Goal: Task Accomplishment & Management: Manage account settings

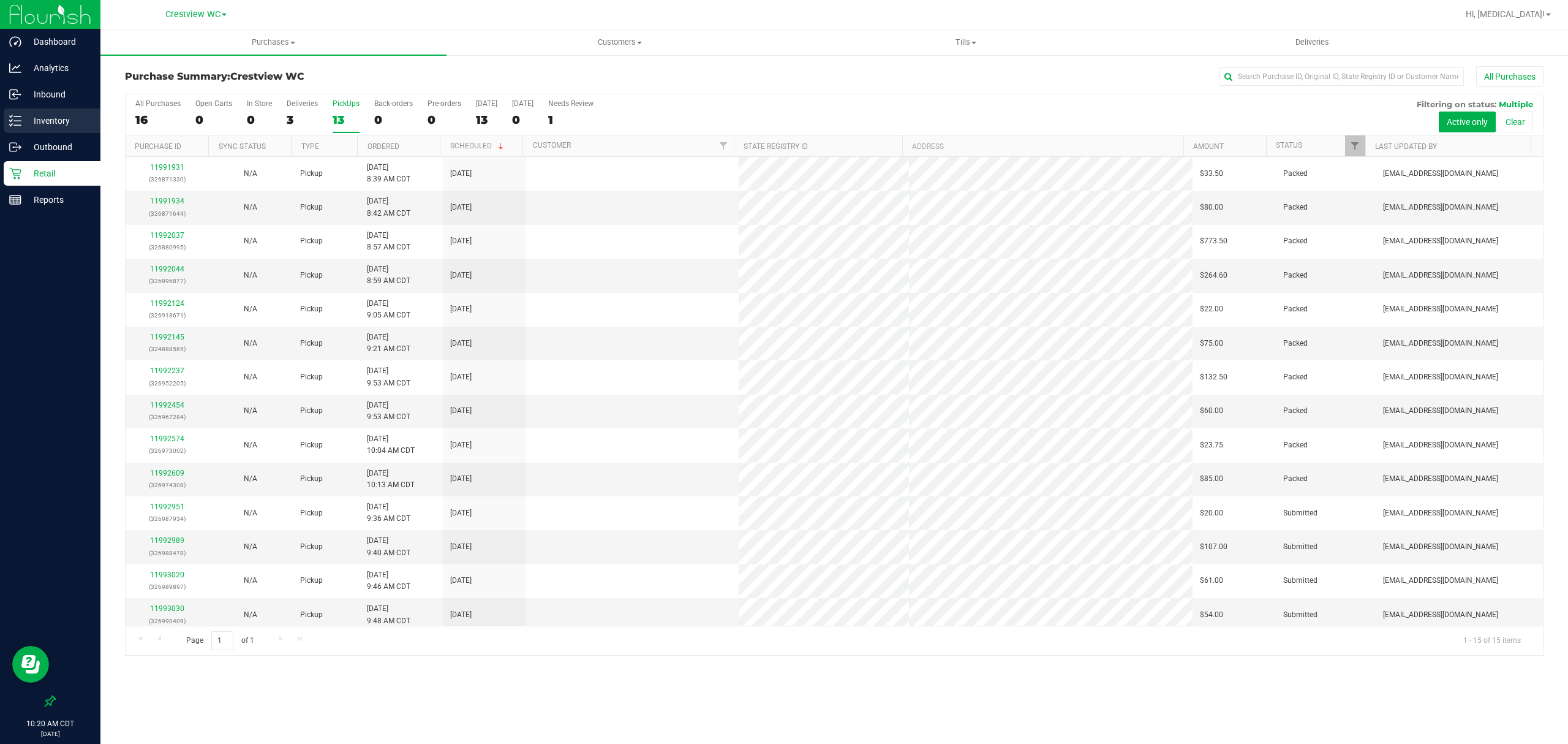
click at [62, 113] on p "Inventory" at bounding box center [58, 120] width 73 height 14
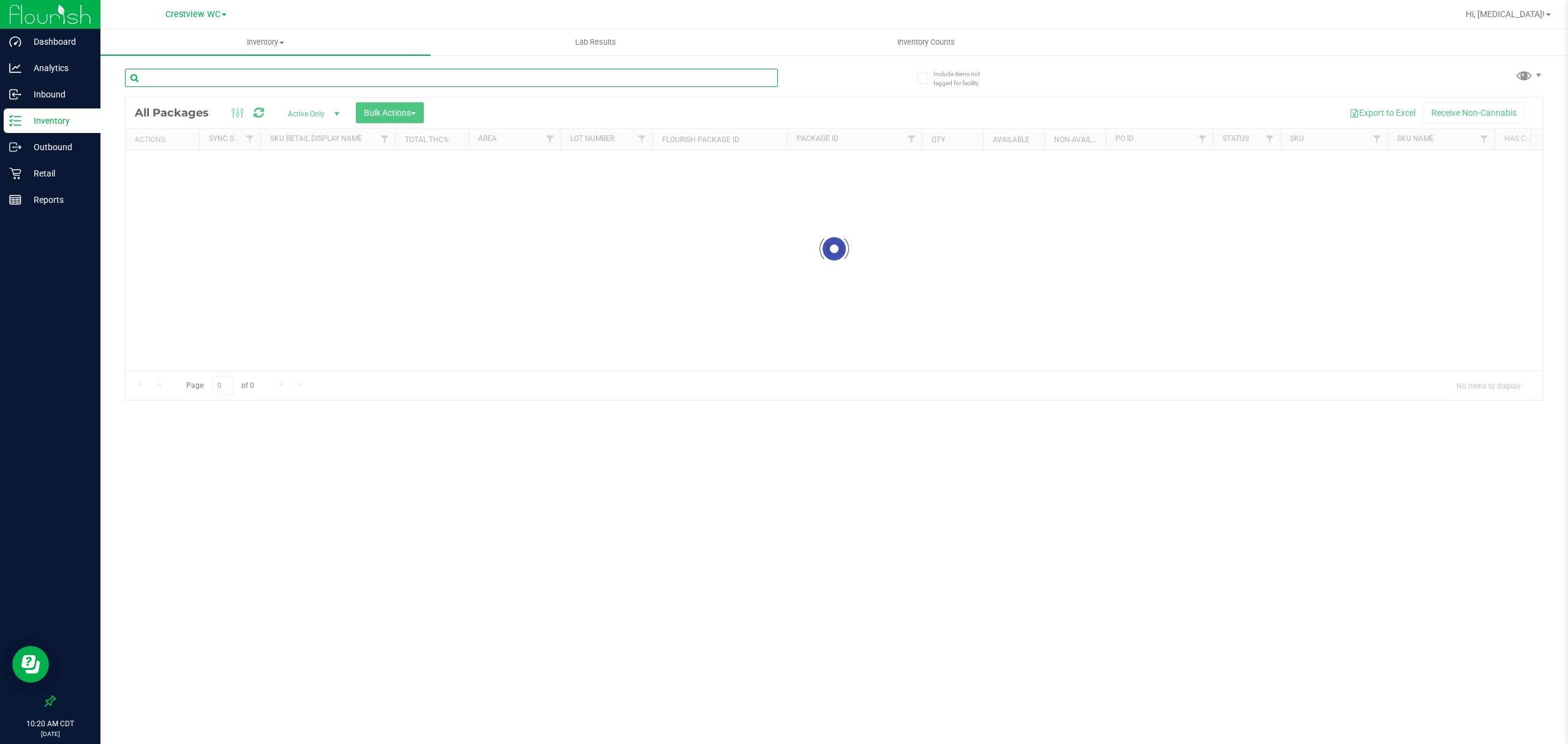
click at [311, 79] on input "text" at bounding box center [451, 78] width 653 height 19
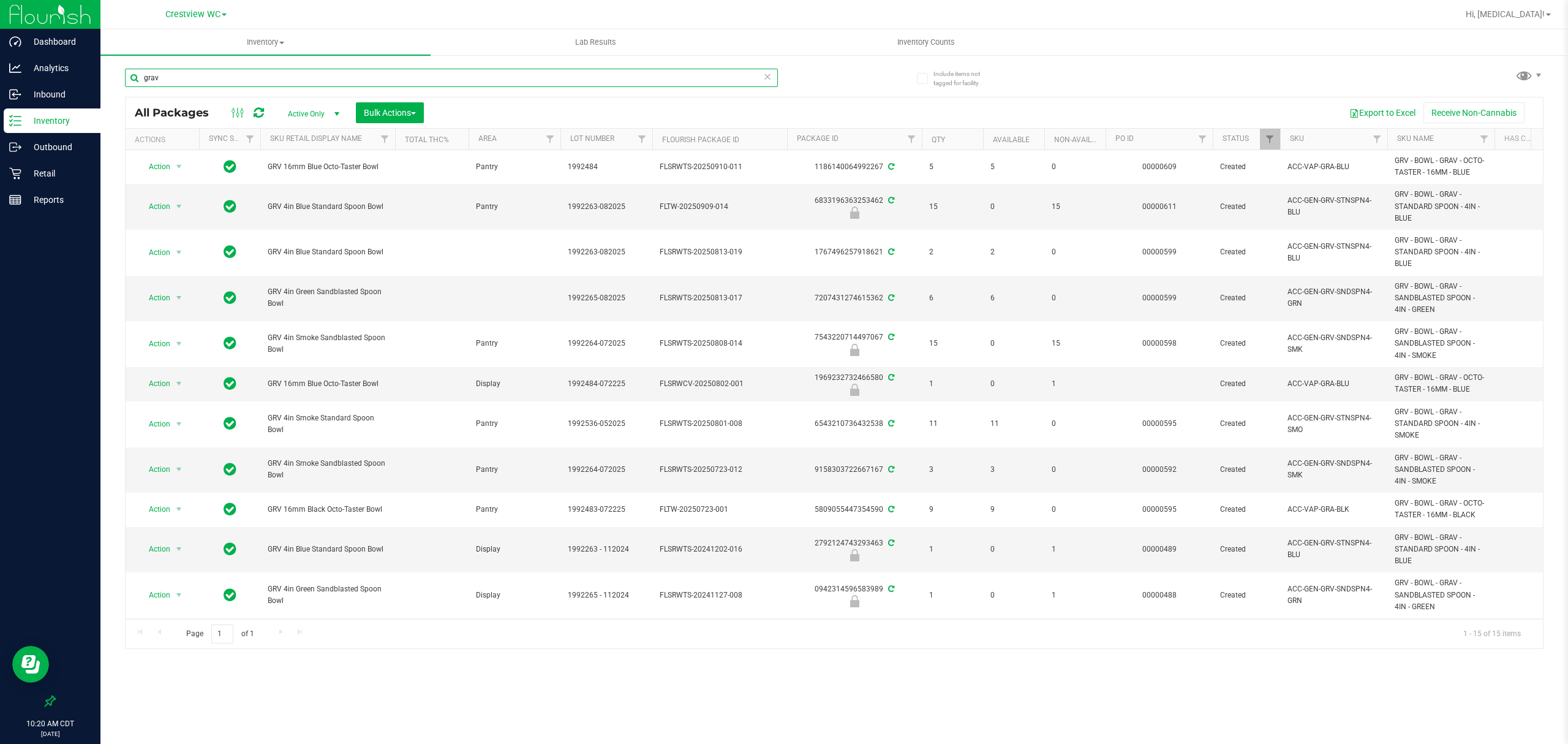
click at [311, 79] on input "grav" at bounding box center [451, 78] width 653 height 19
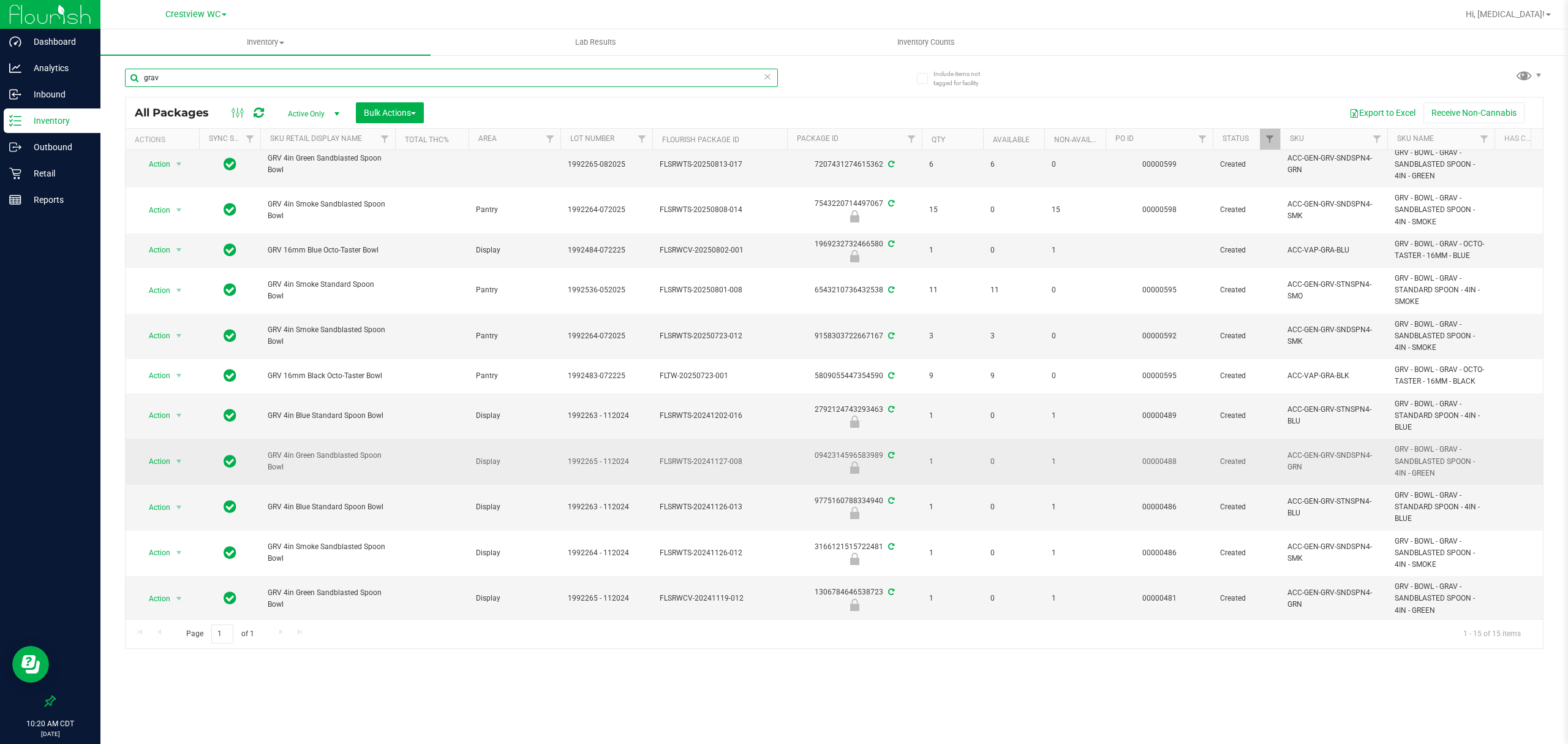
scroll to position [163, 0]
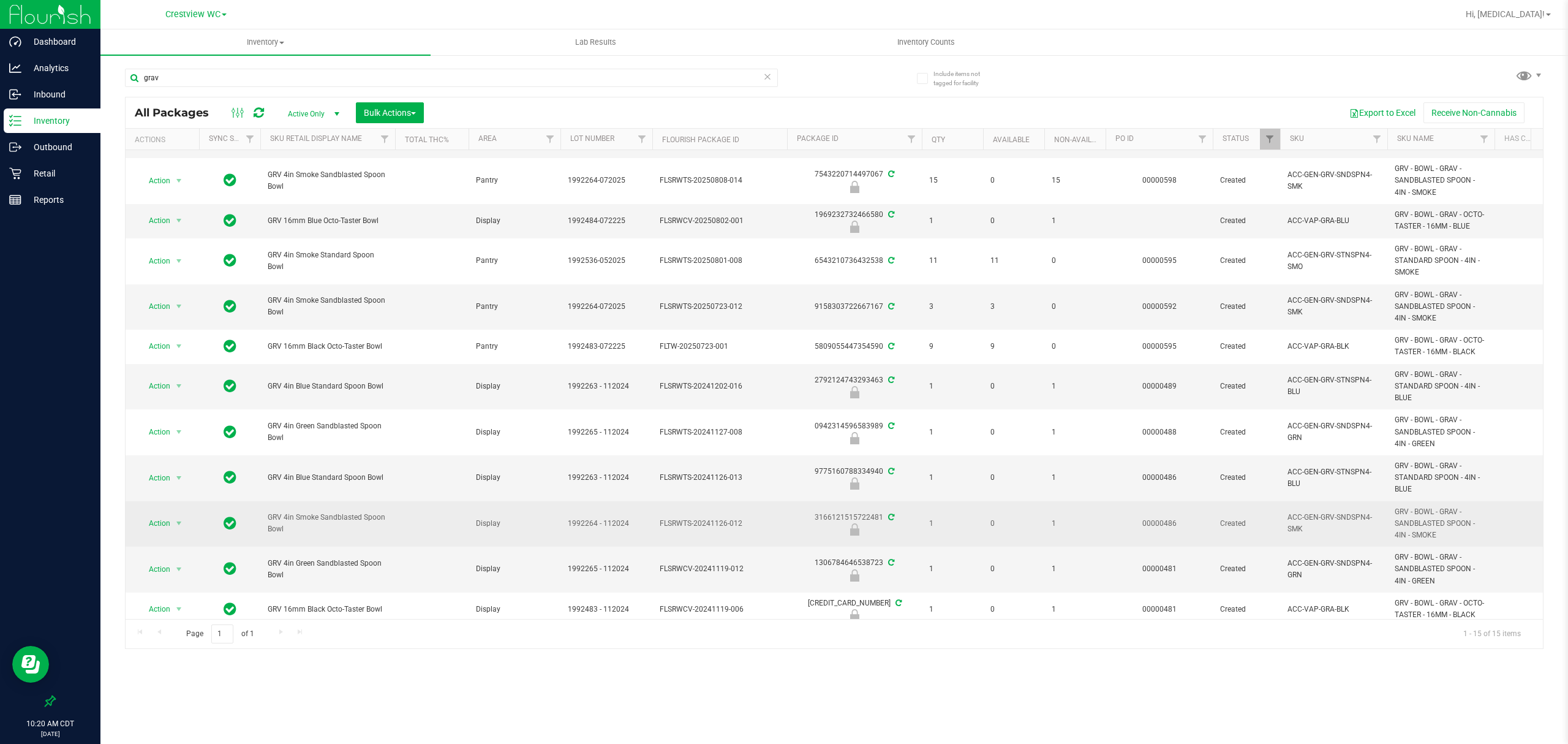
click at [332, 517] on span "GRV 4in Smoke Sandblasted Spoon Bowl" at bounding box center [327, 523] width 120 height 23
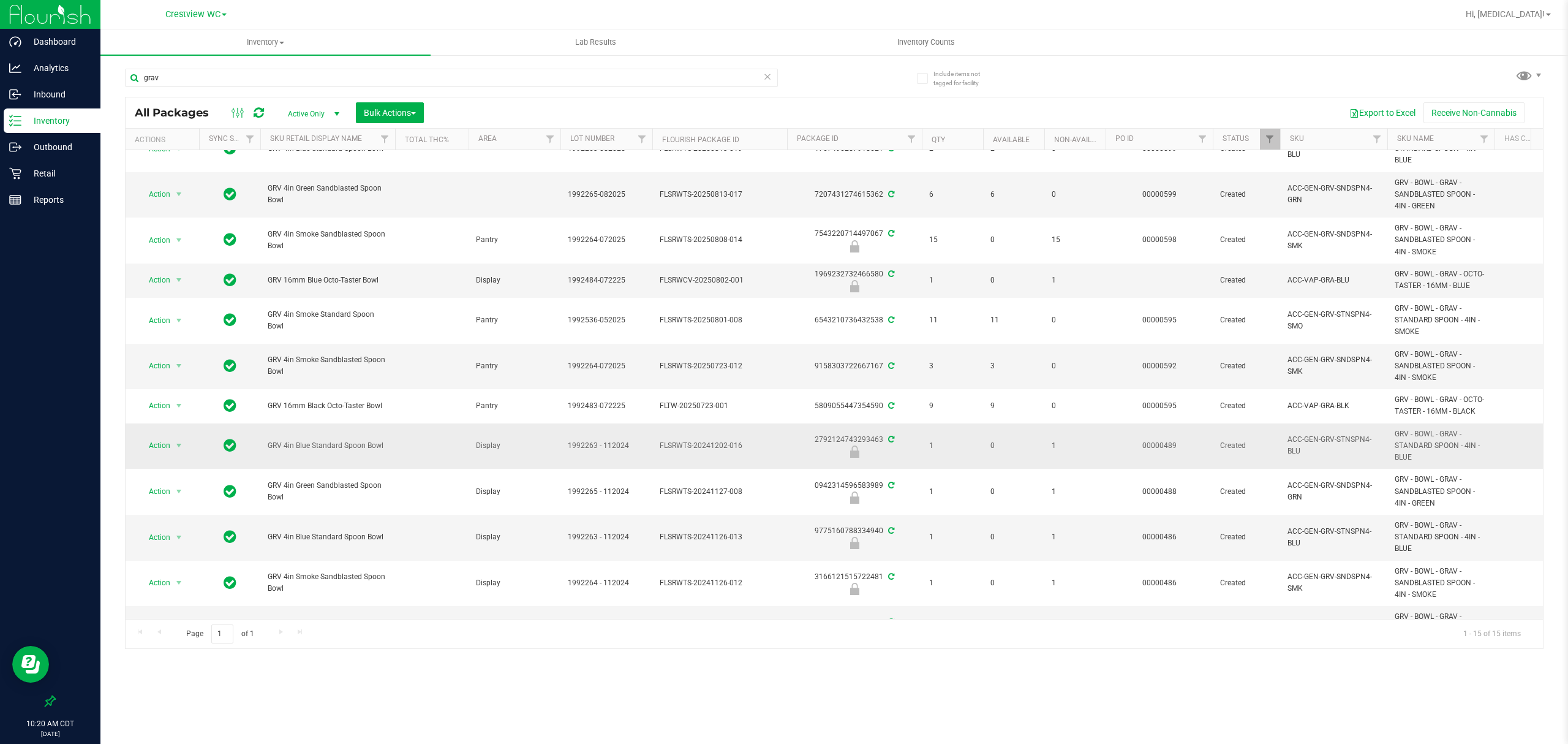
scroll to position [22, 0]
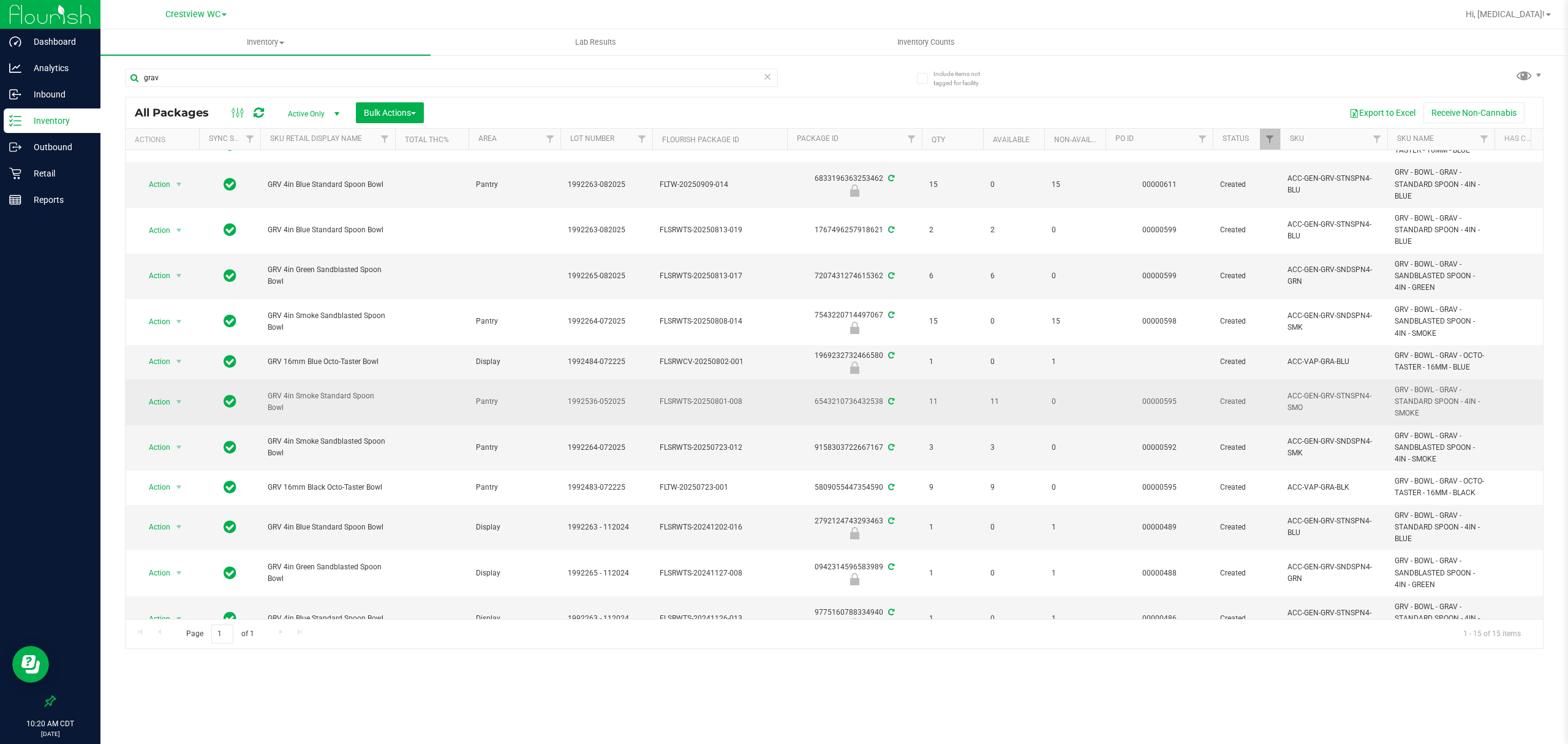
click at [322, 398] on span "GRV 4in Smoke Standard Spoon Bowl" at bounding box center [327, 401] width 120 height 23
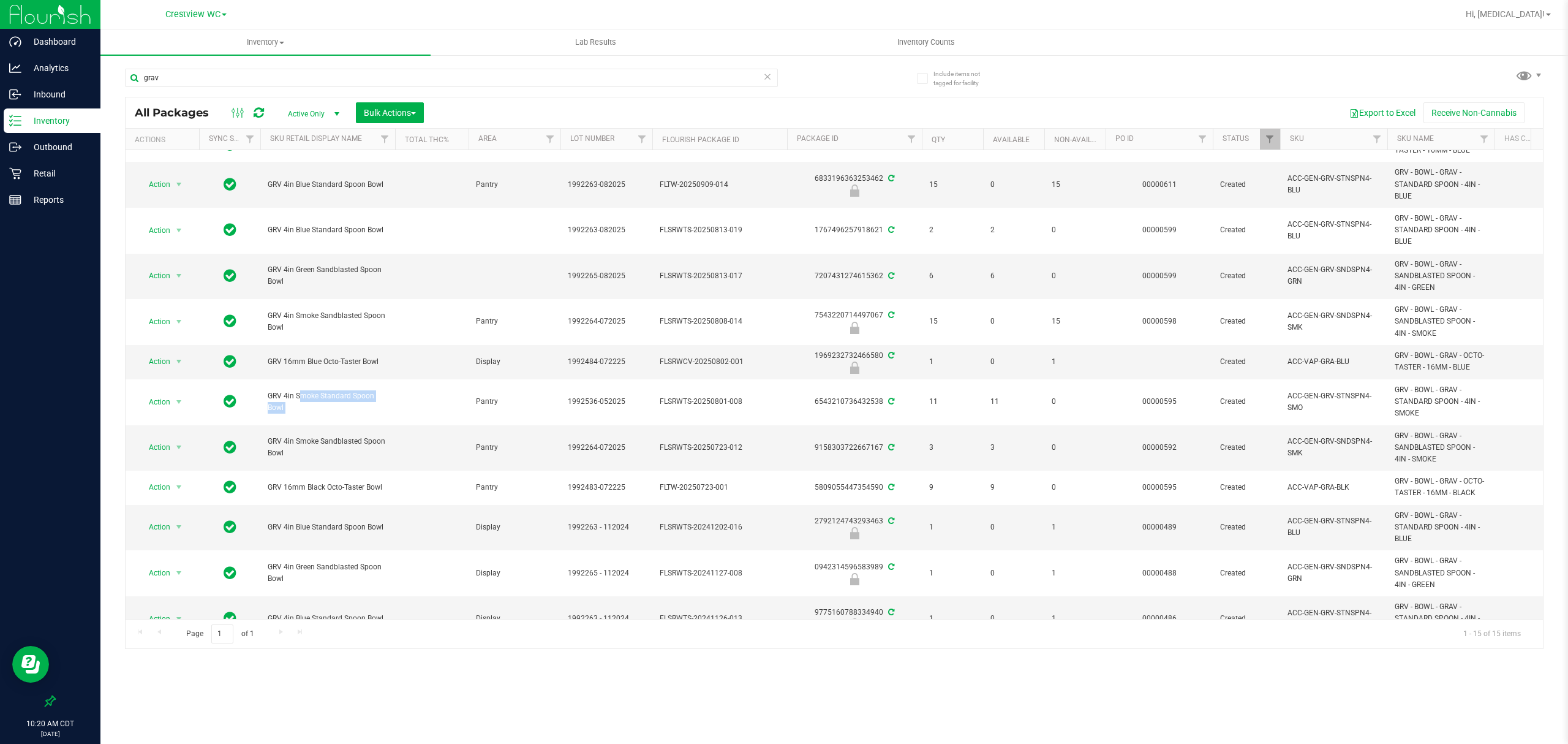
copy tr "GRV 4in Smoke Standard Spoon Bowl"
click at [269, 87] on input "grav" at bounding box center [451, 78] width 653 height 19
paste input "GRV 4in Smoke Standard Spoon Bowl"
type input "GRV 4in Smoke Standard Spoon Bowl"
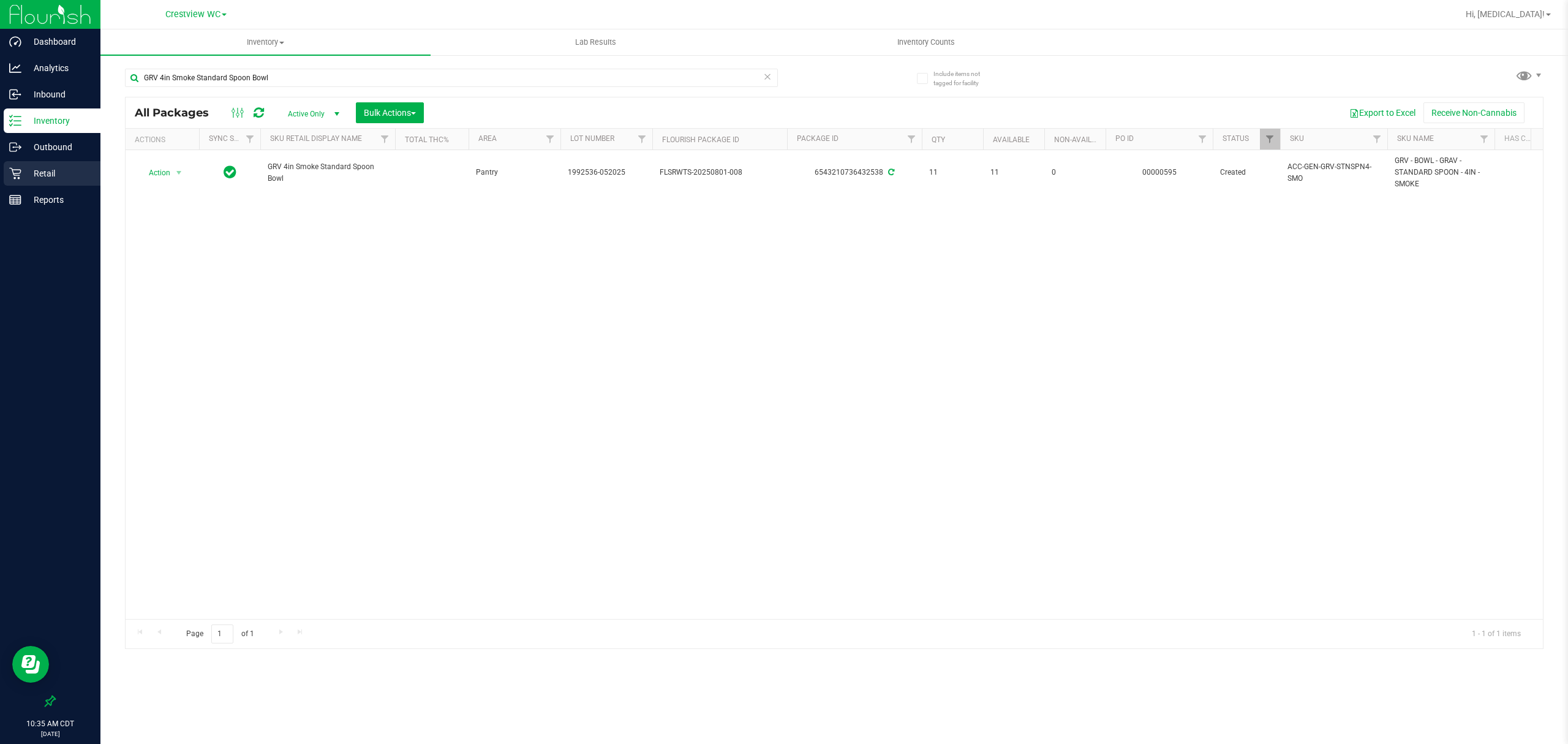
click at [33, 170] on p "Retail" at bounding box center [58, 173] width 73 height 14
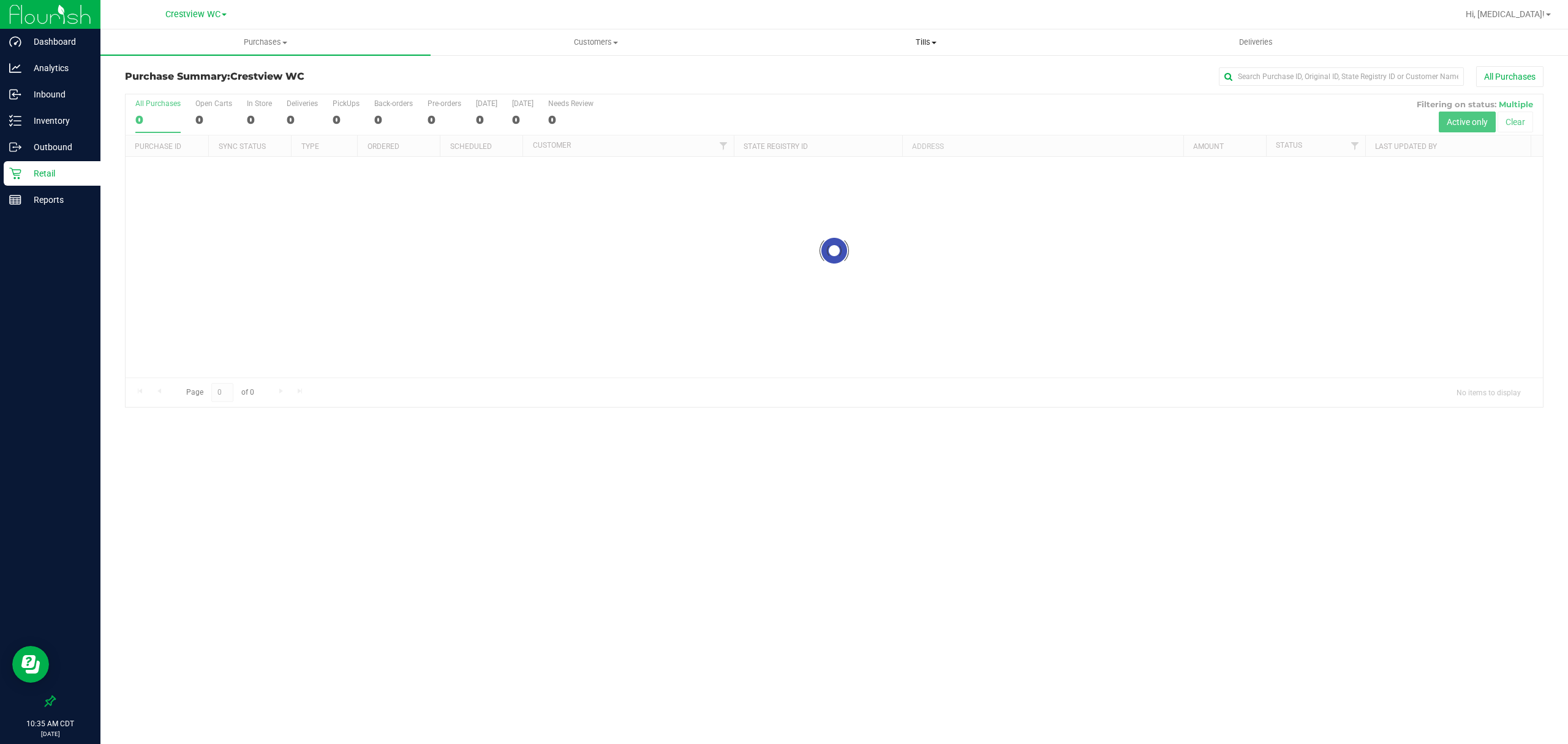
click at [934, 39] on span "Tills" at bounding box center [926, 42] width 329 height 11
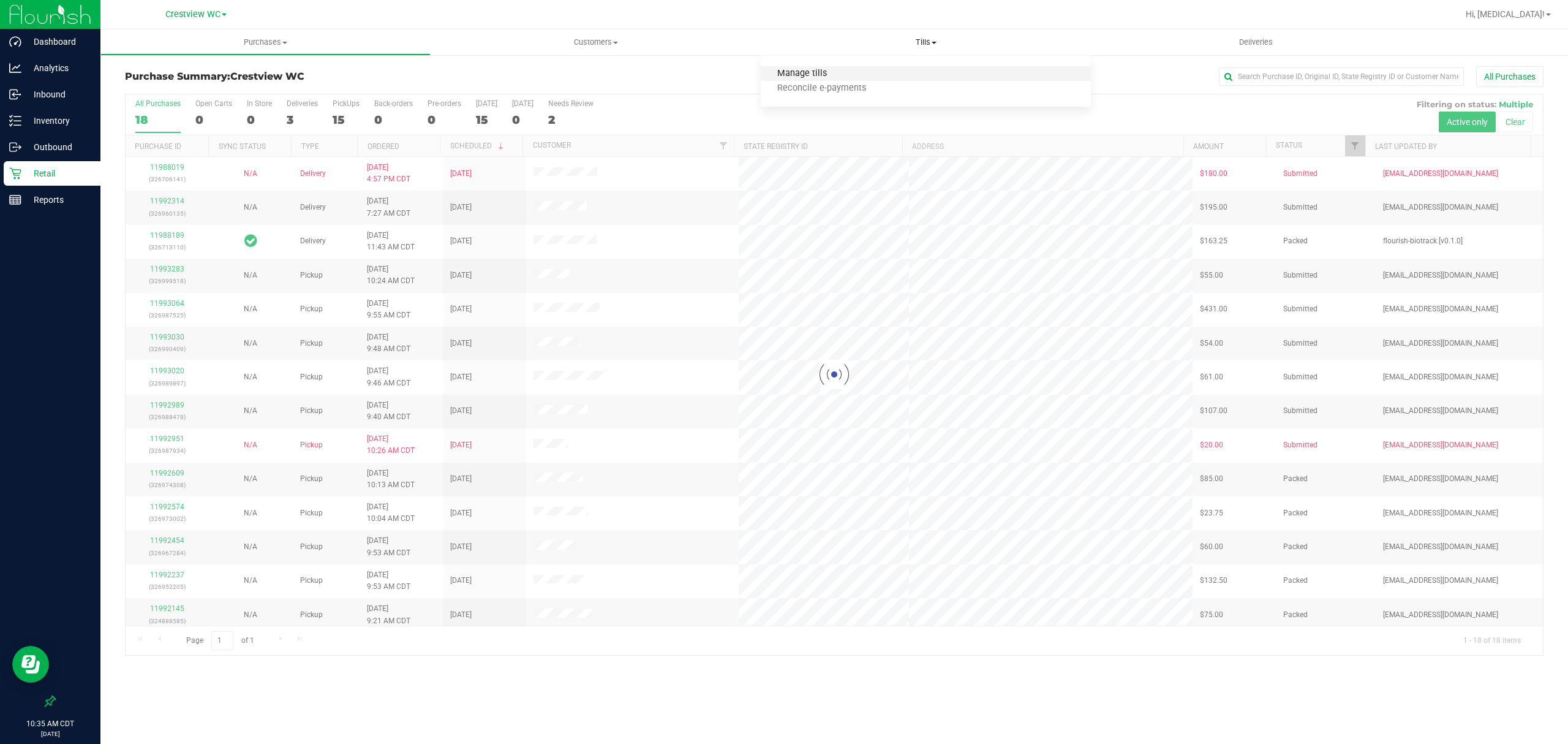
click at [806, 71] on span "Manage tills" at bounding box center [802, 74] width 83 height 11
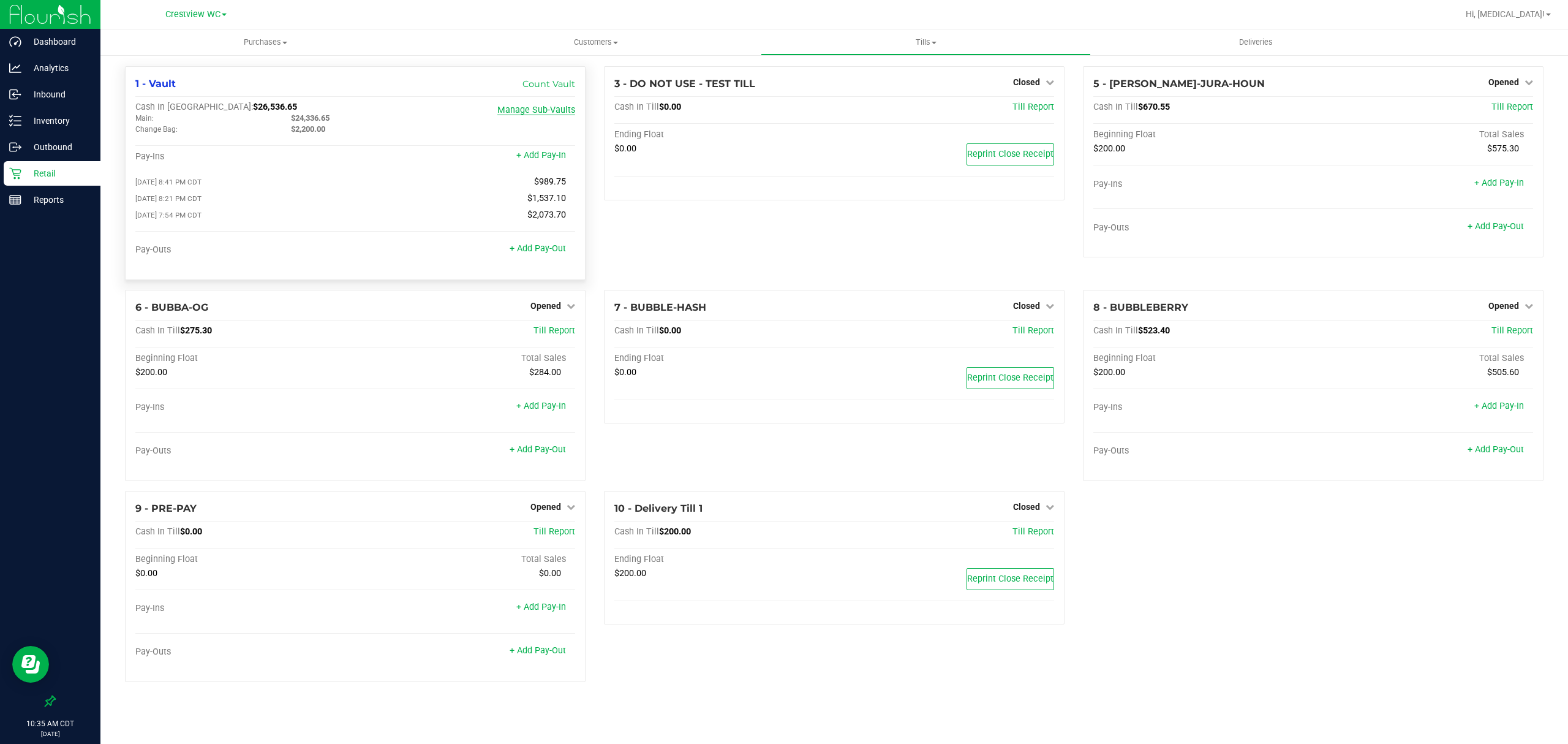
click at [541, 111] on link "Manage Sub-Vaults" at bounding box center [536, 110] width 78 height 11
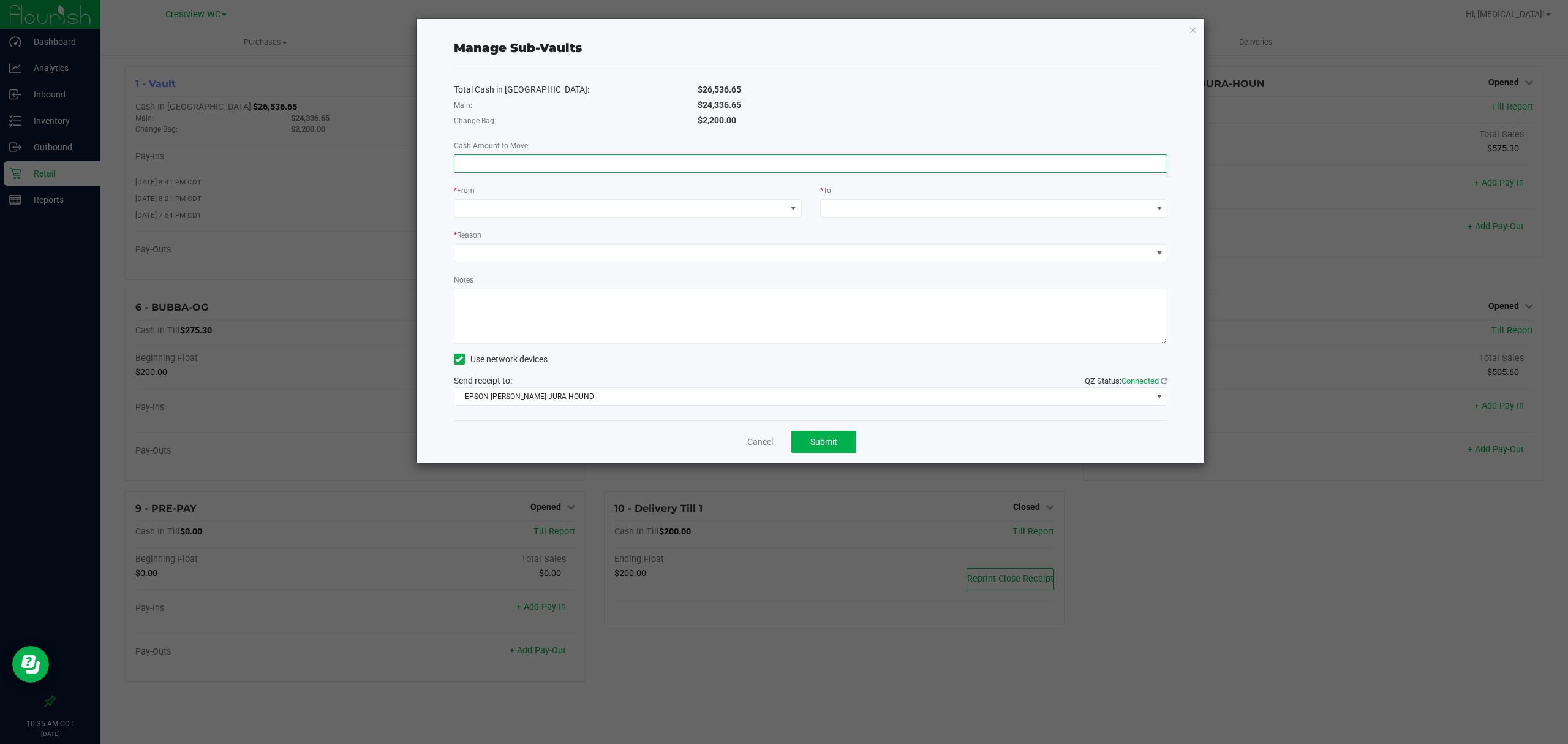
click at [783, 163] on input at bounding box center [811, 163] width 713 height 17
type input "$1,332.00"
click at [785, 206] on span at bounding box center [792, 208] width 15 height 17
click at [590, 265] on li "Change Bag (Vault)" at bounding box center [628, 262] width 346 height 24
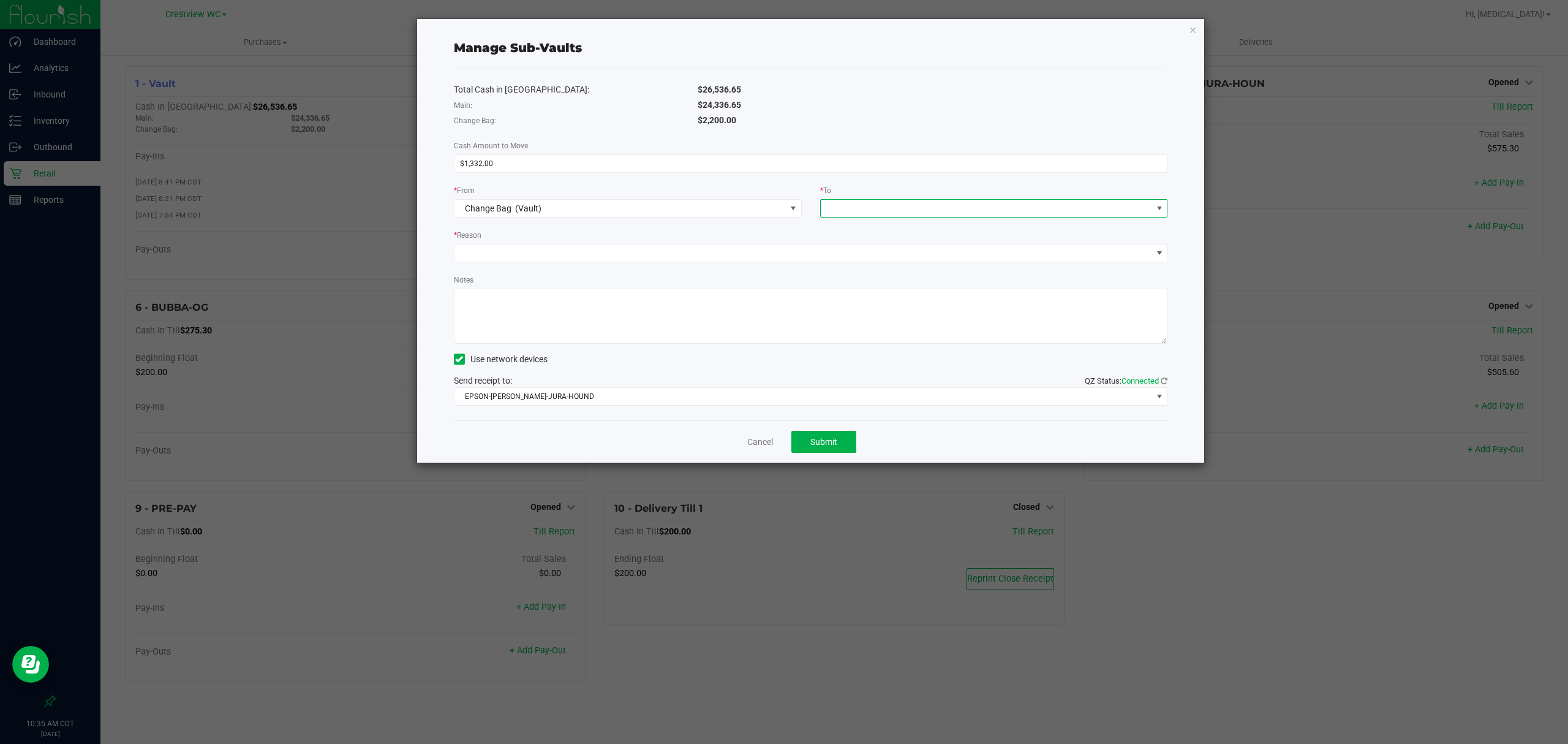
click at [860, 207] on span at bounding box center [986, 208] width 332 height 17
click at [862, 268] on span "(Vault)" at bounding box center [864, 262] width 27 height 10
click at [780, 252] on span at bounding box center [804, 252] width 697 height 17
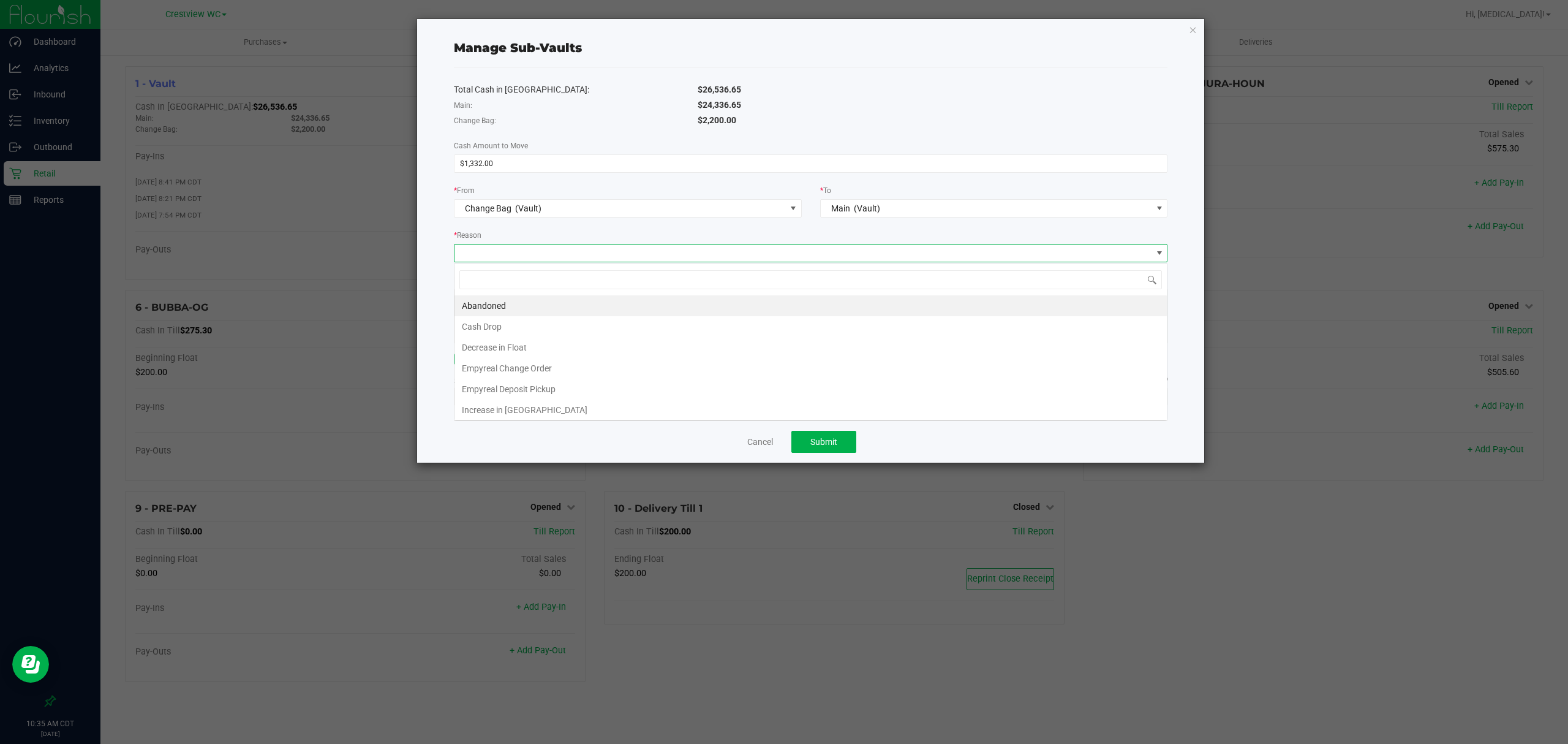
scroll to position [19, 713]
click at [657, 368] on li "Empyreal Change Order" at bounding box center [811, 368] width 713 height 21
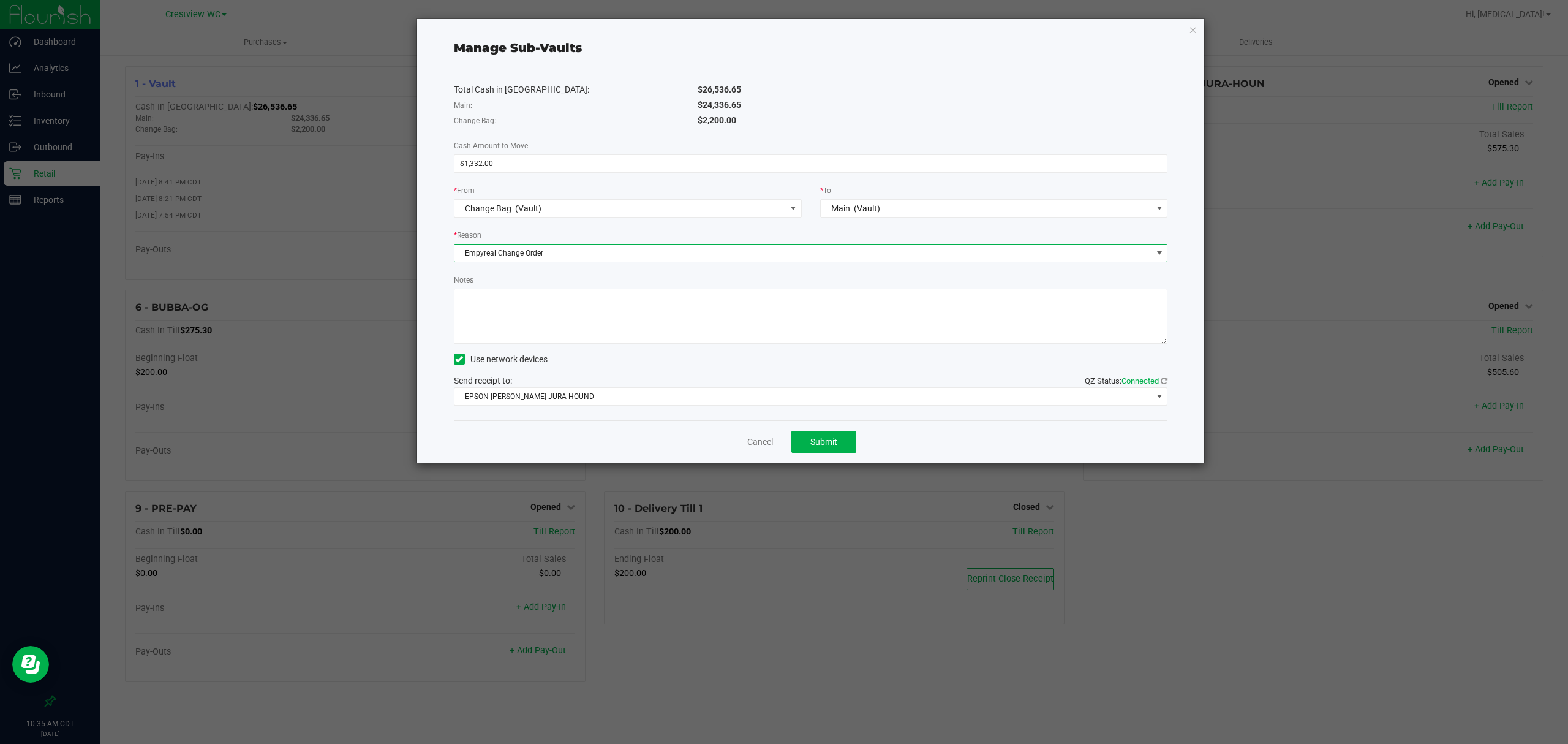
click at [610, 304] on textarea "Notes" at bounding box center [811, 316] width 714 height 55
type textarea "change order going to empyreal 1332 -adr sm"
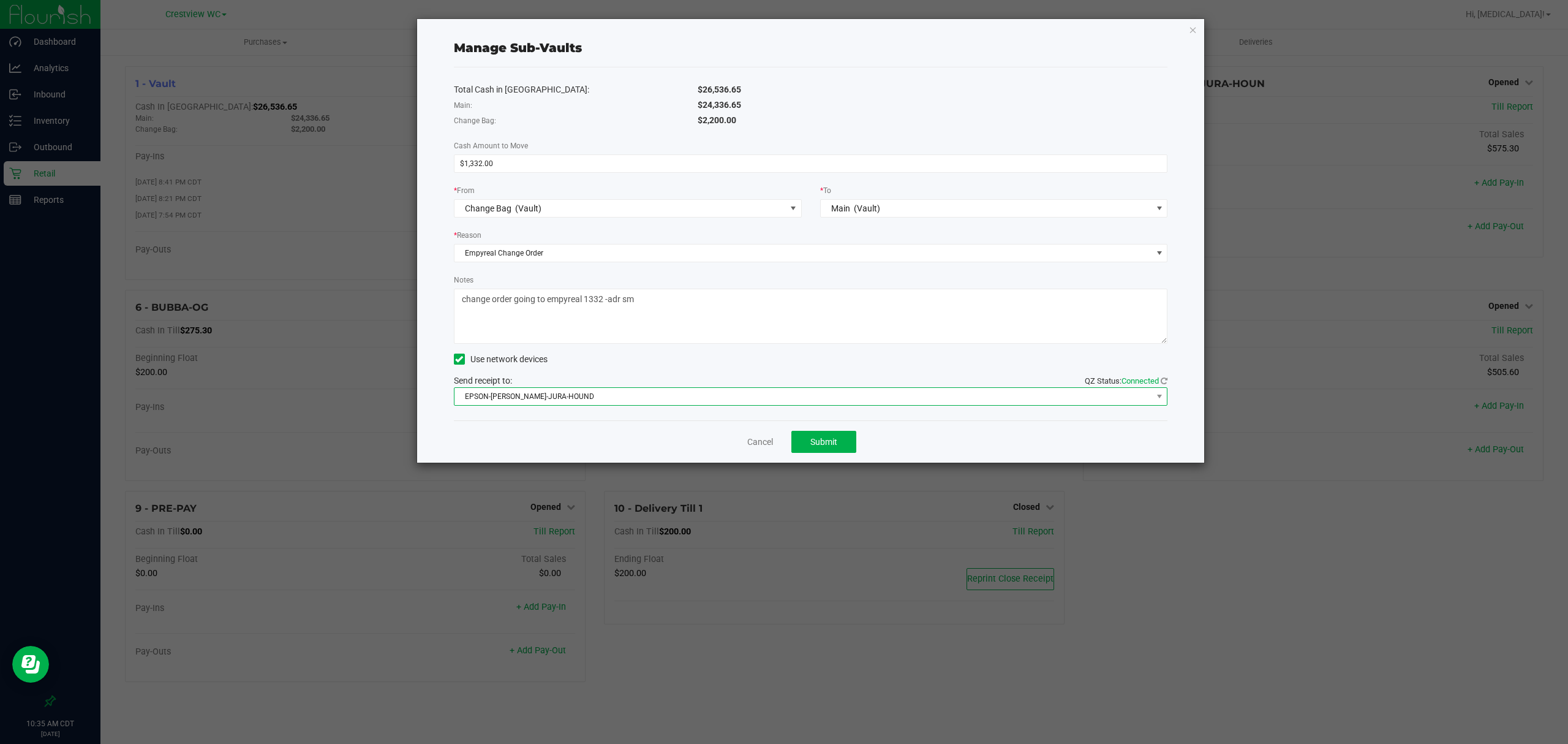
click at [619, 404] on span "EPSON-[PERSON_NAME]-JURA-HOUND" at bounding box center [804, 396] width 697 height 17
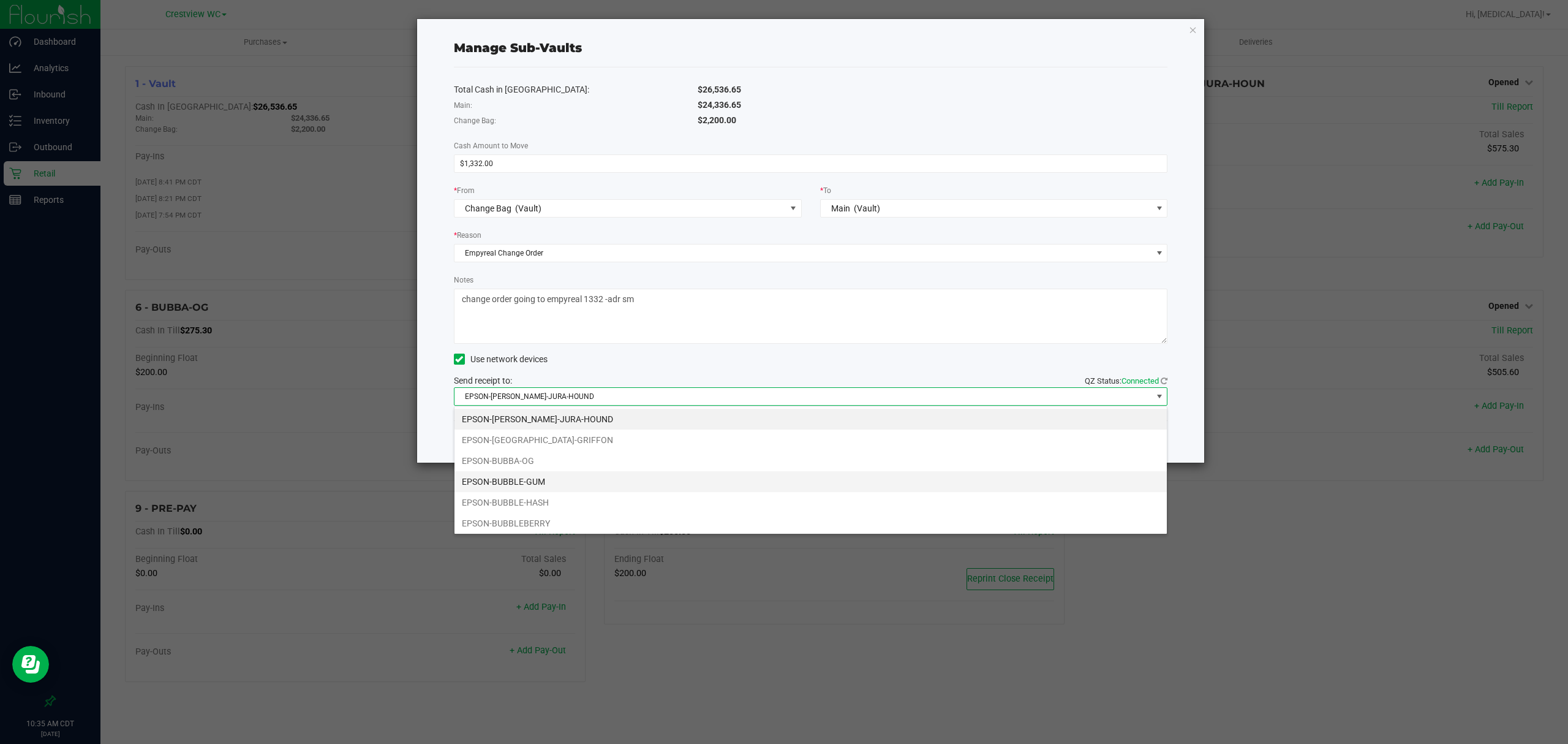
click at [537, 479] on li "EPSON-BUBBLE-GUM" at bounding box center [811, 481] width 713 height 21
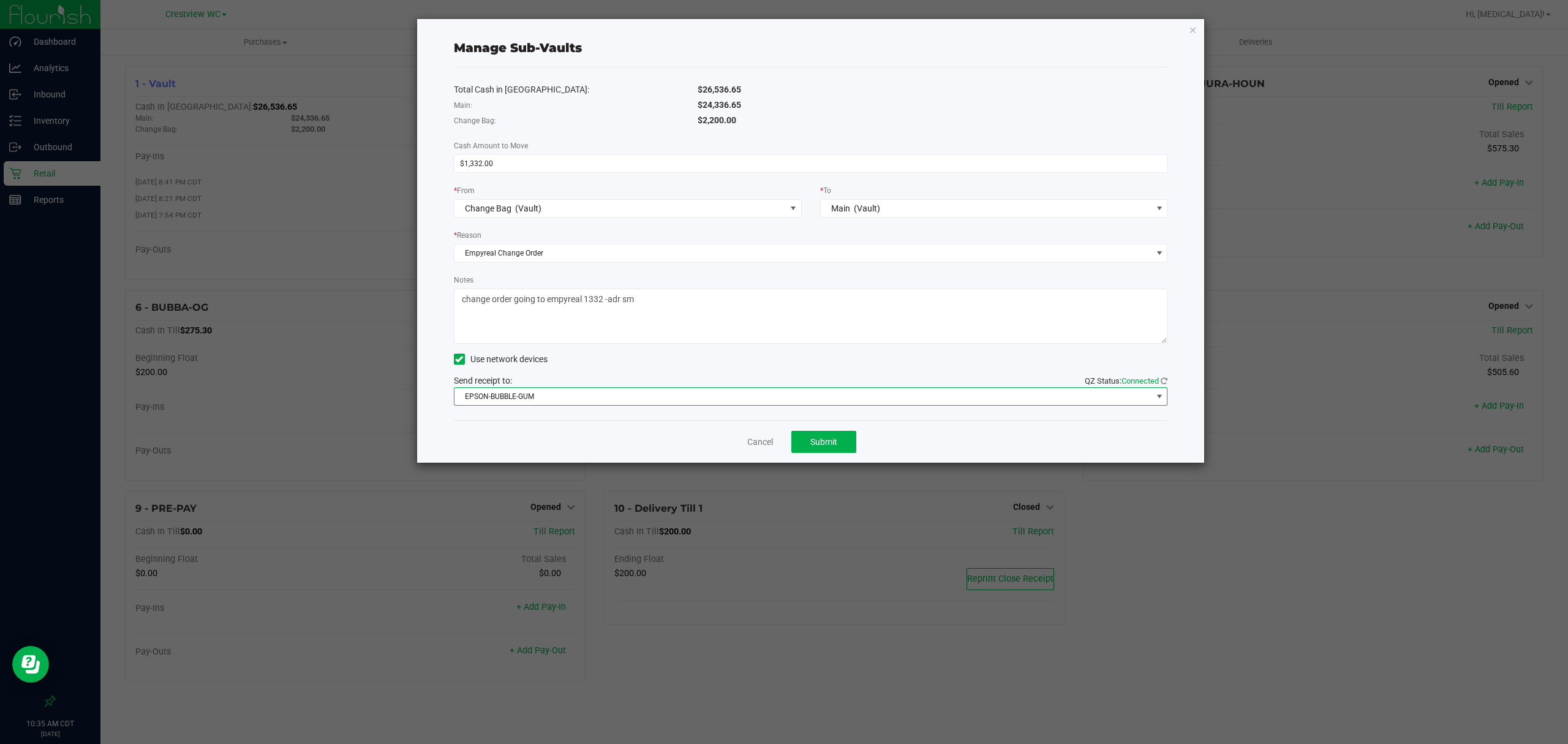
click at [617, 371] on div "Total Cash in [GEOGRAPHIC_DATA]: $26,536.65 Main: $24,336.65 Change Bag: $2,200…" at bounding box center [811, 244] width 714 height 353
click at [820, 430] on div "Cancel Submit" at bounding box center [811, 441] width 714 height 42
click at [823, 437] on span "Submit" at bounding box center [824, 442] width 27 height 10
click at [741, 437] on link "Dismiss" at bounding box center [745, 442] width 29 height 12
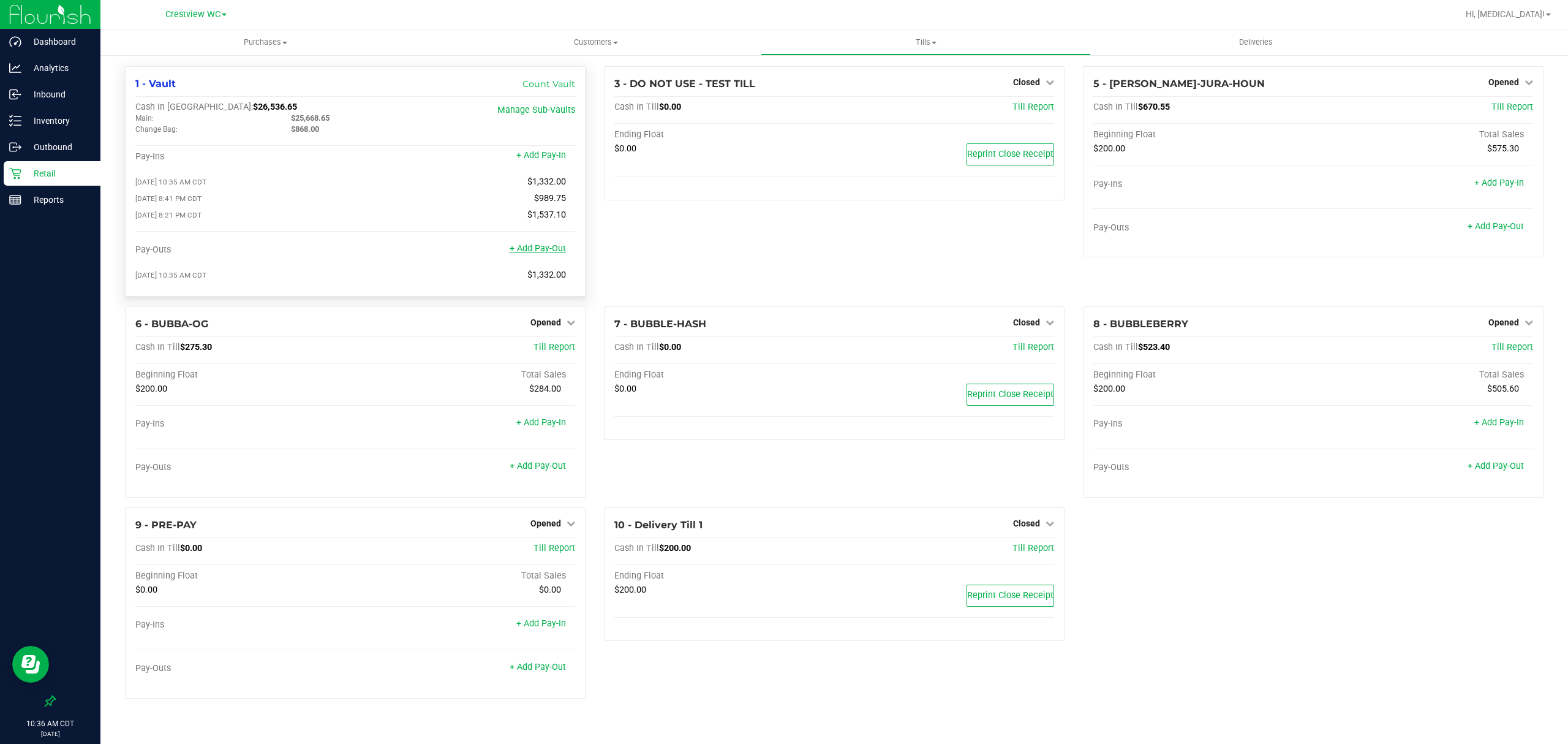
click at [554, 251] on link "+ Add Pay-Out" at bounding box center [537, 249] width 56 height 11
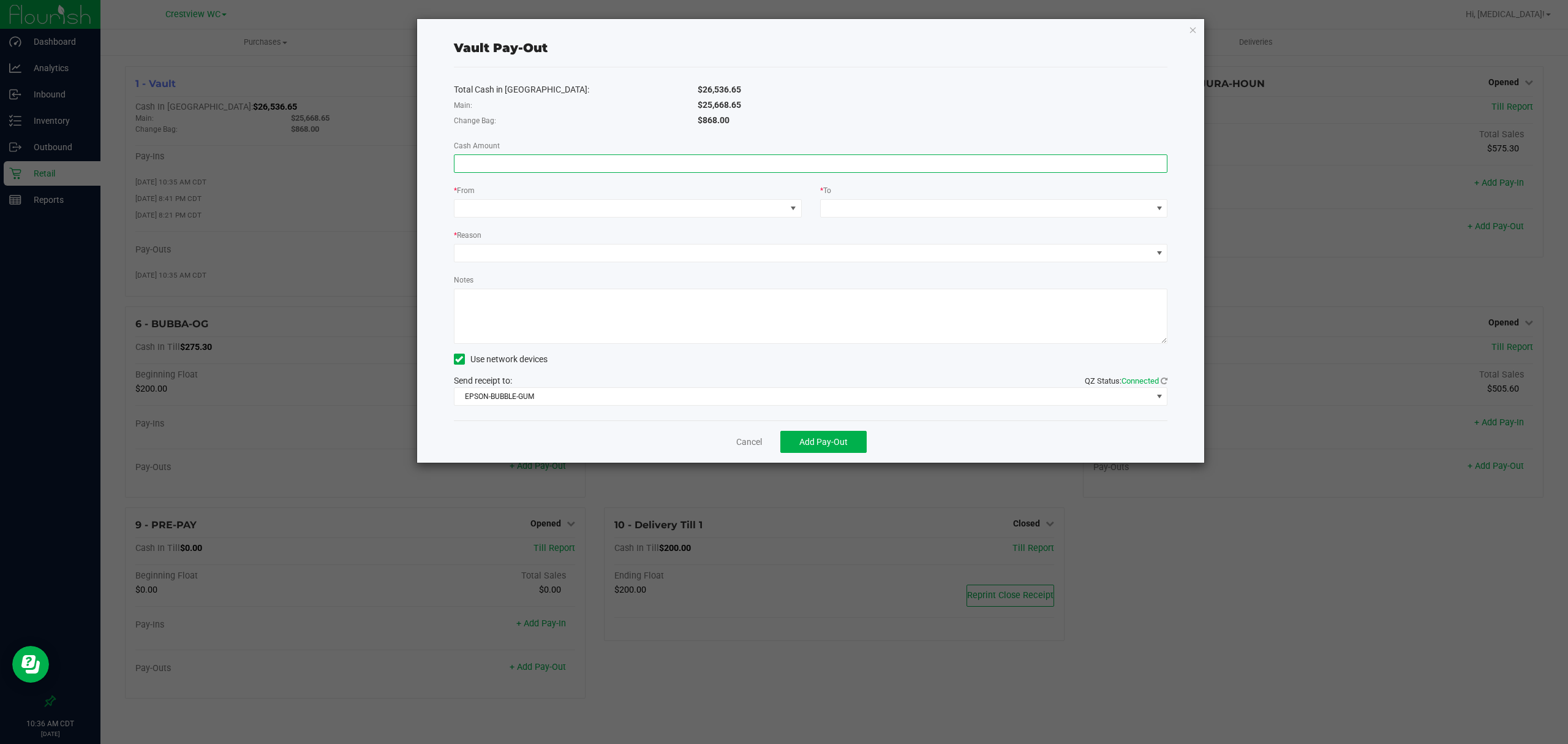
click at [733, 167] on input at bounding box center [811, 163] width 713 height 17
type input "$25,668.65"
click at [694, 214] on span at bounding box center [621, 208] width 332 height 17
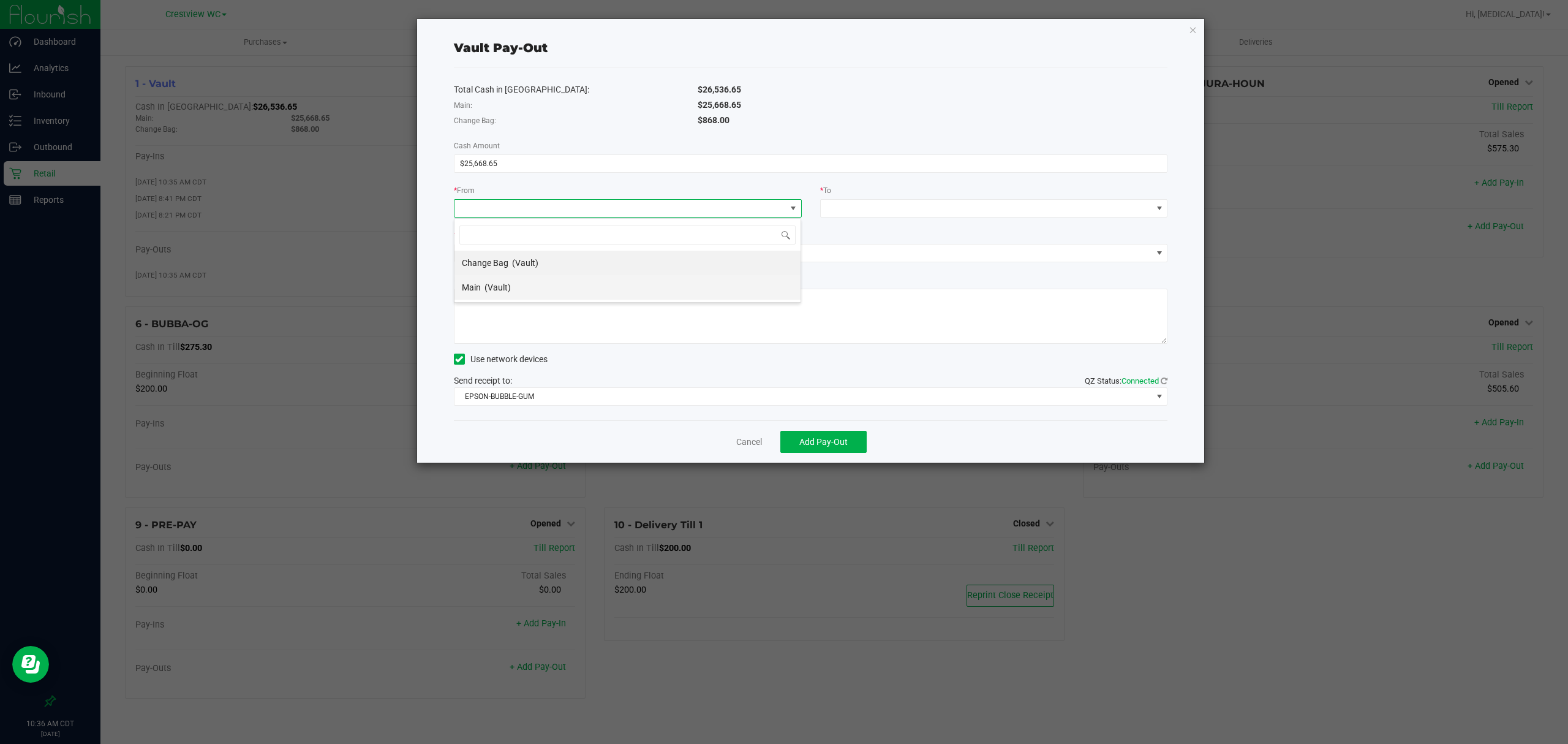
click at [502, 286] on span "(Vault)" at bounding box center [498, 287] width 27 height 10
click at [908, 210] on span at bounding box center [986, 208] width 332 height 17
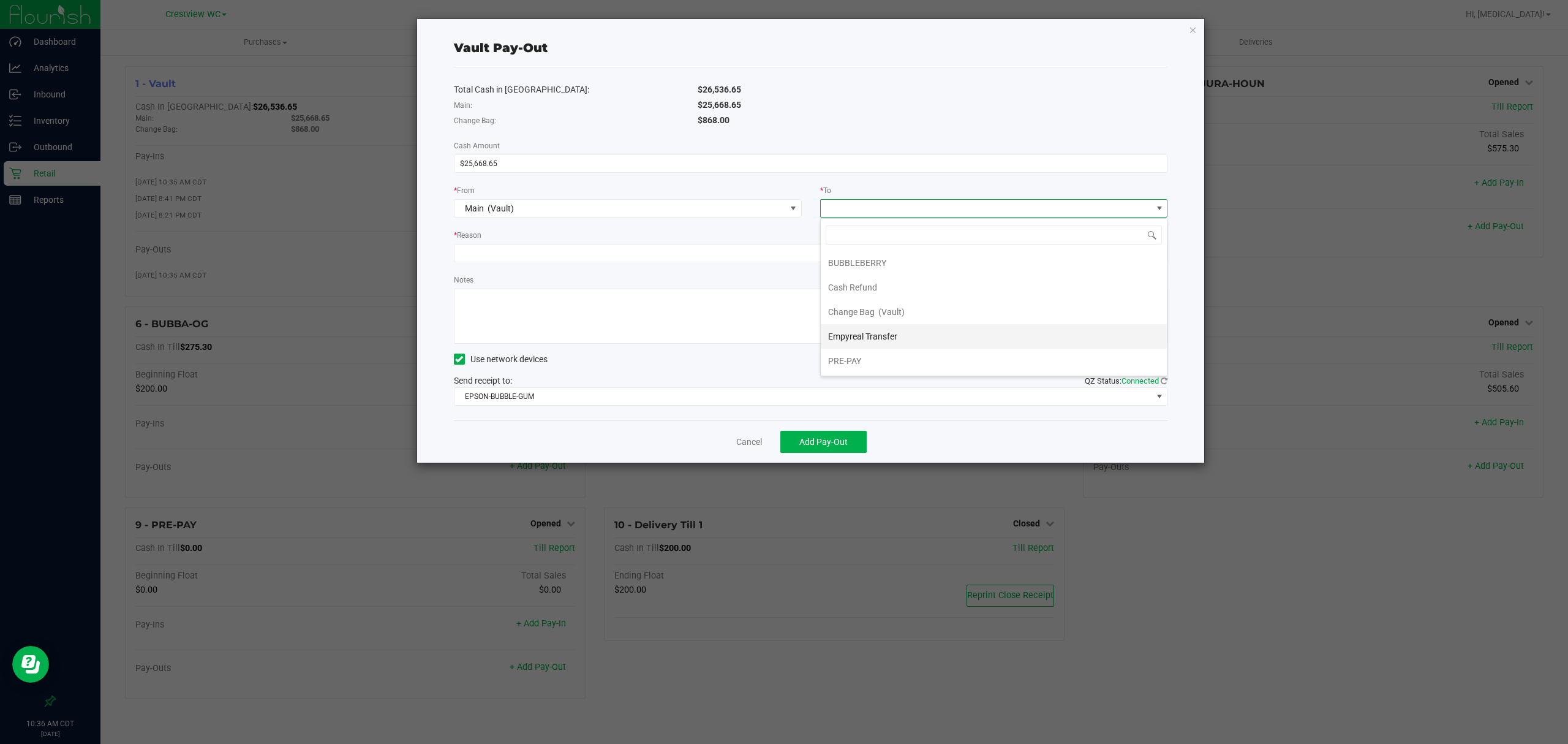
click at [888, 341] on span "Empyreal Transfer" at bounding box center [862, 336] width 70 height 10
click at [795, 236] on div "* Reason" at bounding box center [811, 236] width 714 height 15
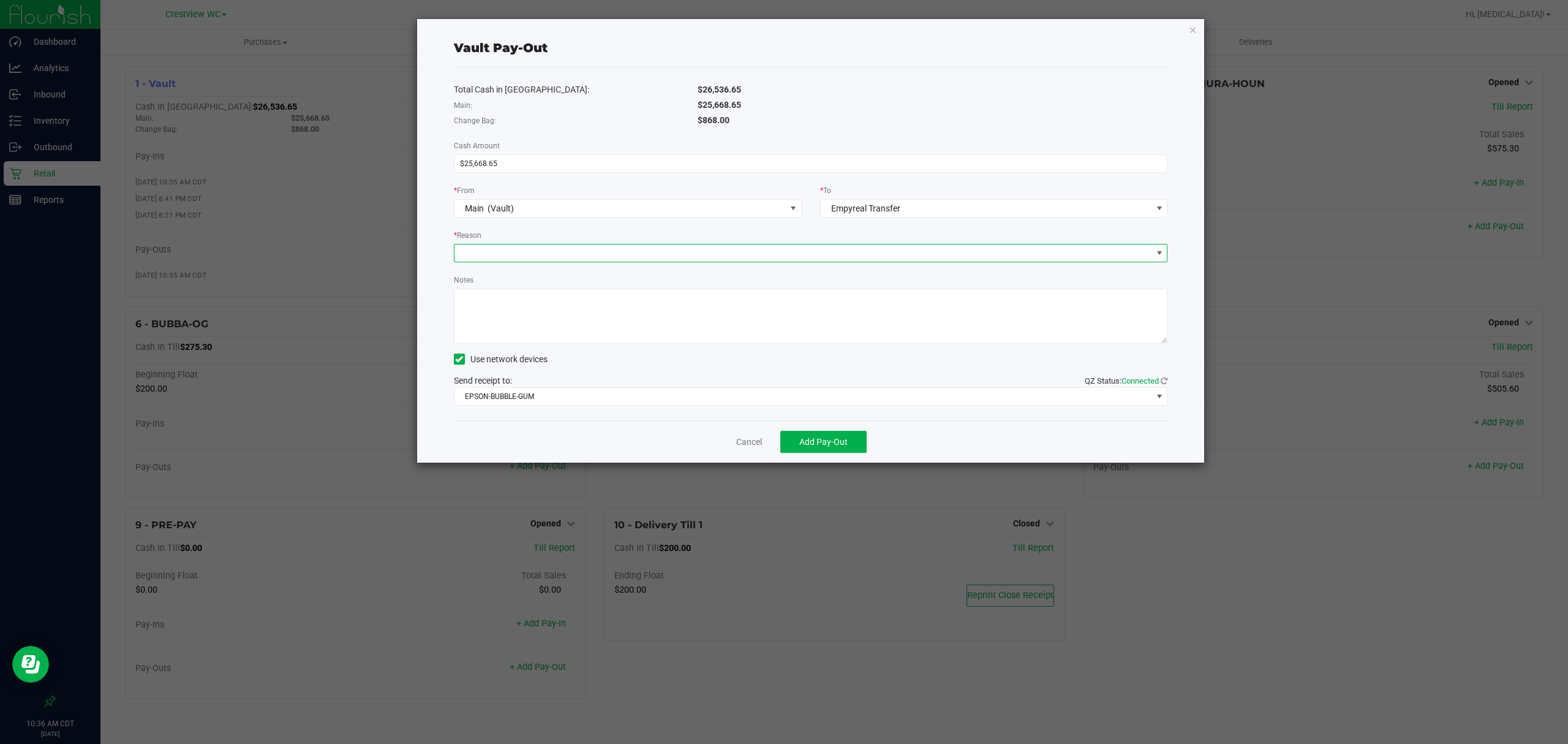
click at [788, 255] on span at bounding box center [804, 252] width 697 height 17
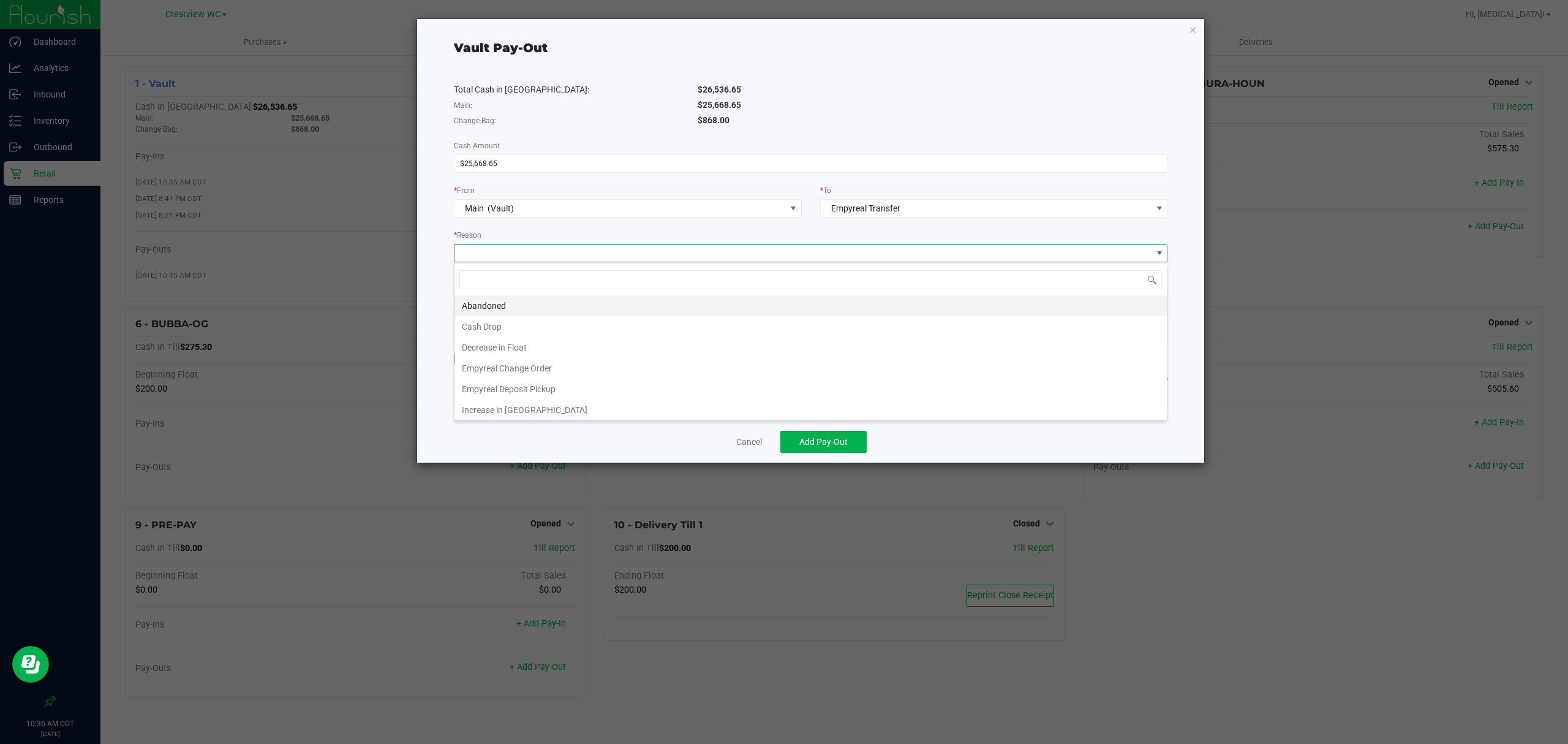
scroll to position [19, 713]
click at [591, 390] on li "Empyreal Deposit Pickup" at bounding box center [811, 388] width 713 height 21
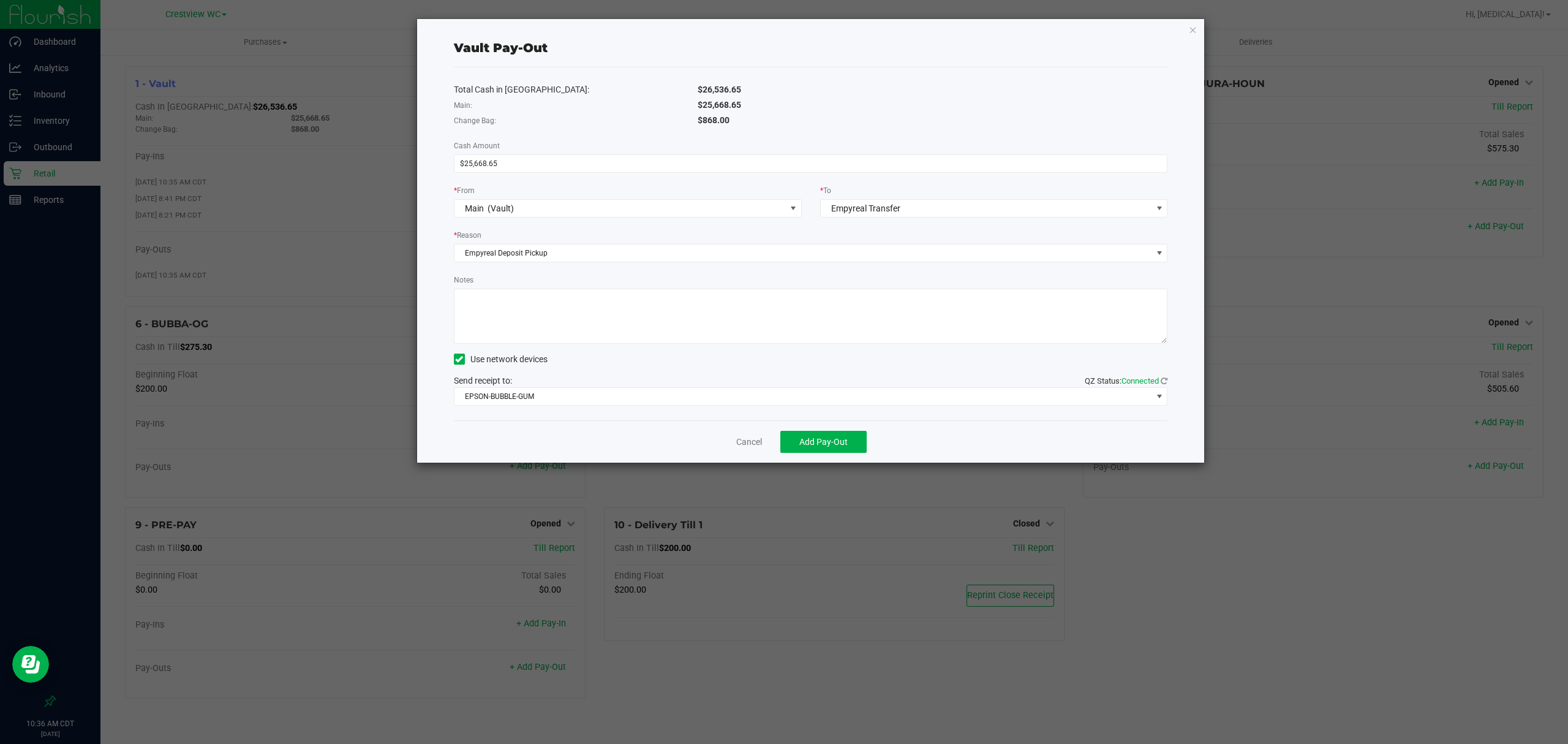
click at [552, 304] on textarea "Notes" at bounding box center [811, 316] width 714 height 55
type textarea "Empyreal pickup x5 deposits and 1 change order -adr sm"
click at [846, 439] on span "Add Pay-Out" at bounding box center [823, 442] width 48 height 10
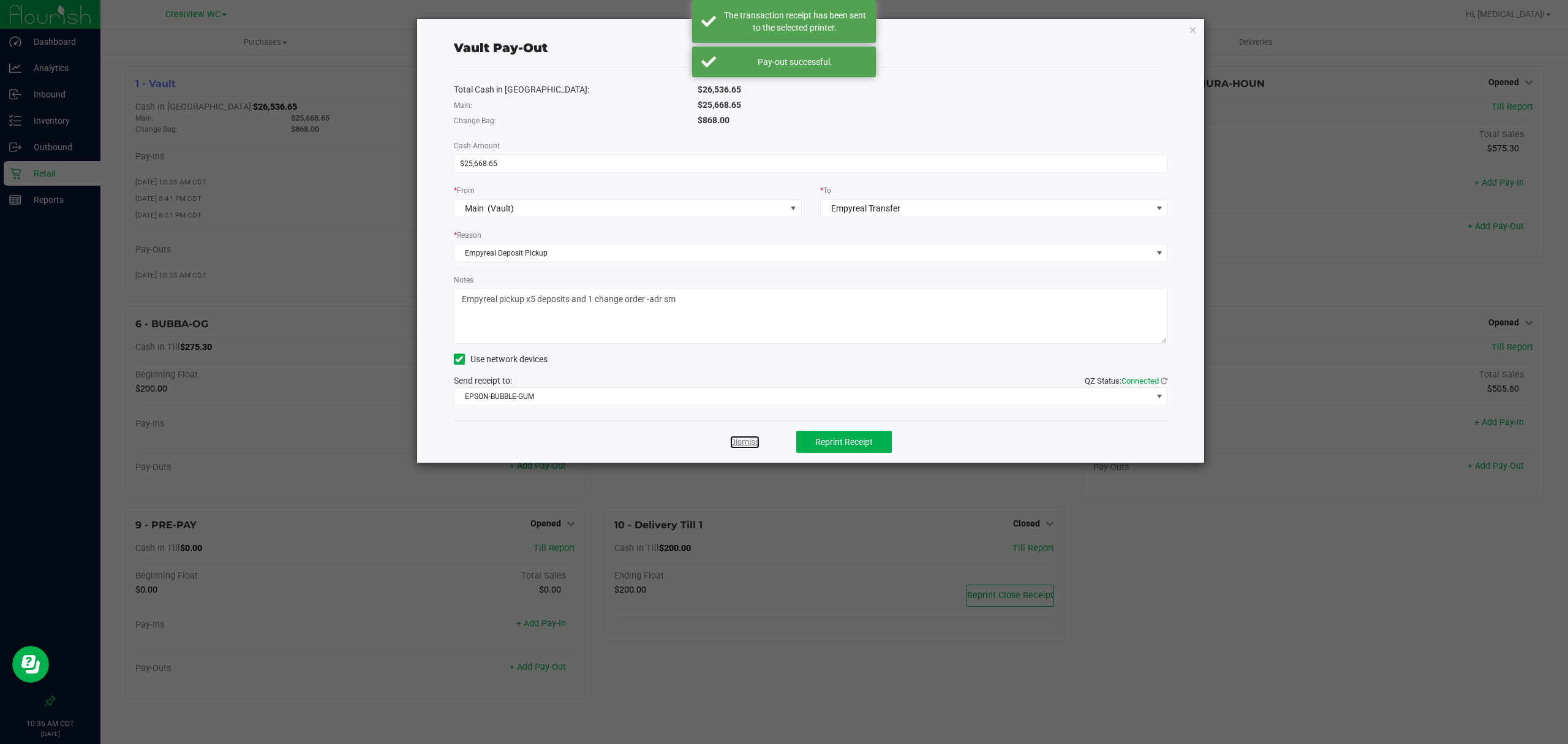
click at [747, 439] on link "Dismiss" at bounding box center [745, 442] width 29 height 12
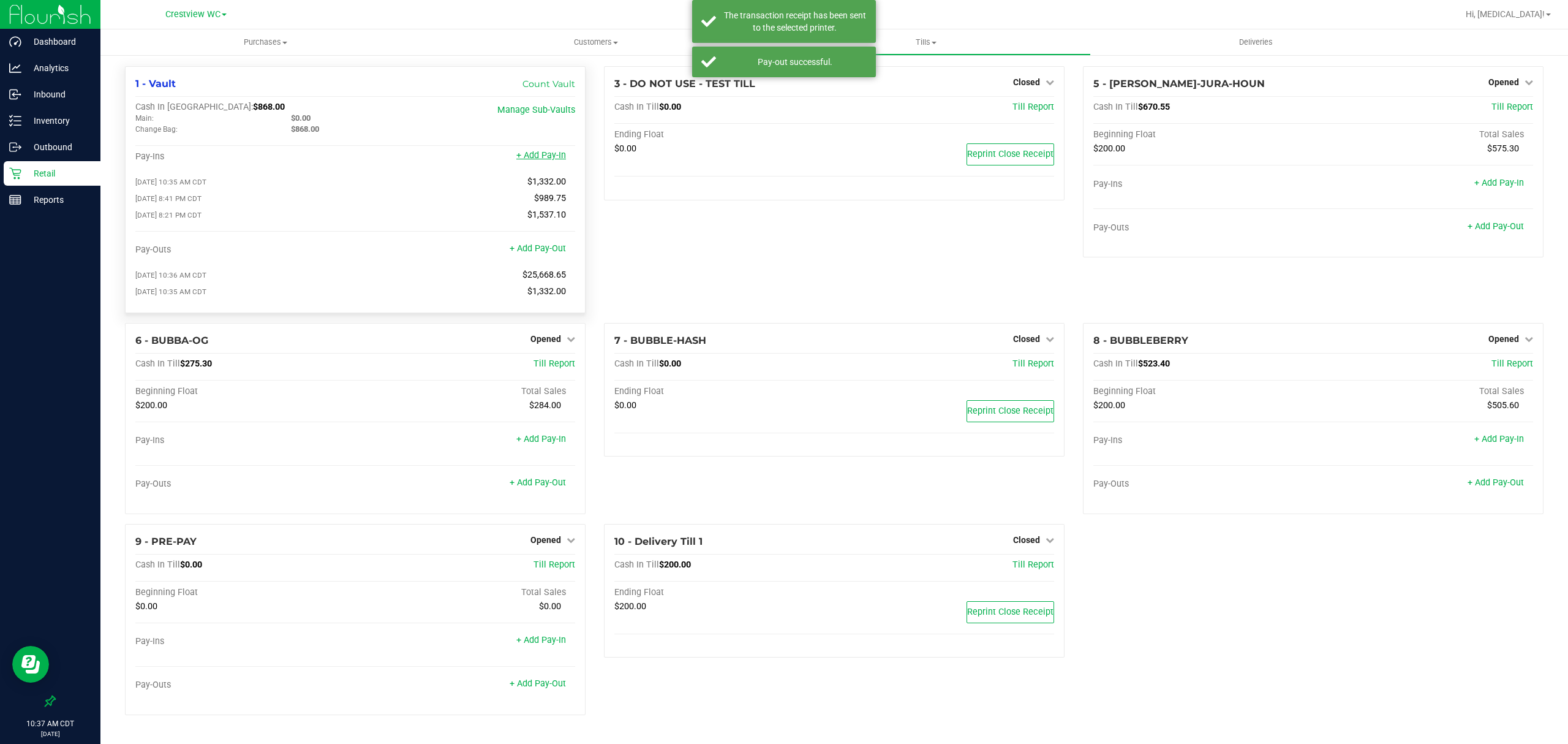
click at [541, 157] on link "+ Add Pay-In" at bounding box center [541, 155] width 50 height 11
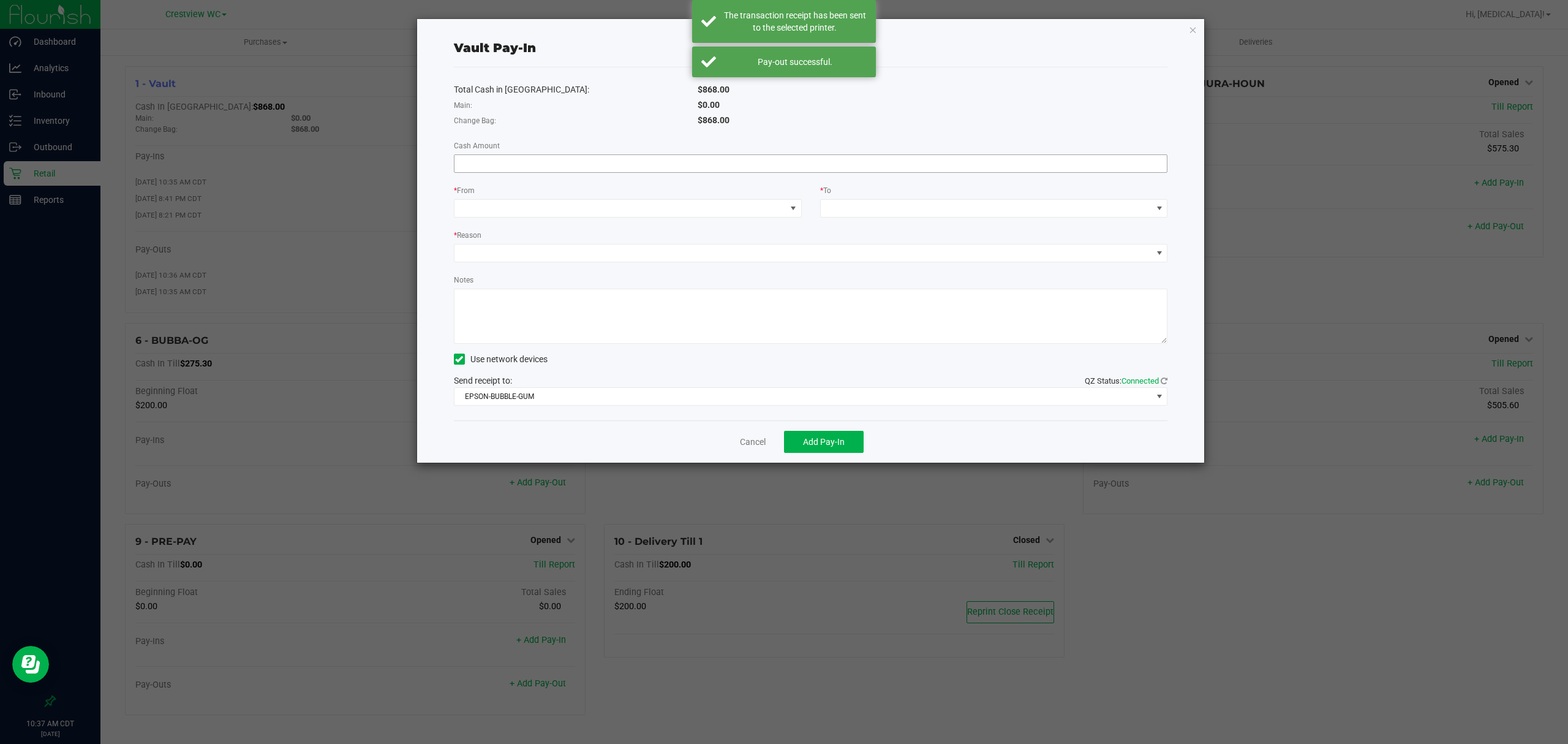
click at [598, 161] on input at bounding box center [811, 163] width 713 height 17
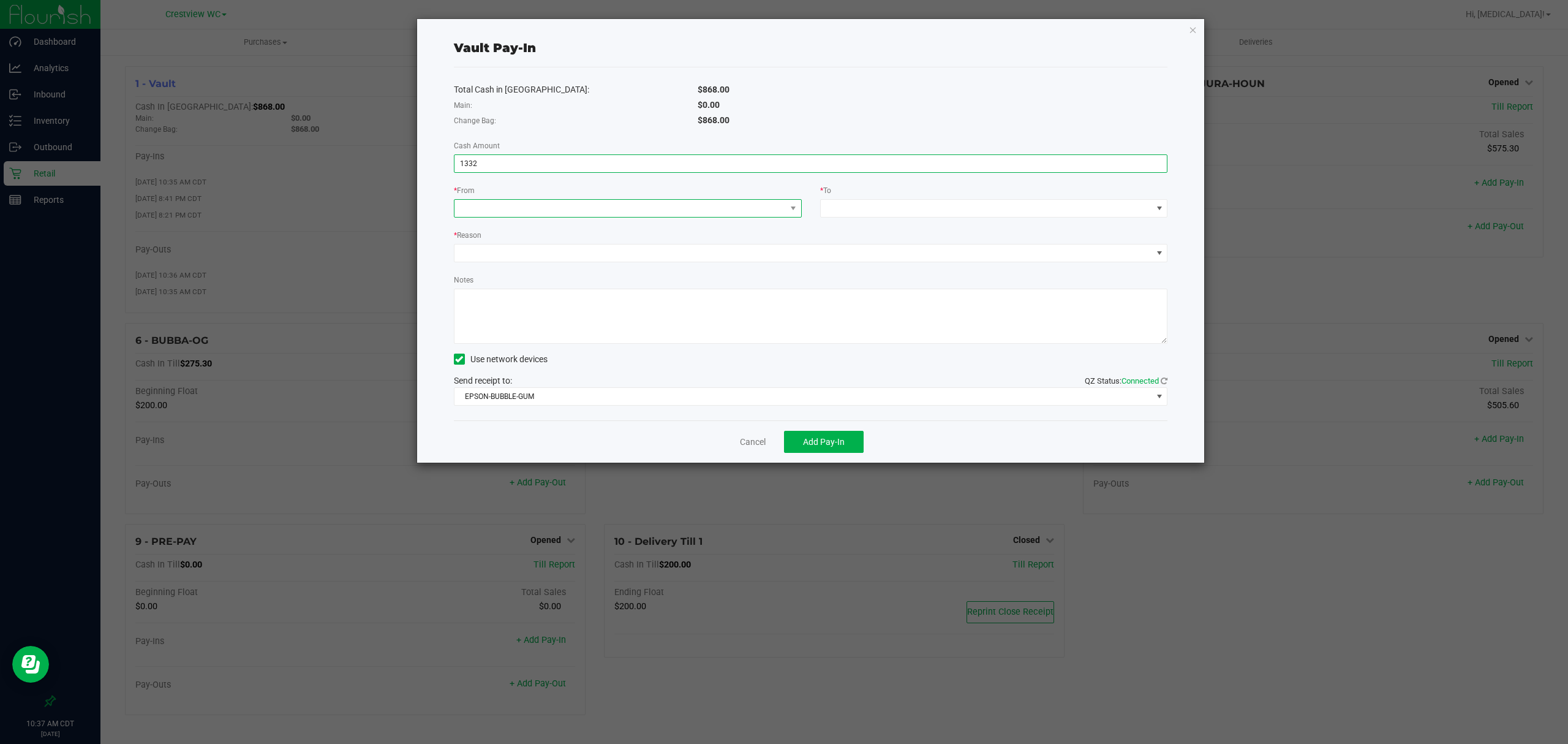
type input "$1,332.00"
click at [596, 206] on span at bounding box center [621, 208] width 332 height 17
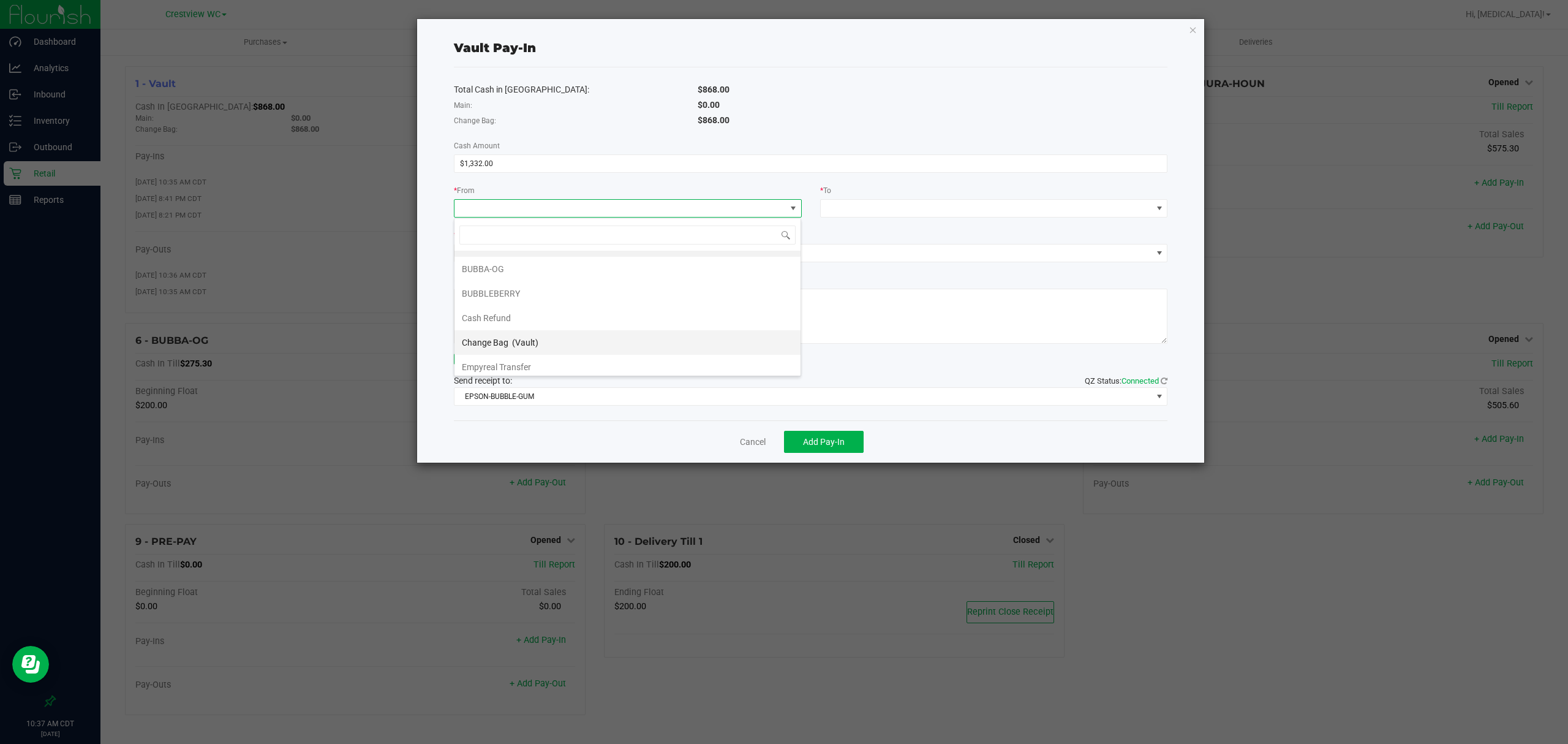
scroll to position [52, 0]
click at [548, 339] on li "Empyreal Transfer" at bounding box center [628, 335] width 346 height 24
click at [862, 206] on span at bounding box center [986, 208] width 332 height 17
click at [880, 261] on span "(Vault)" at bounding box center [892, 262] width 27 height 10
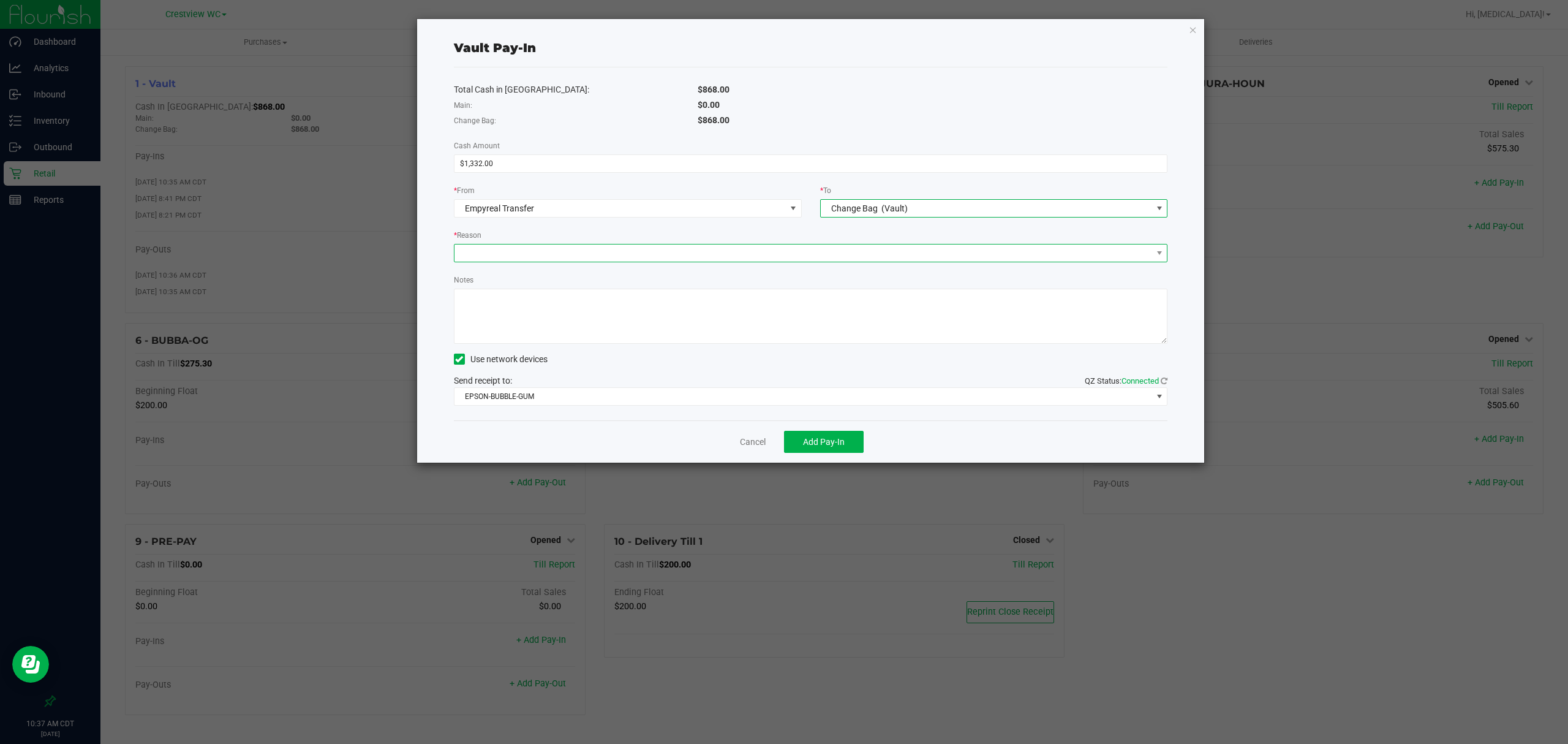
click at [777, 255] on span at bounding box center [804, 252] width 697 height 17
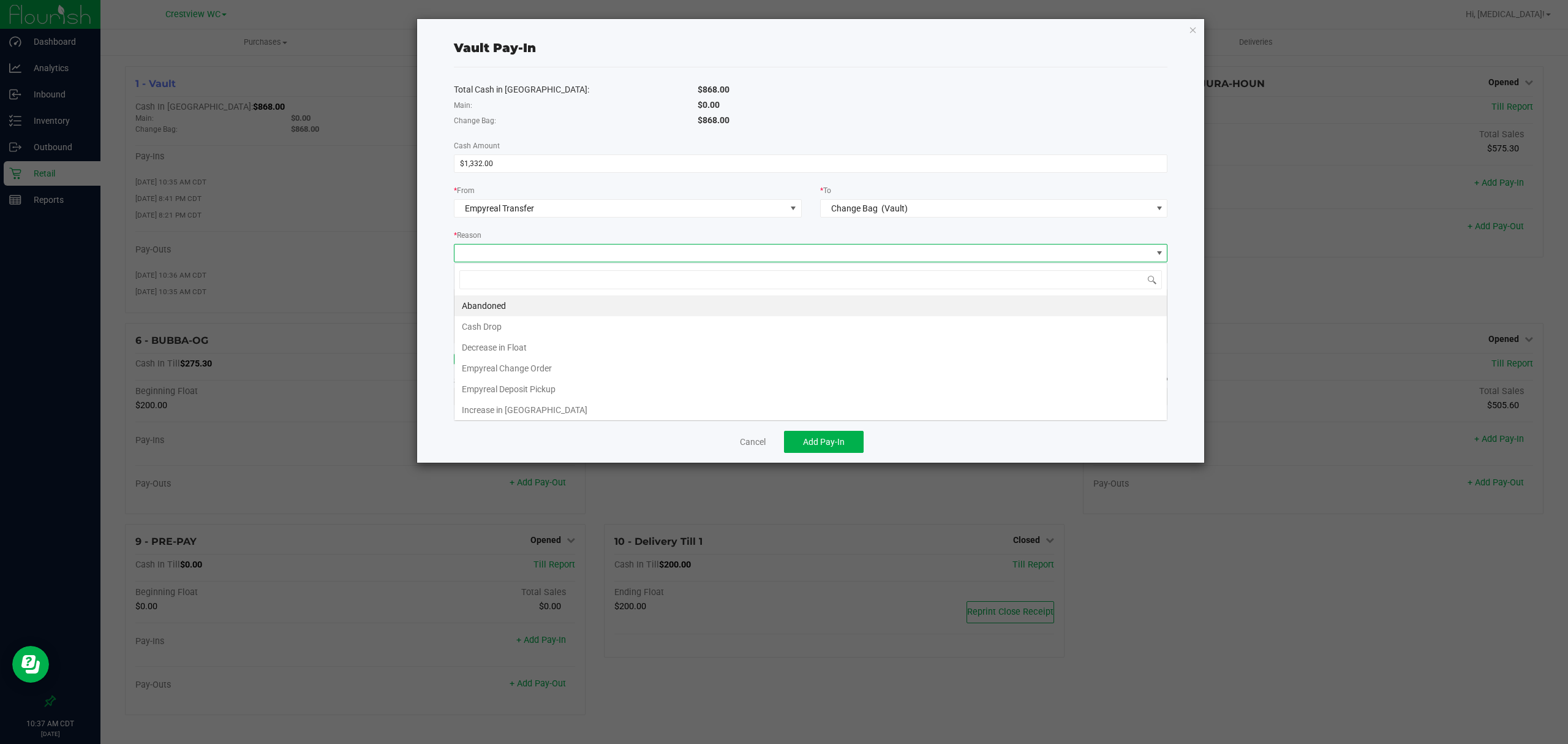
scroll to position [19, 713]
click at [615, 366] on li "Empyreal Change Order" at bounding box center [811, 368] width 713 height 21
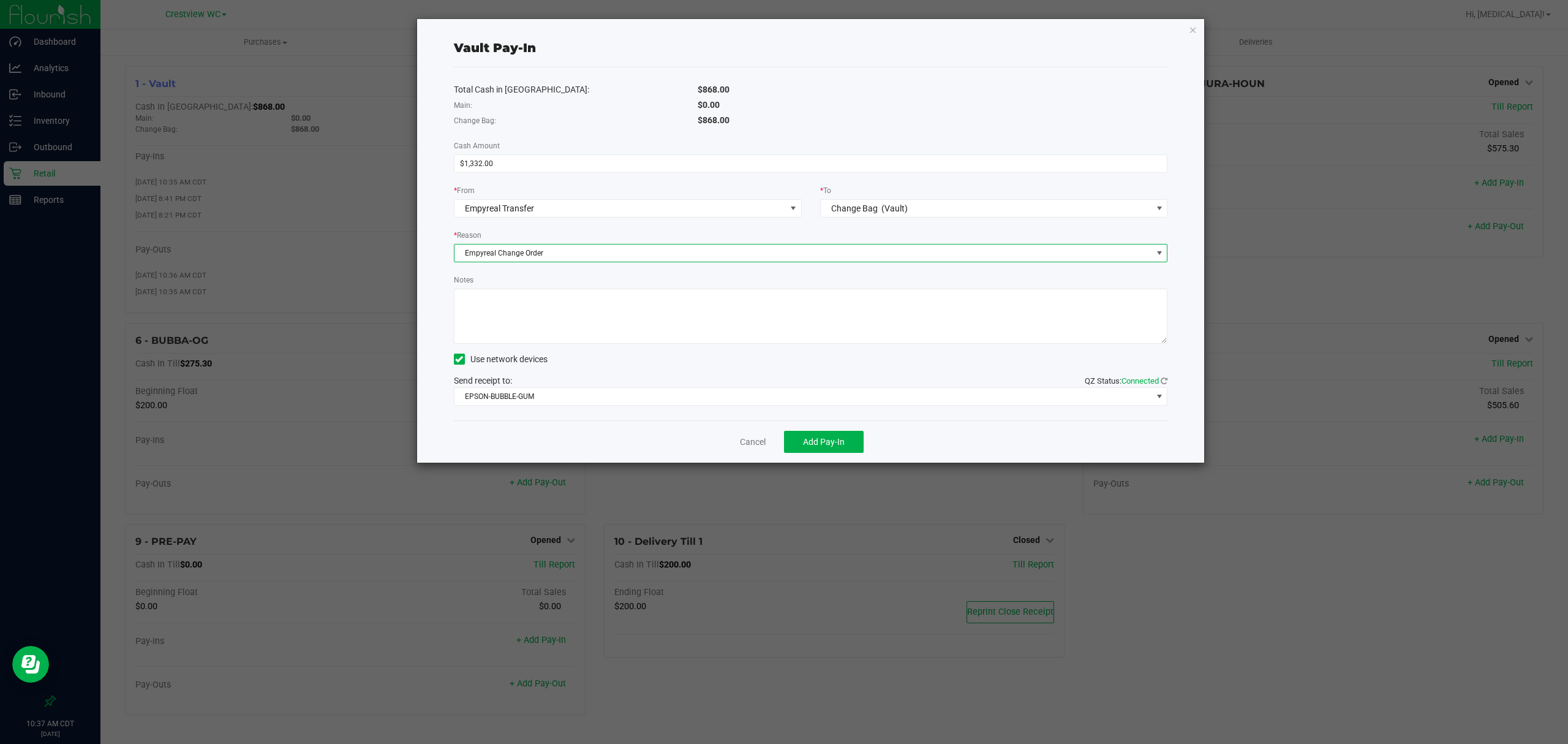
click at [632, 332] on textarea "Notes" at bounding box center [811, 316] width 714 height 55
type textarea "1332 in change received from Empyreal -adr sm"
click at [829, 439] on span "Add Pay-In" at bounding box center [823, 442] width 42 height 10
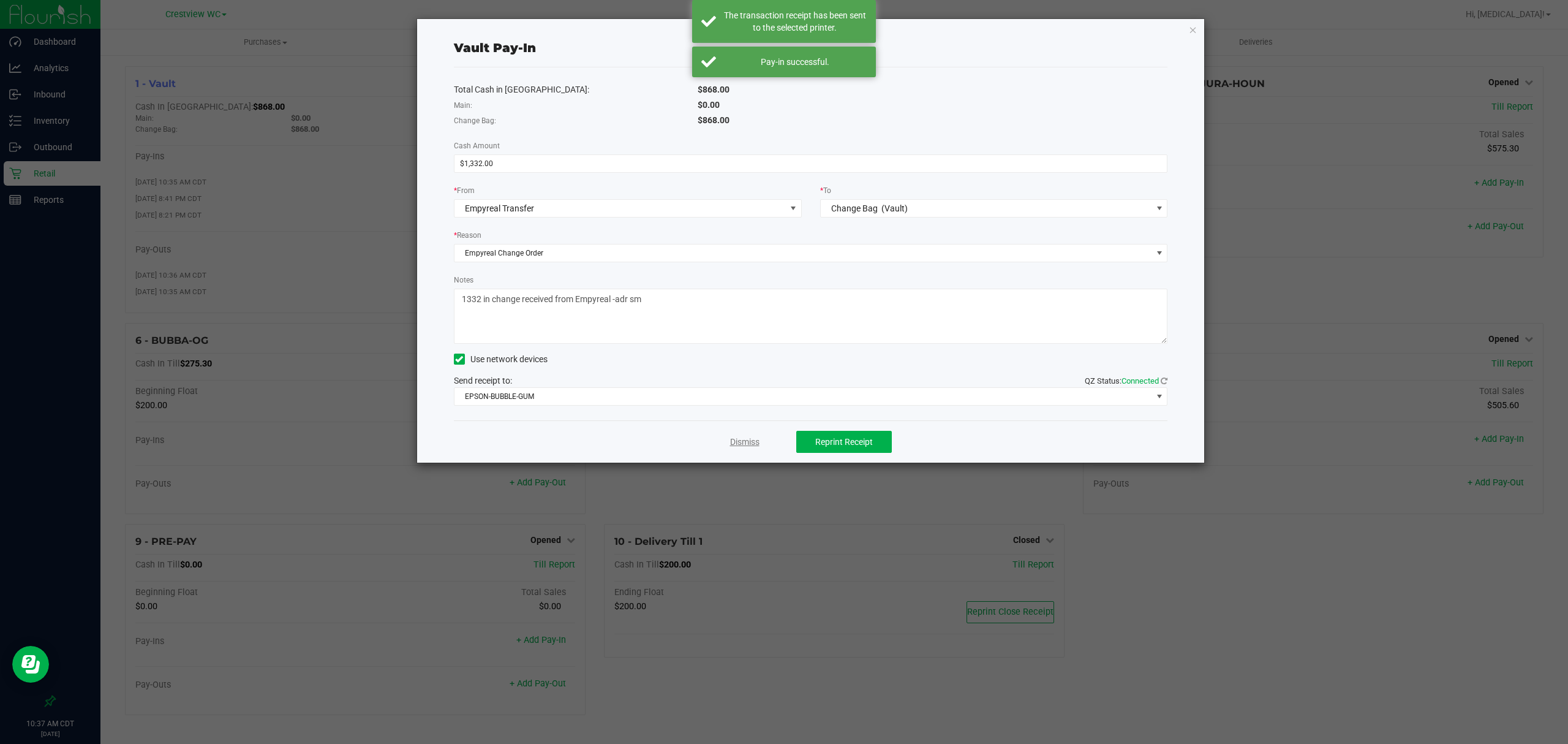
click at [743, 441] on link "Dismiss" at bounding box center [745, 442] width 29 height 12
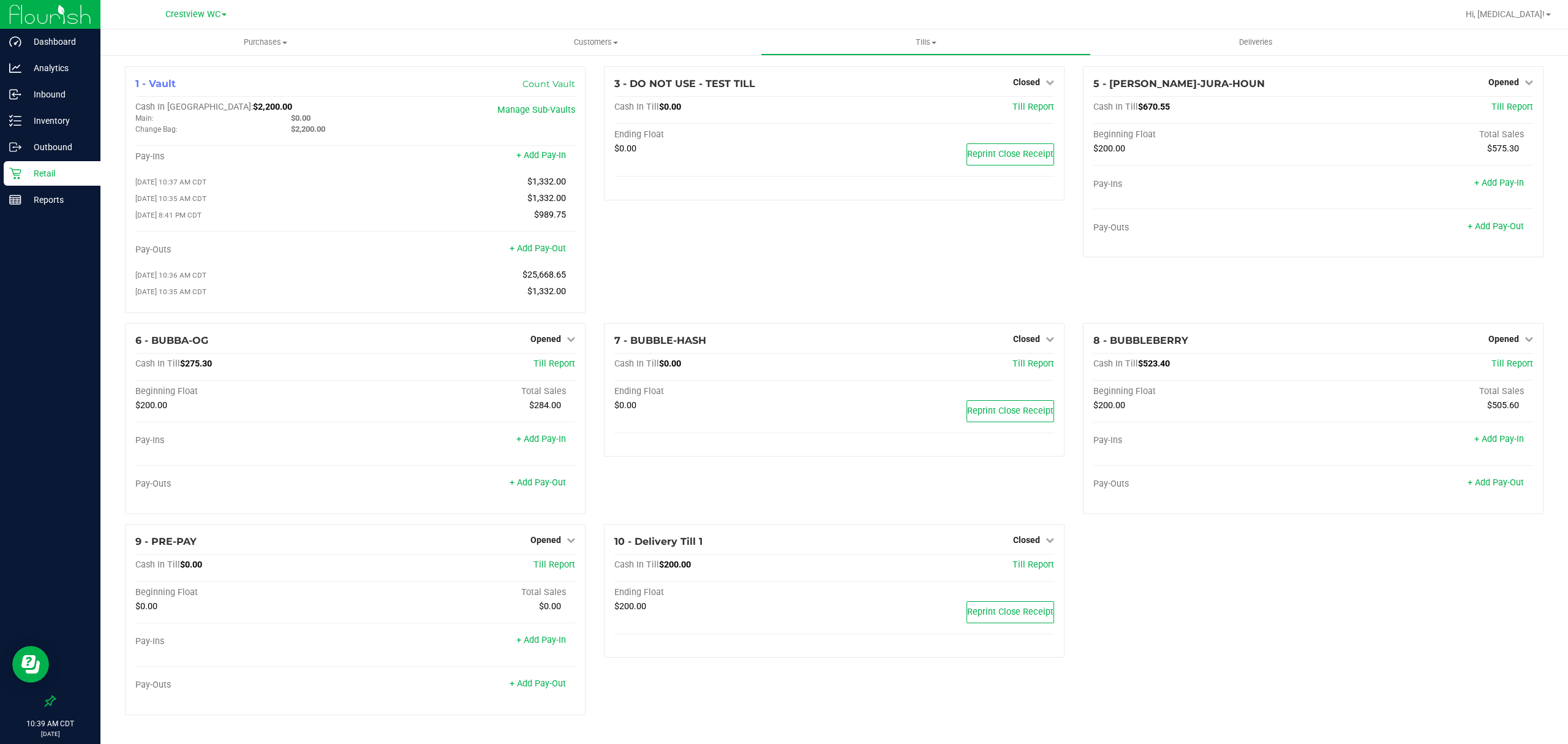
click at [52, 169] on p "Retail" at bounding box center [58, 173] width 73 height 14
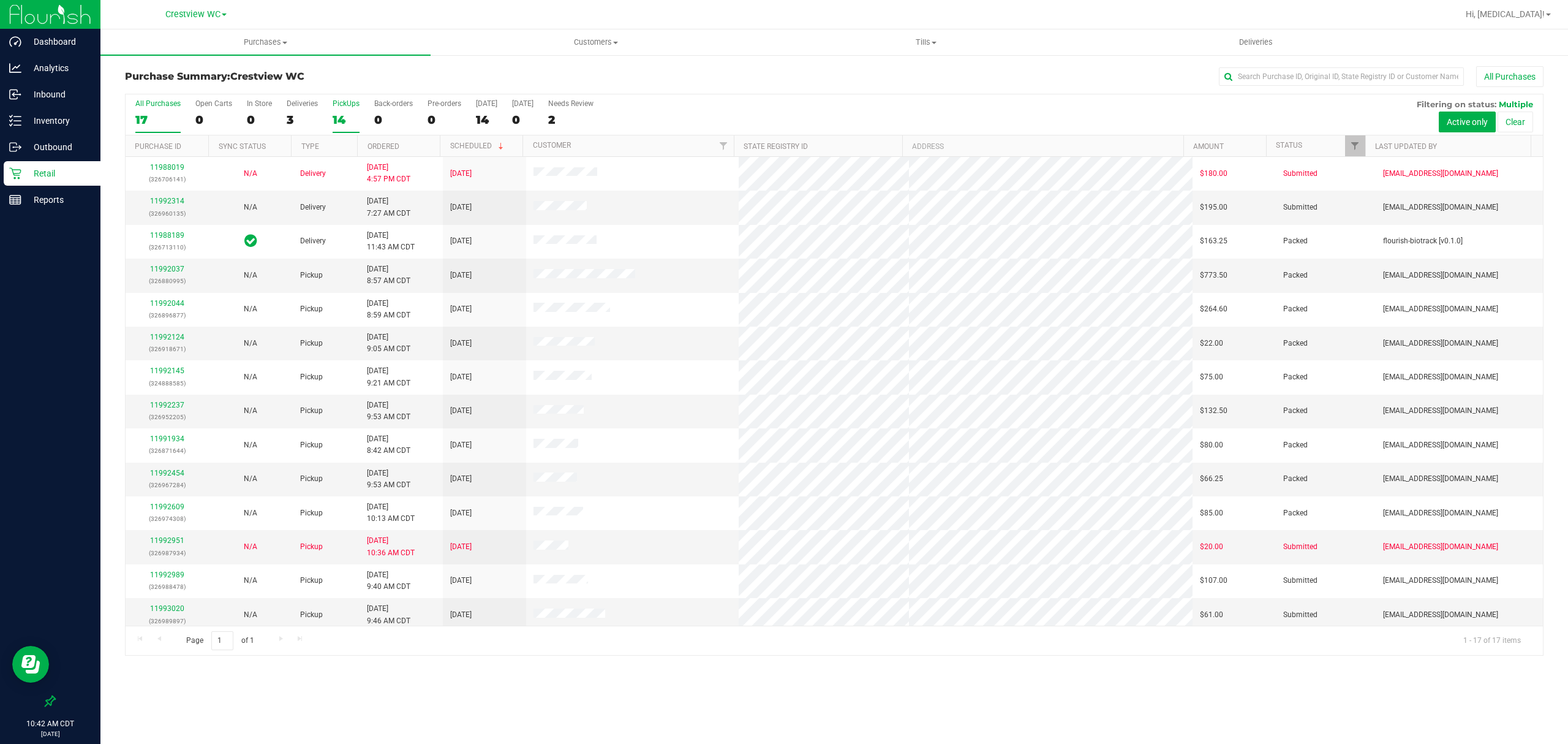
click at [337, 118] on div "14" at bounding box center [346, 120] width 27 height 14
click at [0, 0] on input "PickUps 14" at bounding box center [0, 0] width 0 height 0
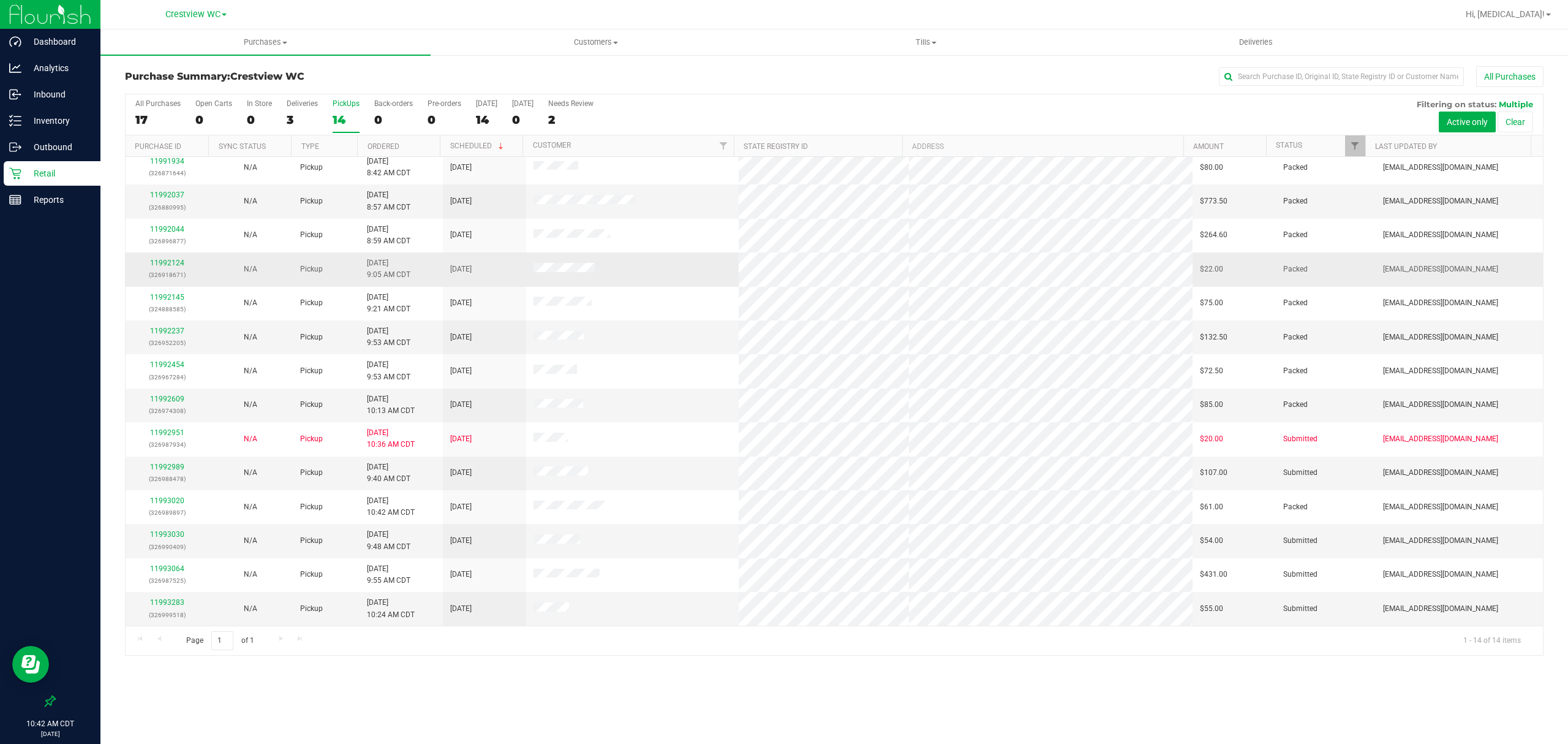
scroll to position [8, 0]
click at [169, 467] on link "11992989" at bounding box center [167, 467] width 34 height 9
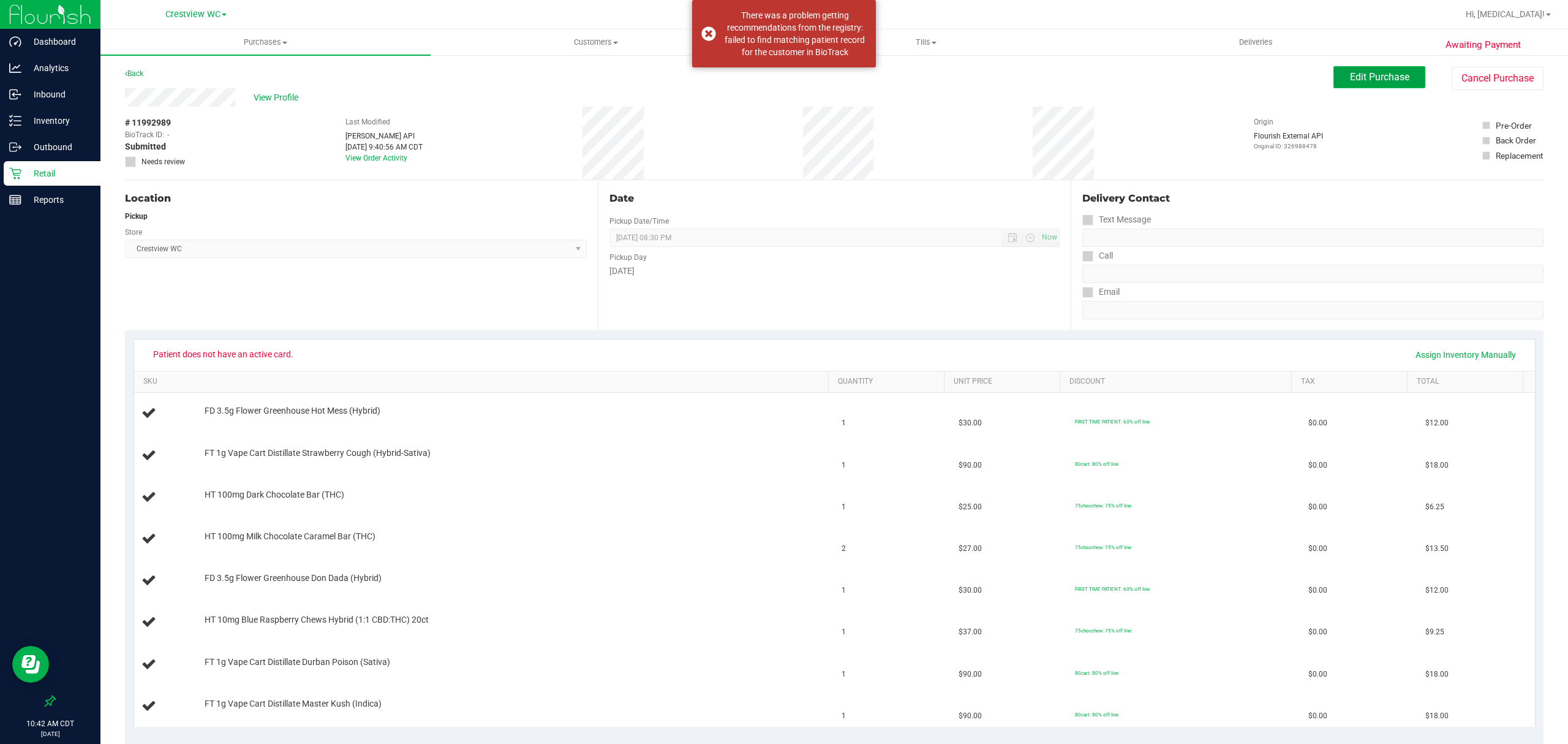
click at [1364, 74] on span "Edit Purchase" at bounding box center [1380, 77] width 60 height 12
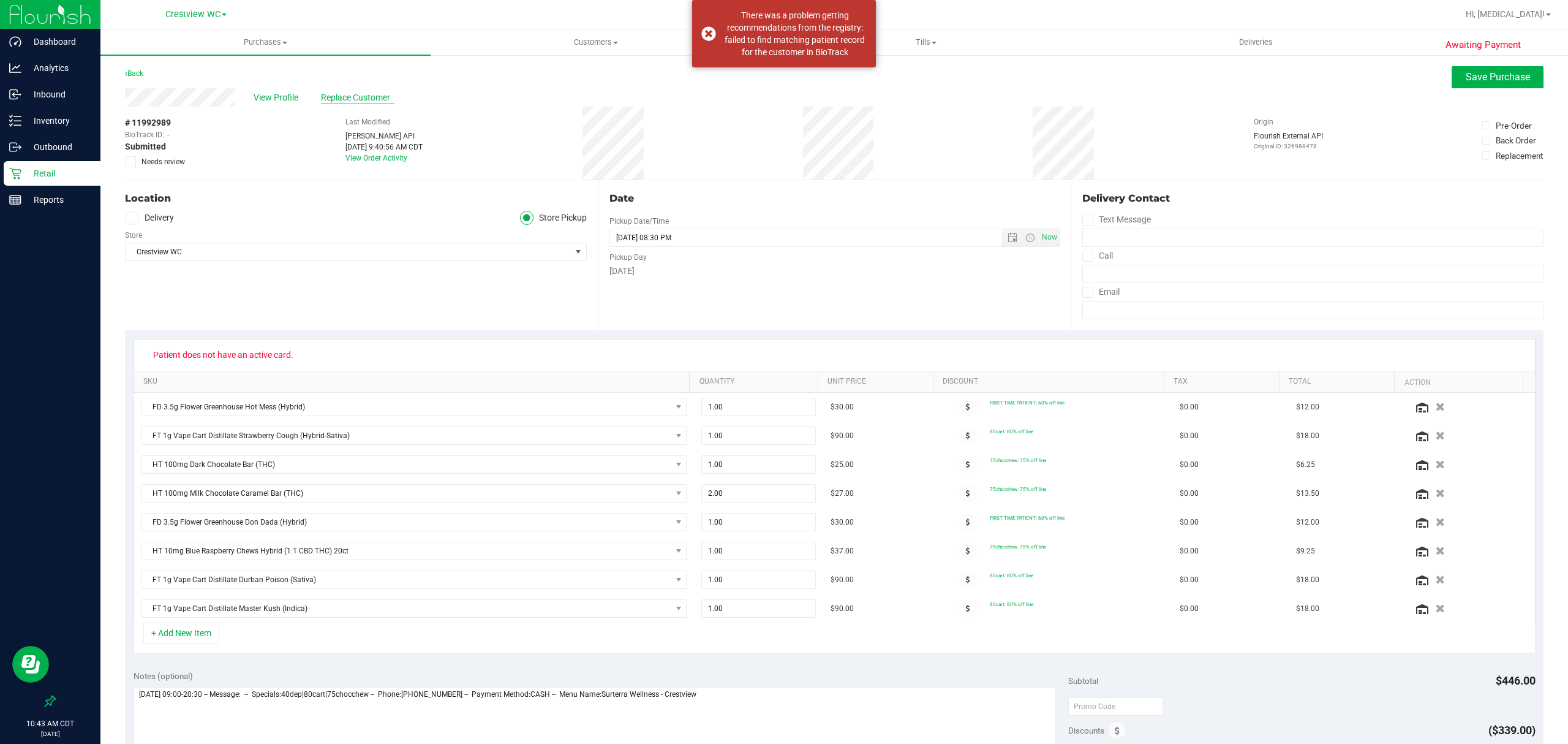
click at [347, 95] on span "Replace Customer" at bounding box center [358, 97] width 73 height 12
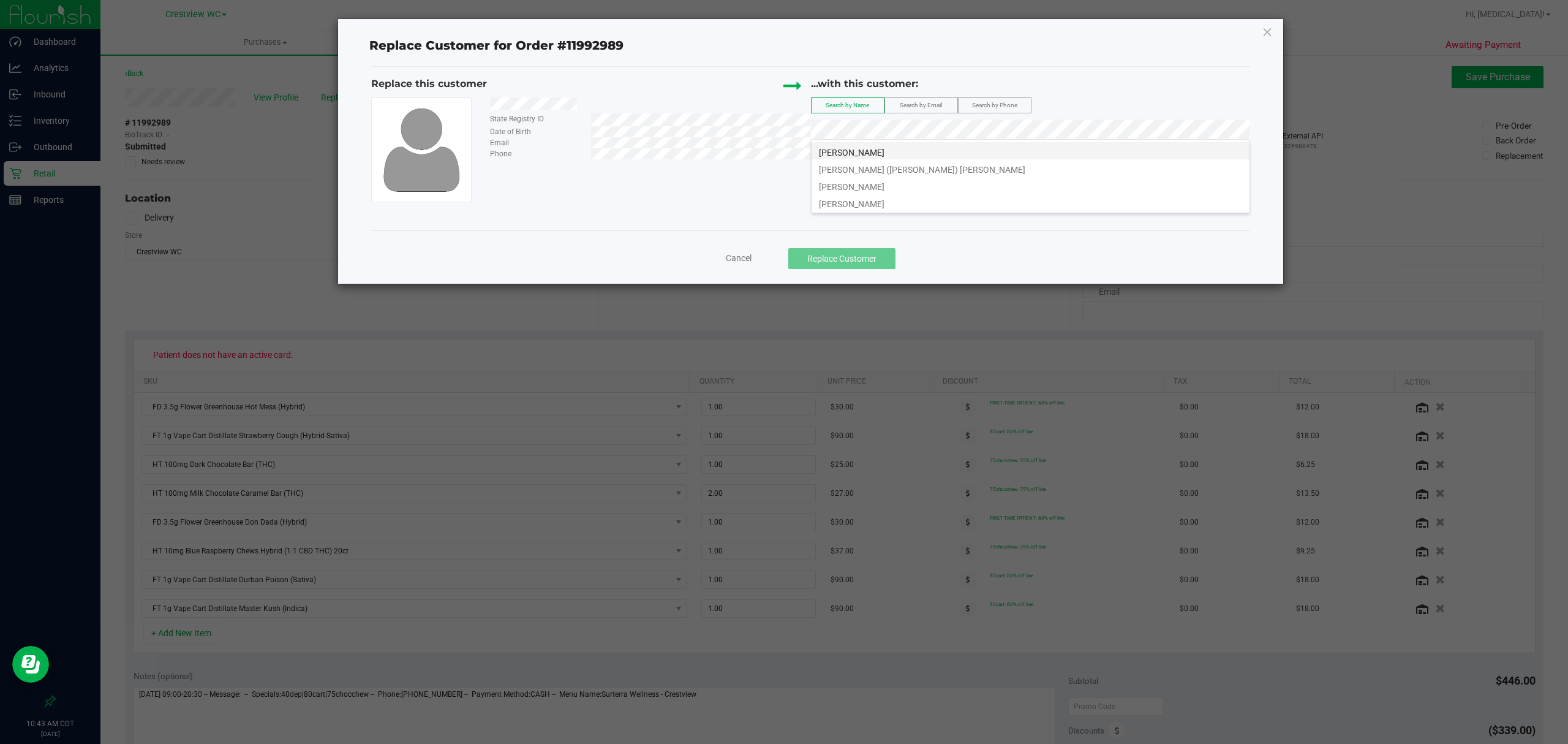
click at [872, 150] on span "[PERSON_NAME]" at bounding box center [851, 152] width 65 height 10
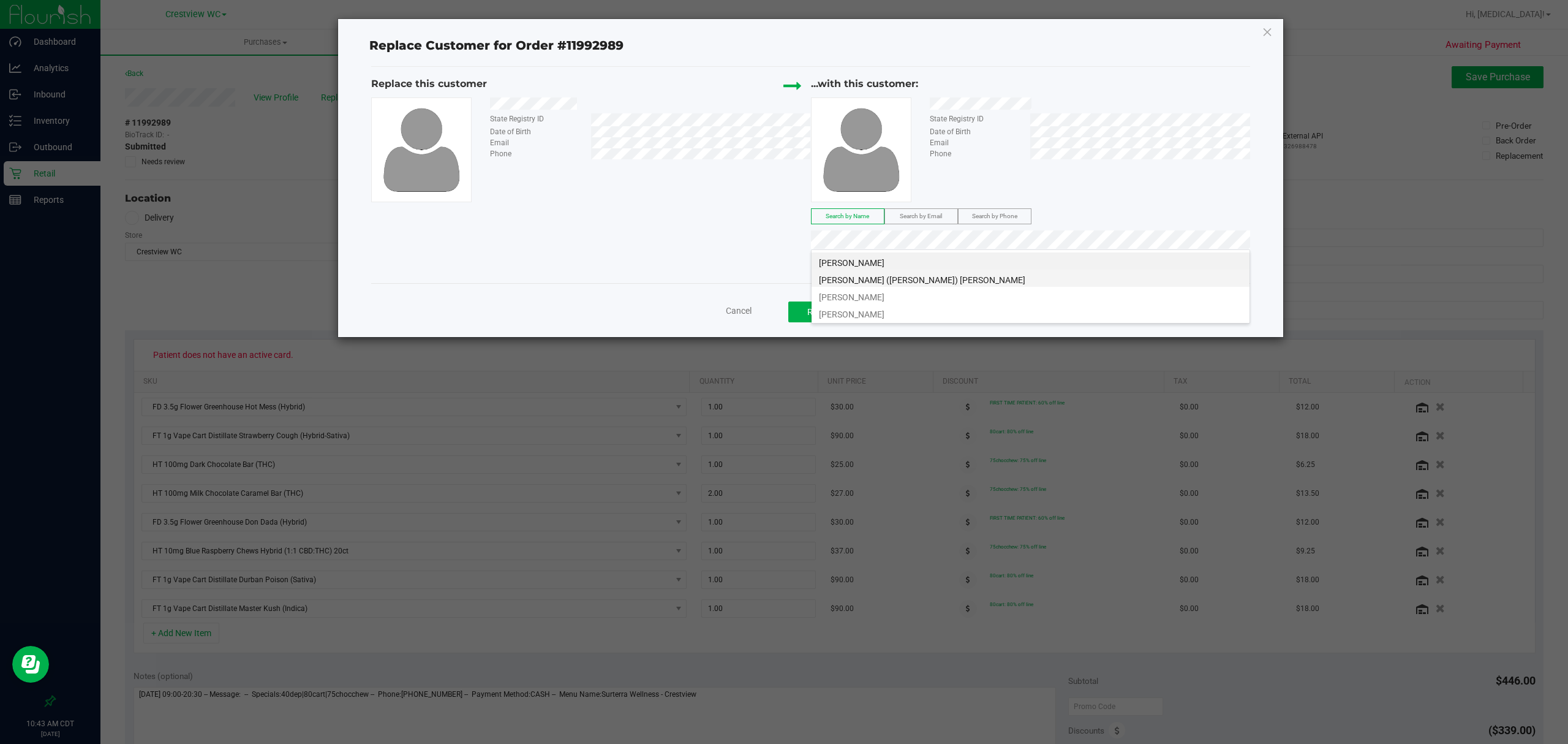
click at [905, 278] on span "[PERSON_NAME] ([PERSON_NAME]) [PERSON_NAME]" at bounding box center [921, 279] width 206 height 10
click at [885, 295] on span "[PERSON_NAME]" at bounding box center [851, 297] width 65 height 10
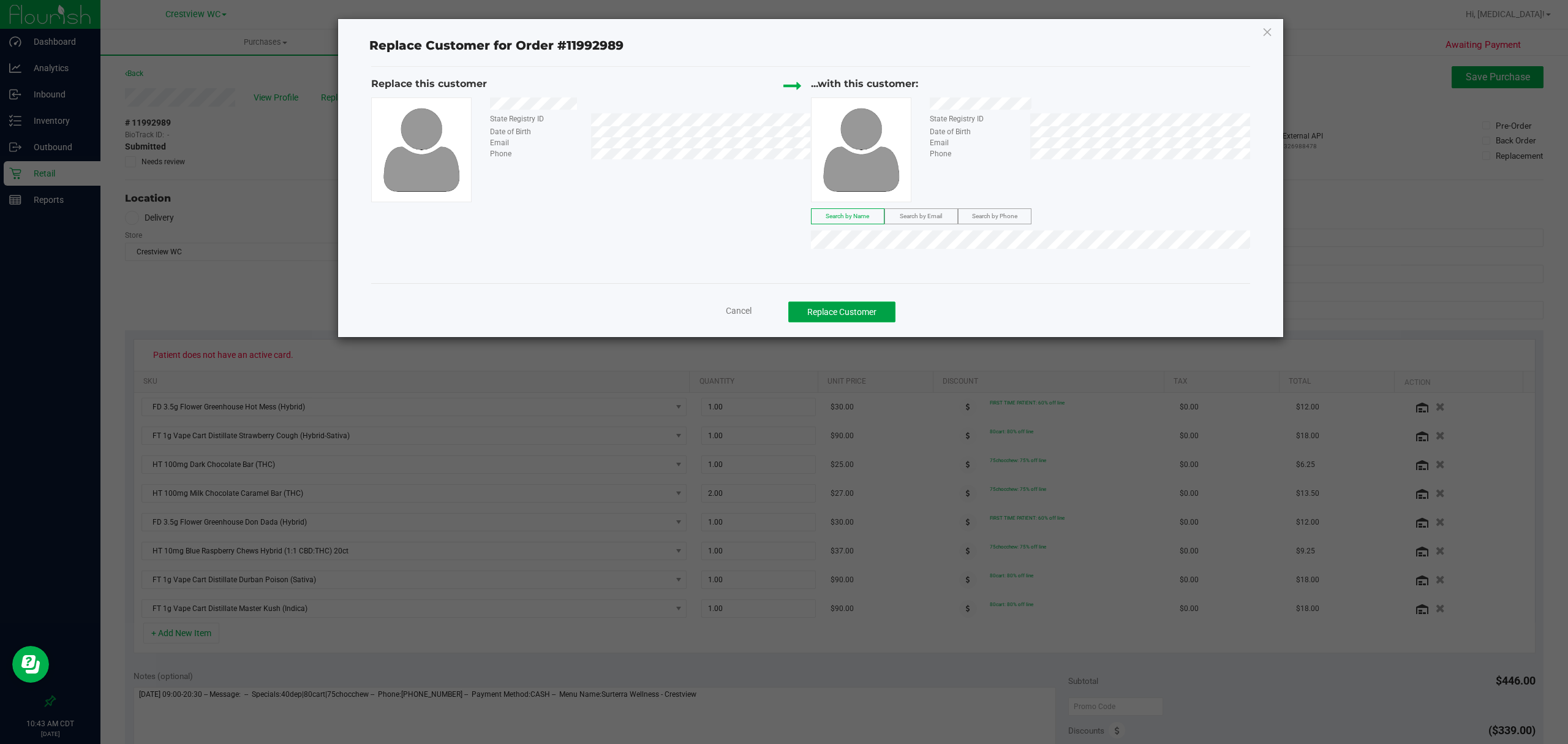
click at [846, 307] on button "Replace Customer" at bounding box center [842, 311] width 107 height 21
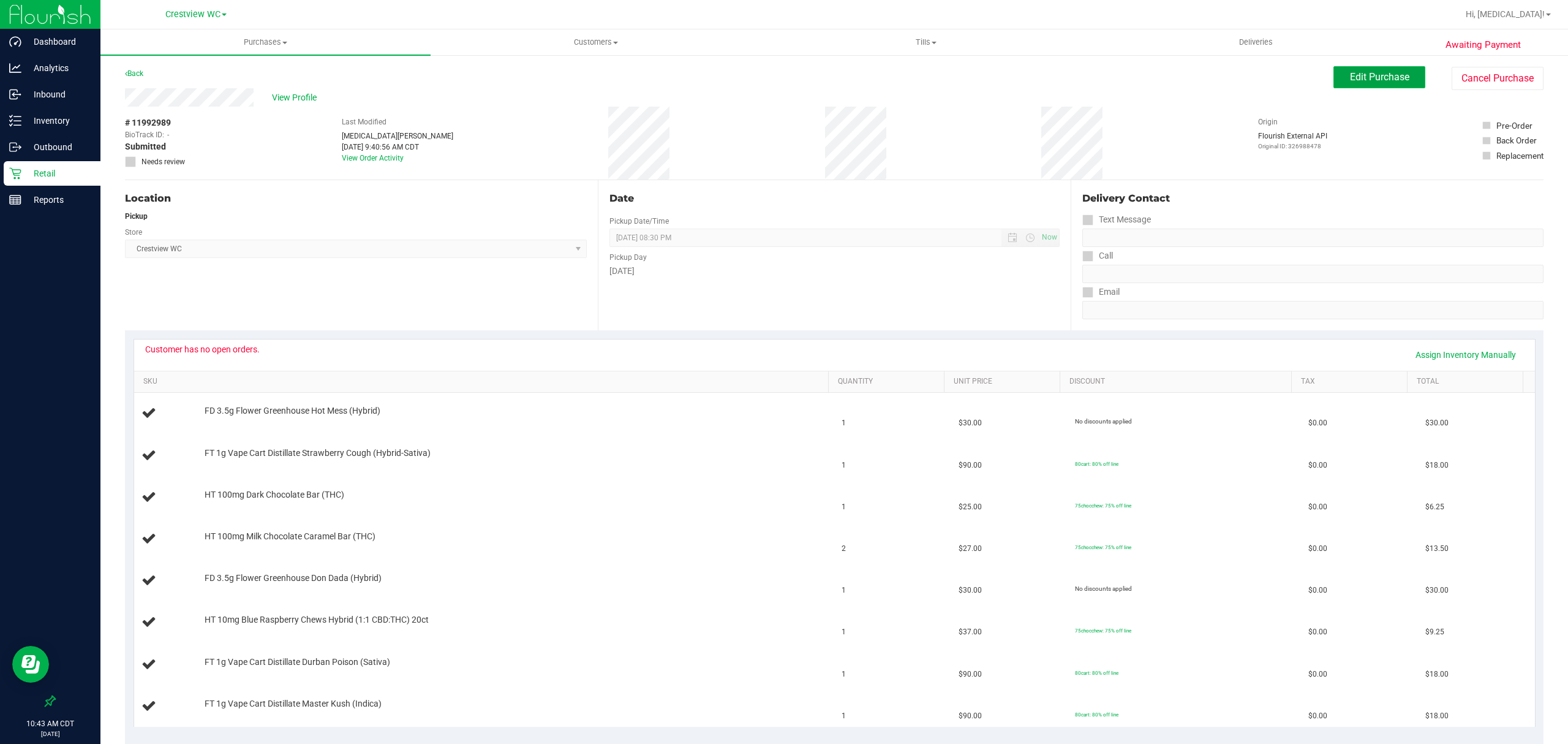
click at [1377, 79] on span "Edit Purchase" at bounding box center [1380, 77] width 60 height 12
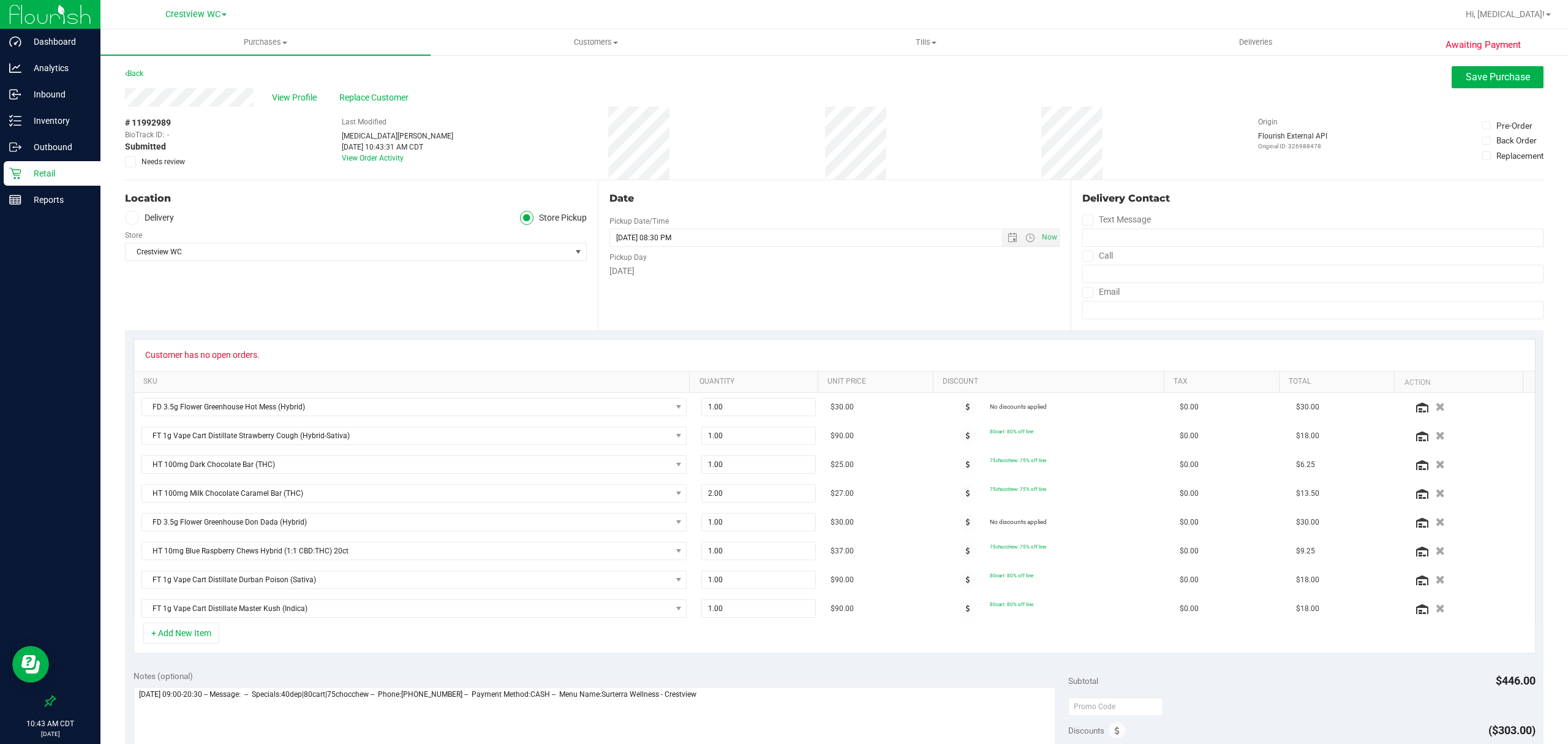
click at [167, 164] on span "Needs review" at bounding box center [163, 161] width 44 height 11
click at [0, 0] on input "Needs review" at bounding box center [0, 0] width 0 height 0
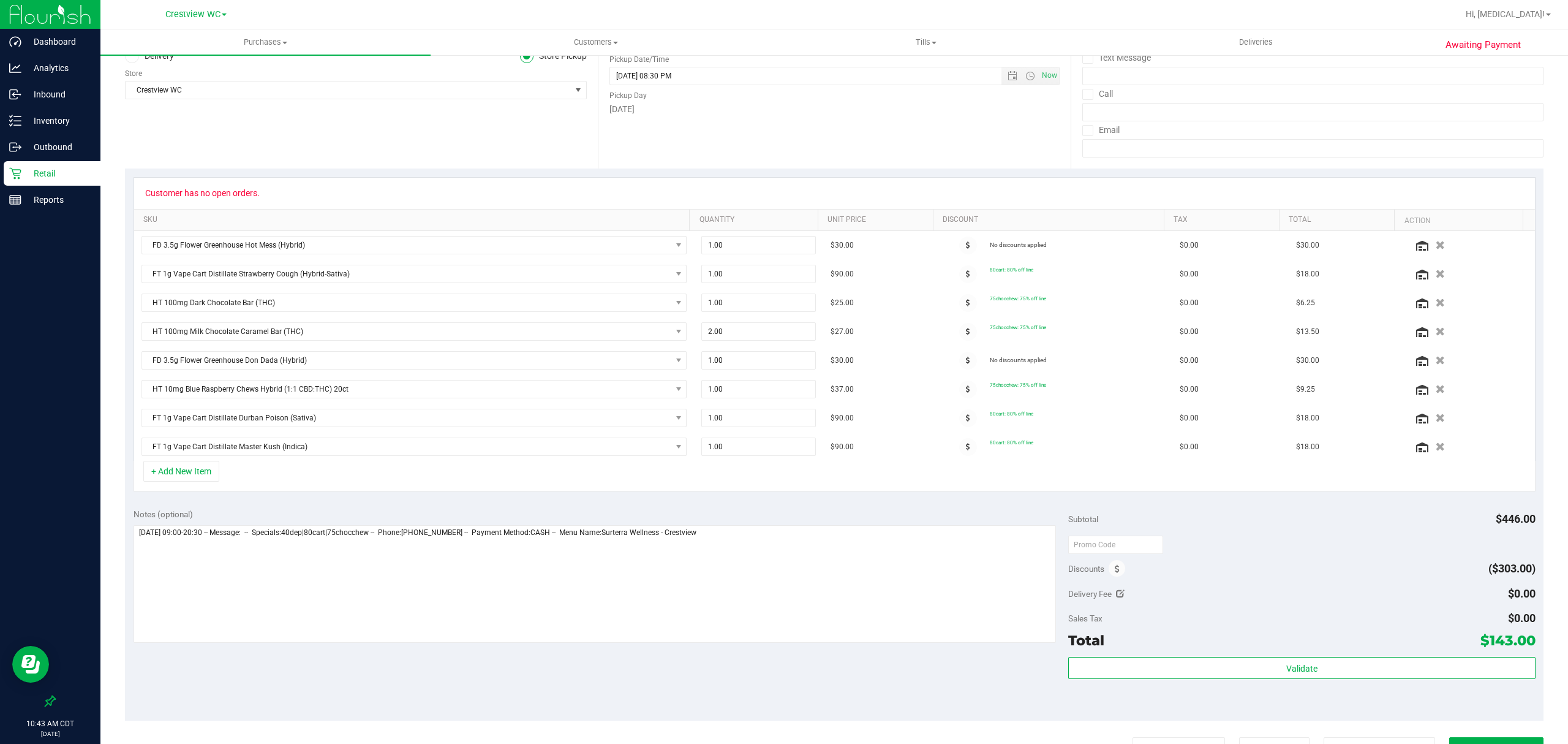
scroll to position [163, 0]
click at [846, 613] on textarea at bounding box center [595, 583] width 922 height 118
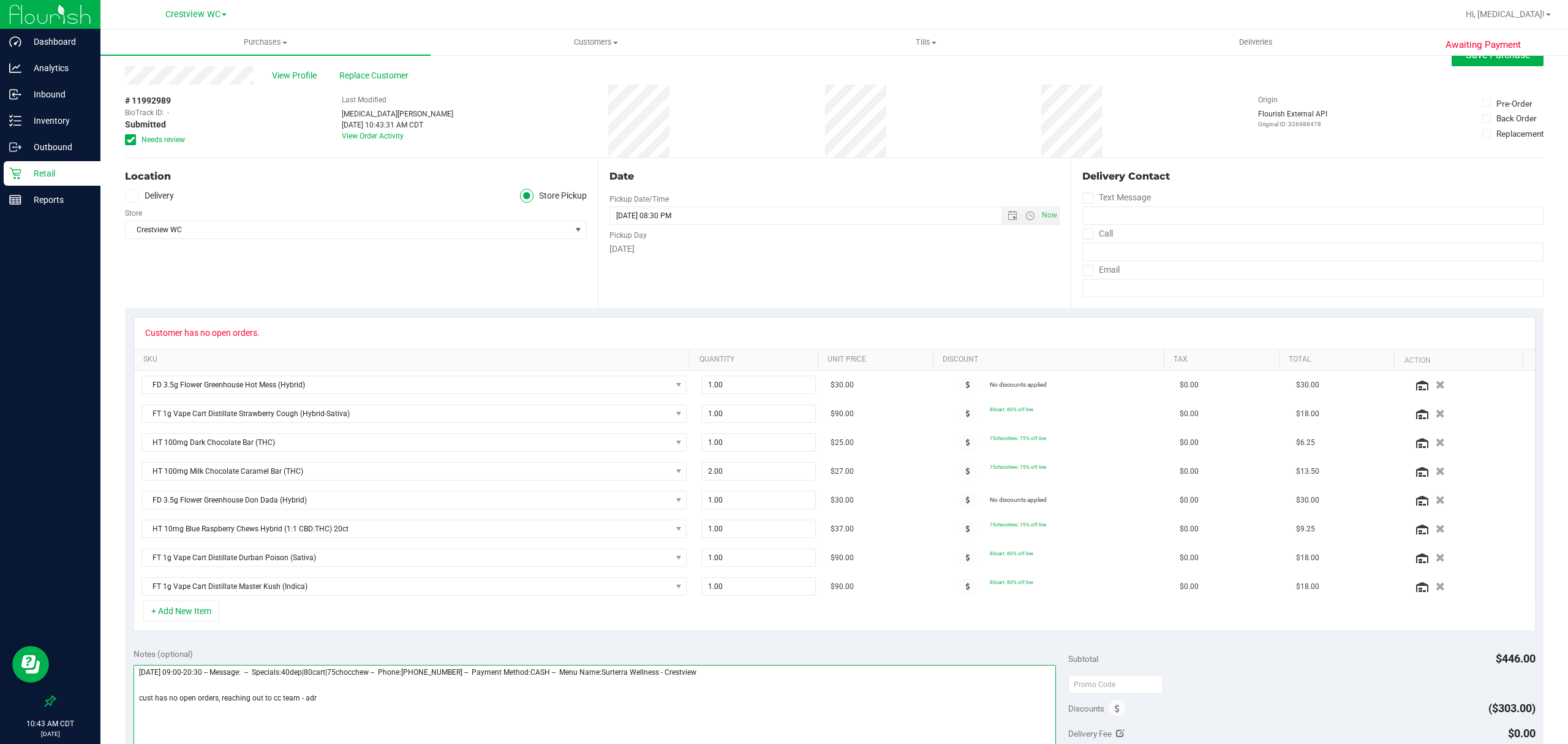
scroll to position [0, 0]
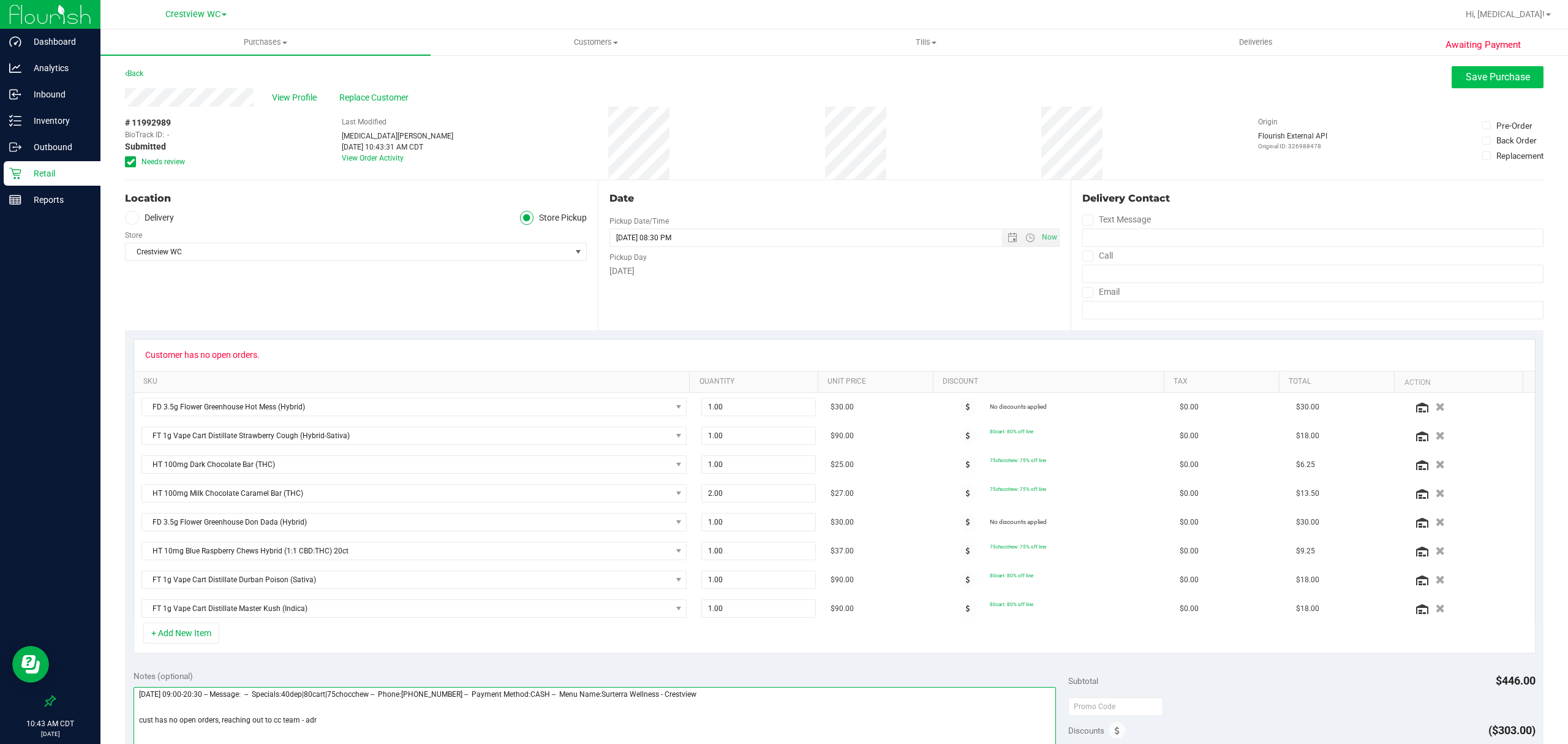
type textarea "[DATE] 09:00-20:30 -- Message: -- Specials:40dep|80cart|75chocchew -- Phone:[PH…"
click at [1496, 75] on span "Save Purchase" at bounding box center [1498, 77] width 64 height 12
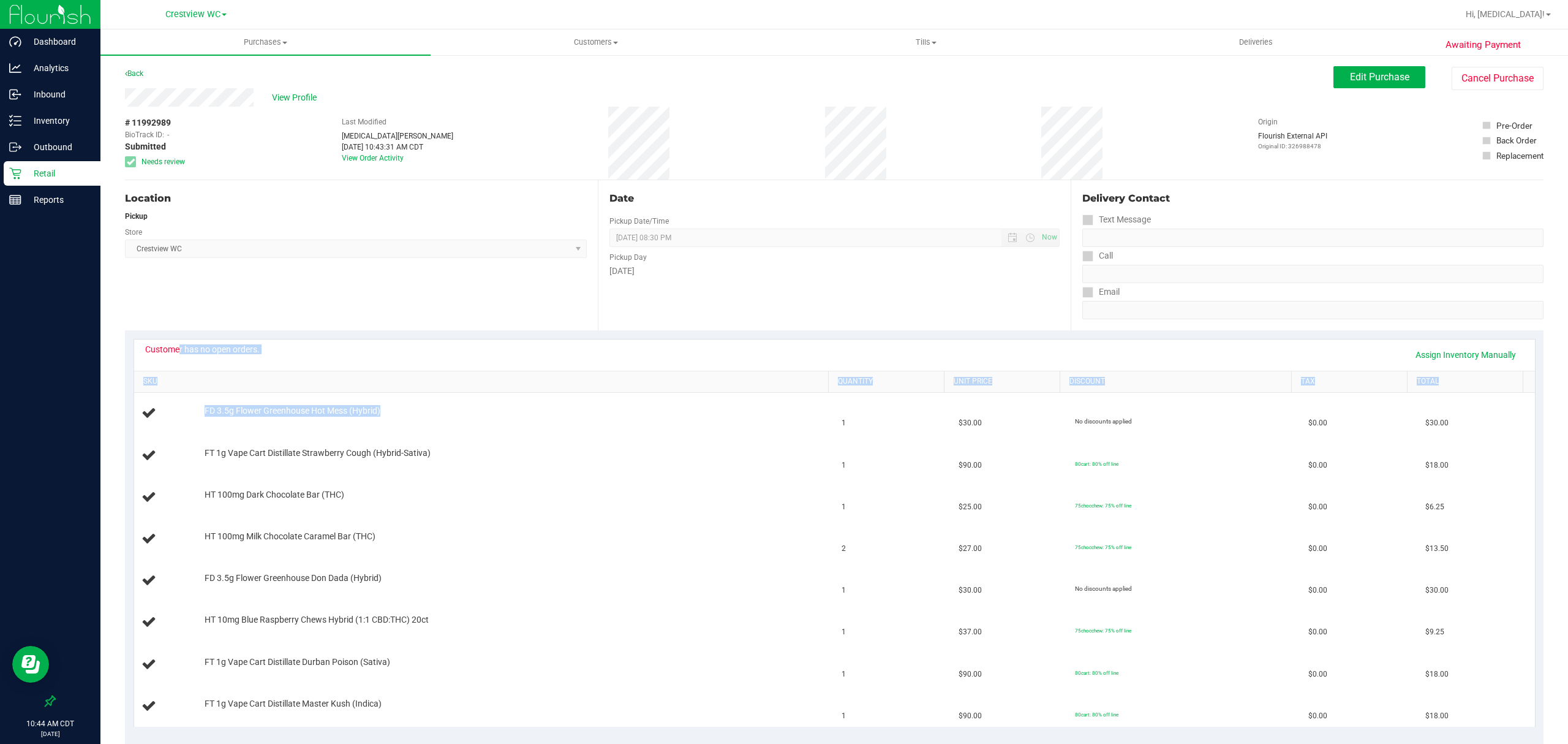
drag, startPoint x: 147, startPoint y: 346, endPoint x: 367, endPoint y: 334, distance: 220.3
click at [405, 397] on div "Customer has no open orders. Assign Inventory Manually SKU Quantity Unit Price …" at bounding box center [835, 533] width 1402 height 388
click at [367, 334] on div "Customer has no open orders. Assign Inventory Manually SKU Quantity Unit Price …" at bounding box center [834, 532] width 1418 height 404
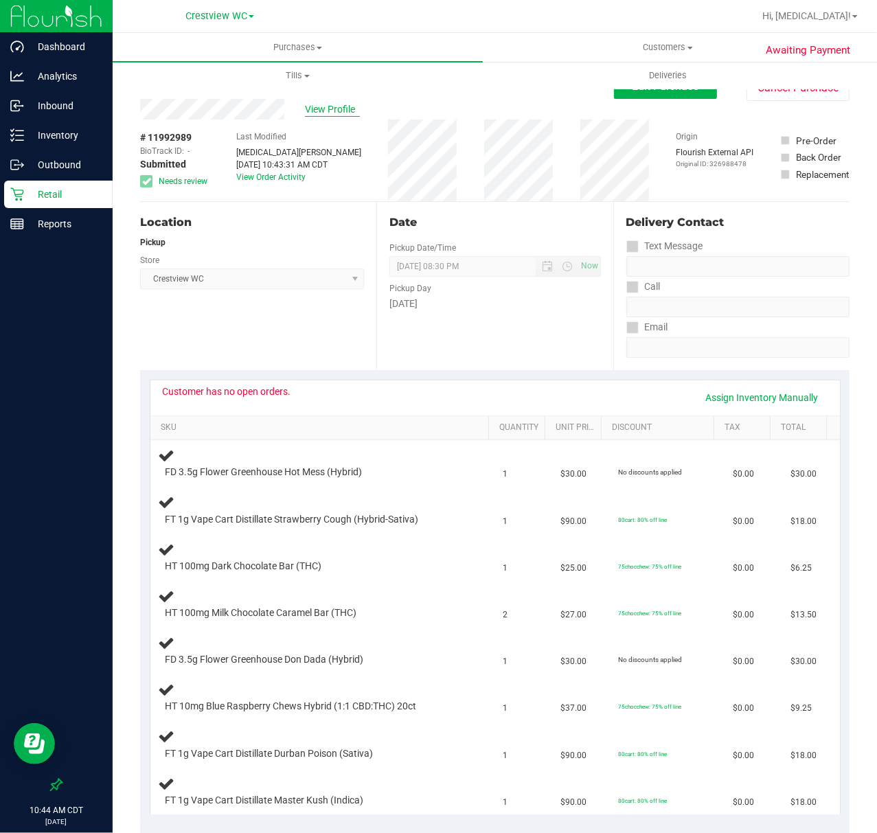
click at [338, 107] on span "View Profile" at bounding box center [332, 109] width 55 height 14
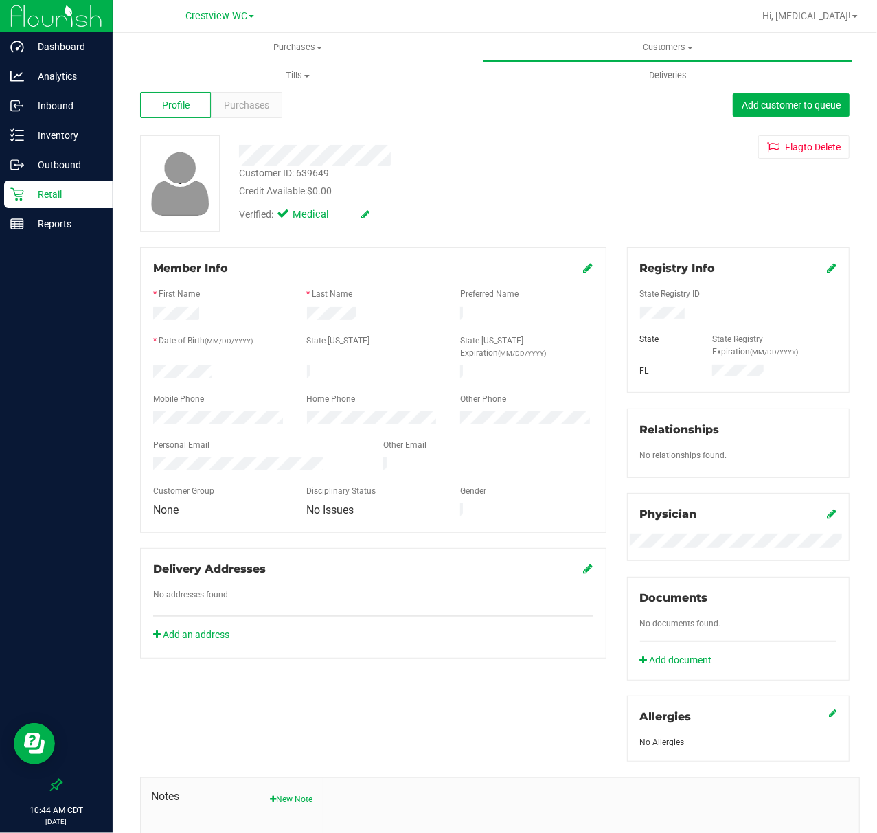
click at [310, 170] on div "Customer ID: 639649" at bounding box center [284, 173] width 90 height 14
copy div "639649"
click at [32, 194] on p "Retail" at bounding box center [65, 194] width 82 height 16
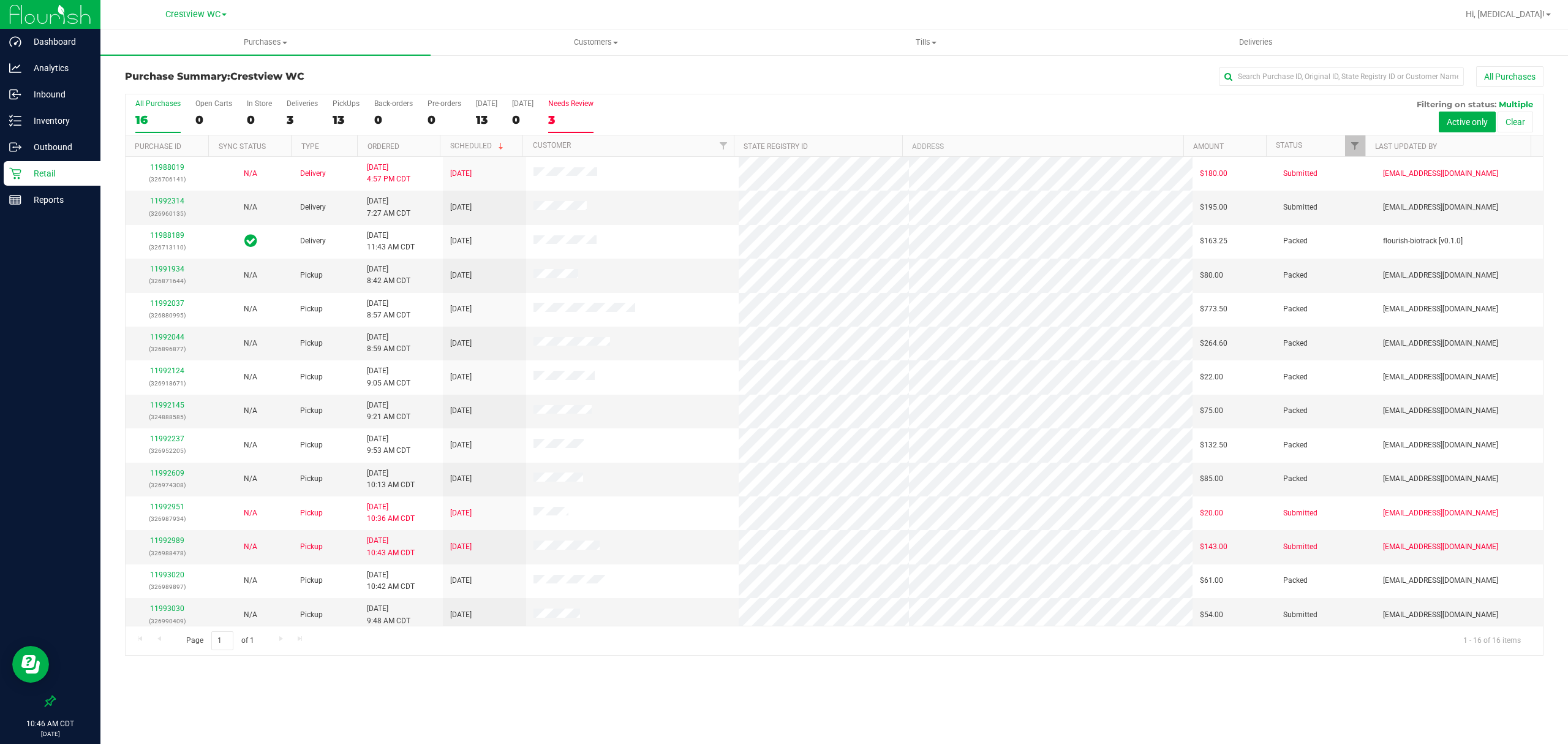
click at [590, 112] on label "Needs Review 3" at bounding box center [571, 116] width 45 height 34
click at [0, 0] on input "Needs Review 3" at bounding box center [0, 0] width 0 height 0
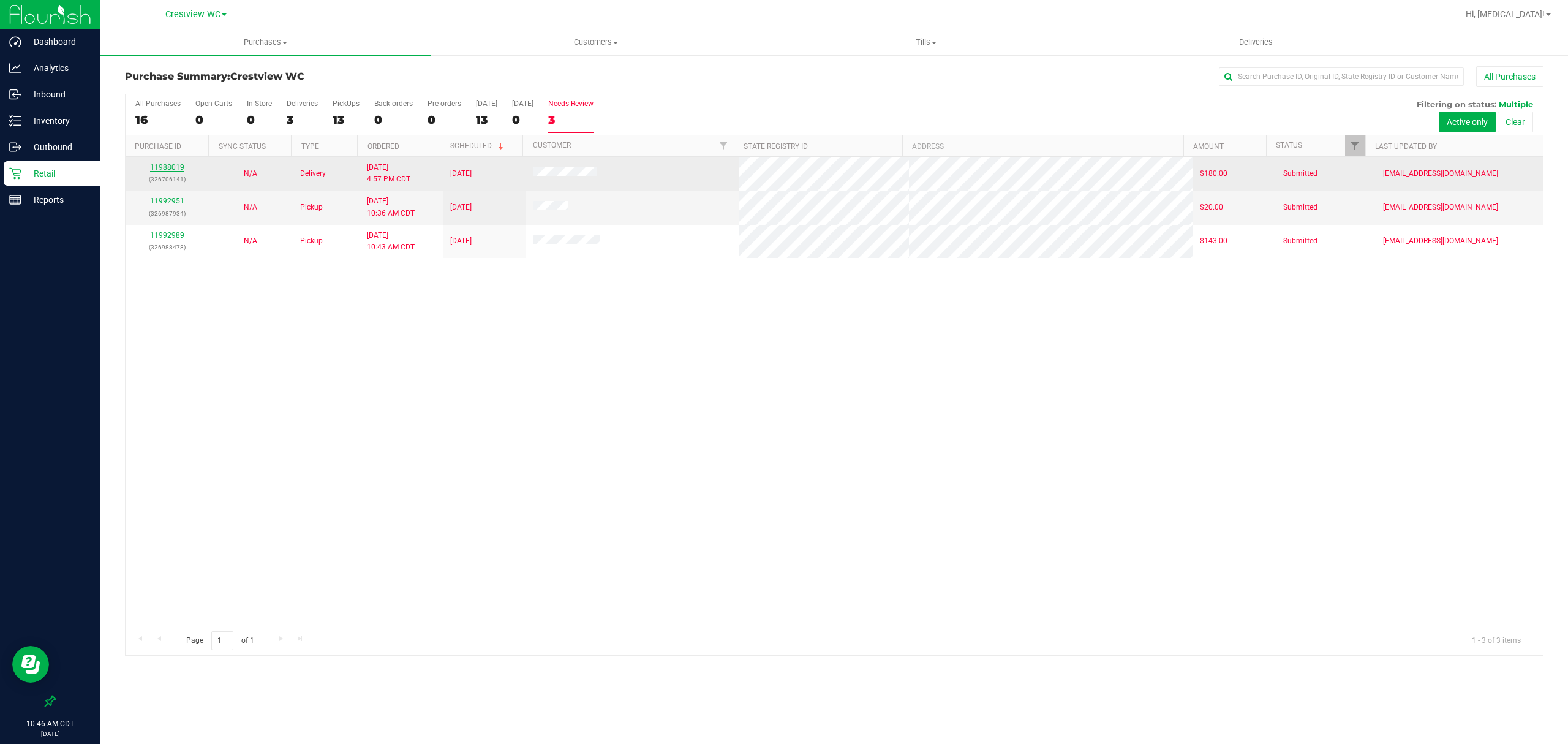
click at [161, 169] on link "11988019" at bounding box center [167, 168] width 34 height 9
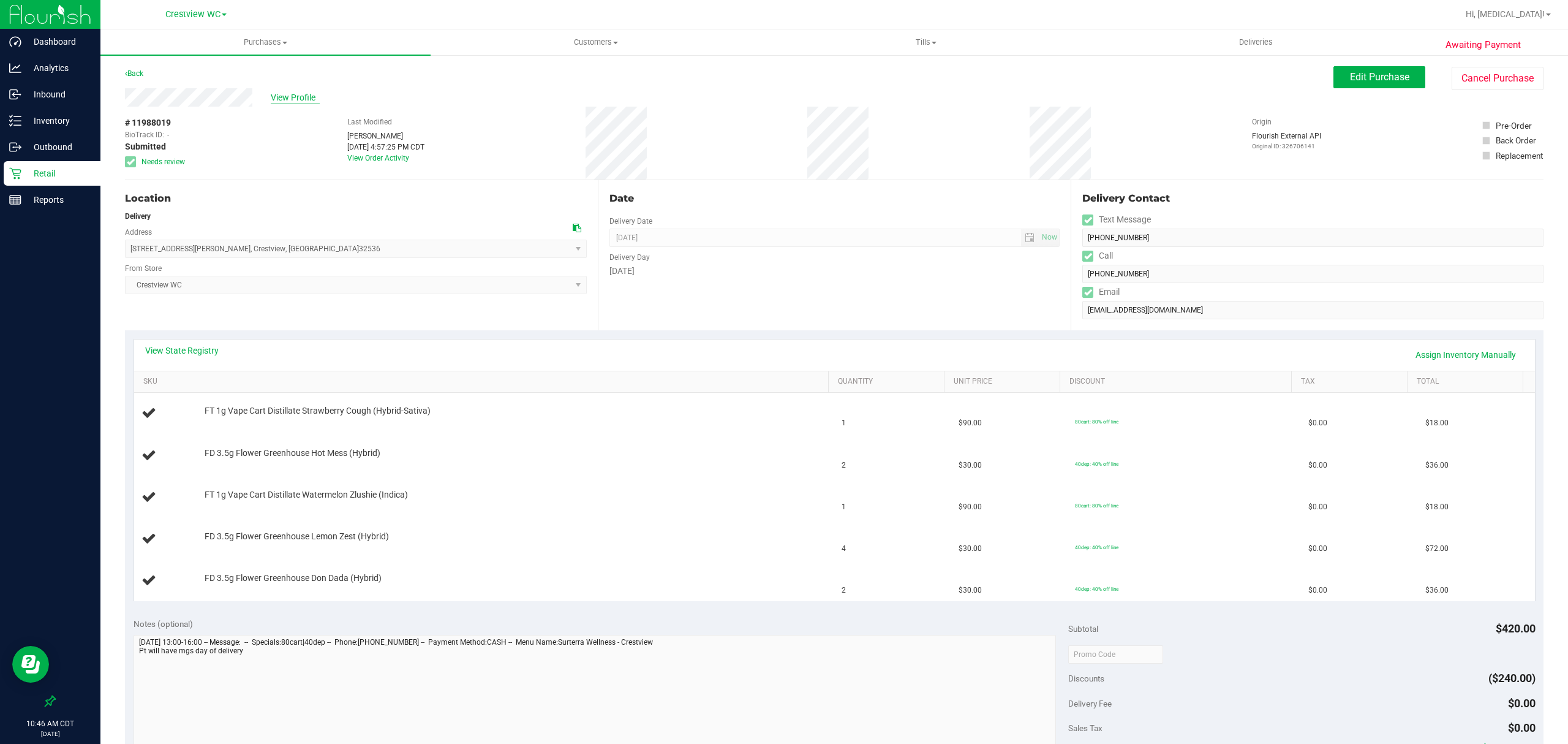
click at [304, 91] on span "View Profile" at bounding box center [295, 97] width 49 height 12
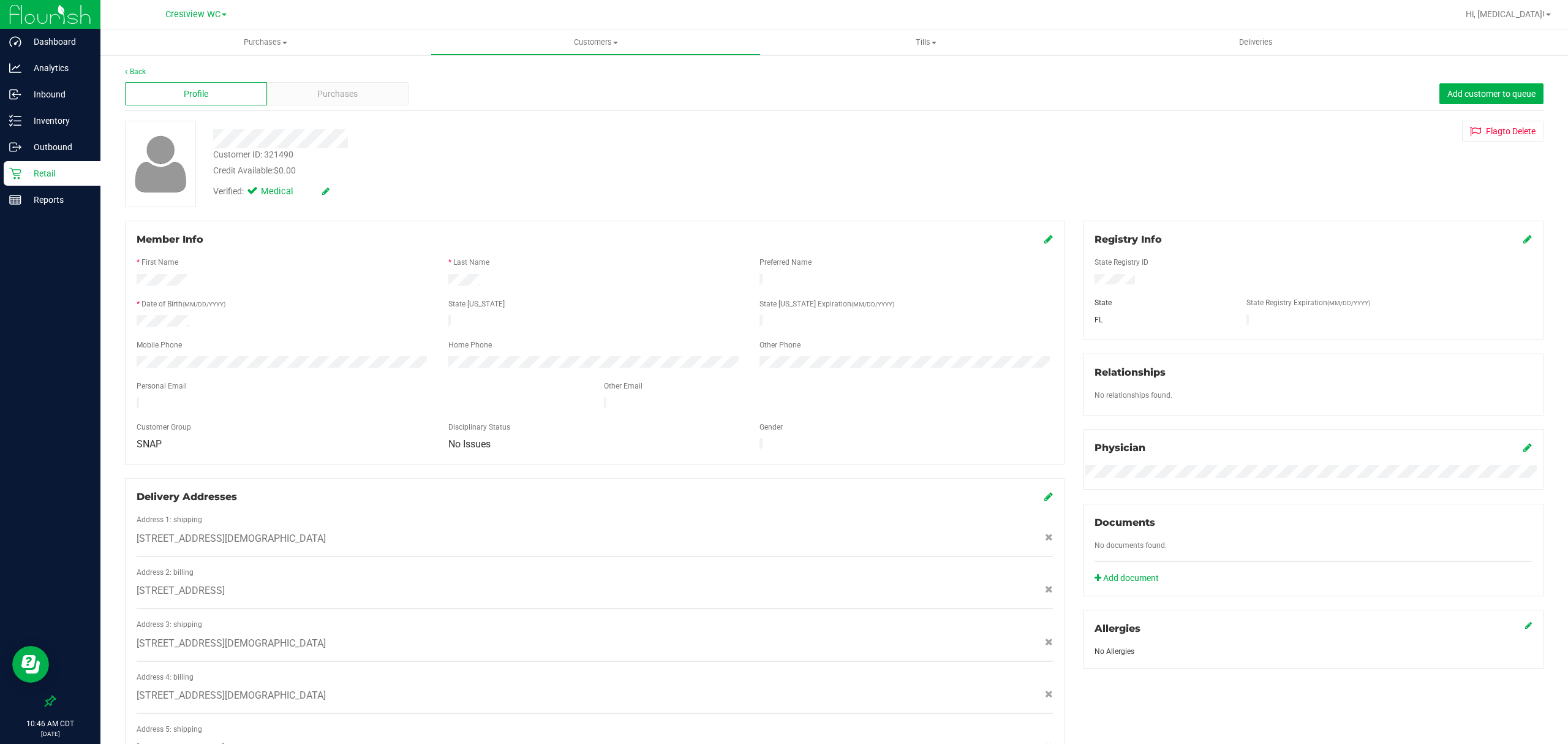
click at [70, 171] on p "Retail" at bounding box center [58, 173] width 73 height 14
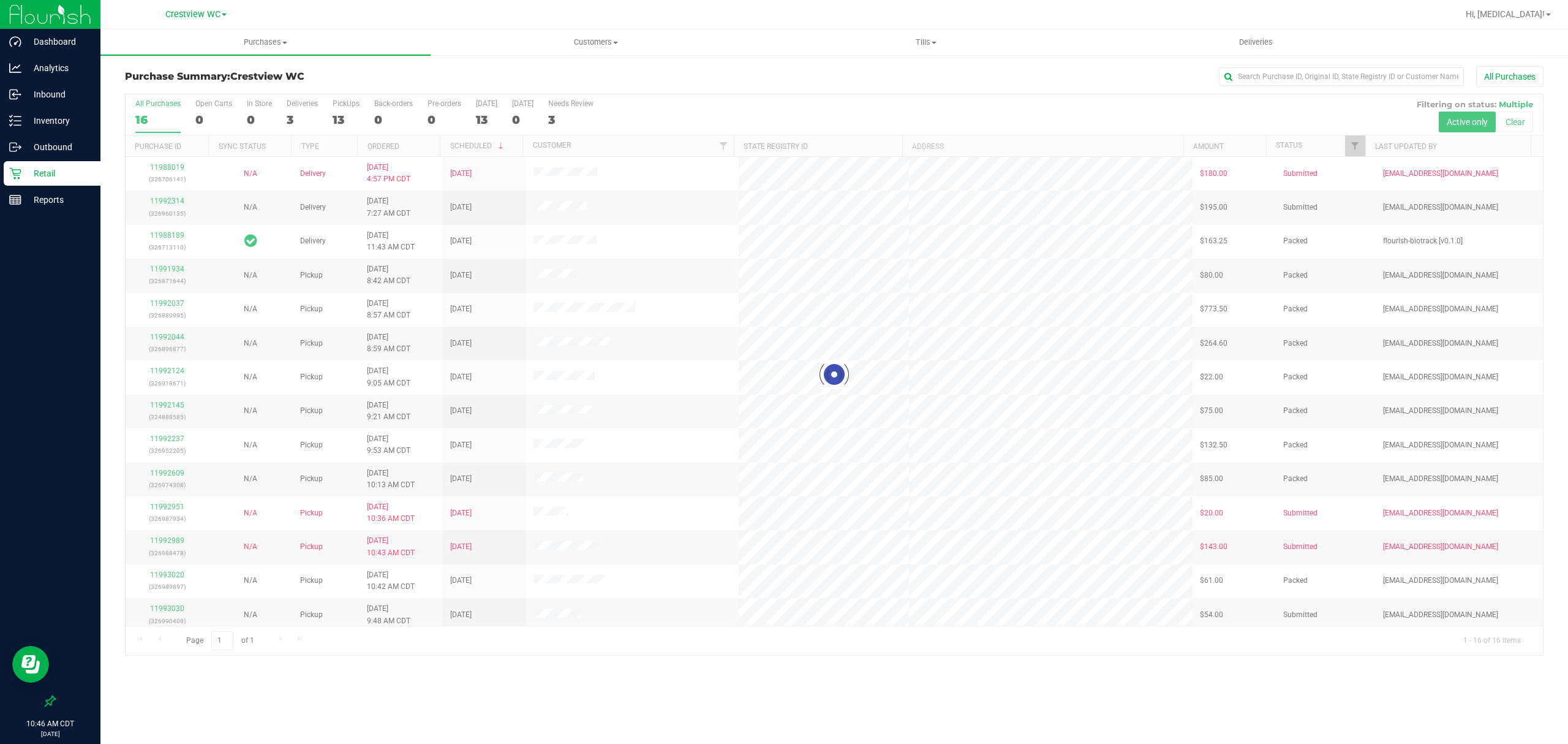
click at [336, 113] on div at bounding box center [834, 375] width 1417 height 560
click at [341, 112] on label "PickUps 13" at bounding box center [346, 116] width 27 height 34
click at [0, 0] on input "PickUps 13" at bounding box center [0, 0] width 0 height 0
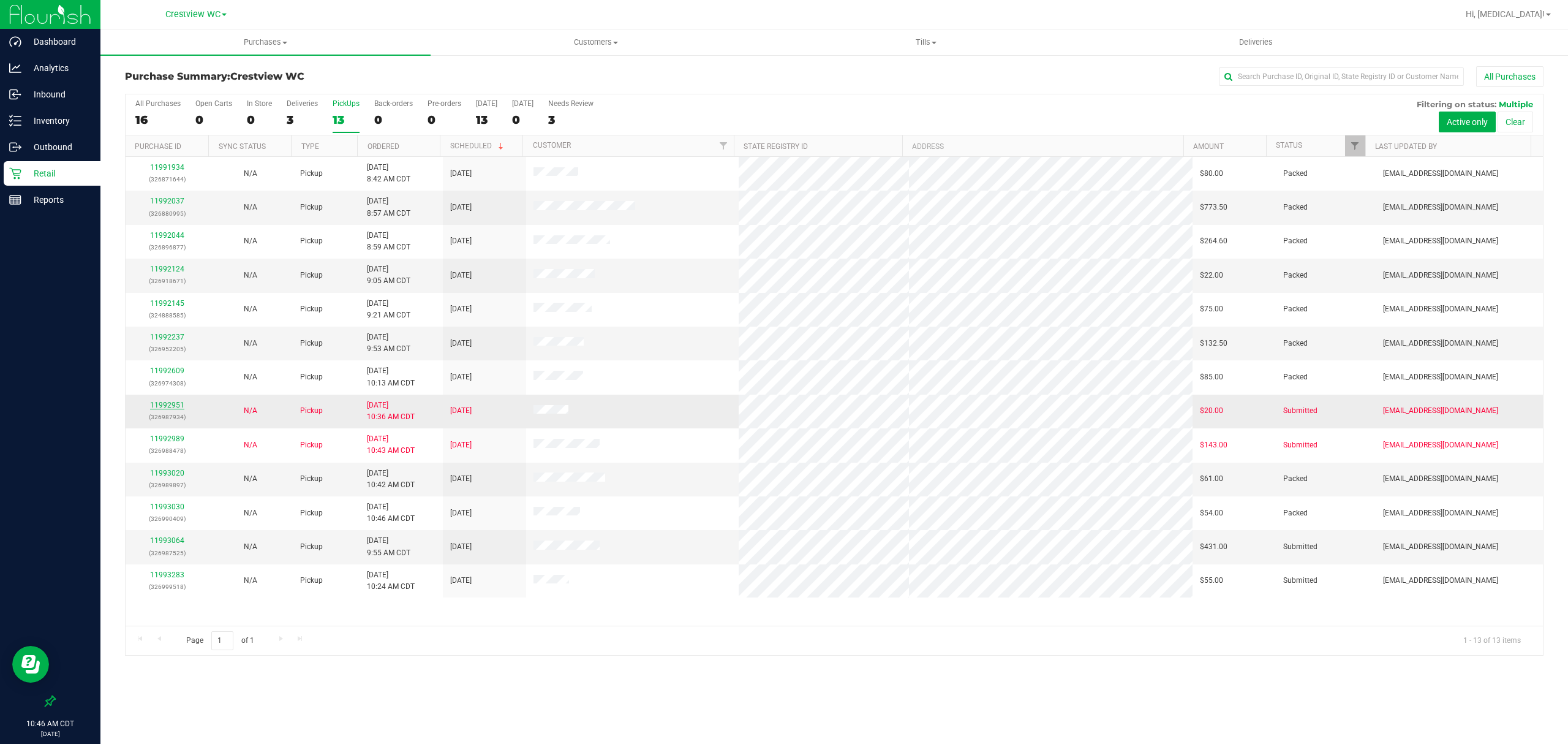
click at [175, 405] on link "11992951" at bounding box center [167, 405] width 34 height 9
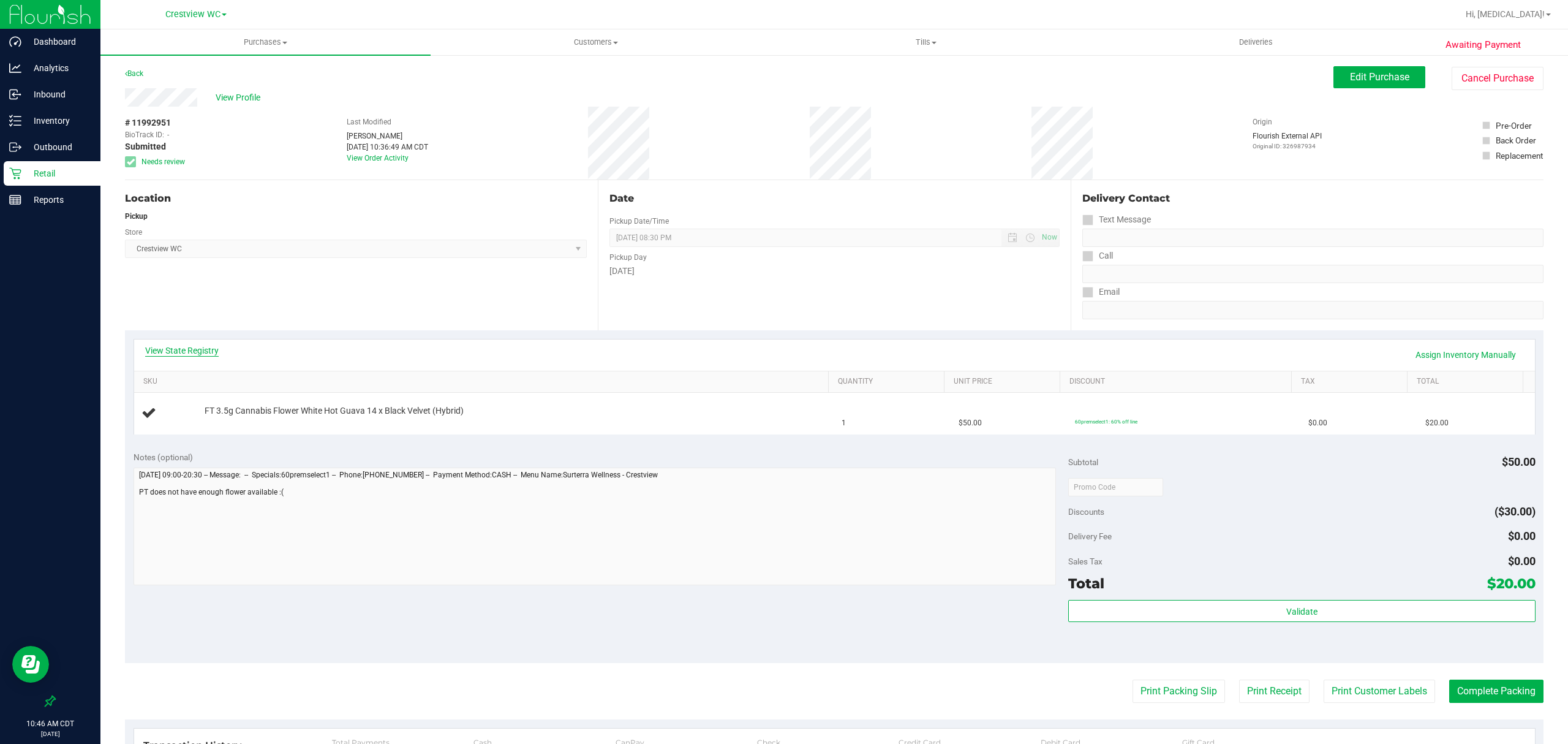
click at [184, 356] on link "View State Registry" at bounding box center [182, 351] width 73 height 12
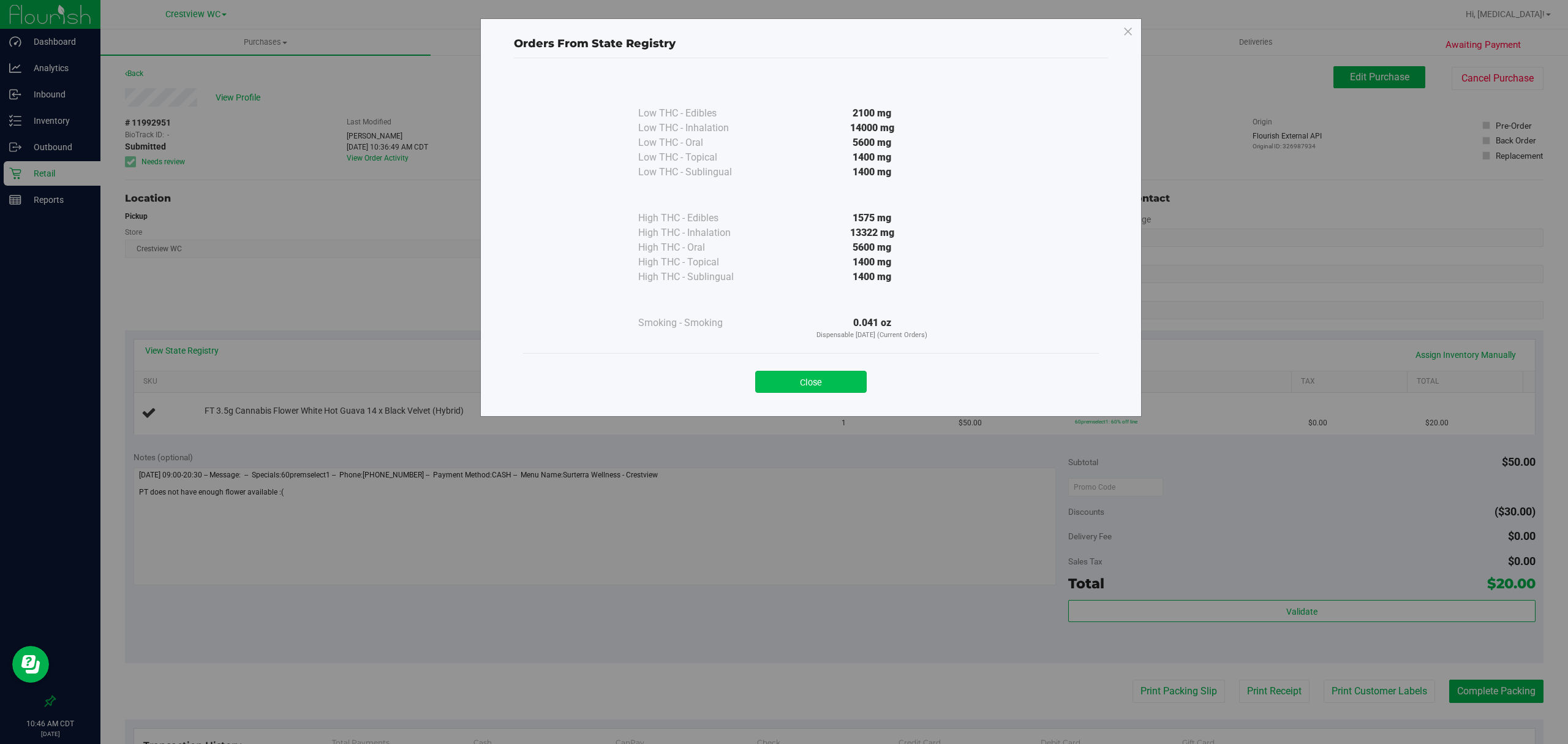
click at [811, 385] on button "Close" at bounding box center [811, 381] width 111 height 22
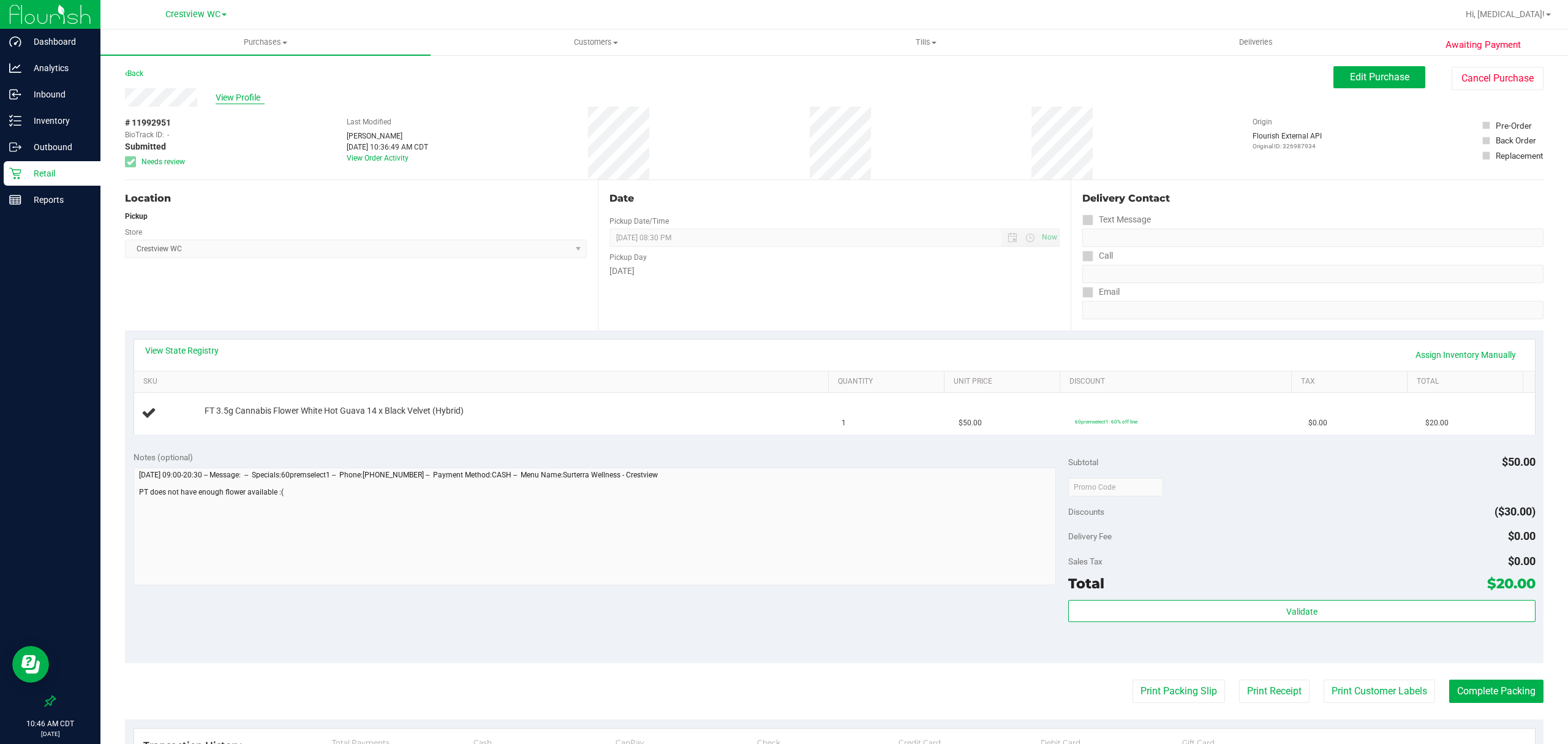
click at [229, 92] on span "View Profile" at bounding box center [240, 97] width 49 height 12
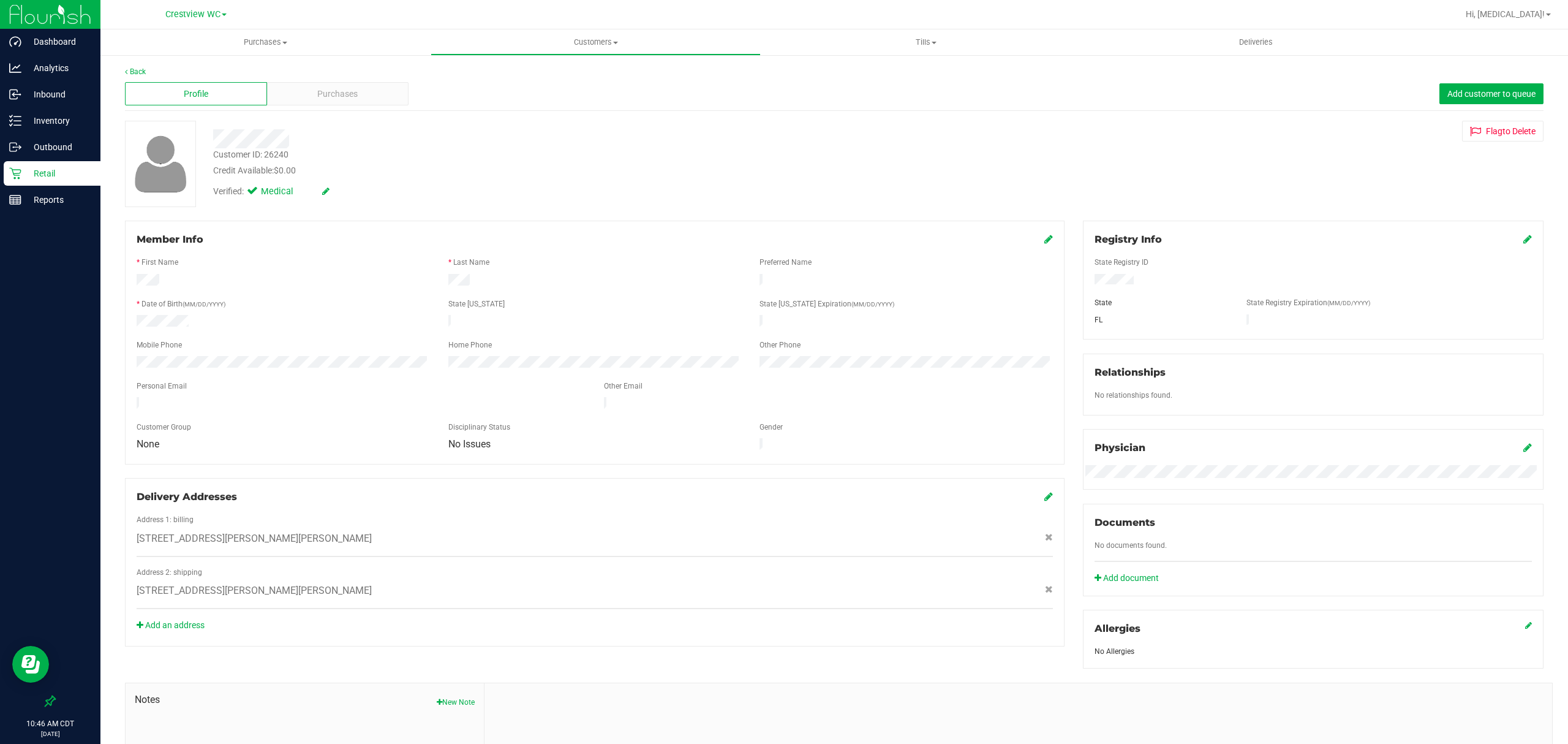
click at [45, 171] on p "Retail" at bounding box center [58, 173] width 73 height 14
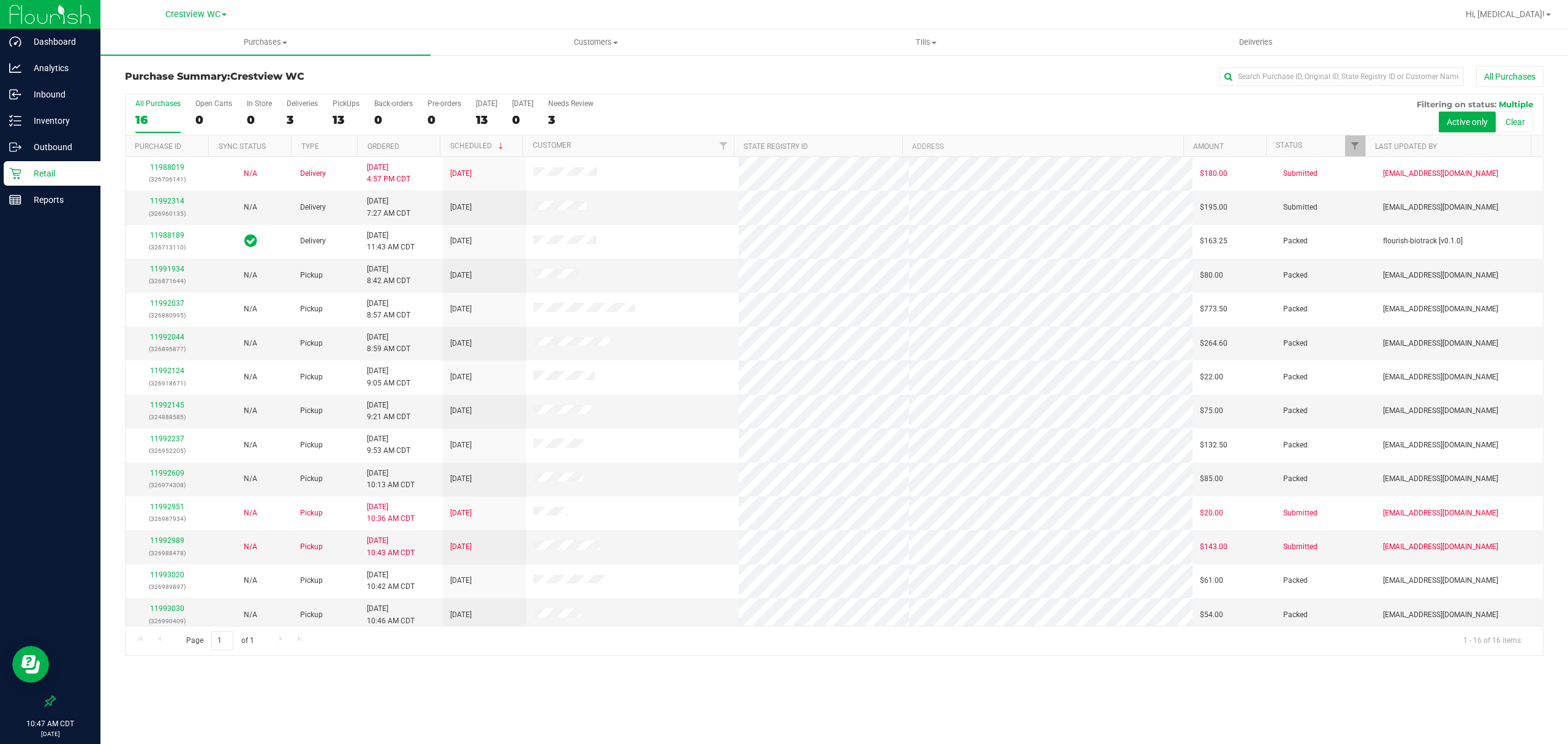
click at [331, 121] on div "All Purchases 16 Open Carts 0 In Store 0 Deliveries 3 PickUps 13 Back-orders 0 …" at bounding box center [834, 115] width 1417 height 41
click at [337, 120] on div "13" at bounding box center [346, 120] width 27 height 14
click at [0, 0] on input "PickUps 13" at bounding box center [0, 0] width 0 height 0
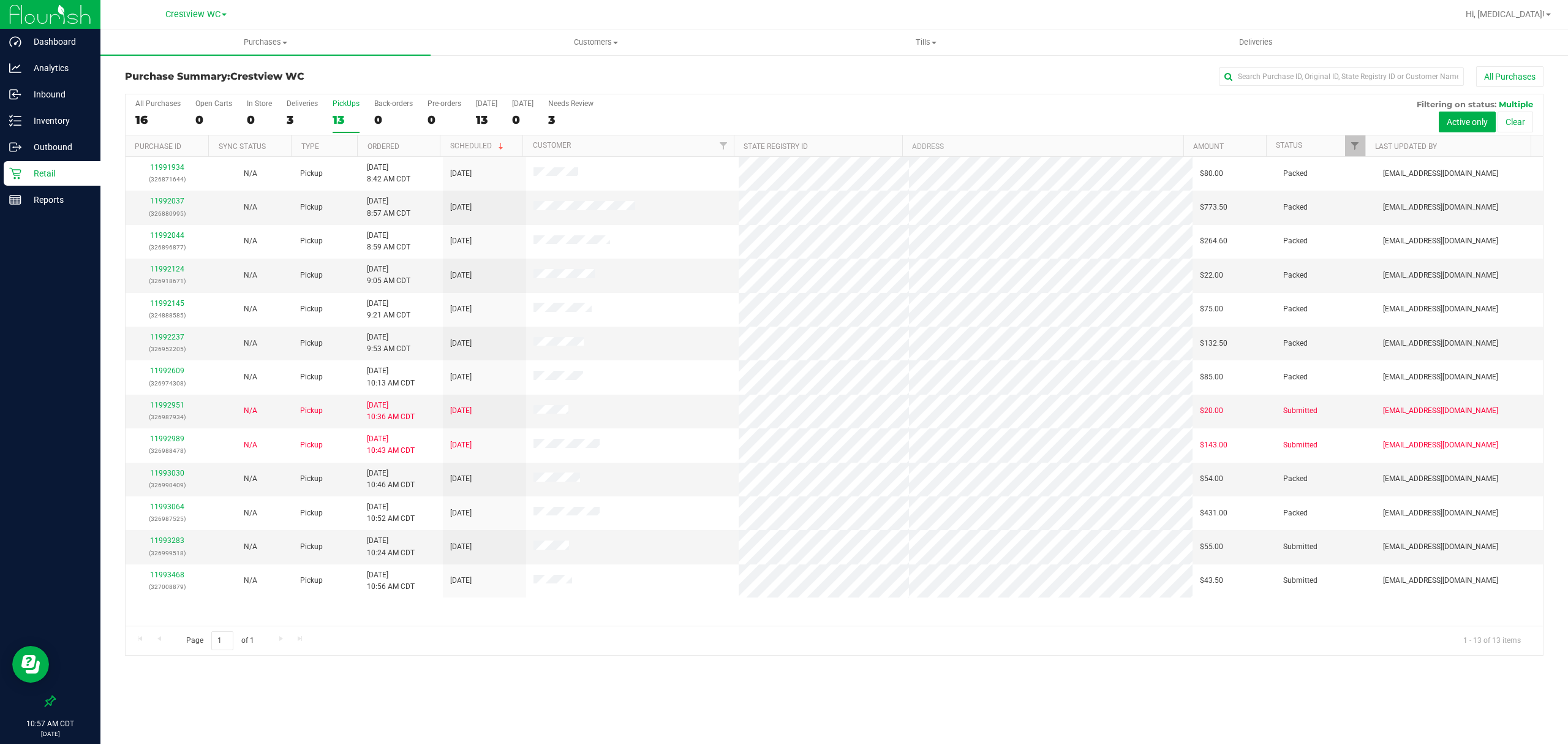
click at [647, 660] on div "Purchase Summary: Crestview WC All Purchases All Purchases 16 Open Carts 0 In S…" at bounding box center [834, 360] width 1467 height 614
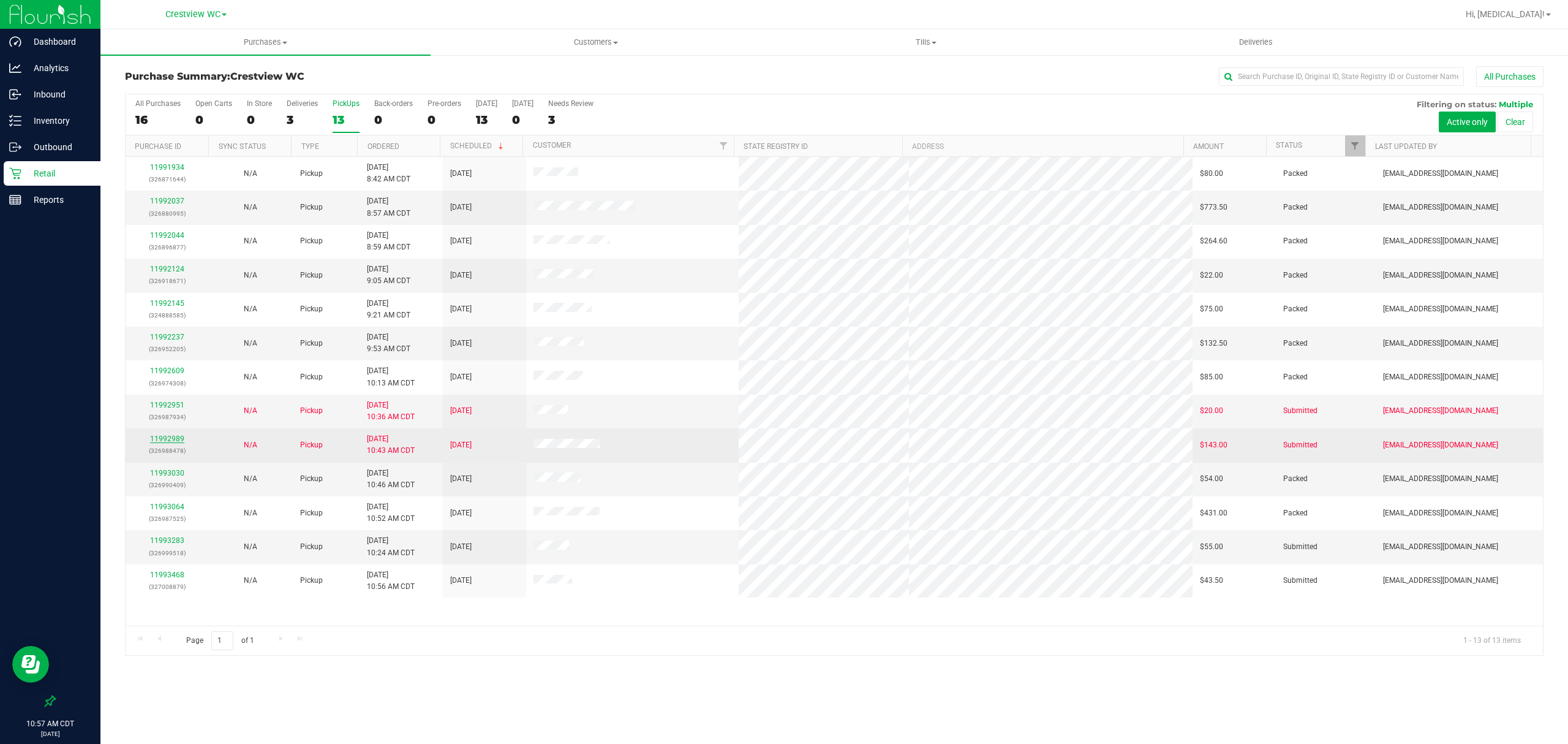
click at [163, 440] on link "11992989" at bounding box center [167, 439] width 34 height 9
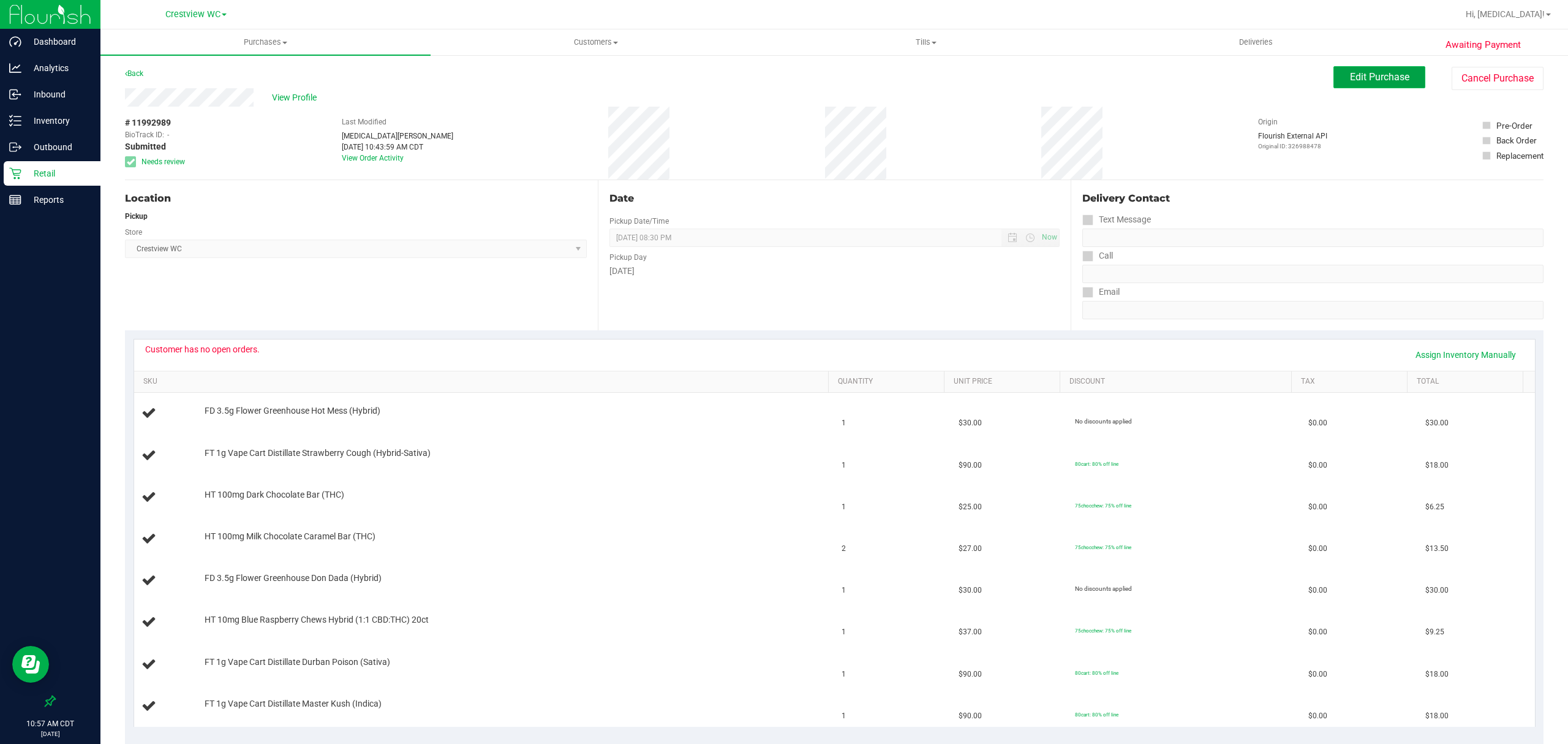
click at [1355, 83] on button "Edit Purchase" at bounding box center [1379, 77] width 92 height 22
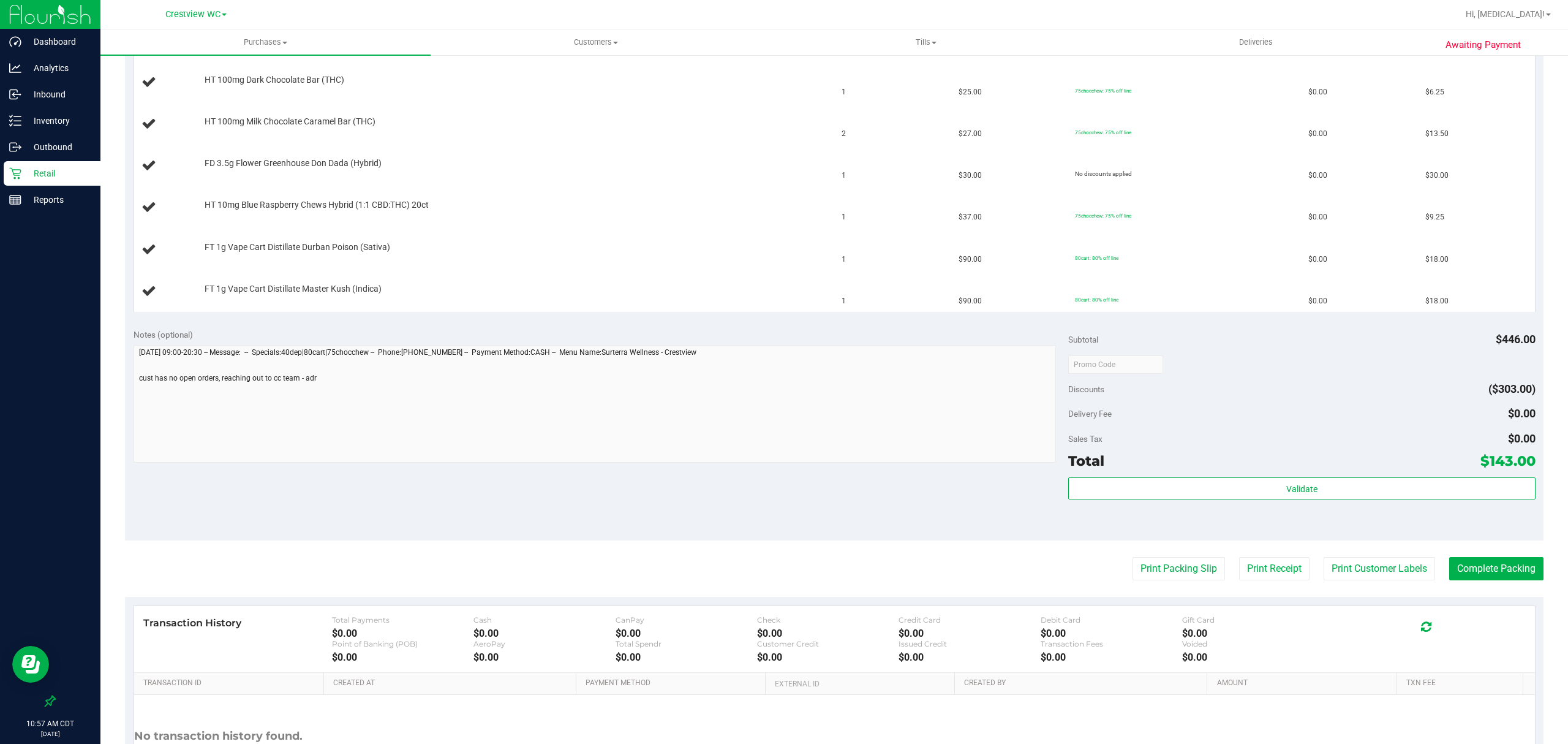
scroll to position [490, 0]
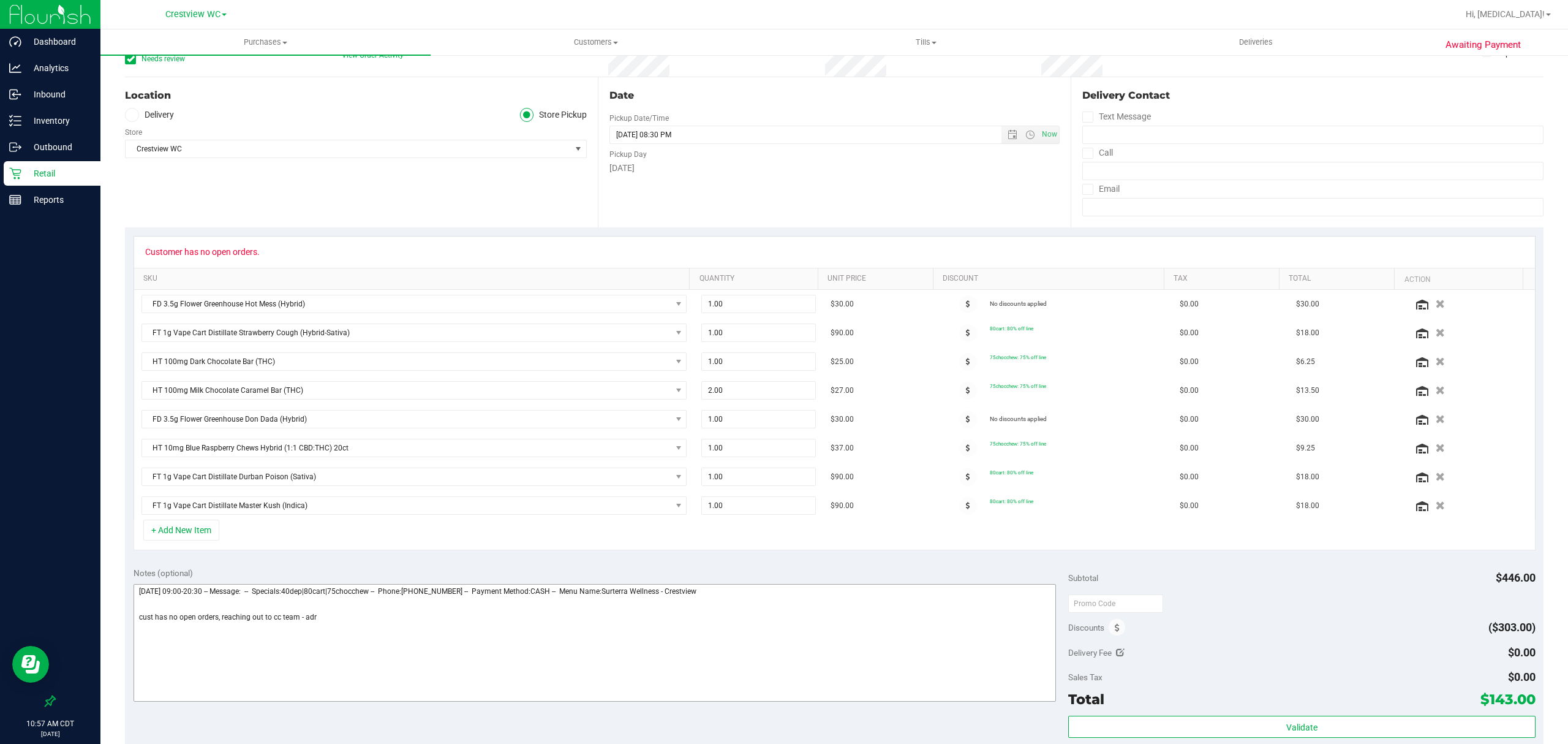
scroll to position [245, 0]
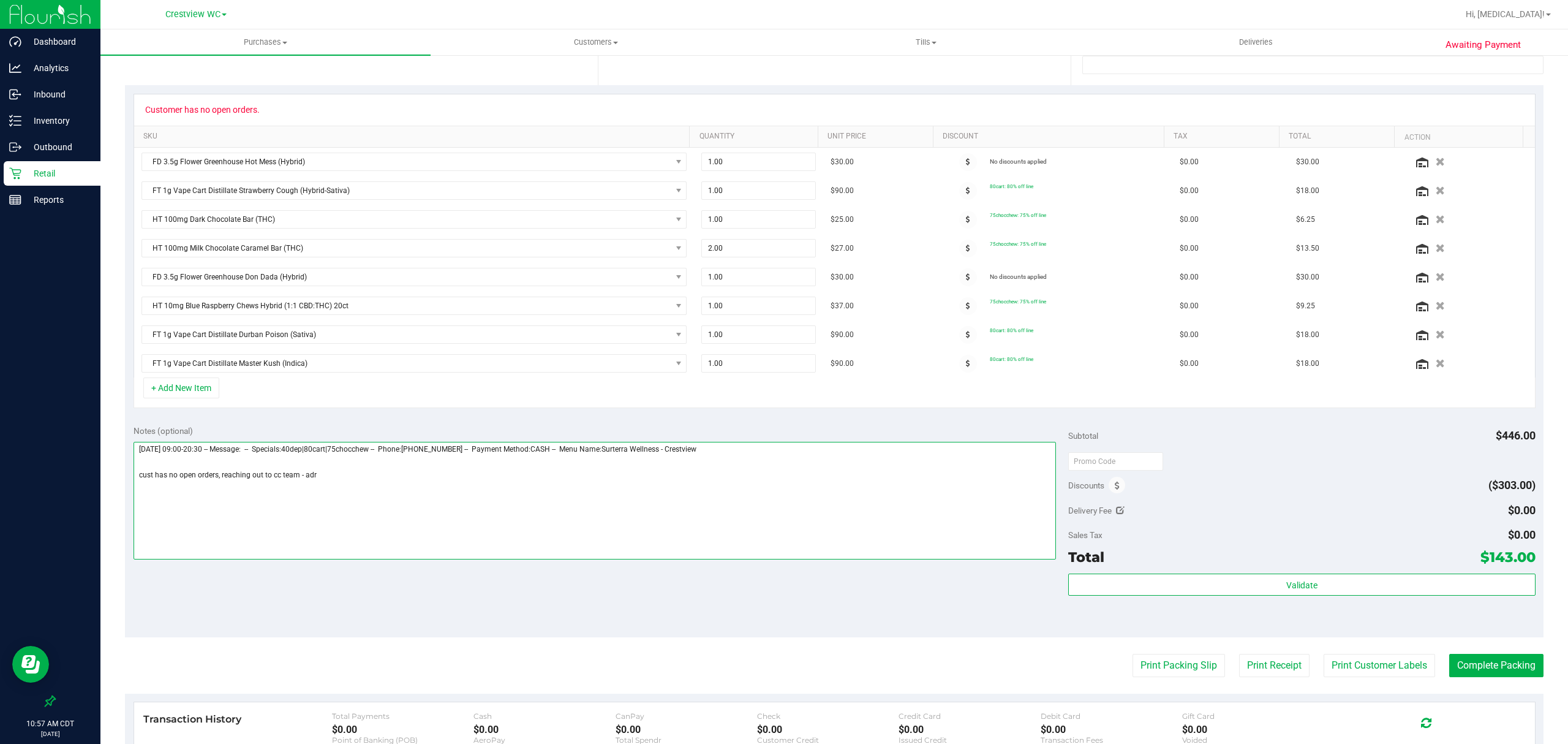
click at [616, 539] on textarea at bounding box center [595, 500] width 922 height 118
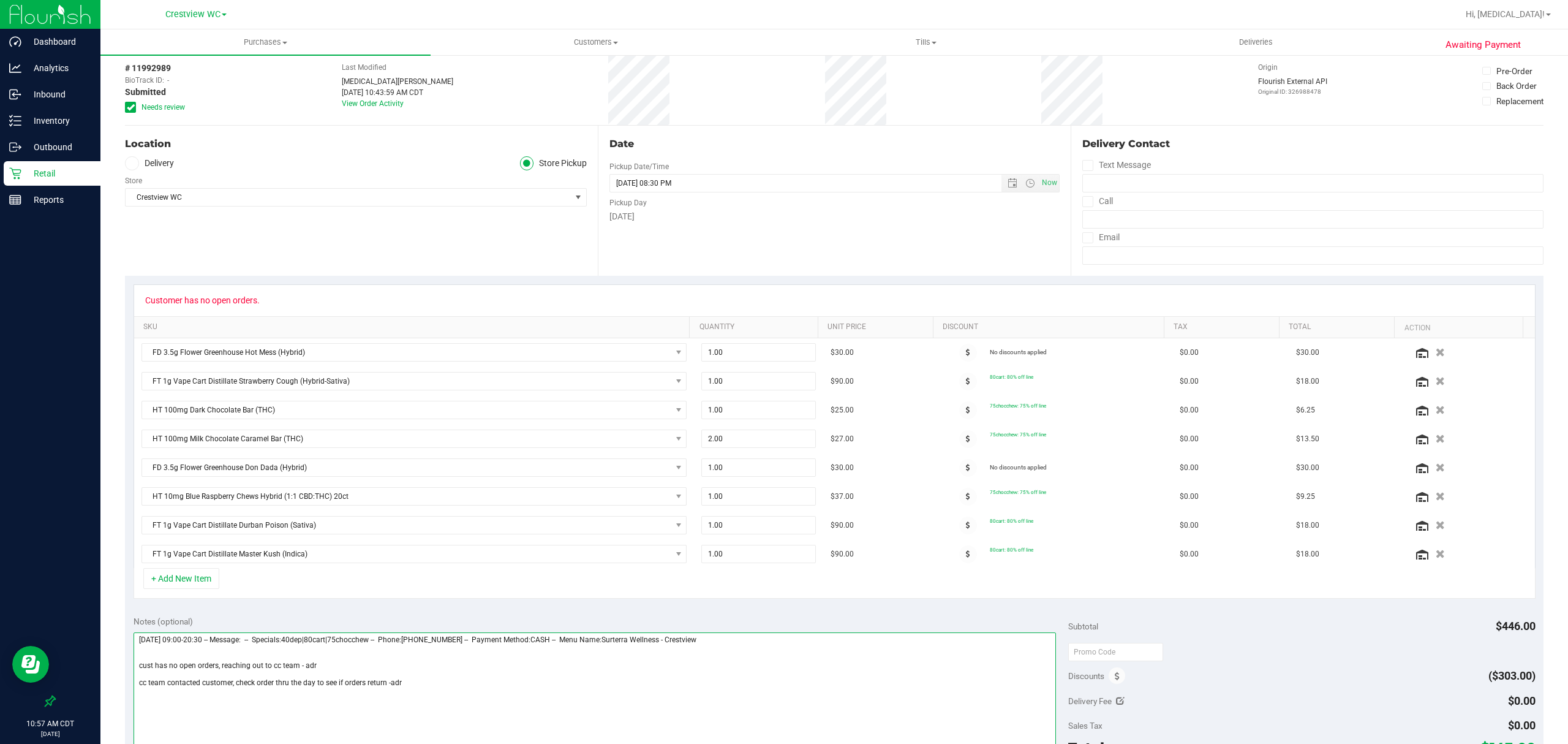
scroll to position [0, 0]
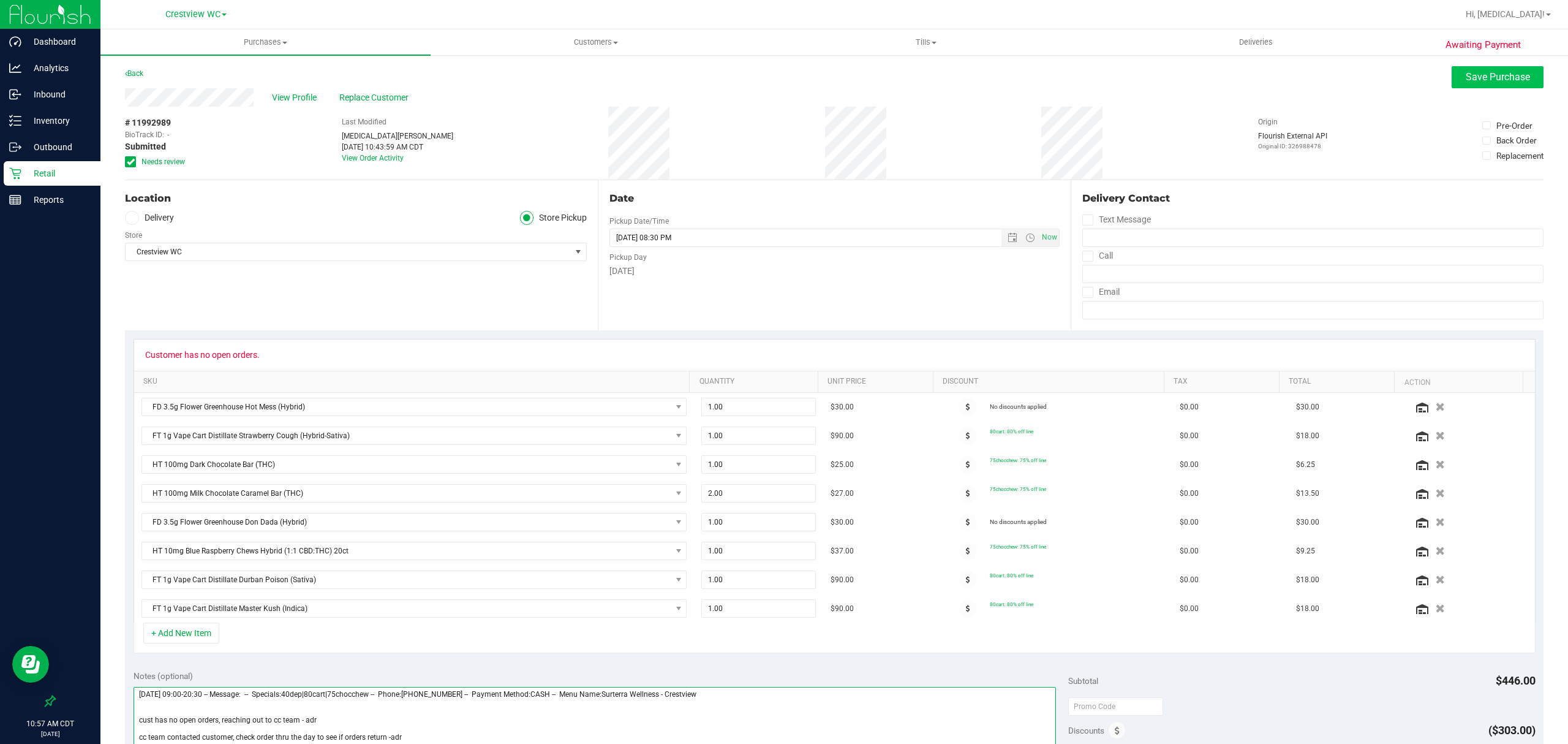
type textarea "[DATE] 09:00-20:30 -- Message: -- Specials:40dep|80cart|75chocchew -- Phone:[PH…"
click at [1492, 83] on button "Save Purchase" at bounding box center [1498, 77] width 92 height 22
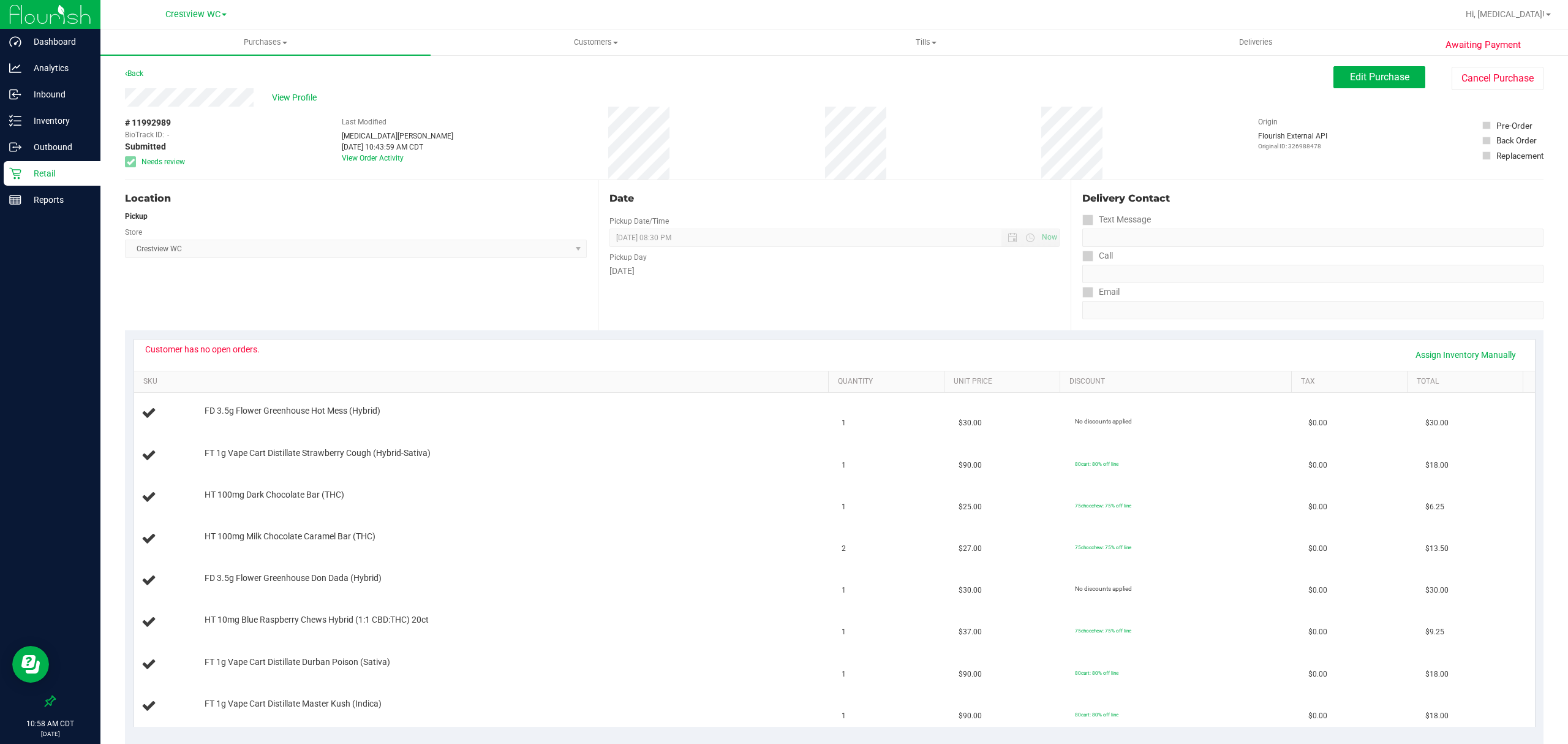
click at [44, 174] on p "Retail" at bounding box center [58, 173] width 73 height 14
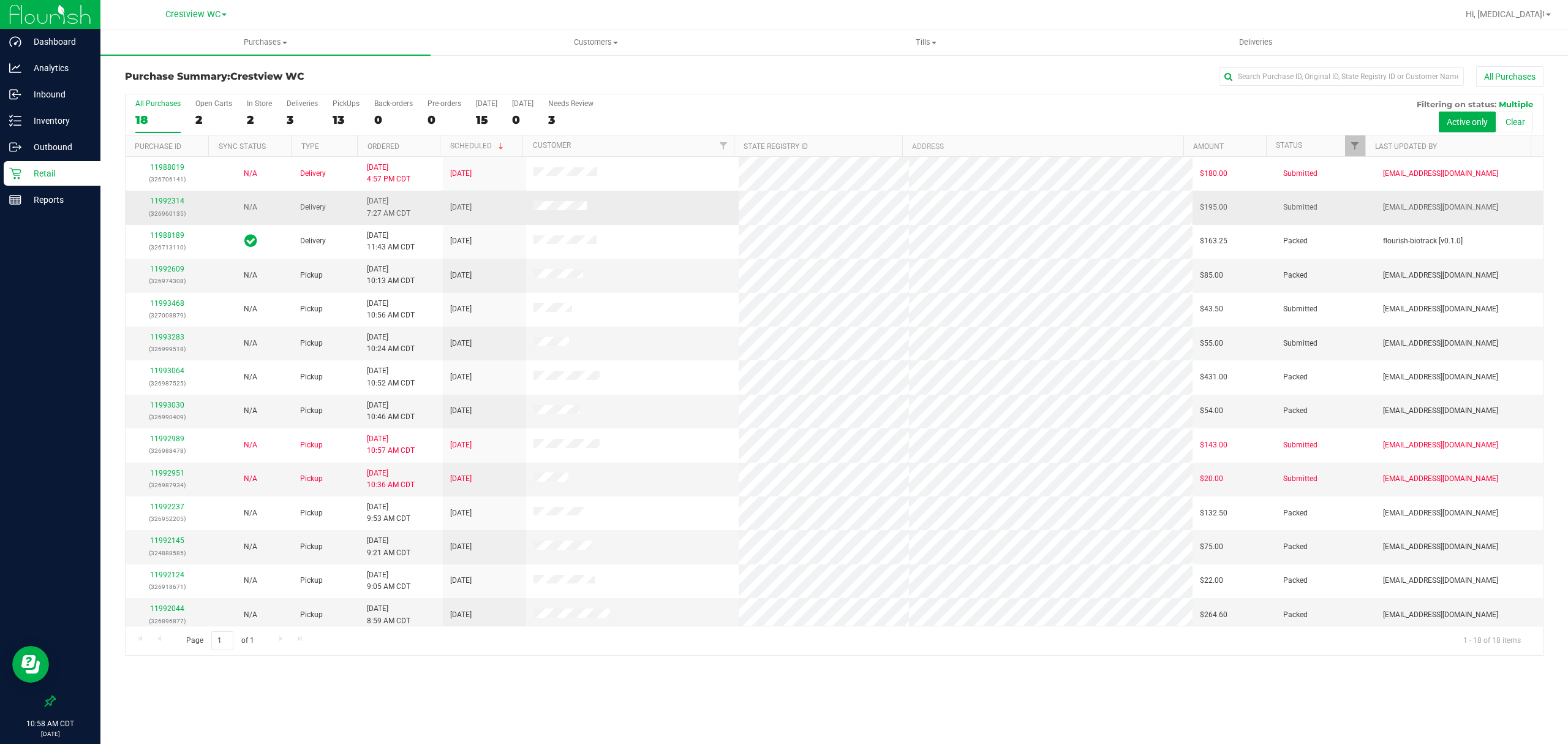
click at [170, 194] on td "11992314 (326960135)" at bounding box center [167, 208] width 83 height 34
click at [169, 204] on link "11992314" at bounding box center [167, 201] width 34 height 9
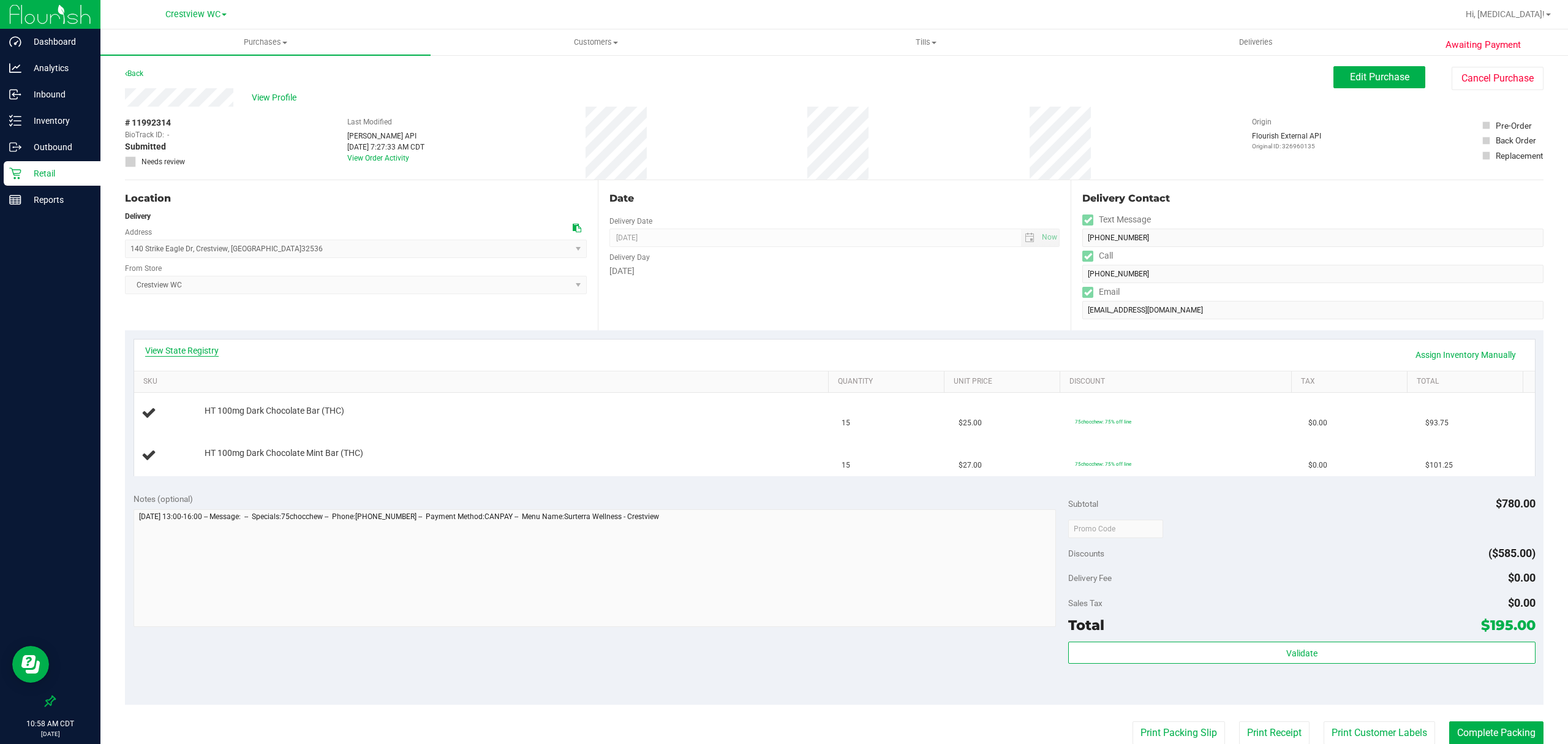
click at [171, 347] on link "View State Registry" at bounding box center [182, 351] width 73 height 12
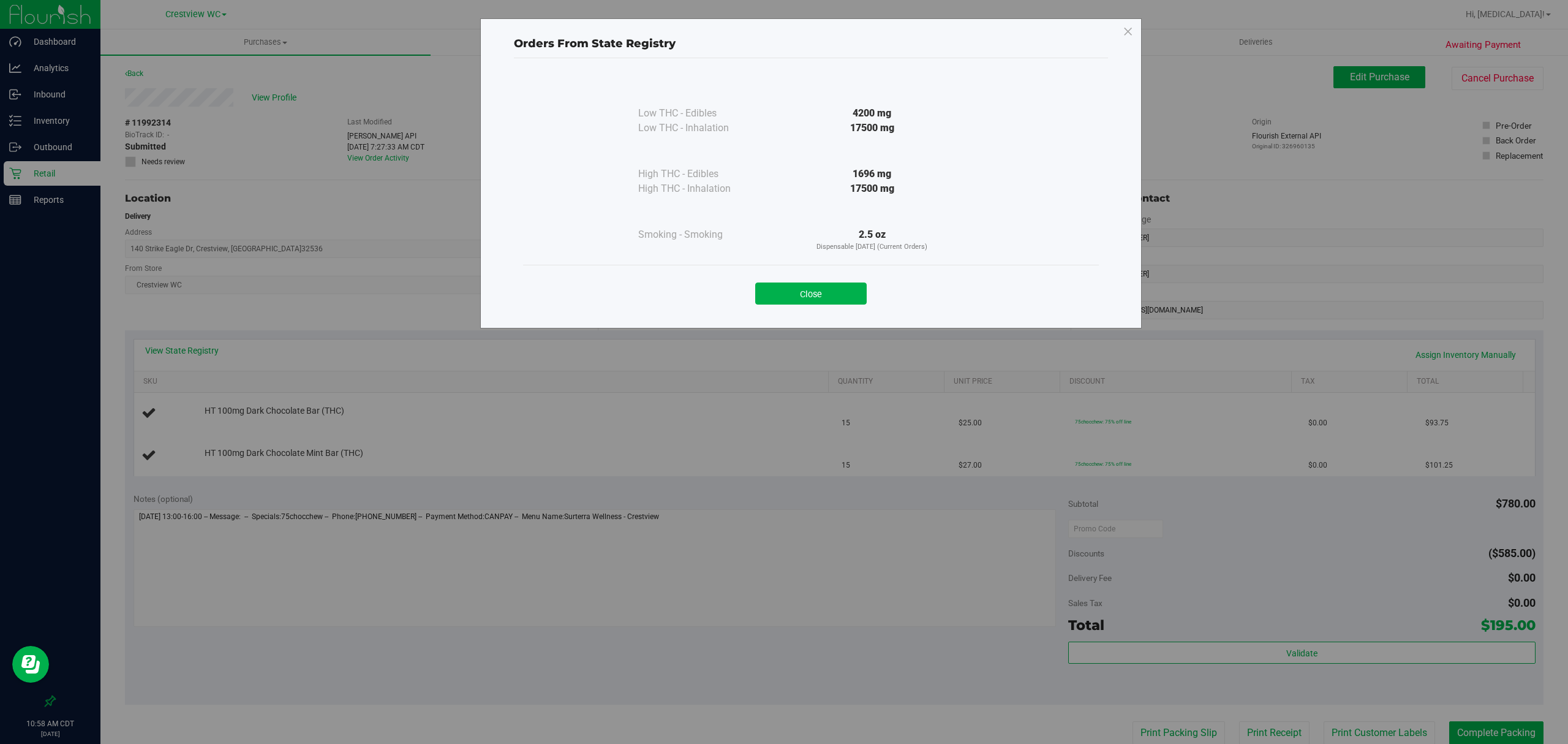
click at [600, 579] on div "Orders From State Registry Low THC - Edibles 4200 mg" at bounding box center [788, 372] width 1577 height 744
click at [814, 294] on button "Close" at bounding box center [811, 293] width 111 height 22
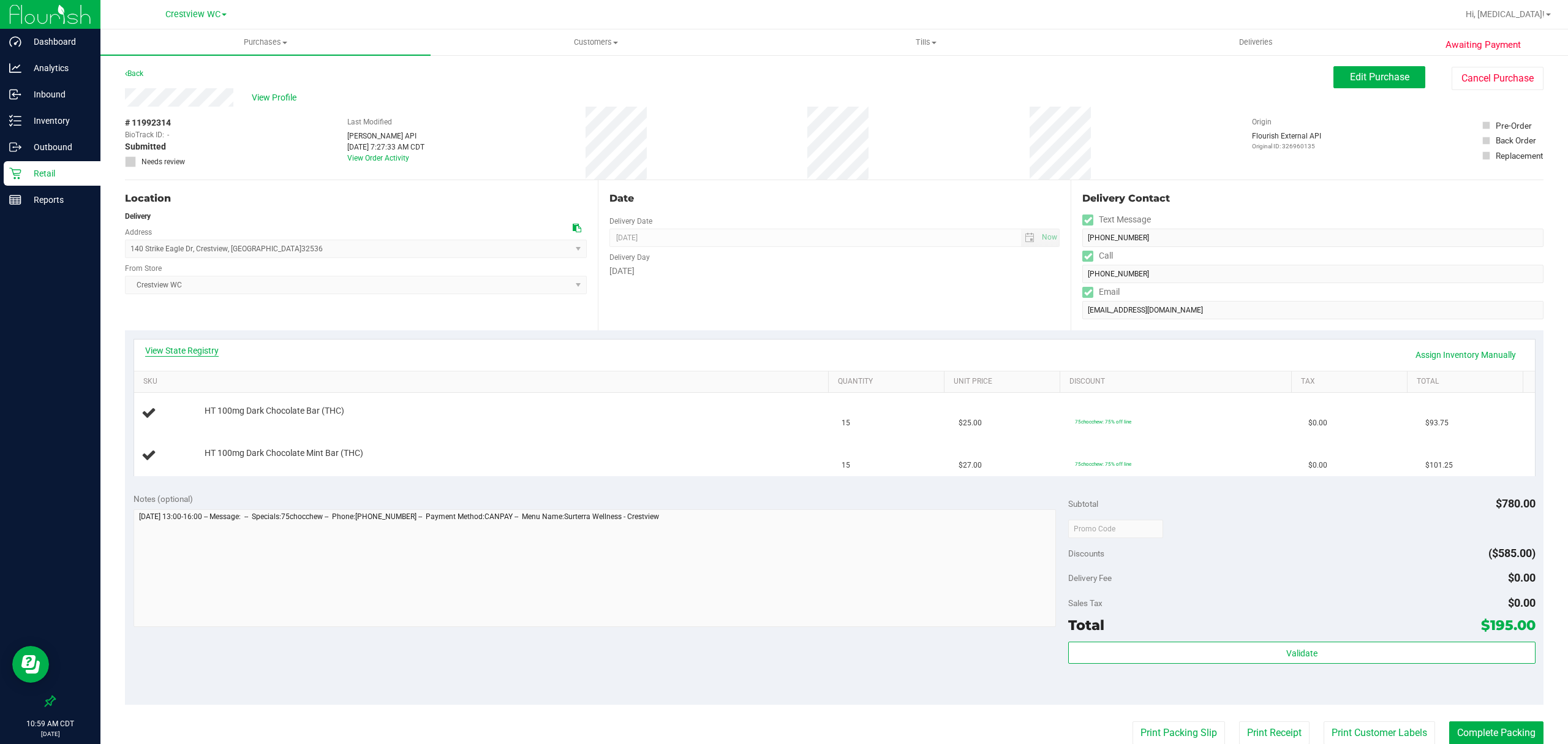
click at [168, 353] on link "View State Registry" at bounding box center [182, 351] width 73 height 12
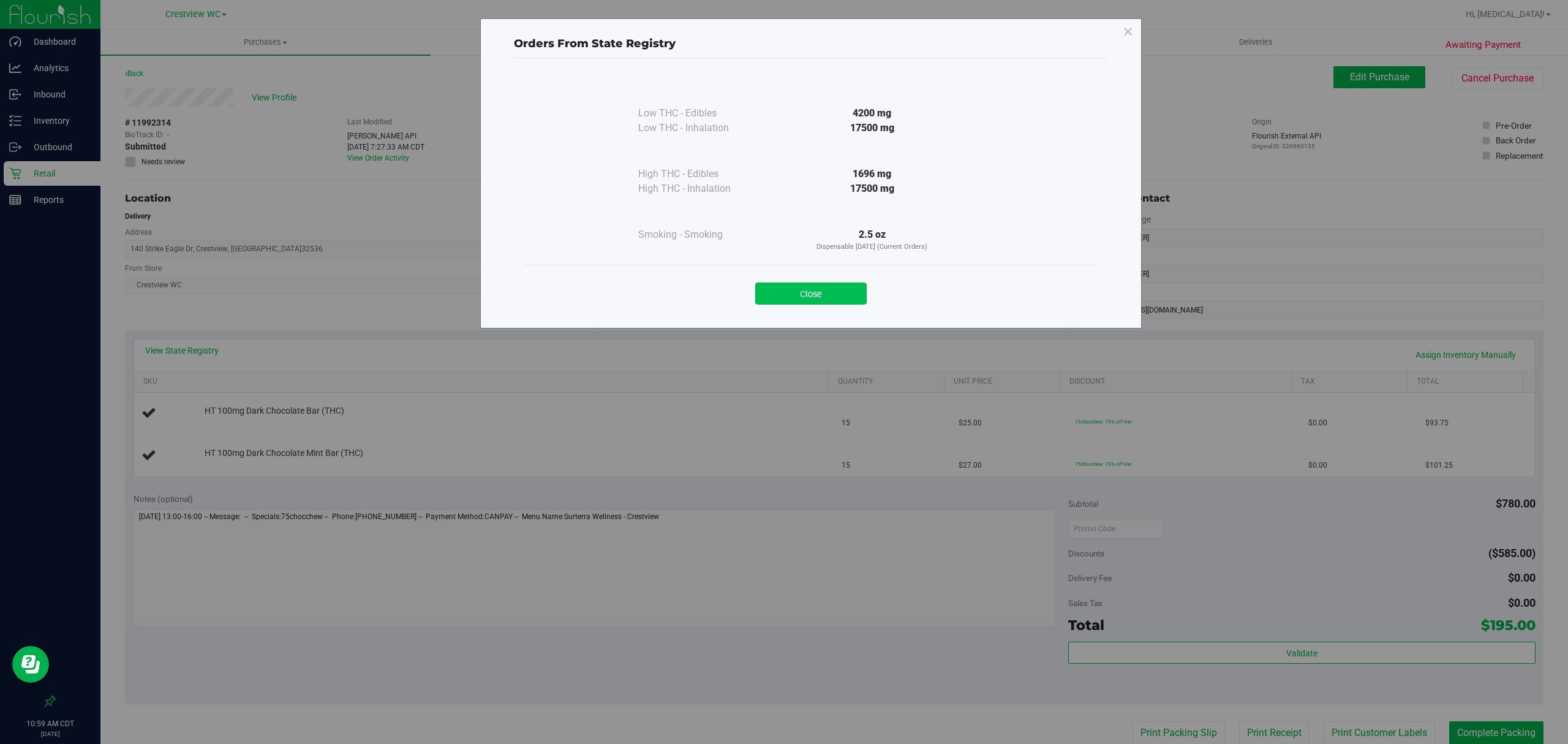
click at [836, 290] on button "Close" at bounding box center [811, 293] width 111 height 22
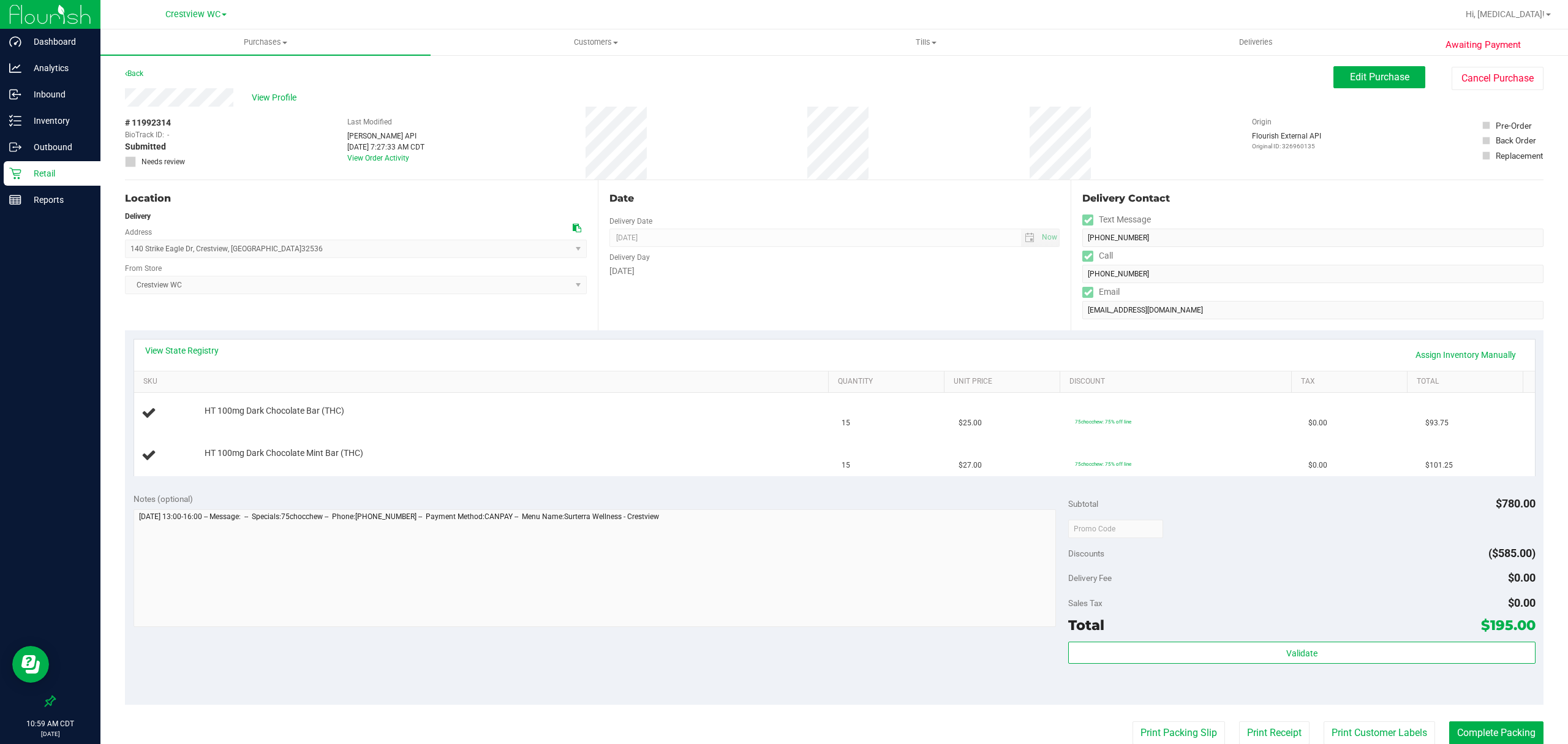
click at [849, 295] on div "Date Delivery Date [DATE] Now [DATE] 04:00 PM Now Delivery Day [DATE]" at bounding box center [834, 255] width 473 height 150
click at [1387, 79] on span "Edit Purchase" at bounding box center [1380, 77] width 60 height 12
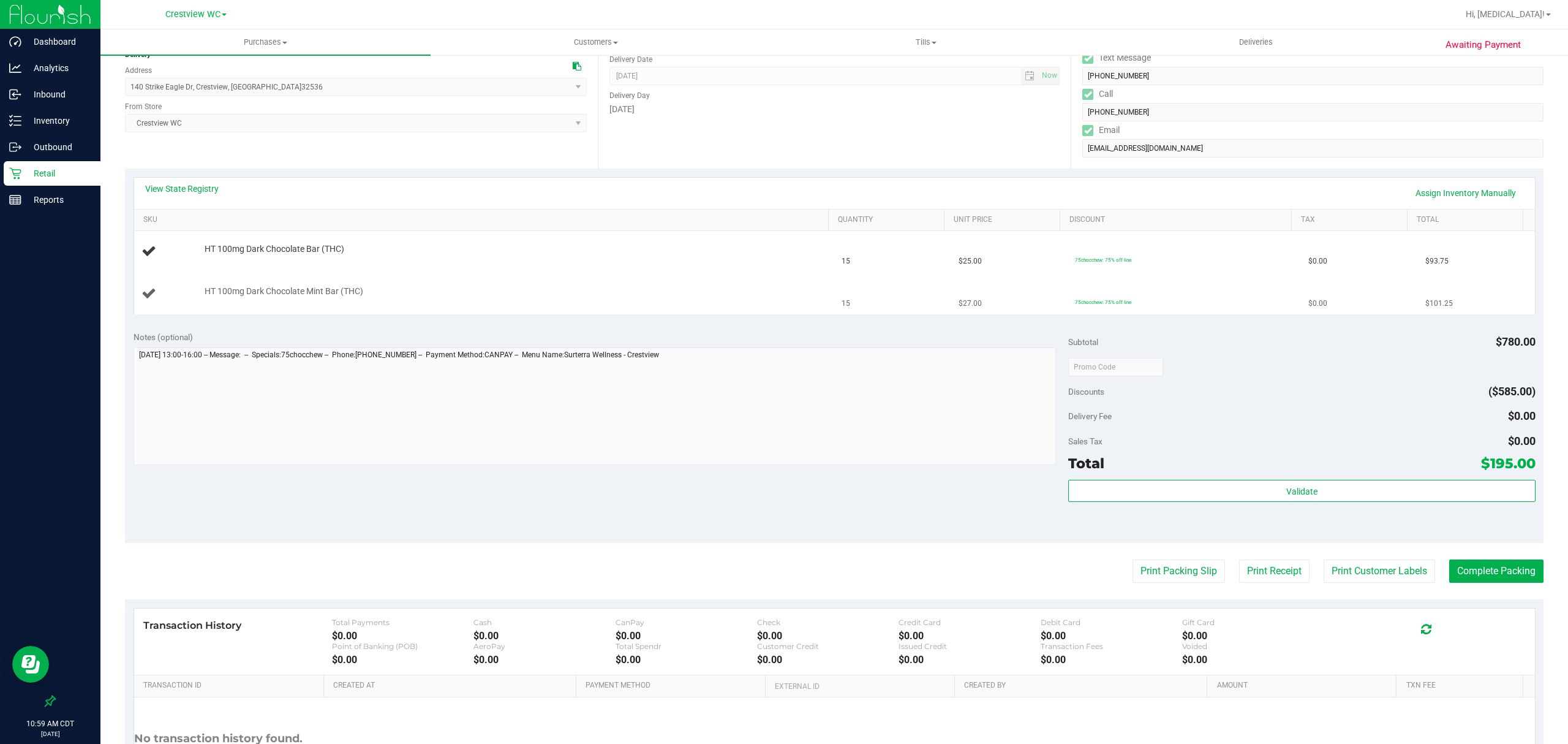
scroll to position [163, 0]
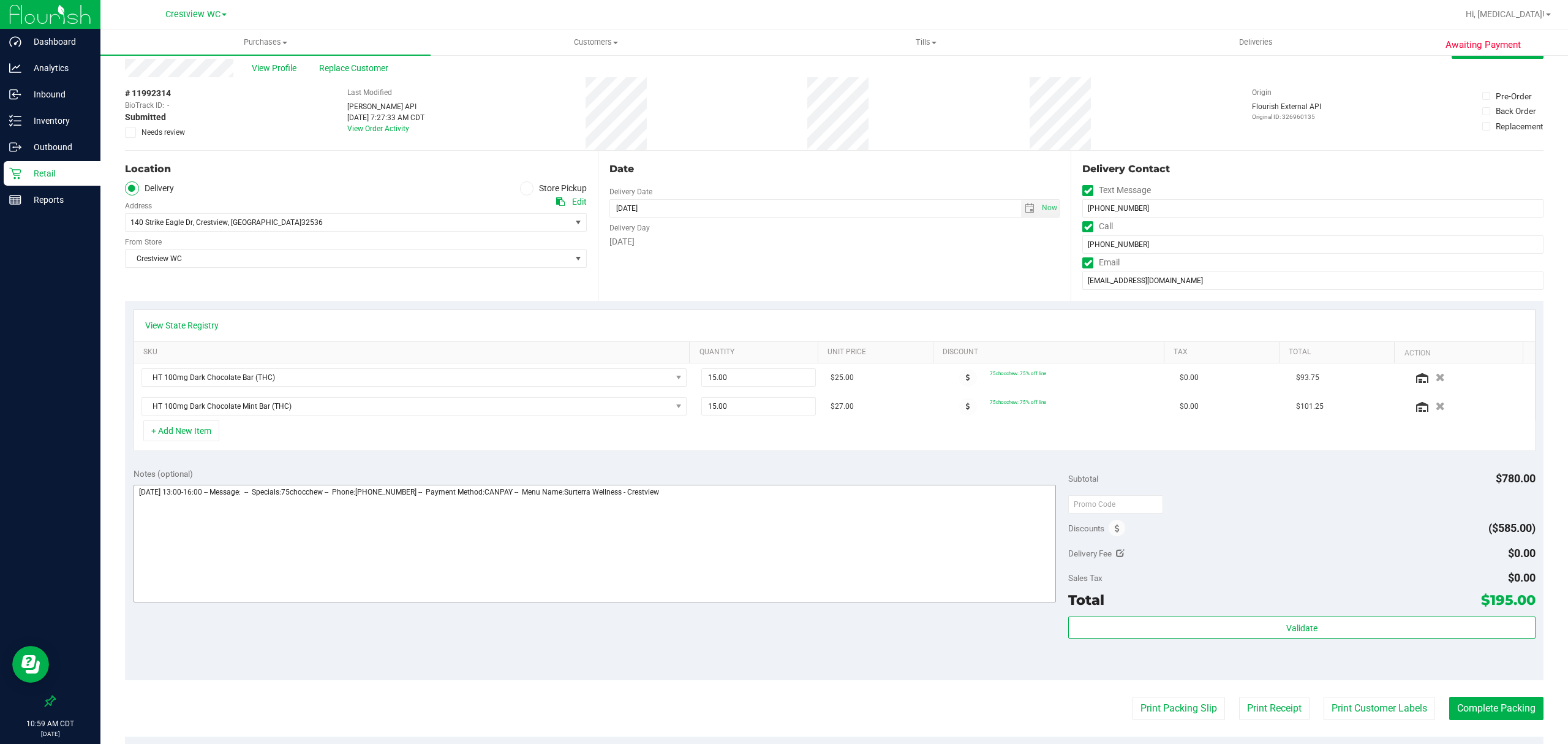
scroll to position [81, 0]
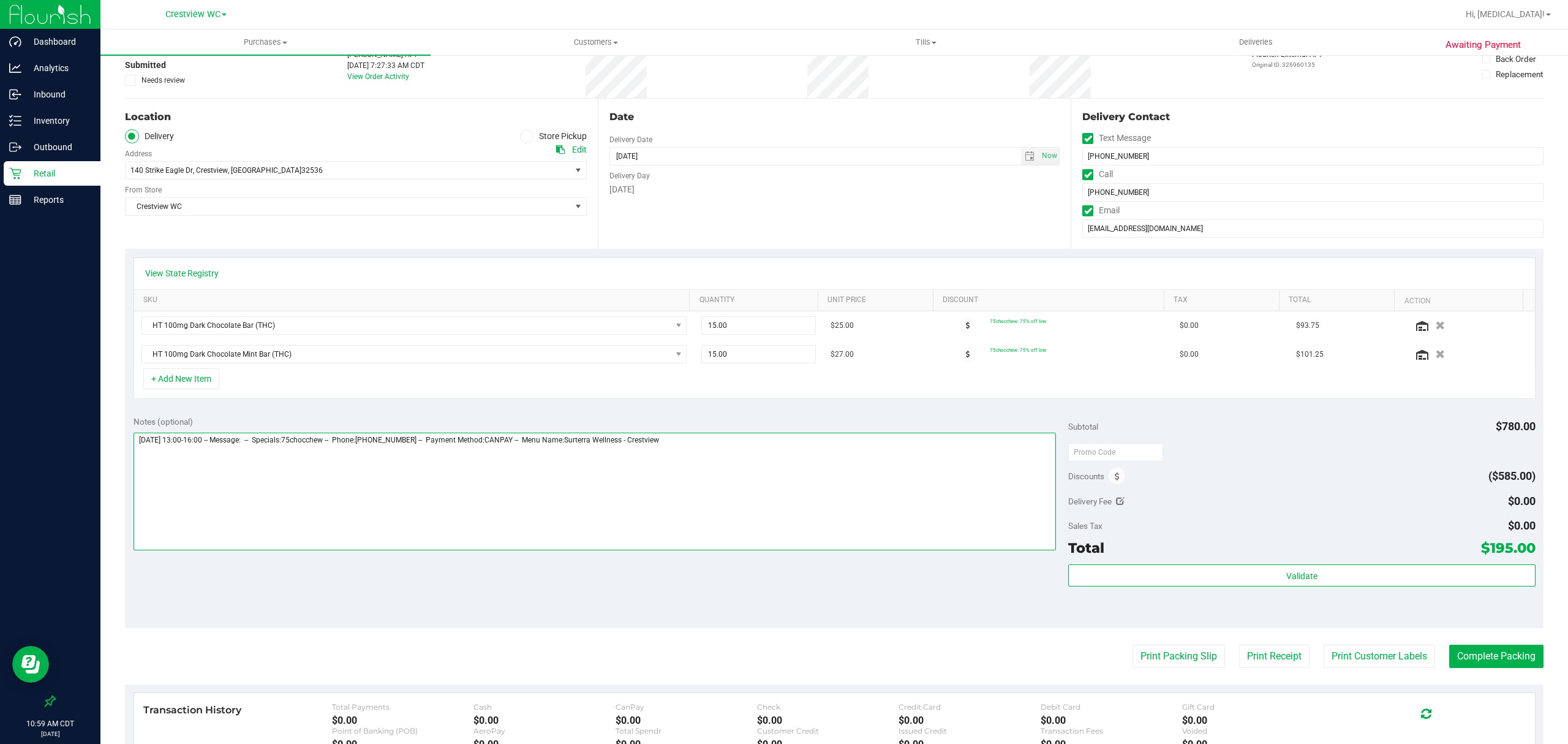
click at [829, 485] on textarea at bounding box center [595, 492] width 922 height 118
type textarea "[DATE] 13:00-16:00 -- Message: -- Specials:75chocchew -- Phone:[PHONE_NUMBER] -…"
click at [763, 329] on span "15.00 15" at bounding box center [758, 325] width 114 height 19
click at [763, 329] on input "15" at bounding box center [758, 325] width 113 height 17
type input "8"
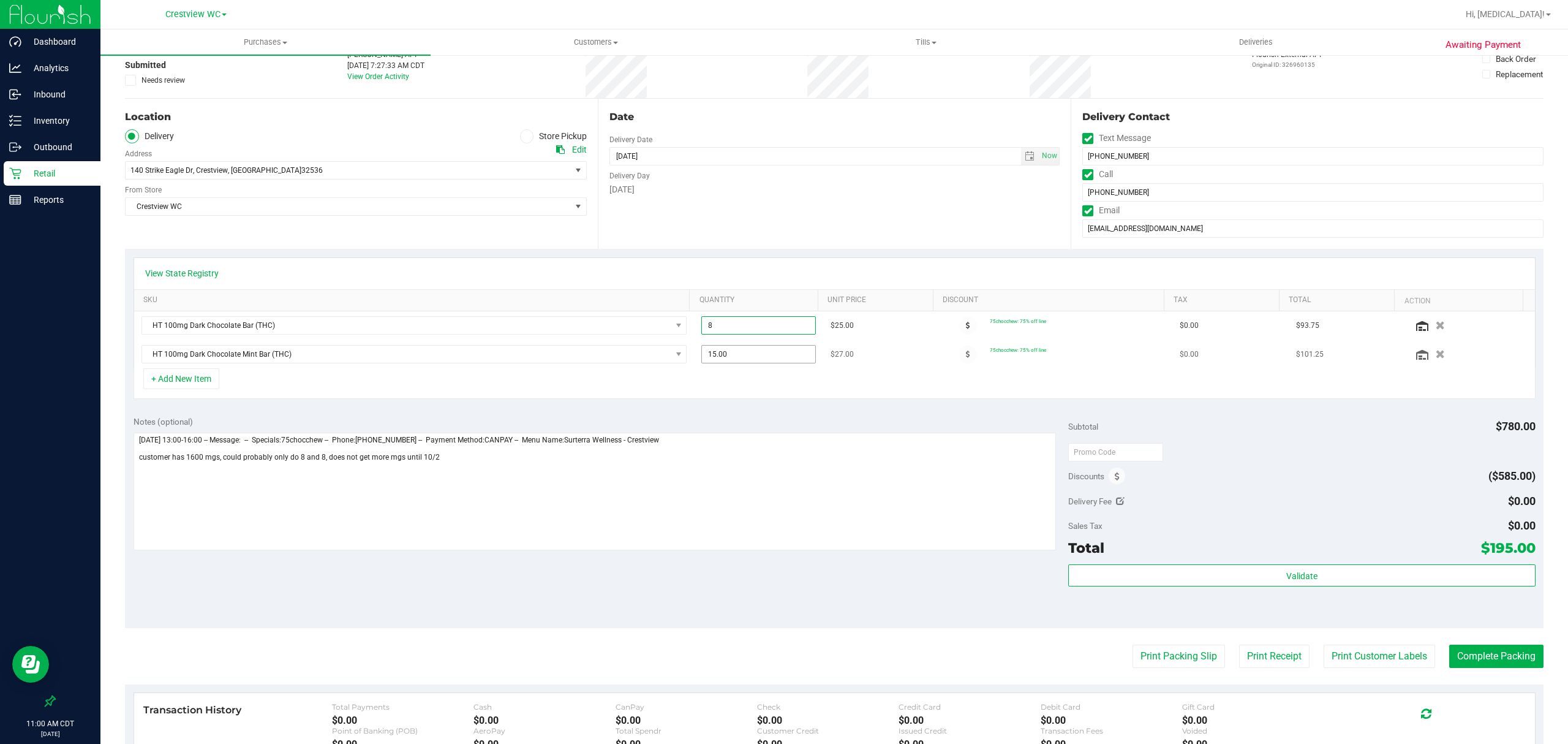
type input "8.00"
click at [761, 351] on span "15.00 15" at bounding box center [758, 354] width 114 height 19
click at [761, 351] on input "15" at bounding box center [758, 353] width 113 height 17
type input "8"
type input "8.00"
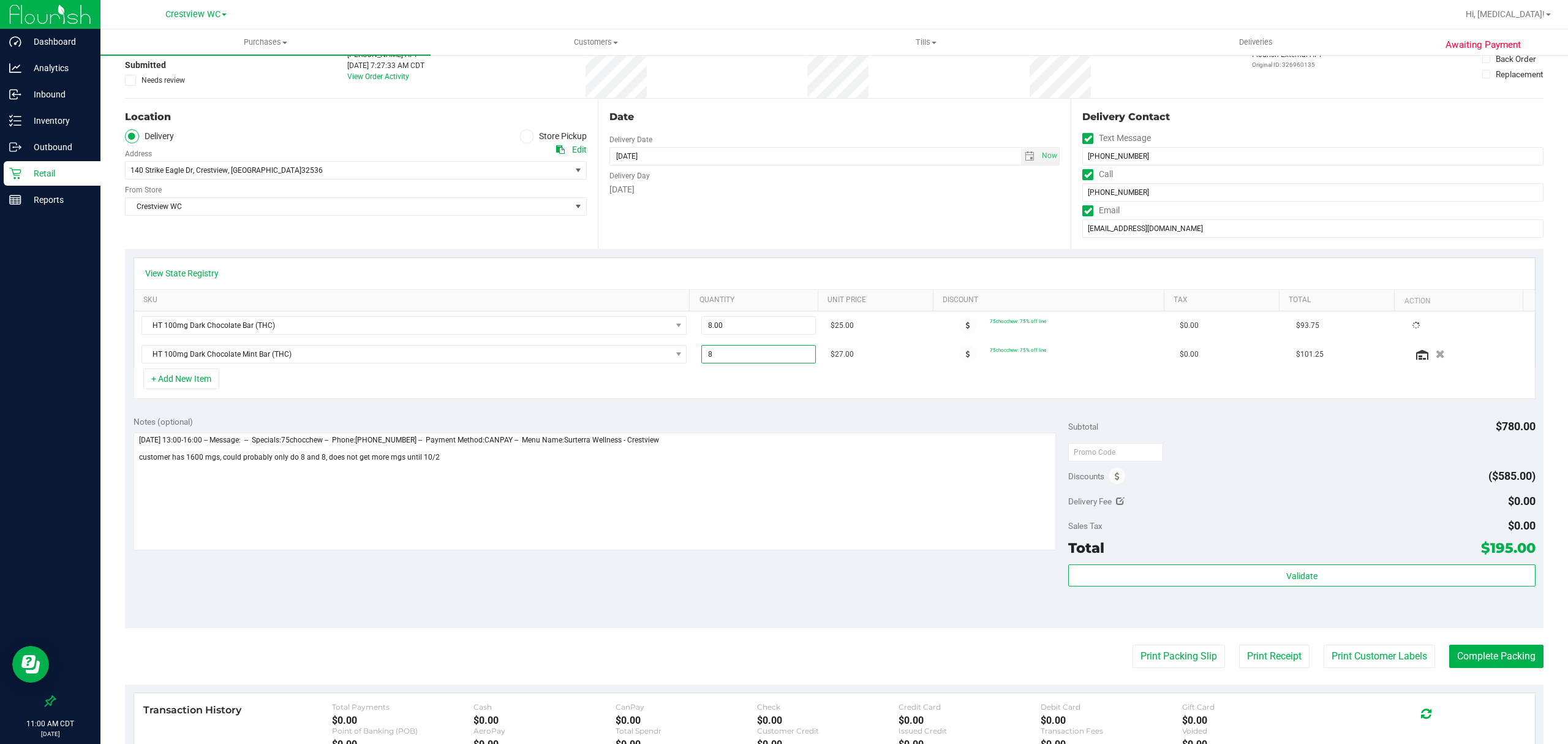
click at [788, 410] on div "Notes (optional) Subtotal $780.00 Discounts ($585.00) Delivery Fee $0.00 Sales …" at bounding box center [834, 517] width 1418 height 220
click at [140, 459] on textarea at bounding box center [595, 492] width 922 height 118
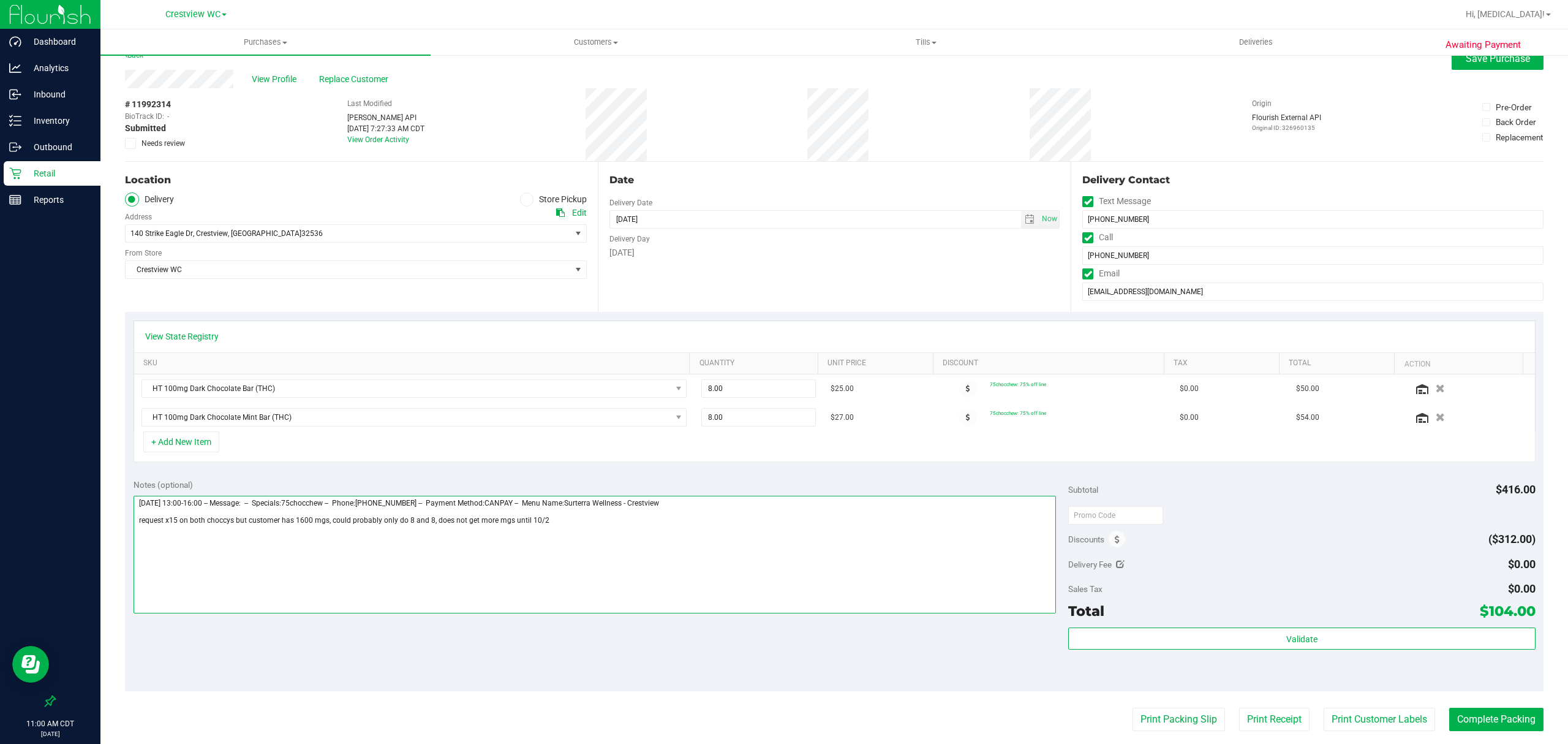
scroll to position [0, 0]
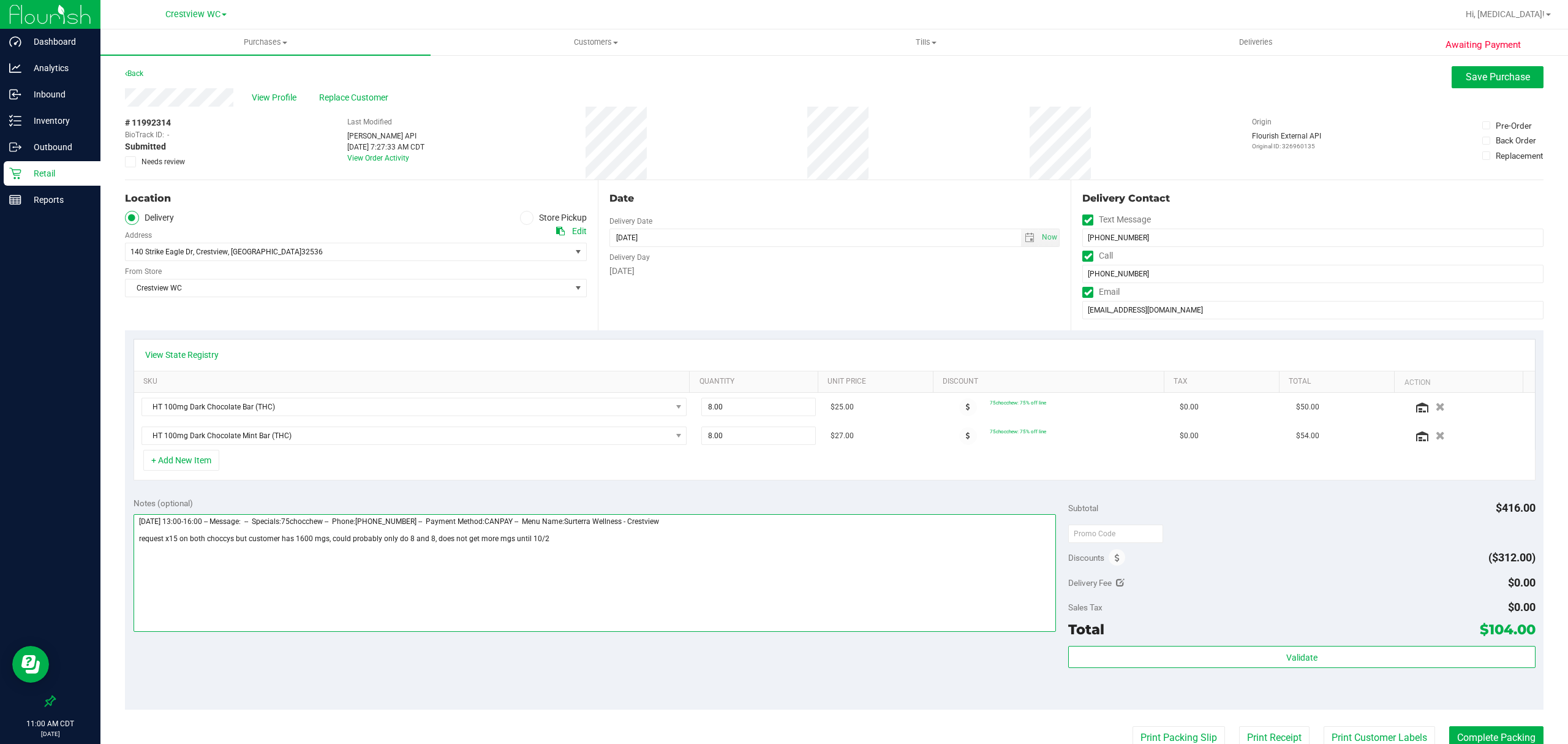
click at [750, 590] on textarea at bounding box center [595, 573] width 922 height 118
type textarea "[DATE] 13:00-16:00 -- Message: -- Specials:75chocchew -- Phone:[PHONE_NUMBER] -…"
click at [1495, 82] on span "Save Purchase" at bounding box center [1498, 77] width 64 height 12
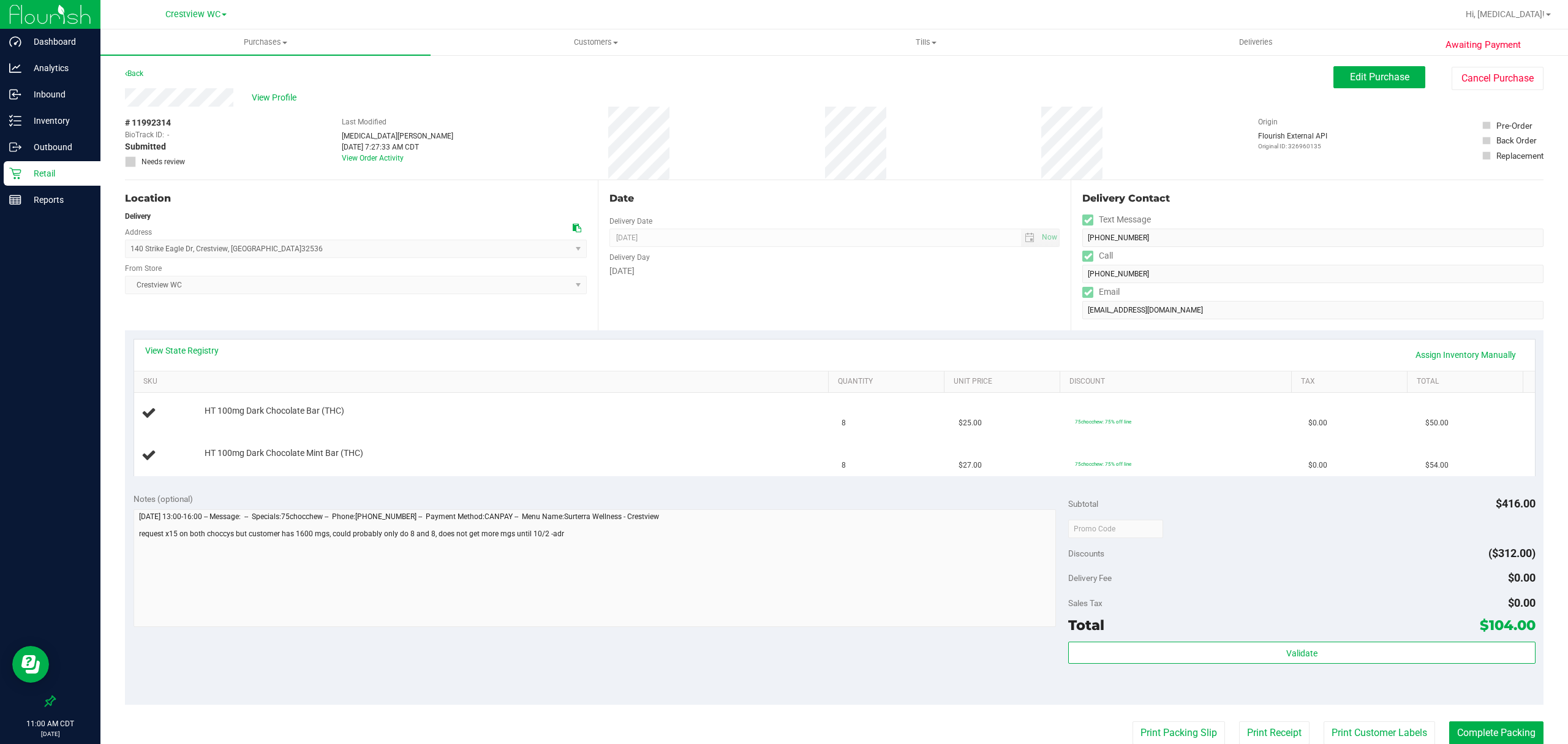
click at [40, 172] on p "Retail" at bounding box center [58, 173] width 73 height 14
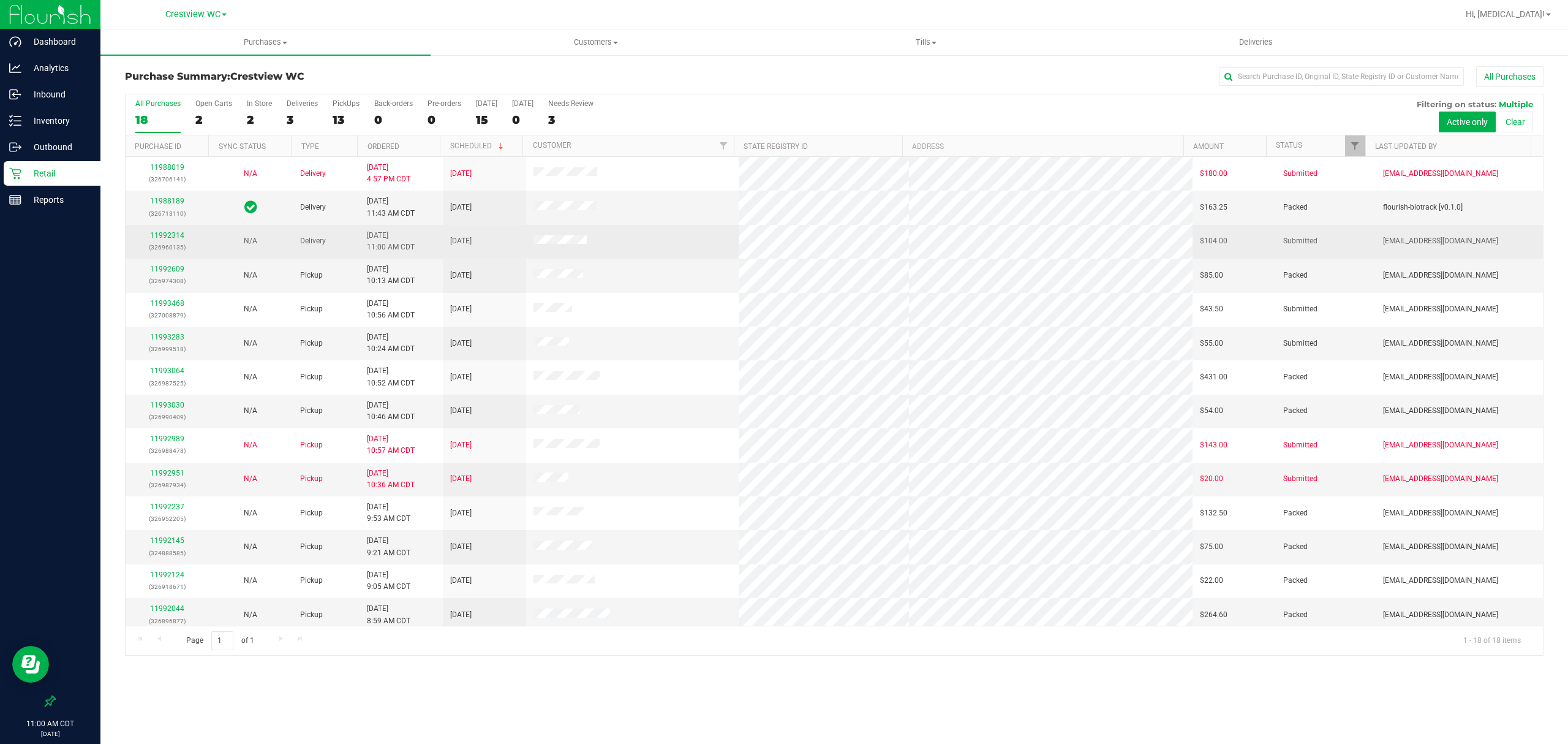
click at [161, 228] on td "11992314 (326960135)" at bounding box center [167, 242] width 83 height 34
click at [161, 234] on link "11992314" at bounding box center [167, 236] width 34 height 9
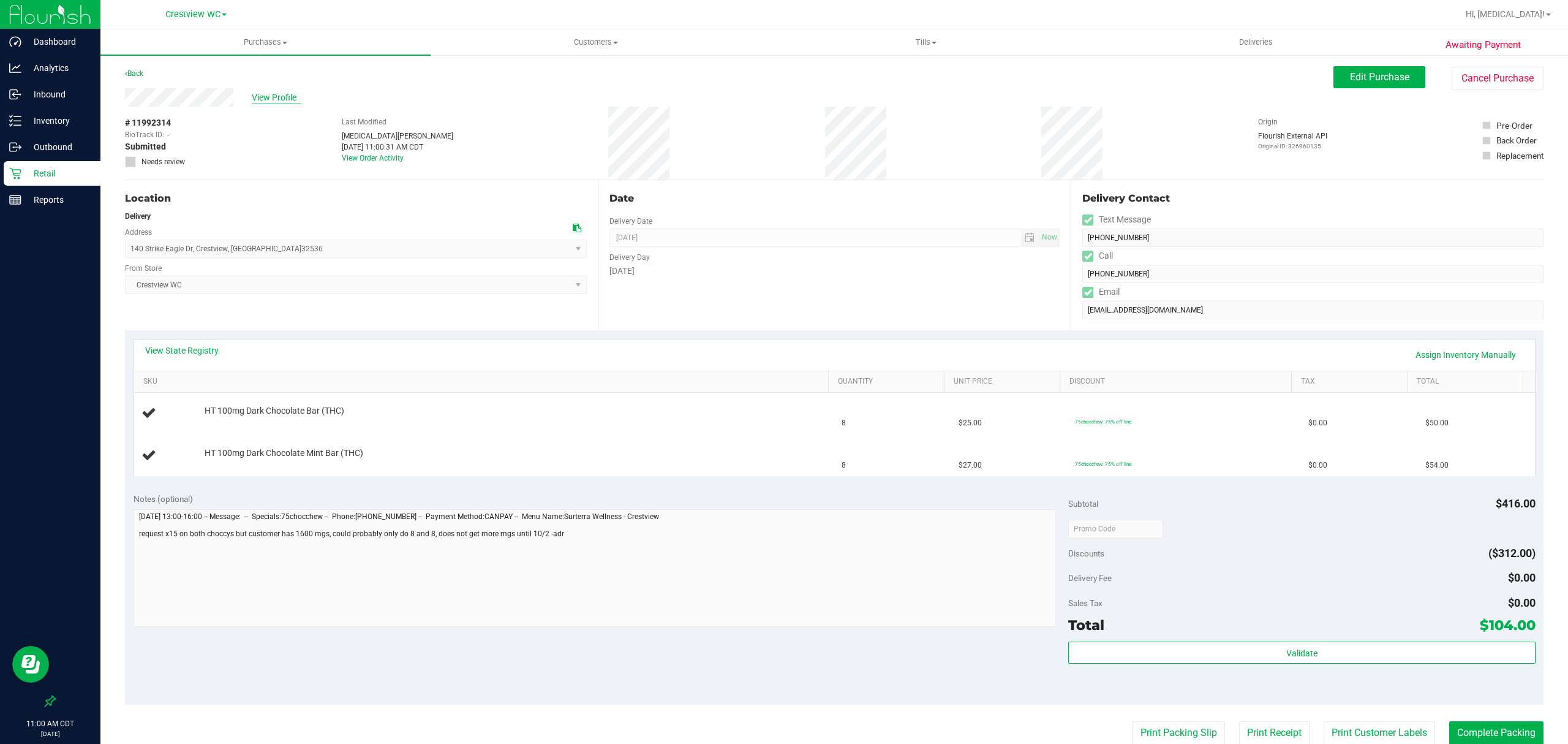
click at [283, 96] on span "View Profile" at bounding box center [276, 97] width 49 height 12
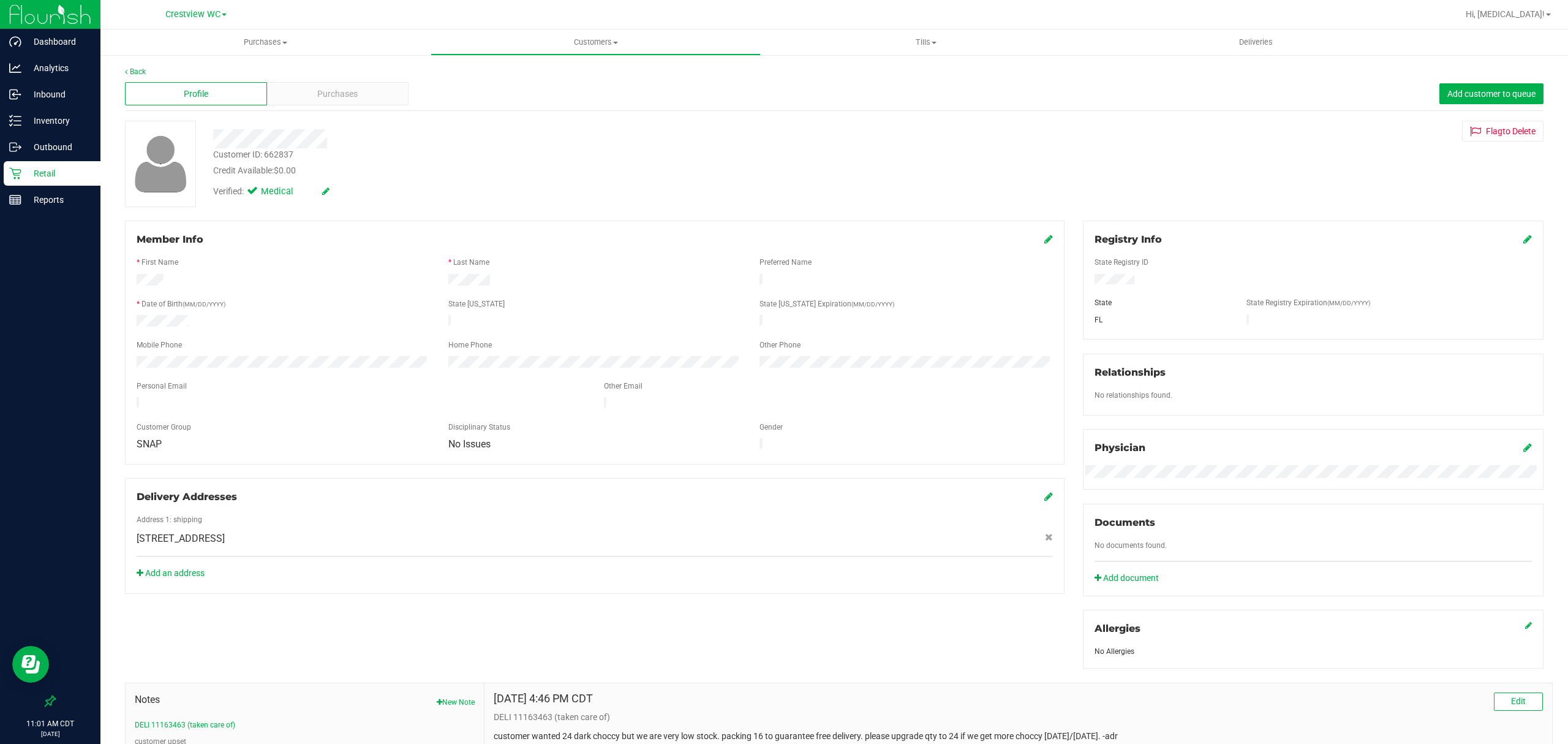
click at [276, 150] on div "Customer ID: 662837" at bounding box center [253, 154] width 80 height 12
copy div "662837"
click at [580, 182] on div "Verified: Medical" at bounding box center [564, 190] width 719 height 27
click at [572, 531] on div "[STREET_ADDRESS]" at bounding box center [595, 538] width 935 height 14
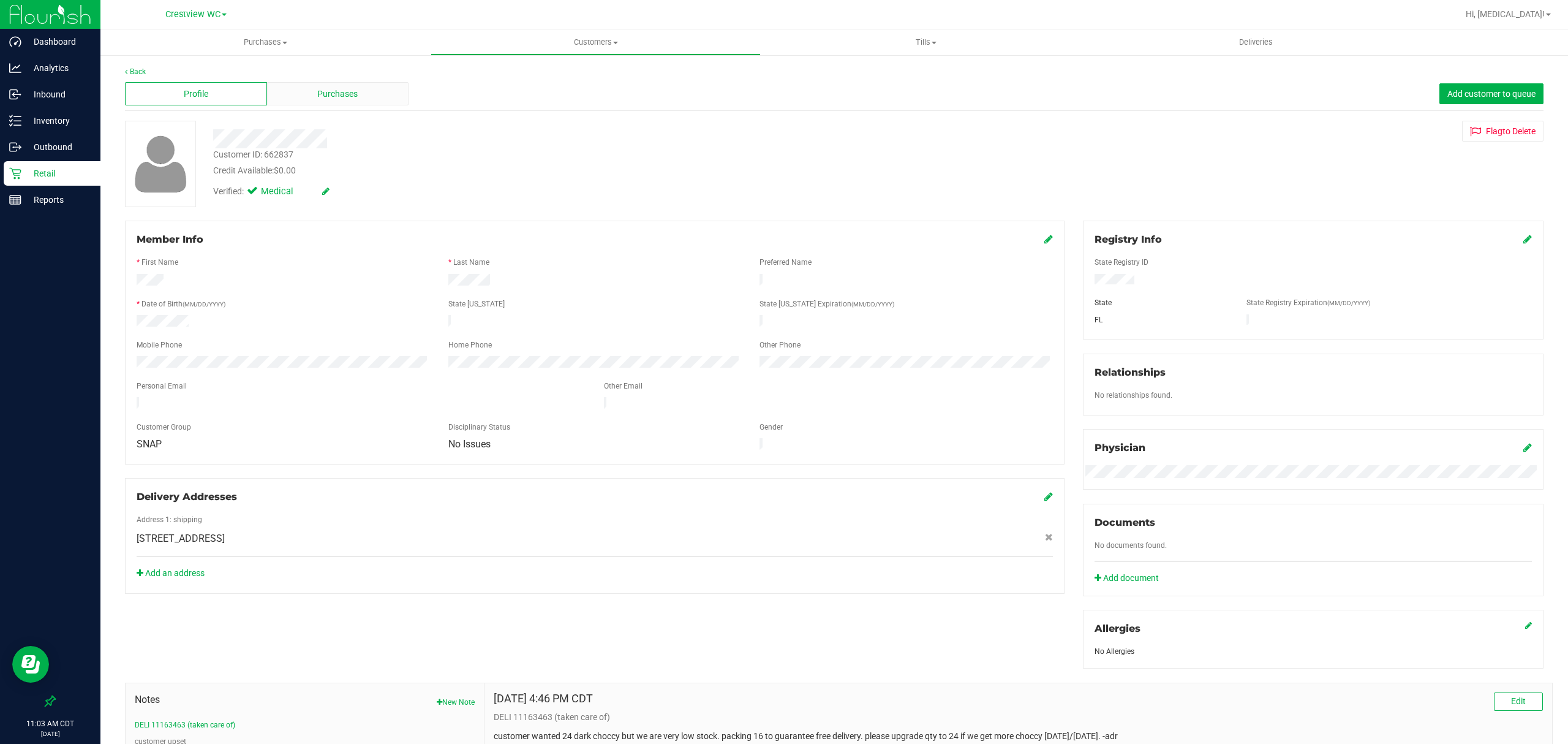
click at [334, 104] on div "Purchases" at bounding box center [337, 94] width 142 height 23
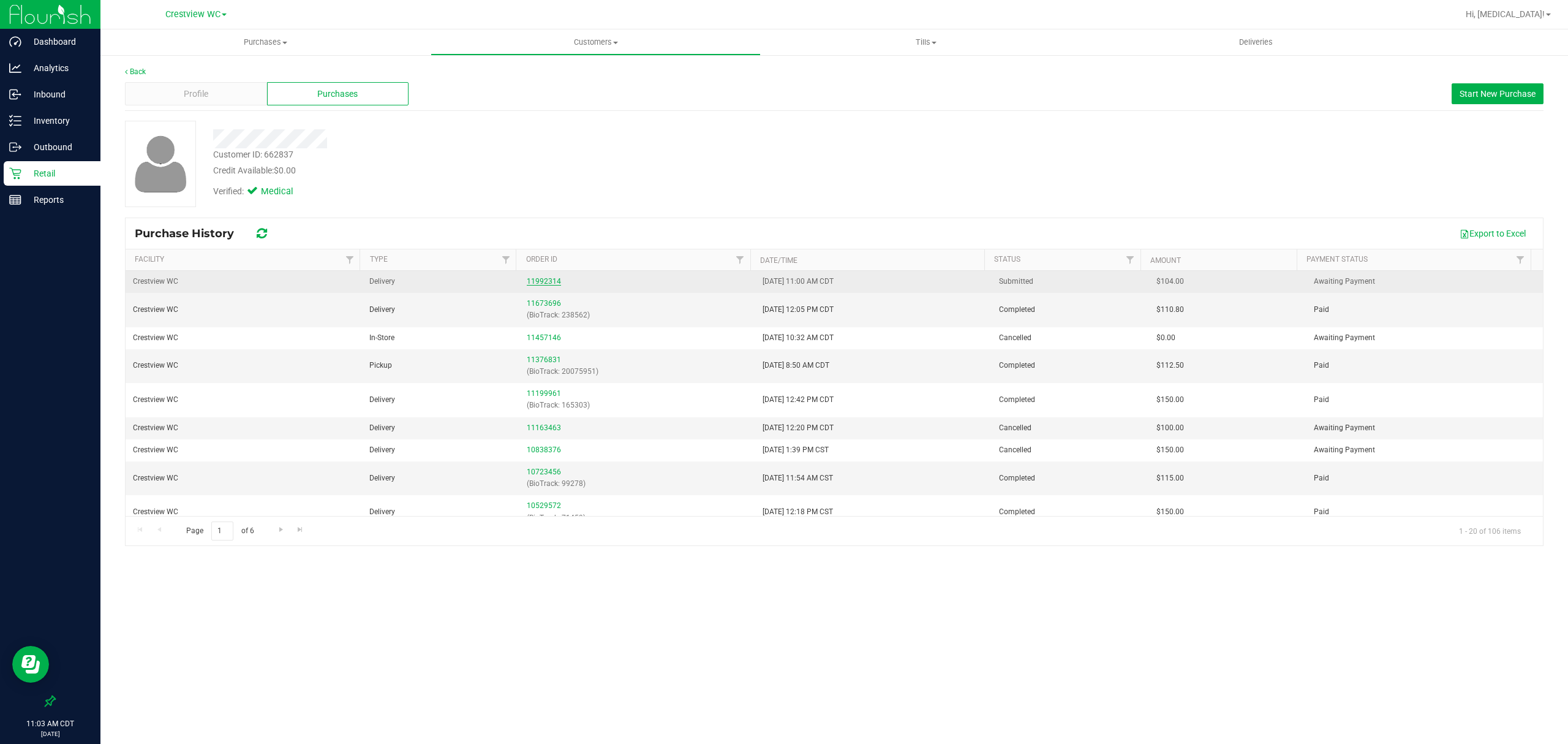
click at [532, 280] on link "11992314" at bounding box center [544, 281] width 34 height 9
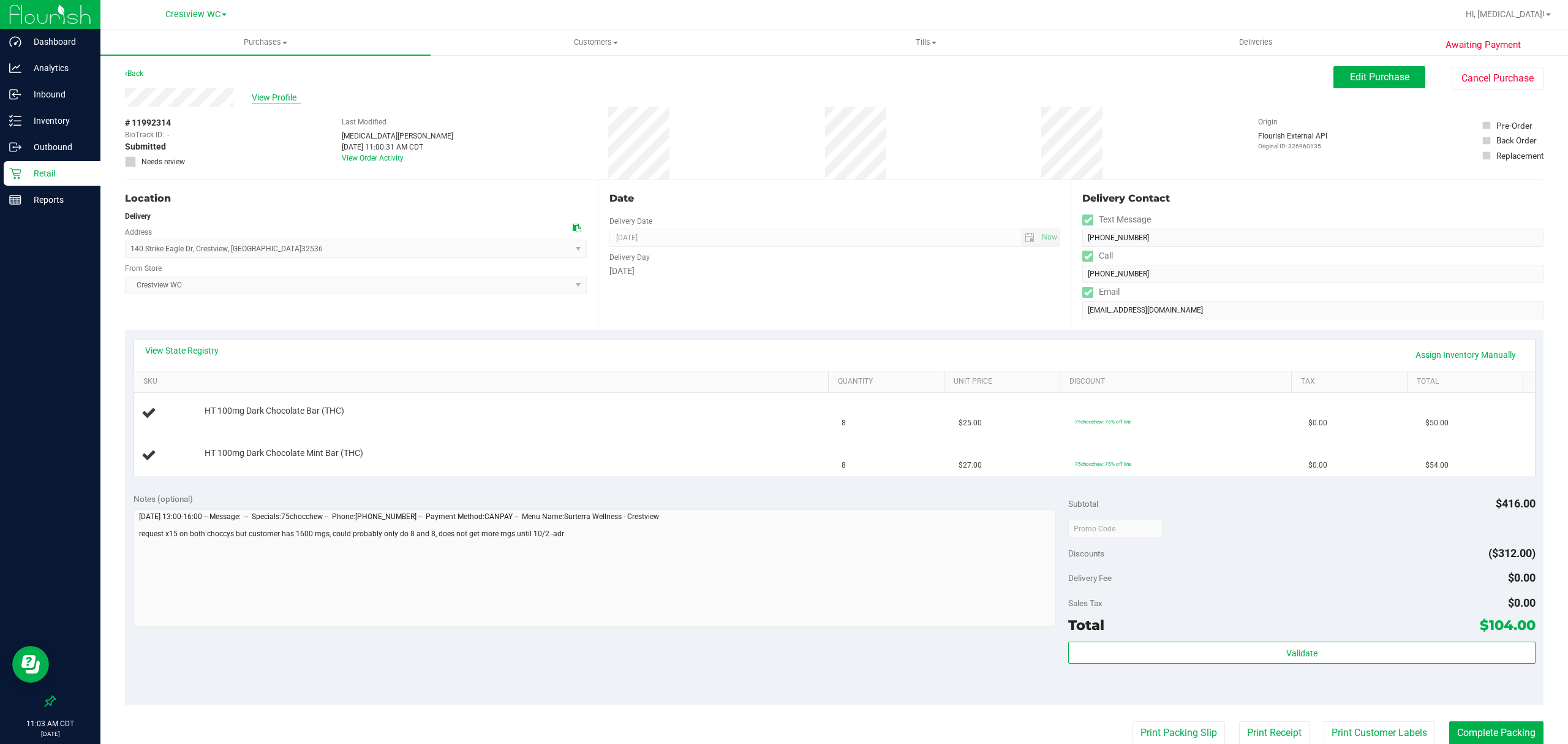
click at [273, 98] on span "View Profile" at bounding box center [276, 97] width 49 height 12
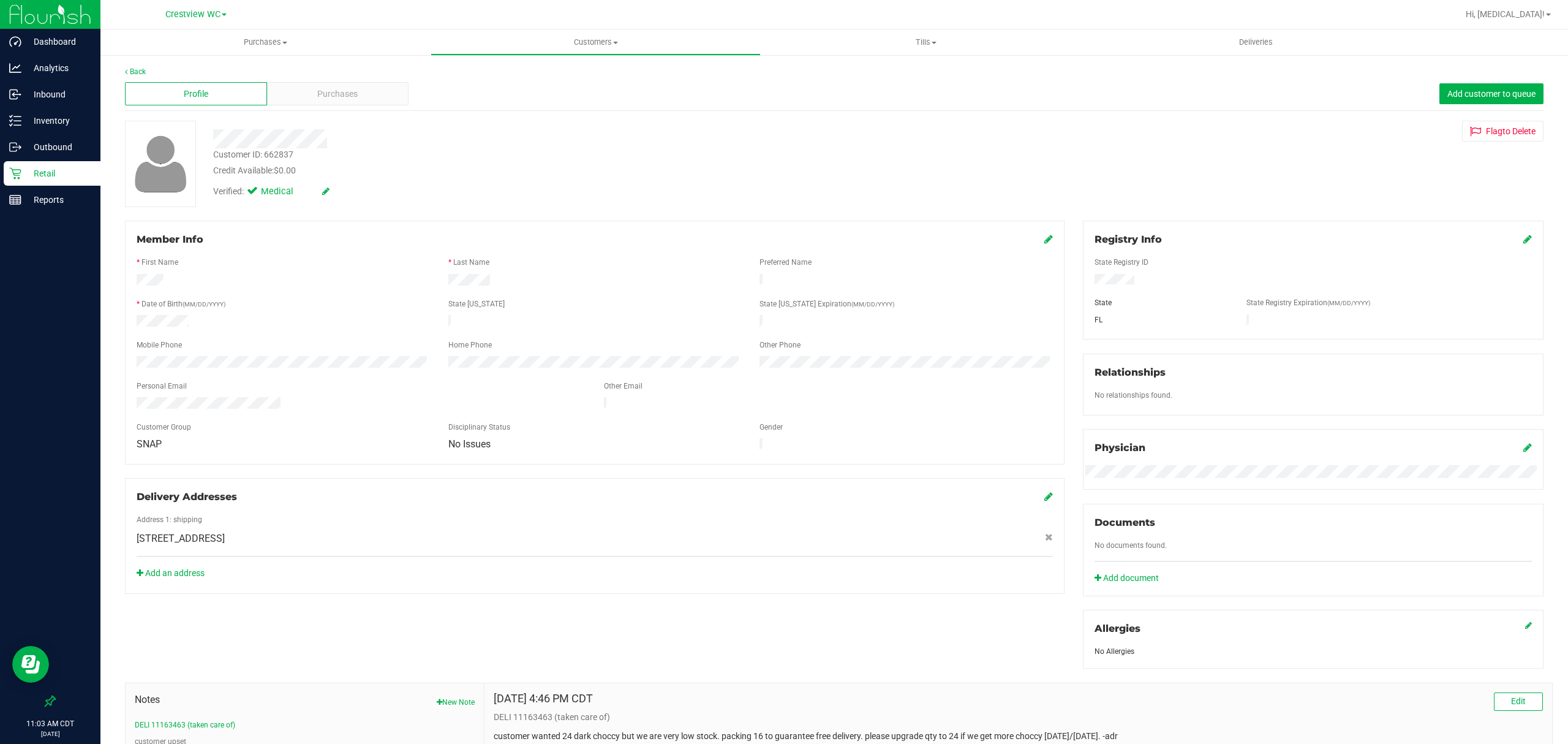
drag, startPoint x: 206, startPoint y: 319, endPoint x: 124, endPoint y: 318, distance: 82.0
click at [124, 318] on div "Member Info * First Name * Last Name Preferred Name * Date of Birth (MM/DD/YYYY…" at bounding box center [595, 407] width 958 height 373
click at [252, 316] on div at bounding box center [284, 322] width 312 height 14
click at [312, 109] on div "Profile Purchases Add customer to queue" at bounding box center [834, 95] width 1418 height 34
click at [329, 71] on div "Back" at bounding box center [834, 71] width 1418 height 11
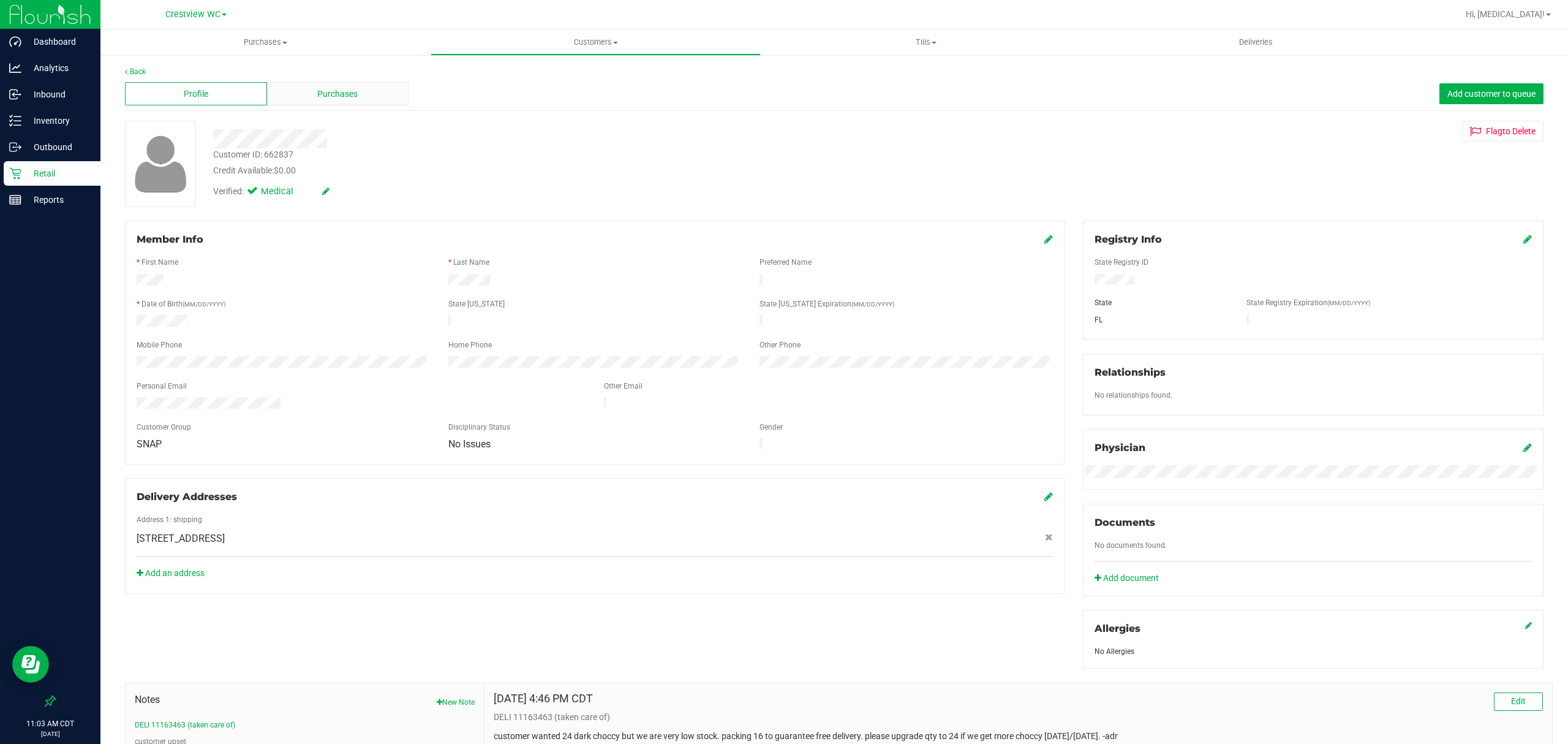
click at [331, 96] on span "Purchases" at bounding box center [337, 94] width 40 height 12
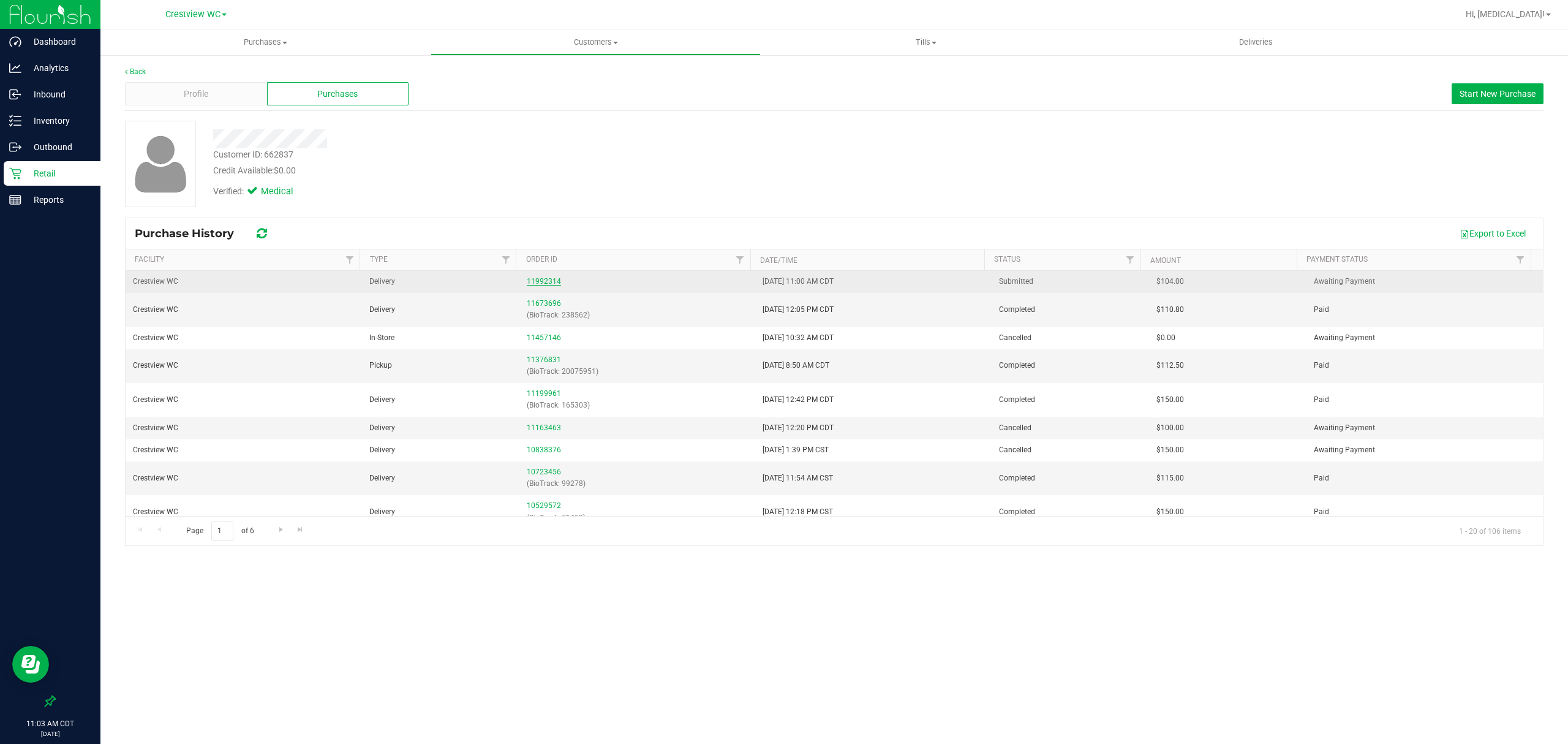
click at [545, 283] on link "11992314" at bounding box center [544, 281] width 34 height 9
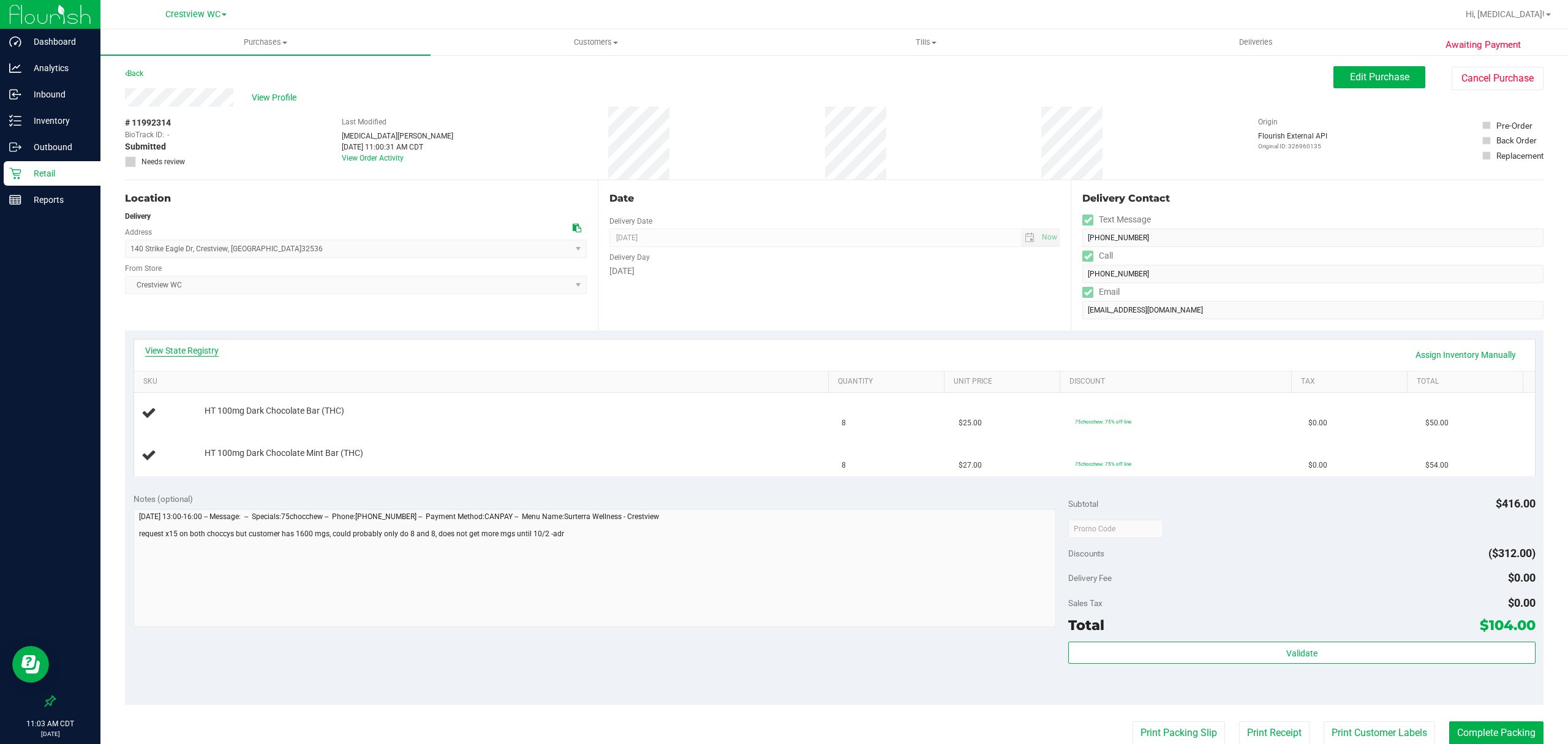
click at [173, 351] on link "View State Registry" at bounding box center [182, 351] width 73 height 12
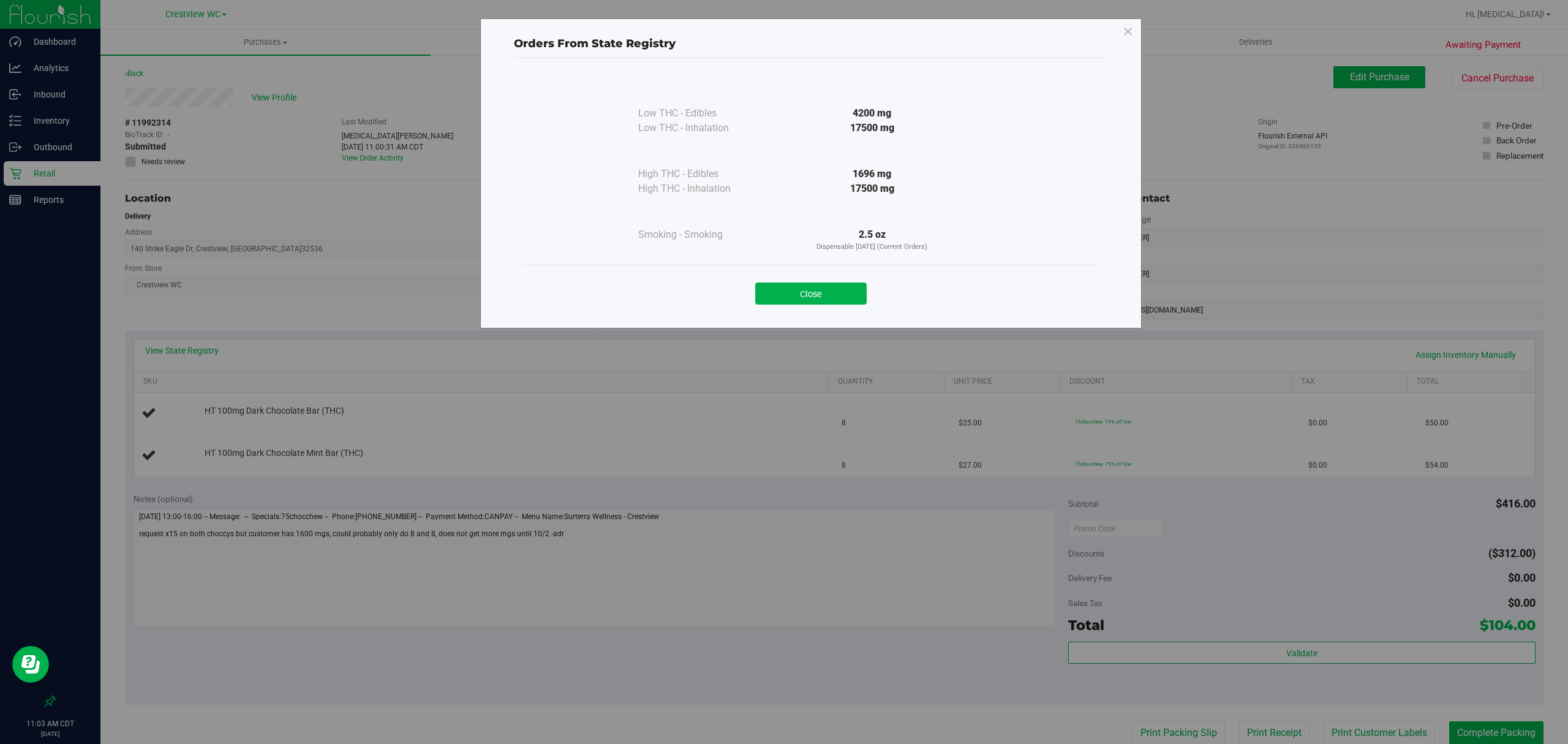
drag, startPoint x: 904, startPoint y: 187, endPoint x: 839, endPoint y: 189, distance: 65.0
click at [839, 189] on div "17500 mg" at bounding box center [872, 188] width 223 height 14
click at [832, 187] on div "17500 mg" at bounding box center [872, 188] width 223 height 14
drag, startPoint x: 848, startPoint y: 186, endPoint x: 906, endPoint y: 192, distance: 58.3
click at [904, 191] on div "17500 mg" at bounding box center [872, 188] width 223 height 14
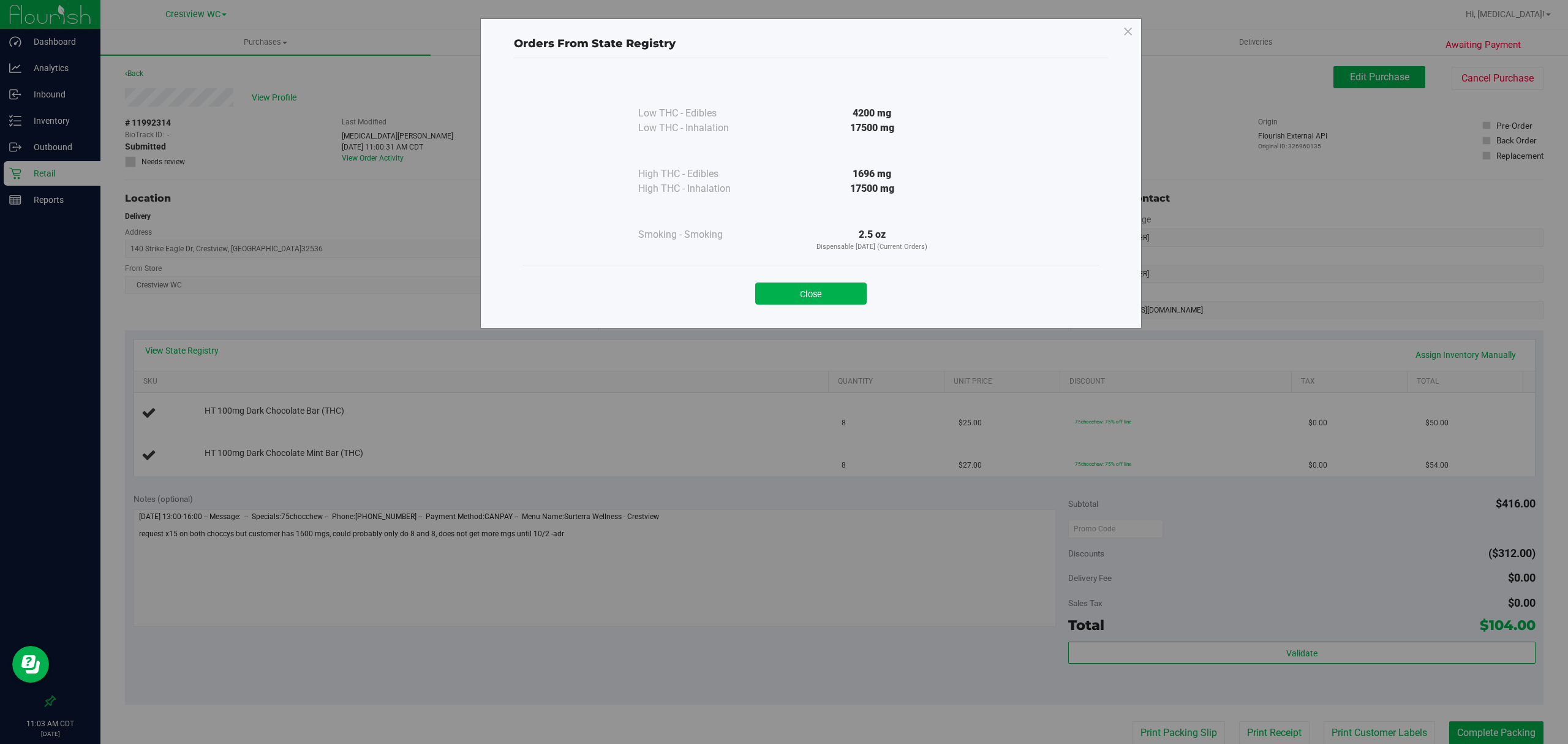
click at [915, 196] on div at bounding box center [872, 211] width 223 height 31
click at [914, 199] on div at bounding box center [872, 211] width 223 height 31
drag, startPoint x: 846, startPoint y: 183, endPoint x: 903, endPoint y: 190, distance: 57.4
click at [903, 190] on div "17500 mg" at bounding box center [872, 188] width 223 height 14
click at [813, 211] on div at bounding box center [872, 211] width 223 height 31
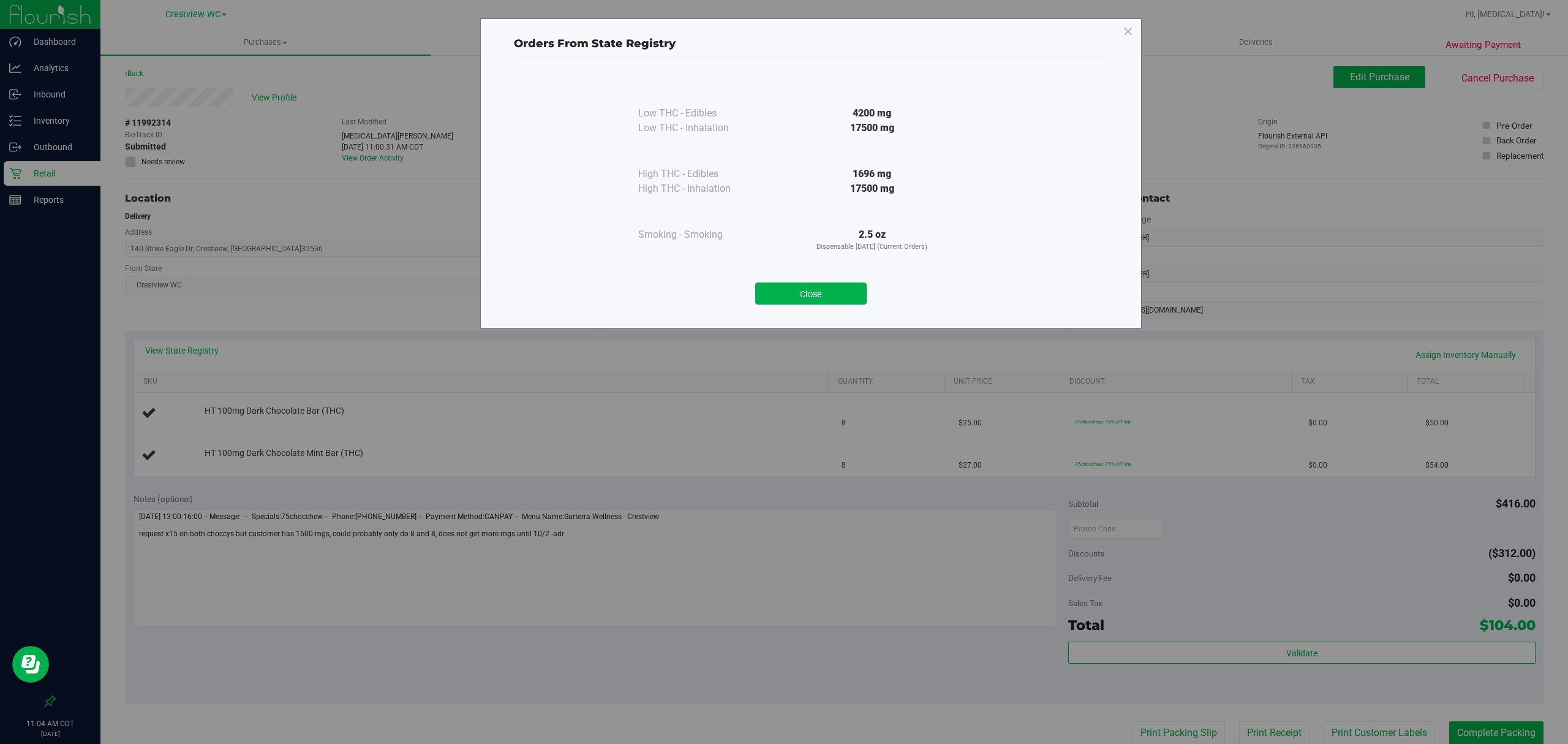
drag, startPoint x: 687, startPoint y: 189, endPoint x: 910, endPoint y: 196, distance: 223.1
click at [876, 192] on div "High THC - Inhalation 17500 mg" at bounding box center [811, 188] width 345 height 14
click at [910, 194] on div "17500 mg" at bounding box center [872, 188] width 223 height 14
drag, startPoint x: 912, startPoint y: 192, endPoint x: 738, endPoint y: 191, distance: 174.0
click at [738, 191] on div "High THC - Inhalation 17500 mg" at bounding box center [811, 188] width 345 height 14
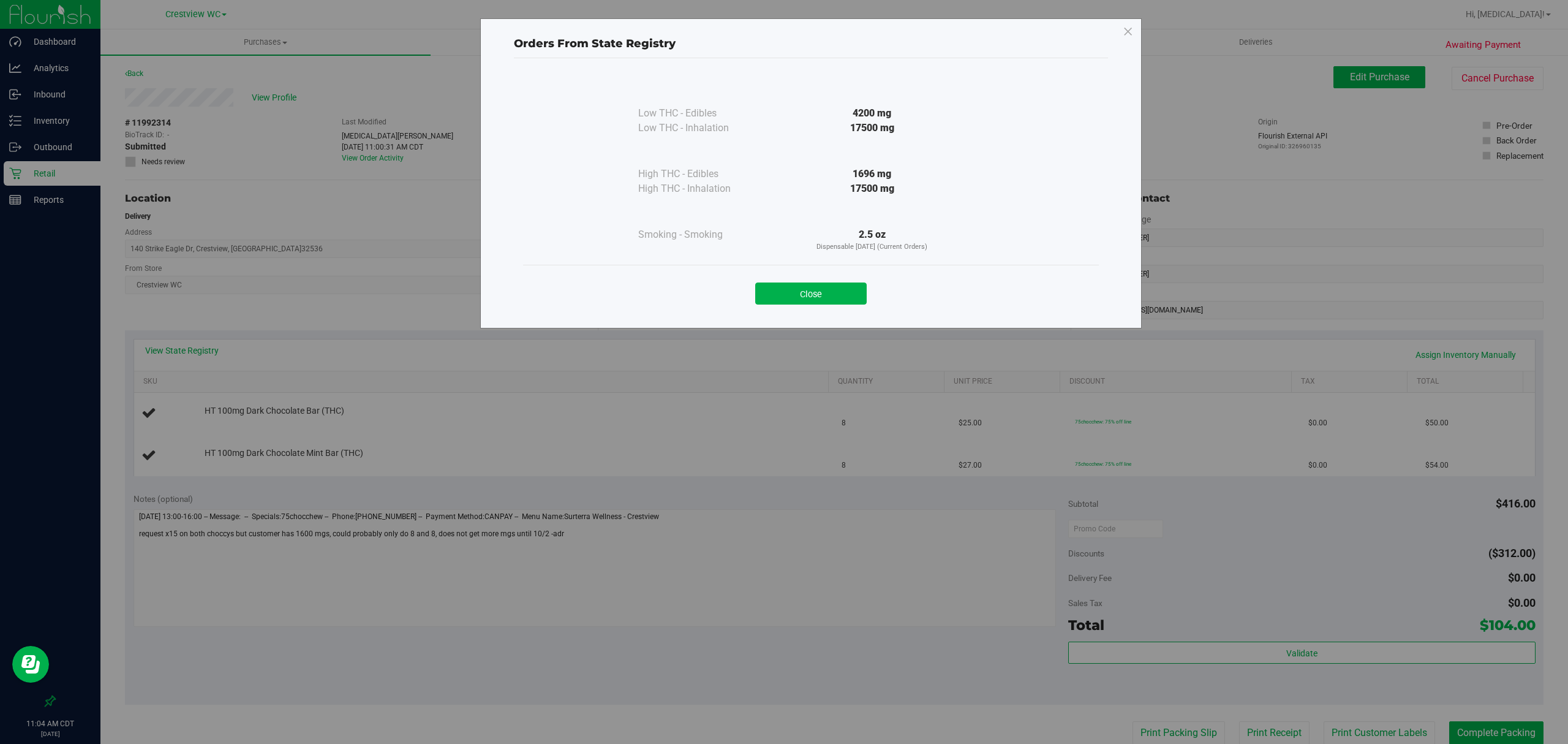
click at [656, 186] on div "High THC - Inhalation" at bounding box center [699, 188] width 122 height 14
drag, startPoint x: 623, startPoint y: 186, endPoint x: 982, endPoint y: 217, distance: 360.3
click at [1004, 236] on div "Low THC - Edibles 4200 mg Low THC - Inhalation" at bounding box center [811, 169] width 576 height 190
click at [982, 217] on div at bounding box center [872, 211] width 223 height 31
click at [951, 199] on div at bounding box center [872, 211] width 223 height 31
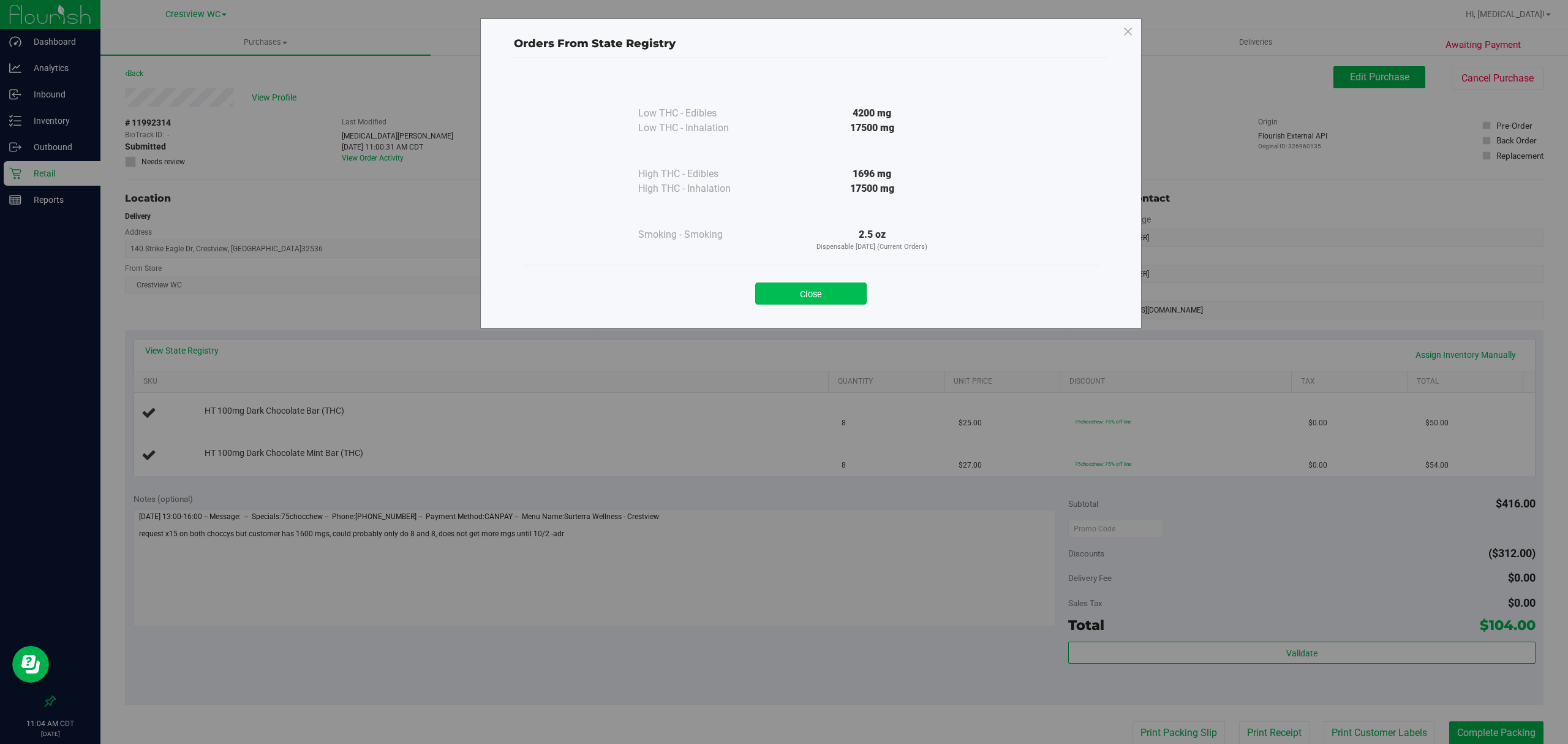
click at [832, 296] on button "Close" at bounding box center [811, 293] width 111 height 22
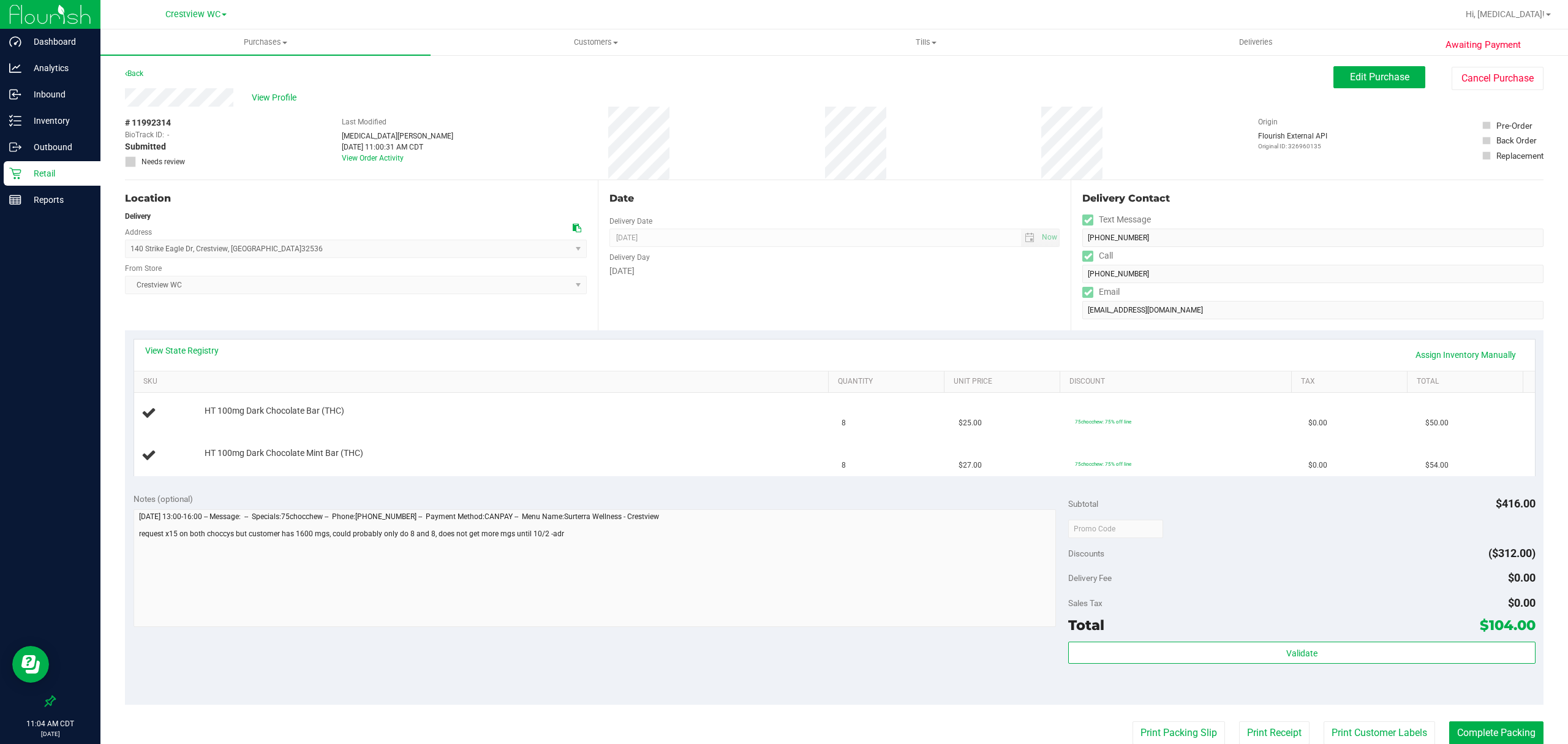
drag, startPoint x: 590, startPoint y: 272, endPoint x: 613, endPoint y: 263, distance: 24.7
click at [613, 263] on div "Delivery Day [DATE]" at bounding box center [834, 262] width 450 height 30
click at [668, 282] on div "Date Delivery Date [DATE] Now [DATE] 07:00 AM Now Delivery Day [DATE]" at bounding box center [834, 255] width 473 height 150
click at [185, 349] on link "View State Registry" at bounding box center [182, 351] width 73 height 12
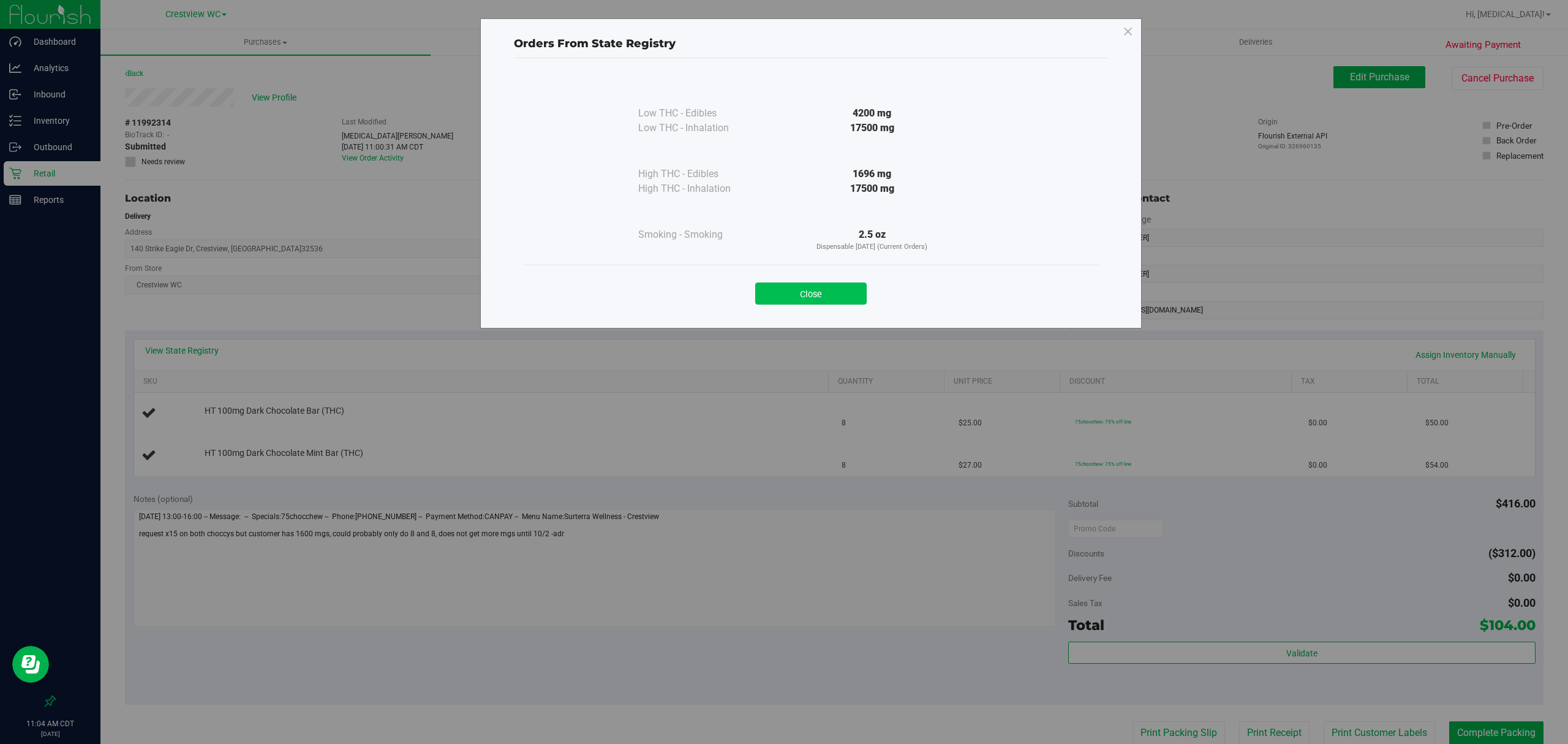
click at [828, 294] on button "Close" at bounding box center [811, 293] width 111 height 22
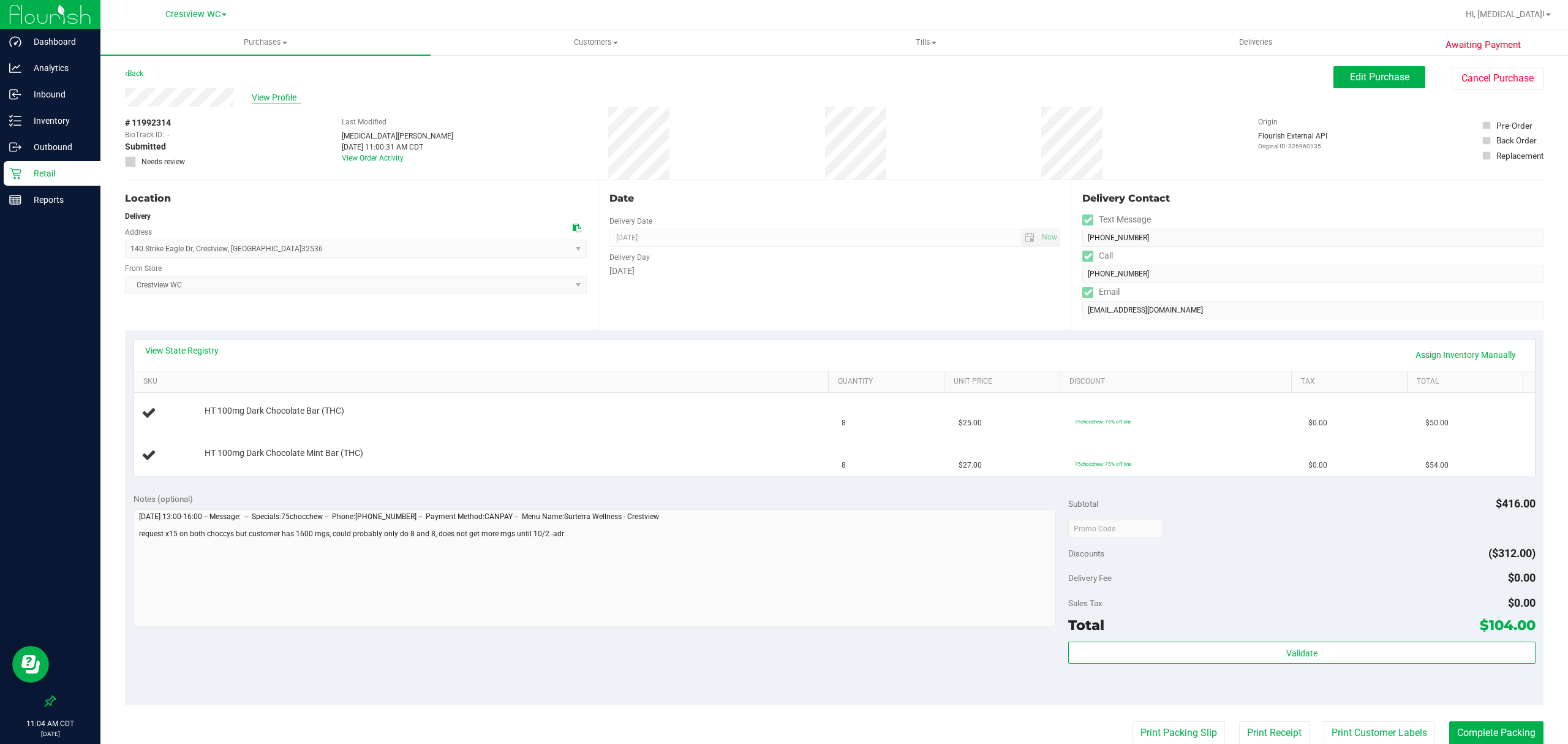
click at [275, 101] on span "View Profile" at bounding box center [276, 97] width 49 height 12
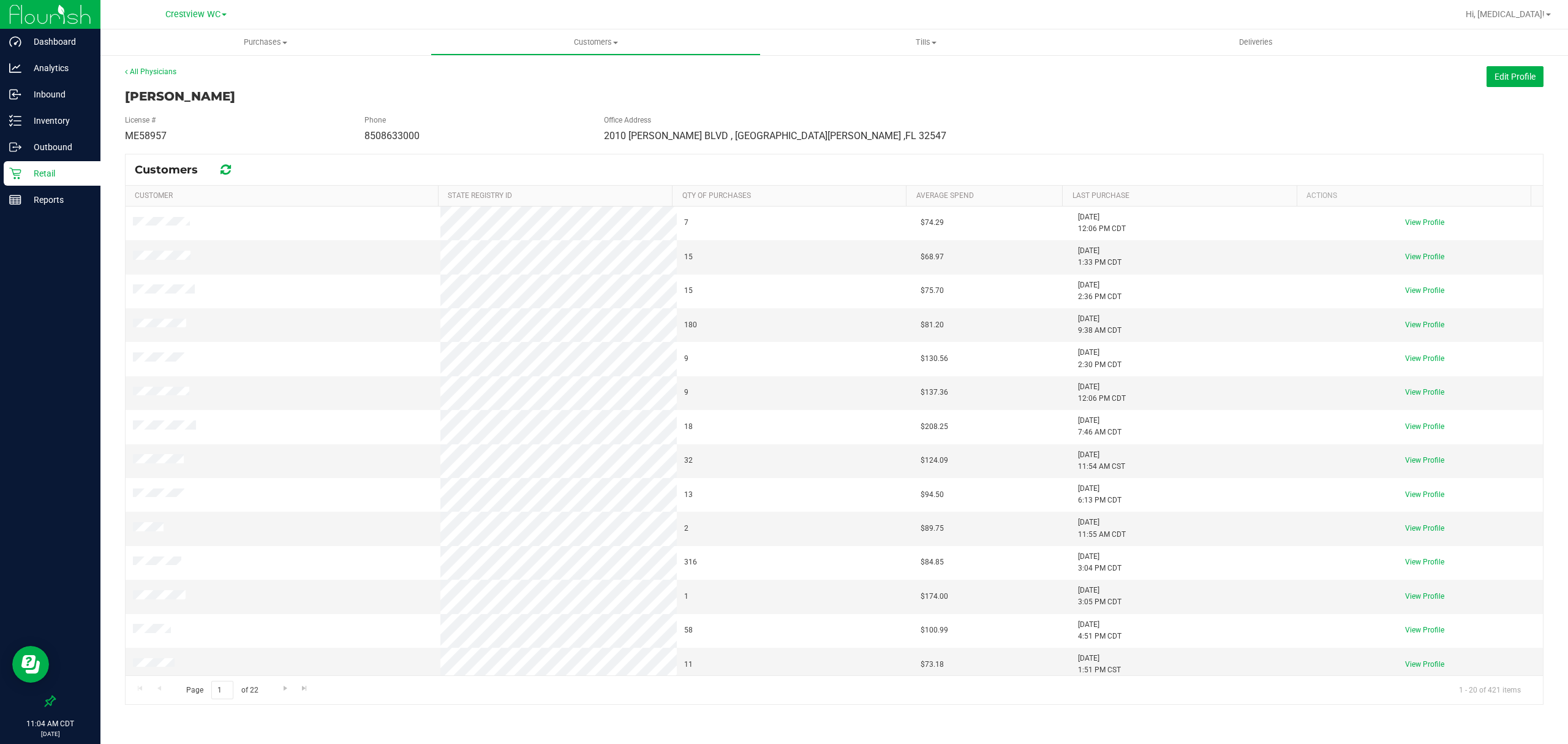
click at [37, 175] on p "Retail" at bounding box center [58, 173] width 73 height 14
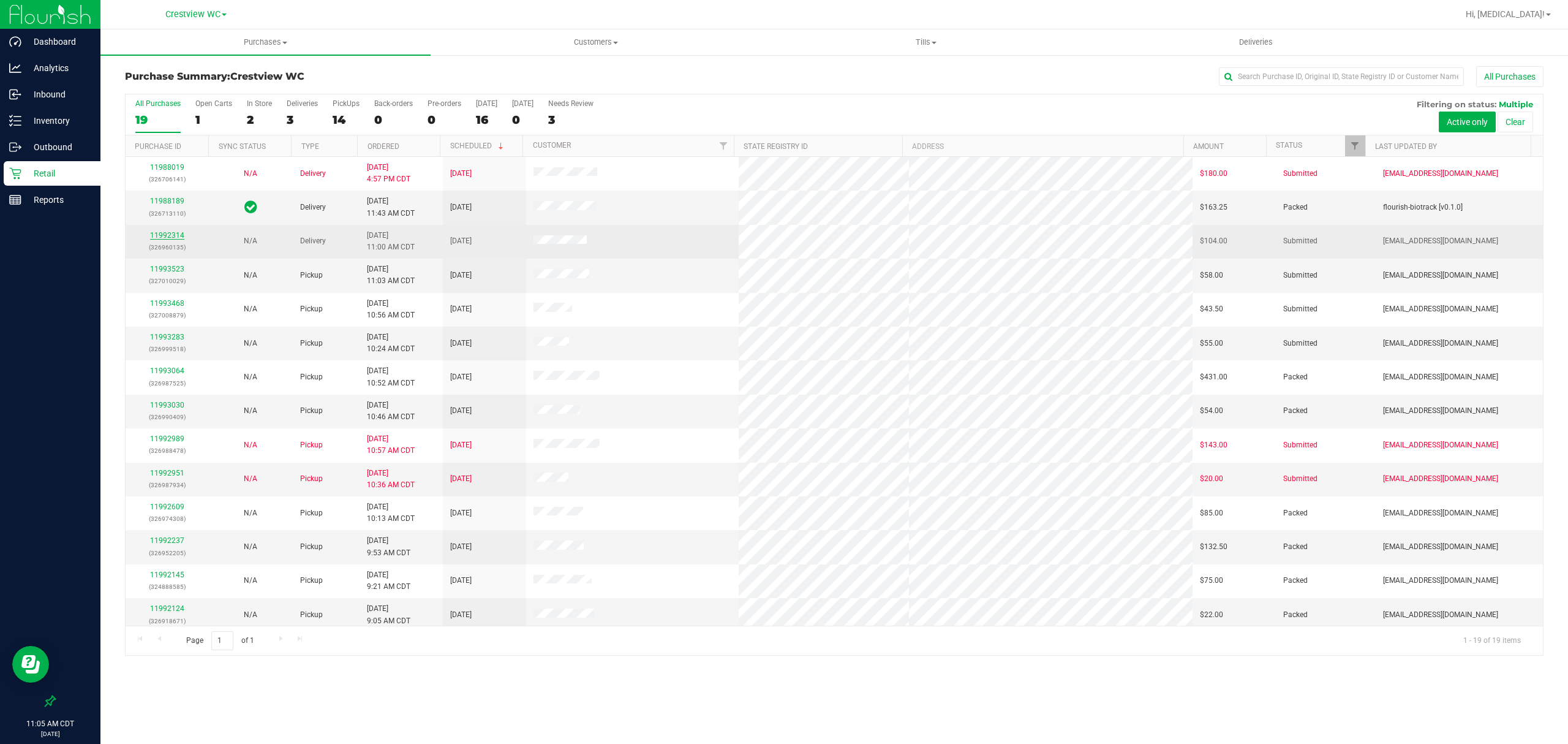
click at [165, 238] on link "11992314" at bounding box center [167, 236] width 34 height 9
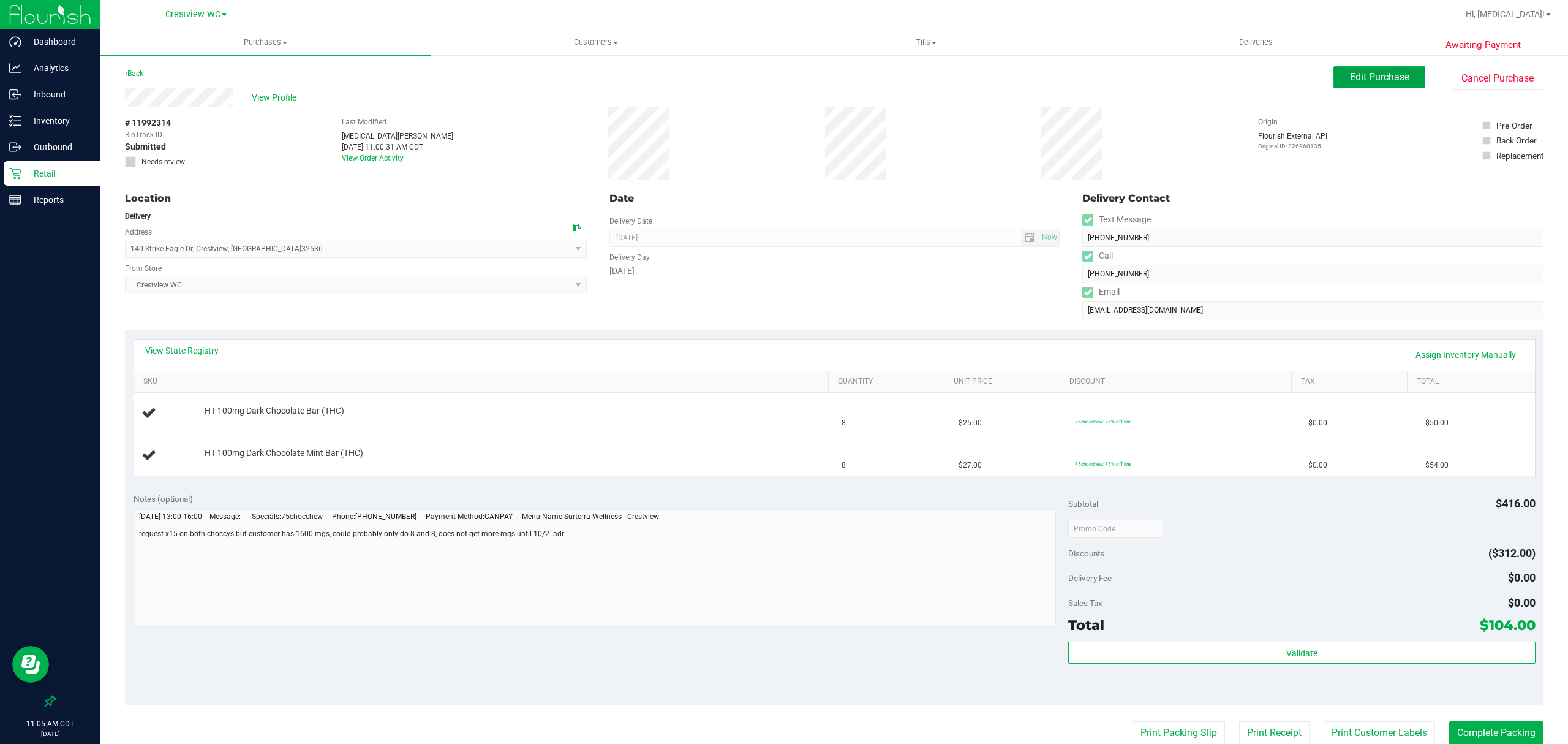
click at [1366, 78] on span "Edit Purchase" at bounding box center [1380, 77] width 60 height 12
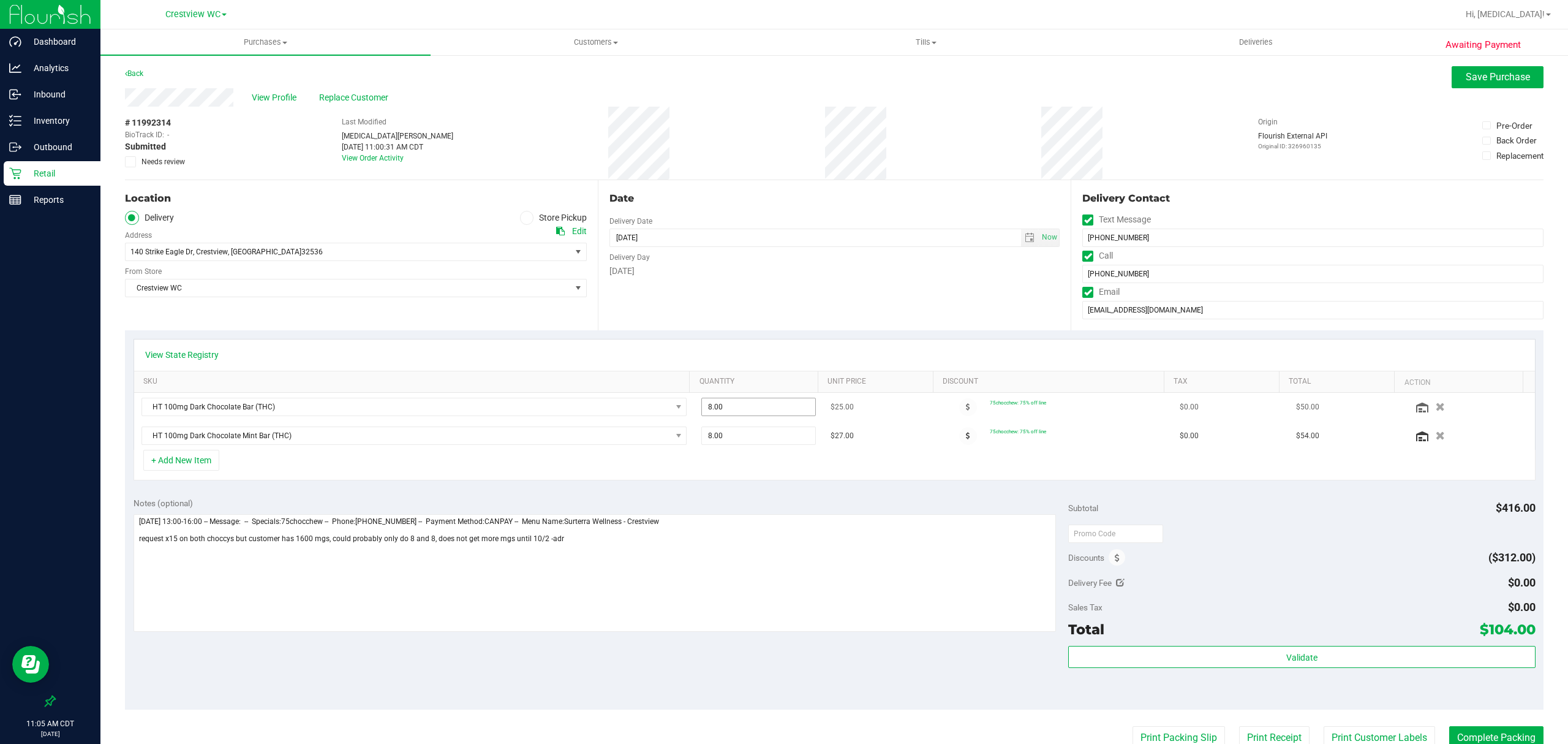
click at [765, 404] on span "8.00 8" at bounding box center [758, 407] width 114 height 19
click at [0, 0] on input "8" at bounding box center [0, 0] width 0 height 0
type input "154"
type input "154.00"
click at [751, 412] on span "154.00 154" at bounding box center [758, 407] width 114 height 19
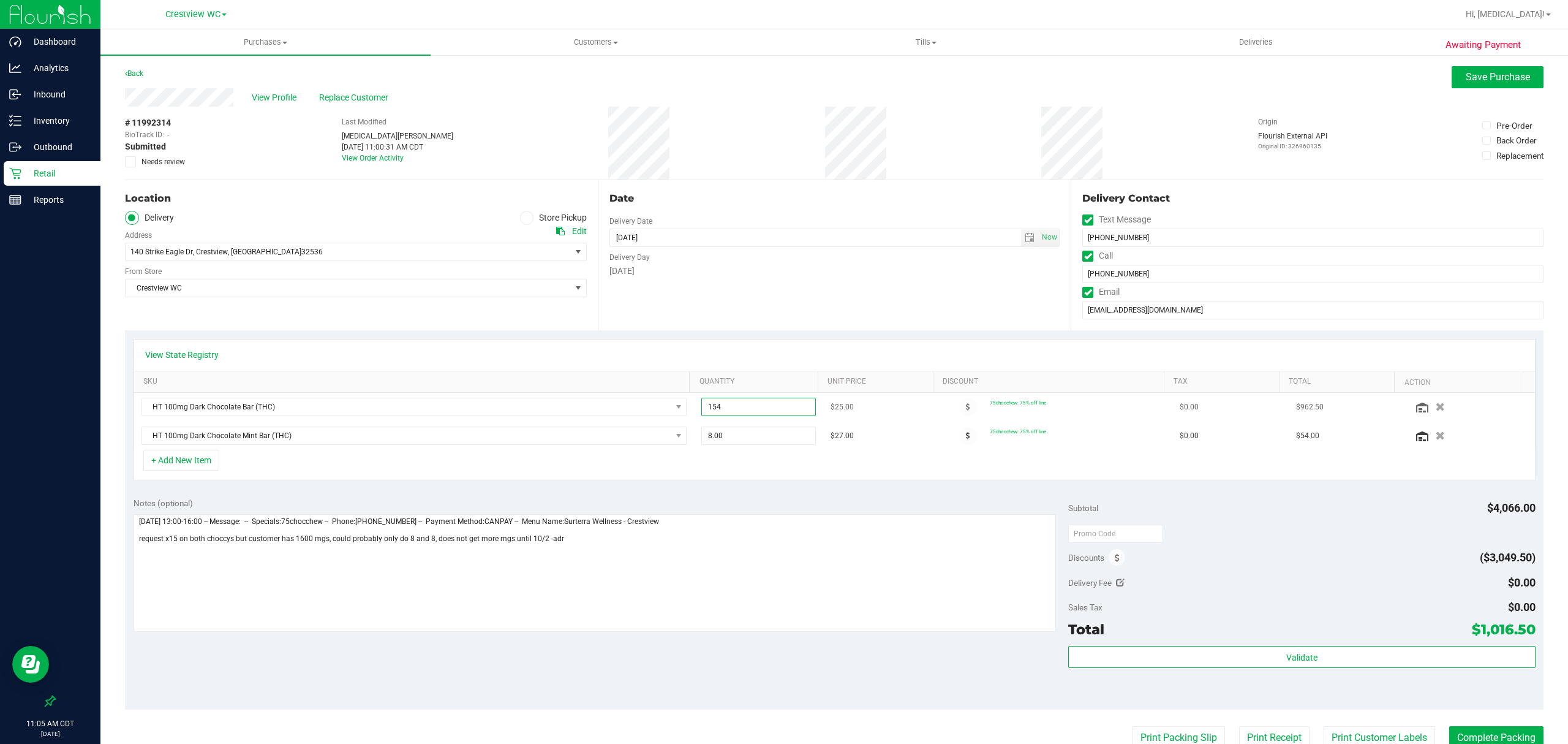
click at [751, 412] on input "154" at bounding box center [758, 406] width 113 height 17
type input "15"
type input "15.00"
click at [748, 436] on span "8.00 8" at bounding box center [758, 435] width 114 height 19
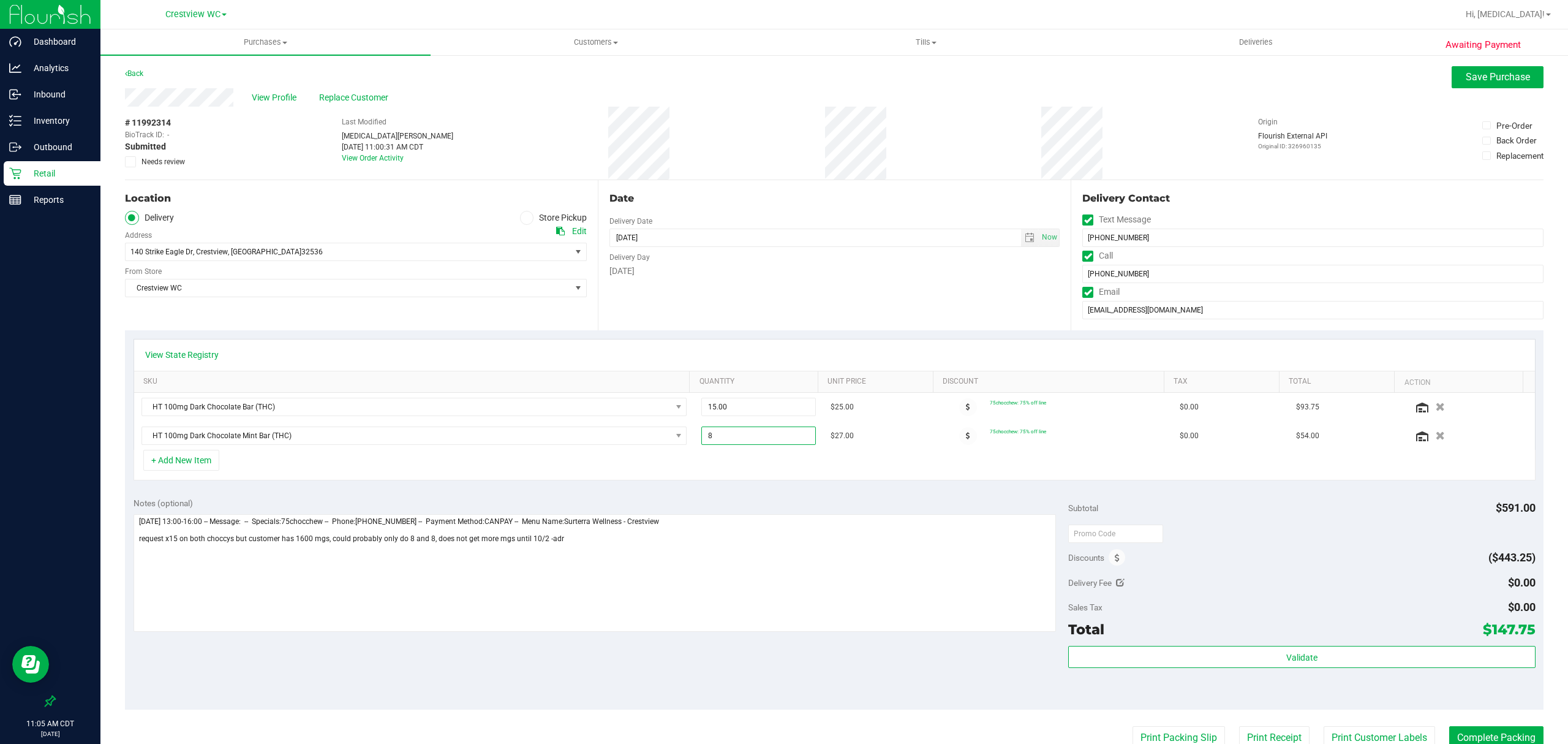
click at [748, 436] on input "8" at bounding box center [758, 435] width 113 height 17
type input "15"
type input "15.00"
click at [777, 567] on textarea at bounding box center [595, 573] width 922 height 118
type textarea "[DATE] 13:00-16:00 -- Message: -- Specials:75chocchew -- Phone:[PHONE_NUMBER] -…"
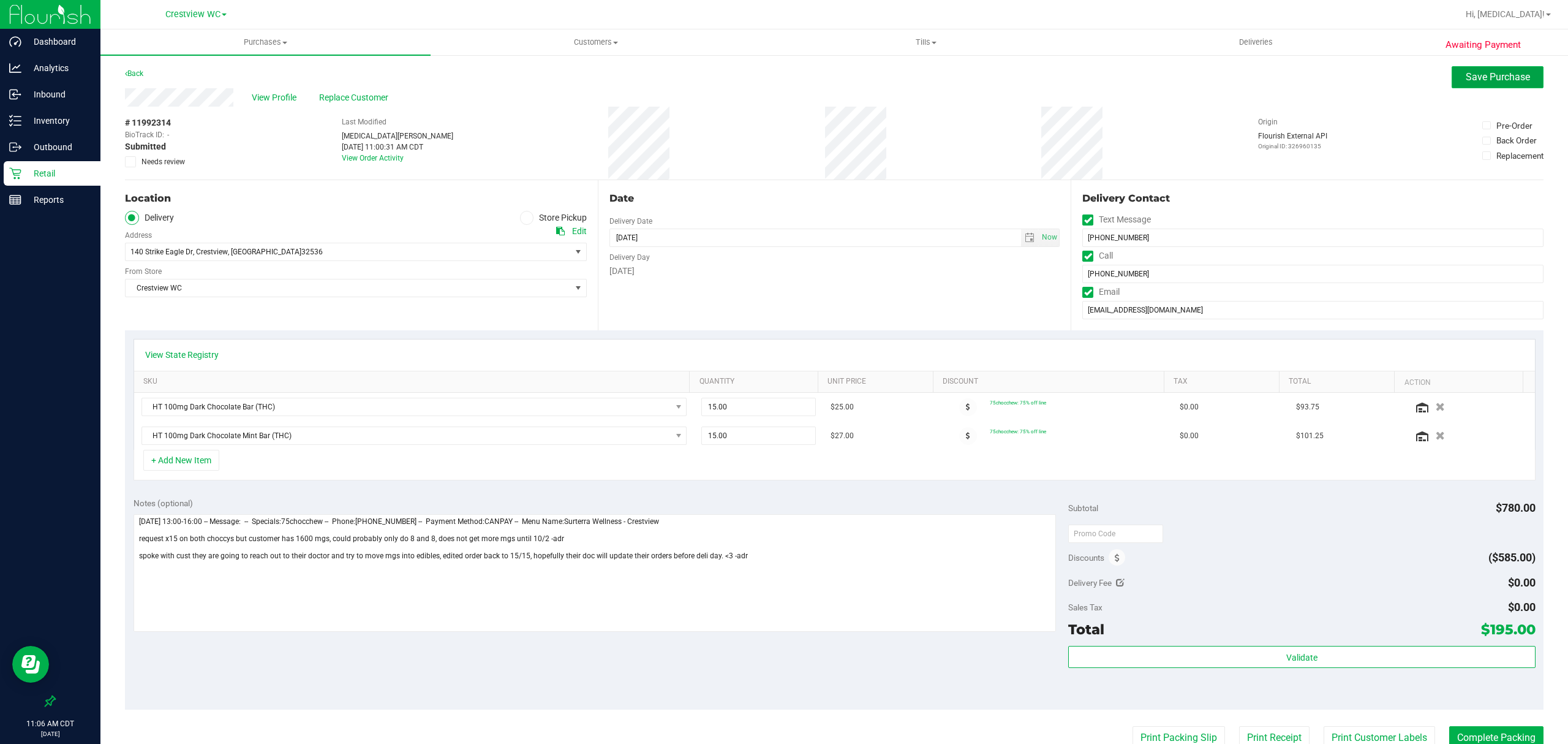
click at [1483, 73] on span "Save Purchase" at bounding box center [1498, 77] width 64 height 12
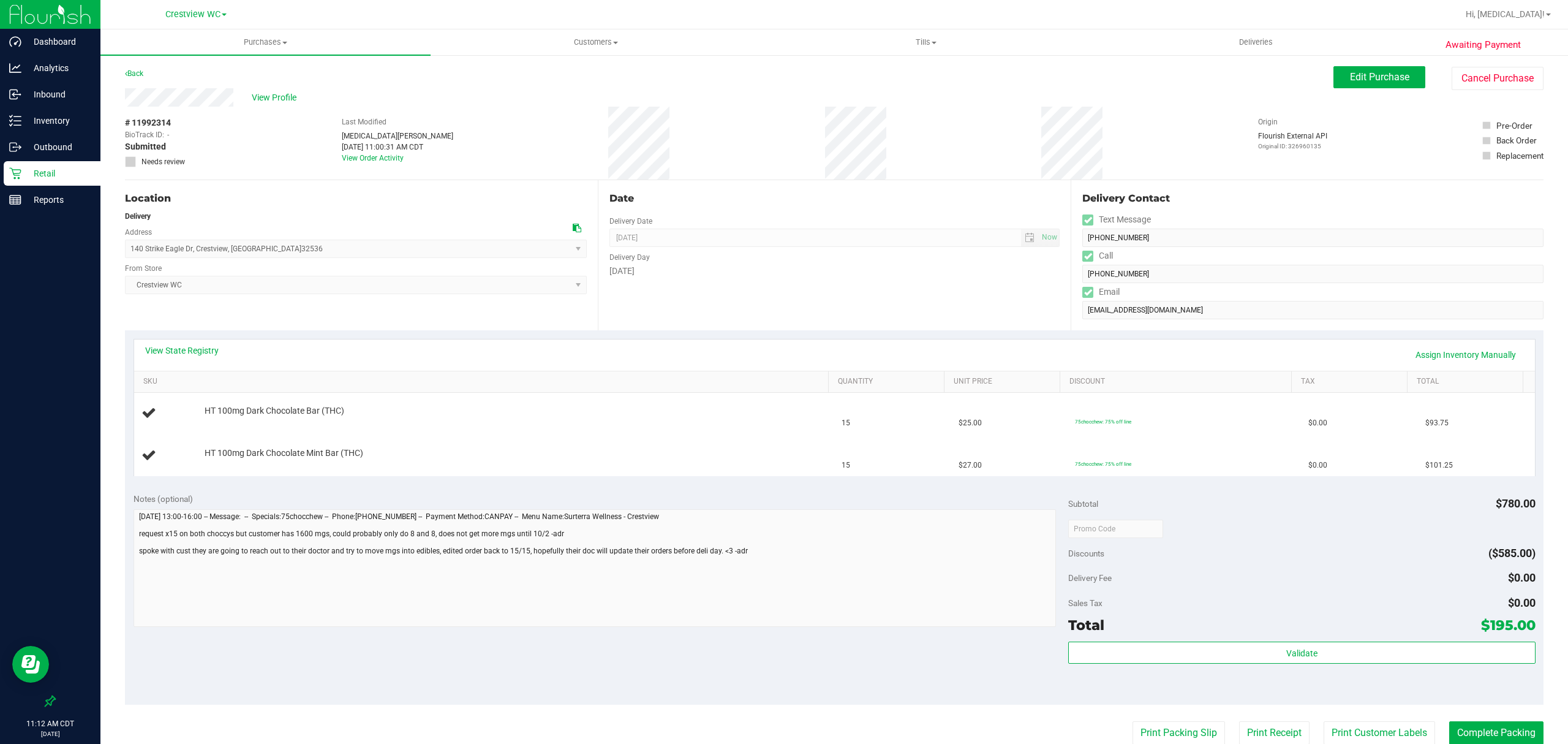
click at [52, 175] on p "Retail" at bounding box center [58, 173] width 73 height 14
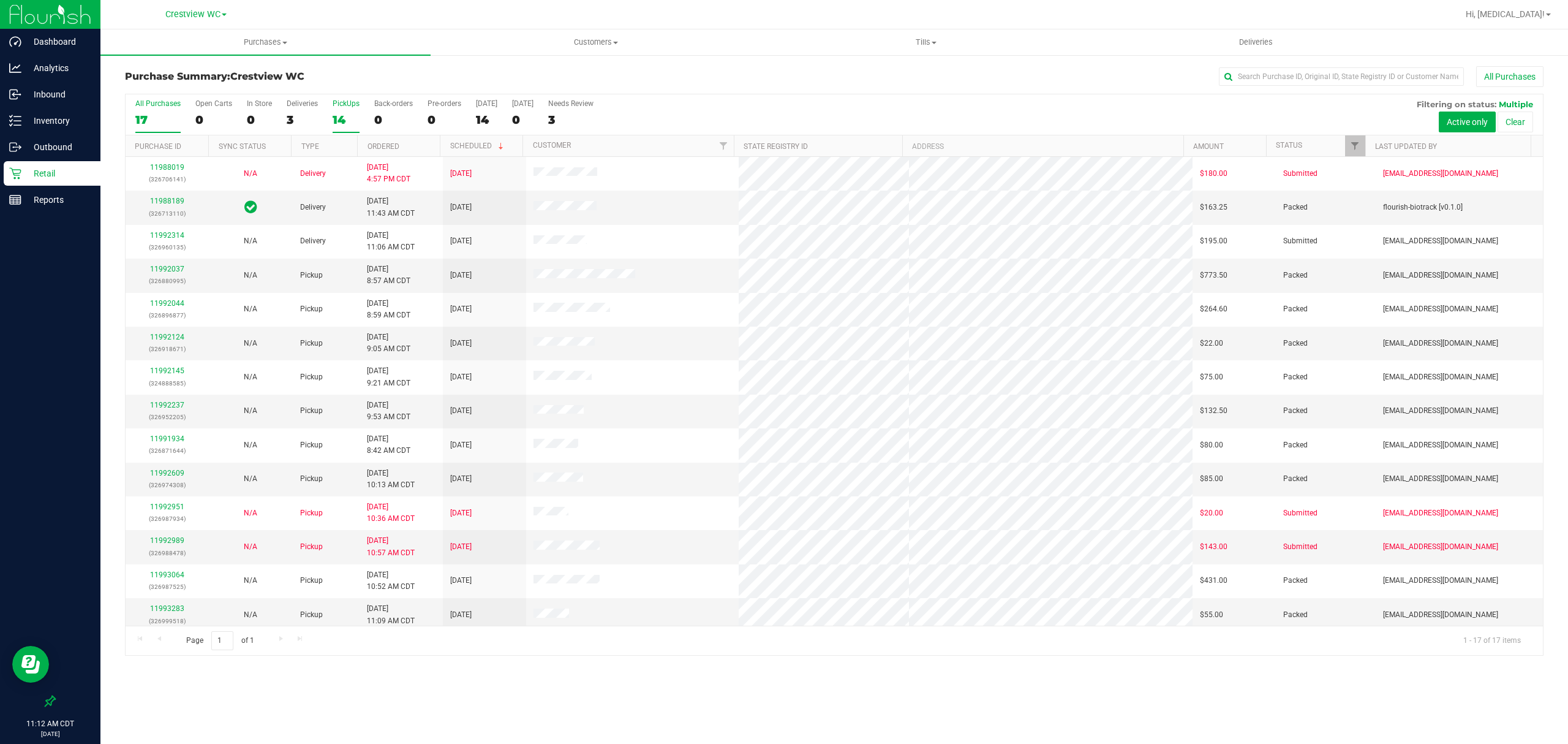
click at [349, 120] on div "14" at bounding box center [346, 120] width 27 height 14
click at [0, 0] on input "PickUps 14" at bounding box center [0, 0] width 0 height 0
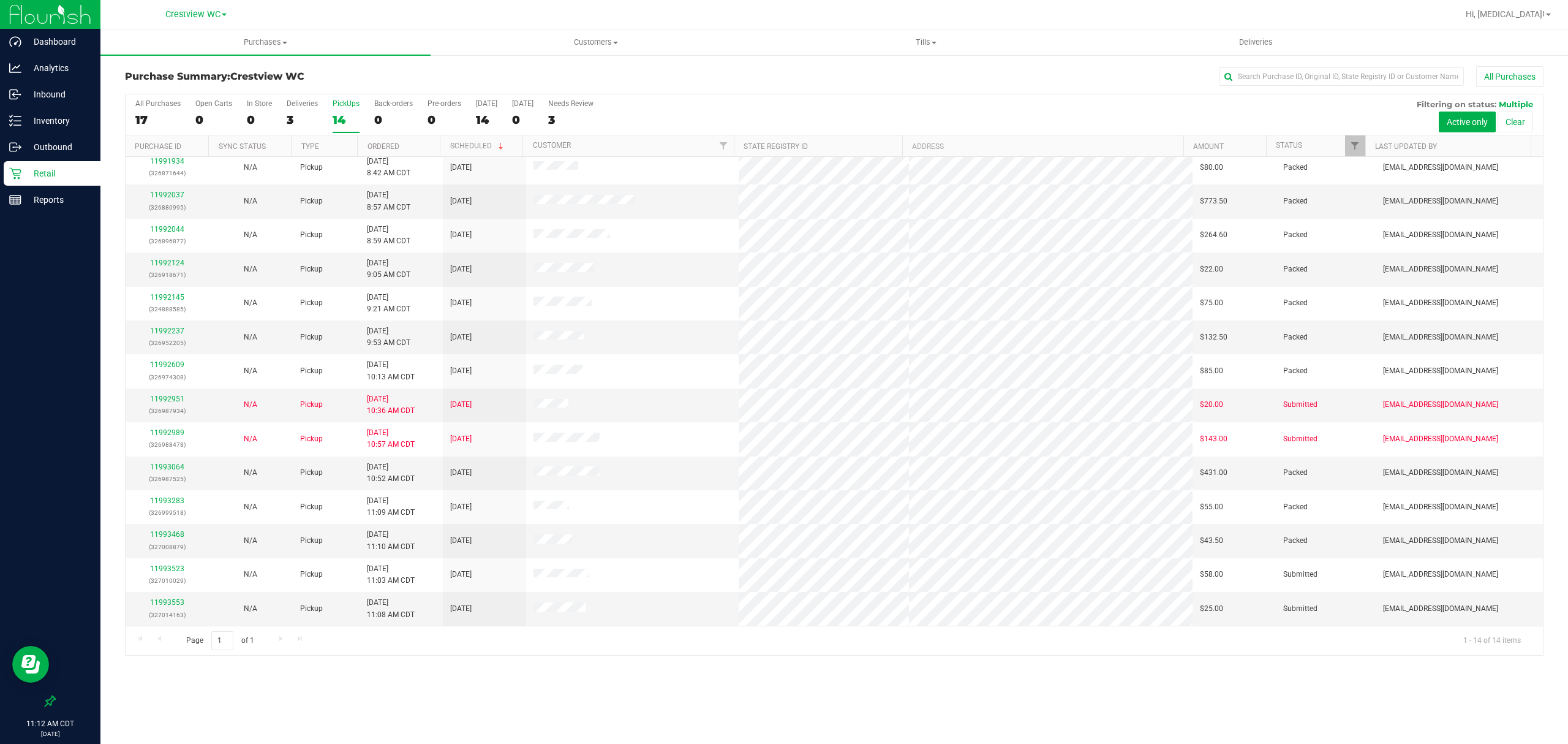
scroll to position [8, 0]
click at [723, 689] on div "Purchases Summary of purchases Fulfillment All purchases Customers All customer…" at bounding box center [834, 386] width 1467 height 715
click at [296, 115] on div "3" at bounding box center [301, 120] width 31 height 14
click at [0, 0] on input "Deliveries 3" at bounding box center [0, 0] width 0 height 0
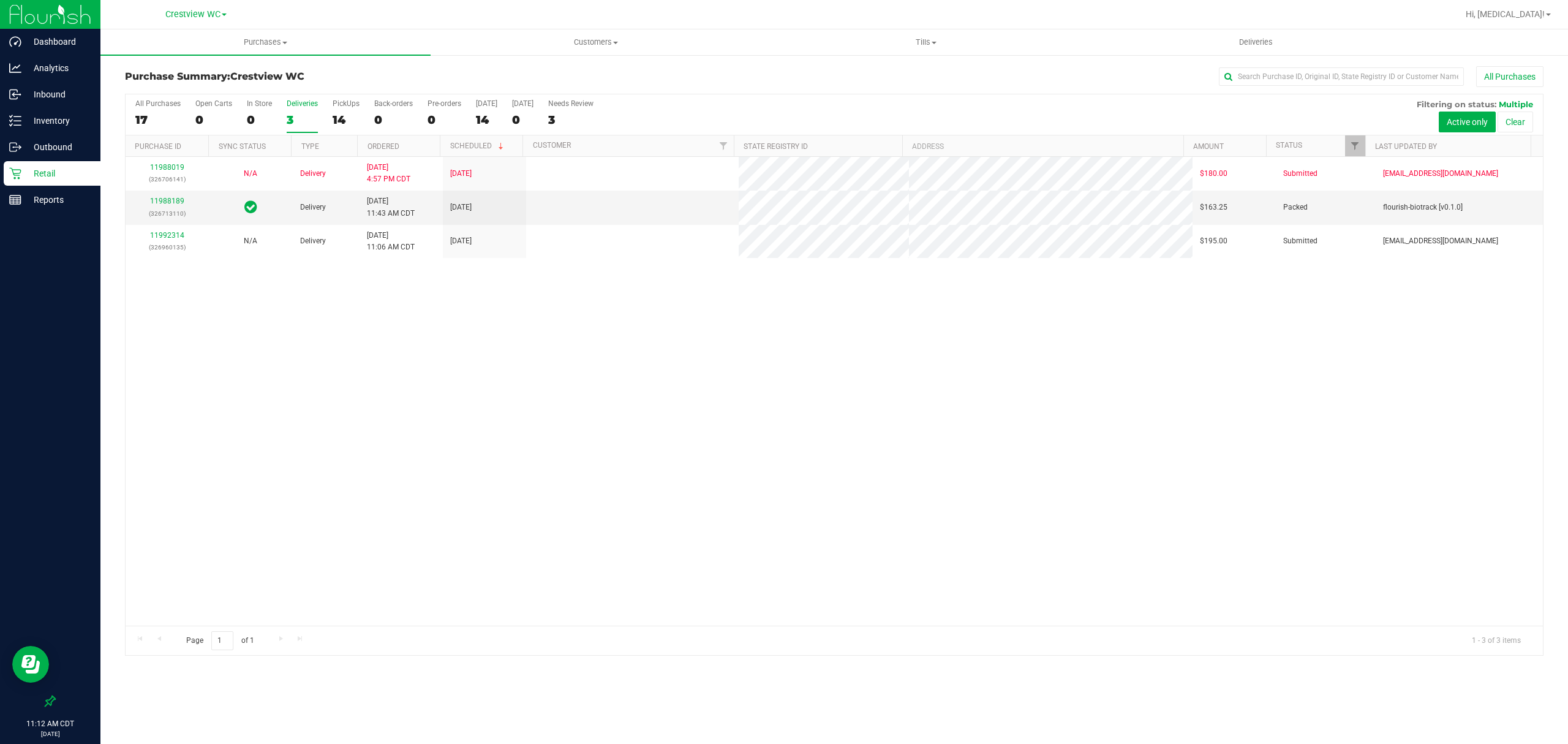
scroll to position [0, 0]
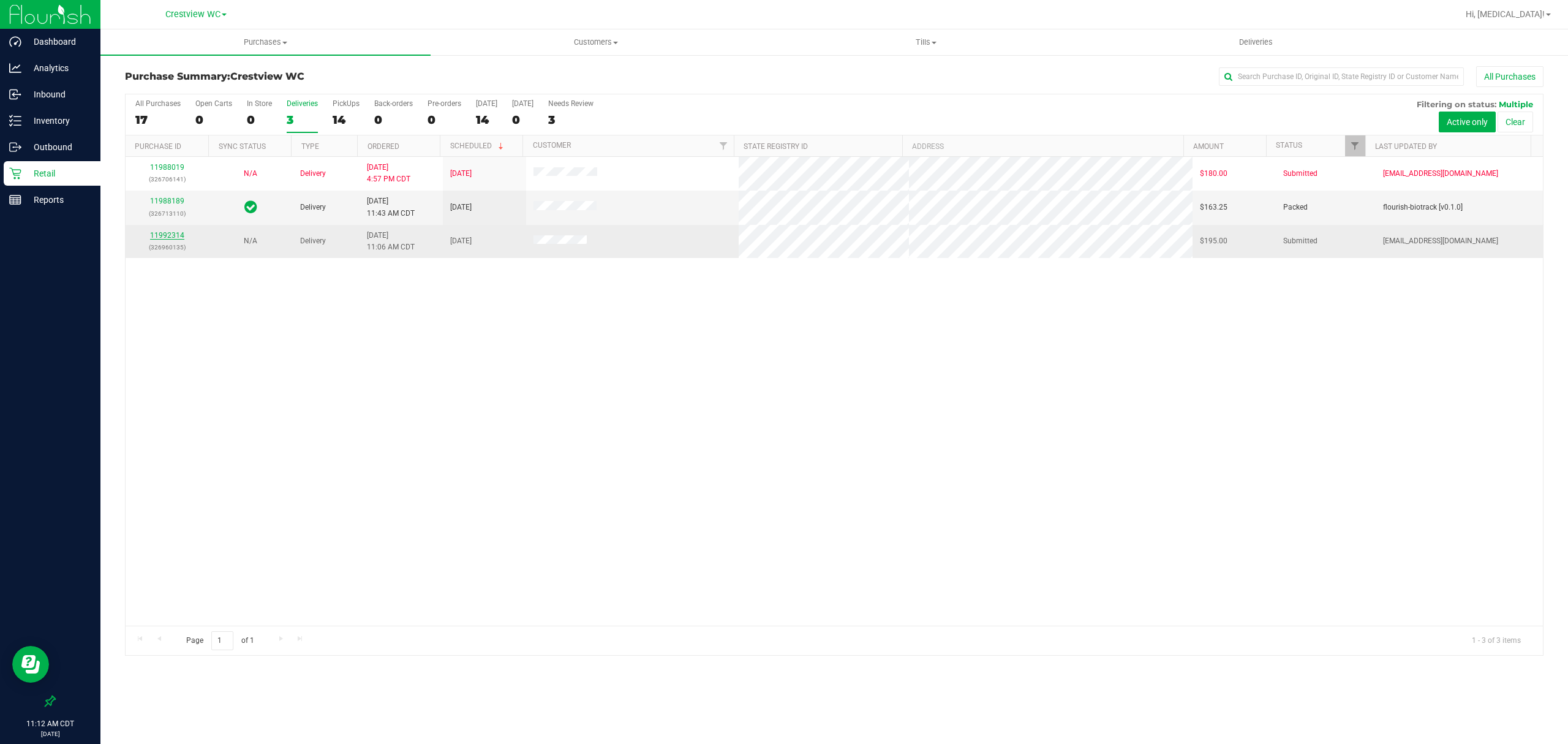
click at [162, 240] on link "11992314" at bounding box center [167, 236] width 34 height 9
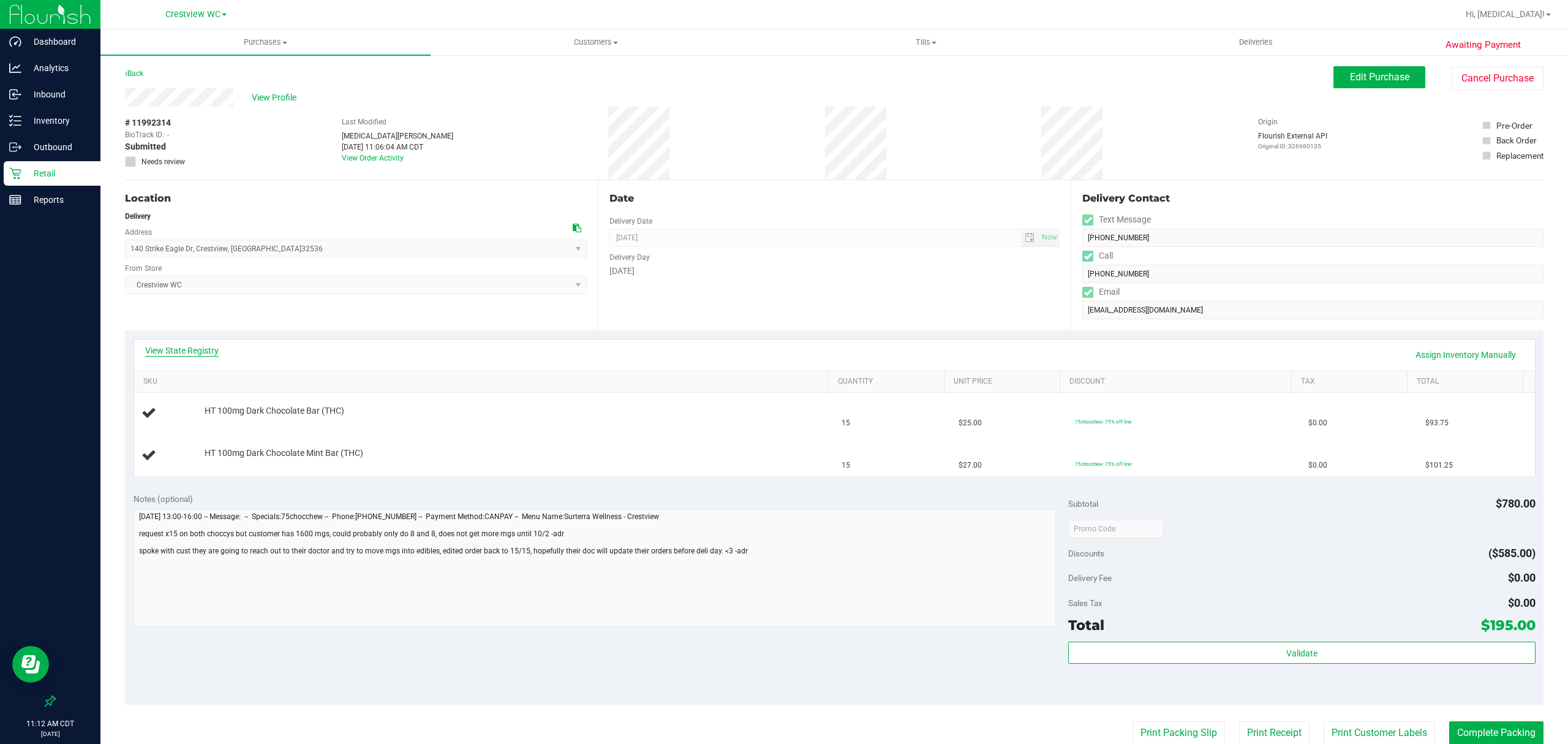
click at [194, 346] on link "View State Registry" at bounding box center [182, 351] width 73 height 12
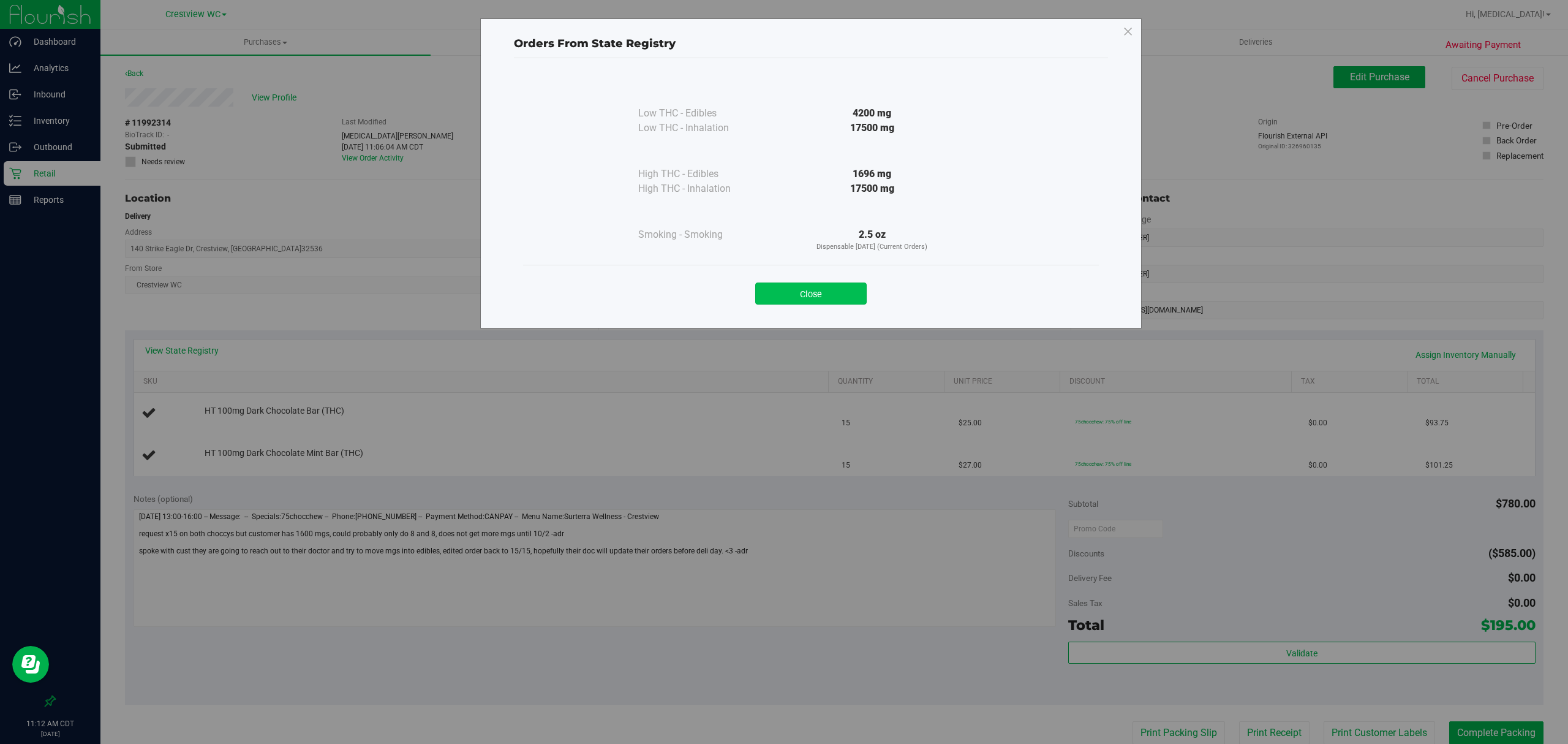
click at [838, 298] on button "Close" at bounding box center [811, 293] width 111 height 22
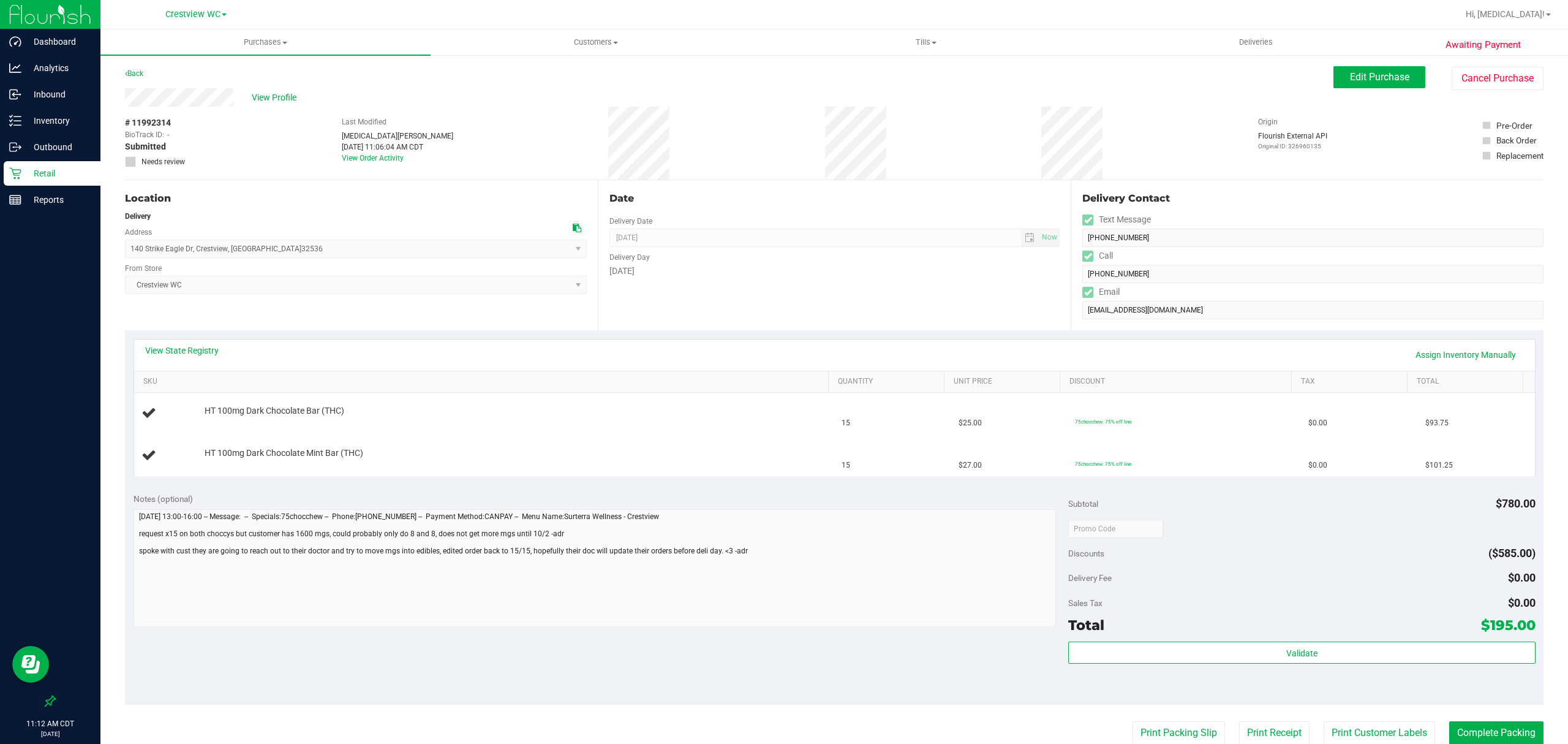
drag, startPoint x: 660, startPoint y: 299, endPoint x: 89, endPoint y: 296, distance: 571.0
click at [658, 300] on div "Date Delivery Date [DATE] Now [DATE] 07:00 AM Now Delivery Day [DATE]" at bounding box center [834, 255] width 473 height 150
click at [42, 172] on p "Retail" at bounding box center [58, 173] width 73 height 14
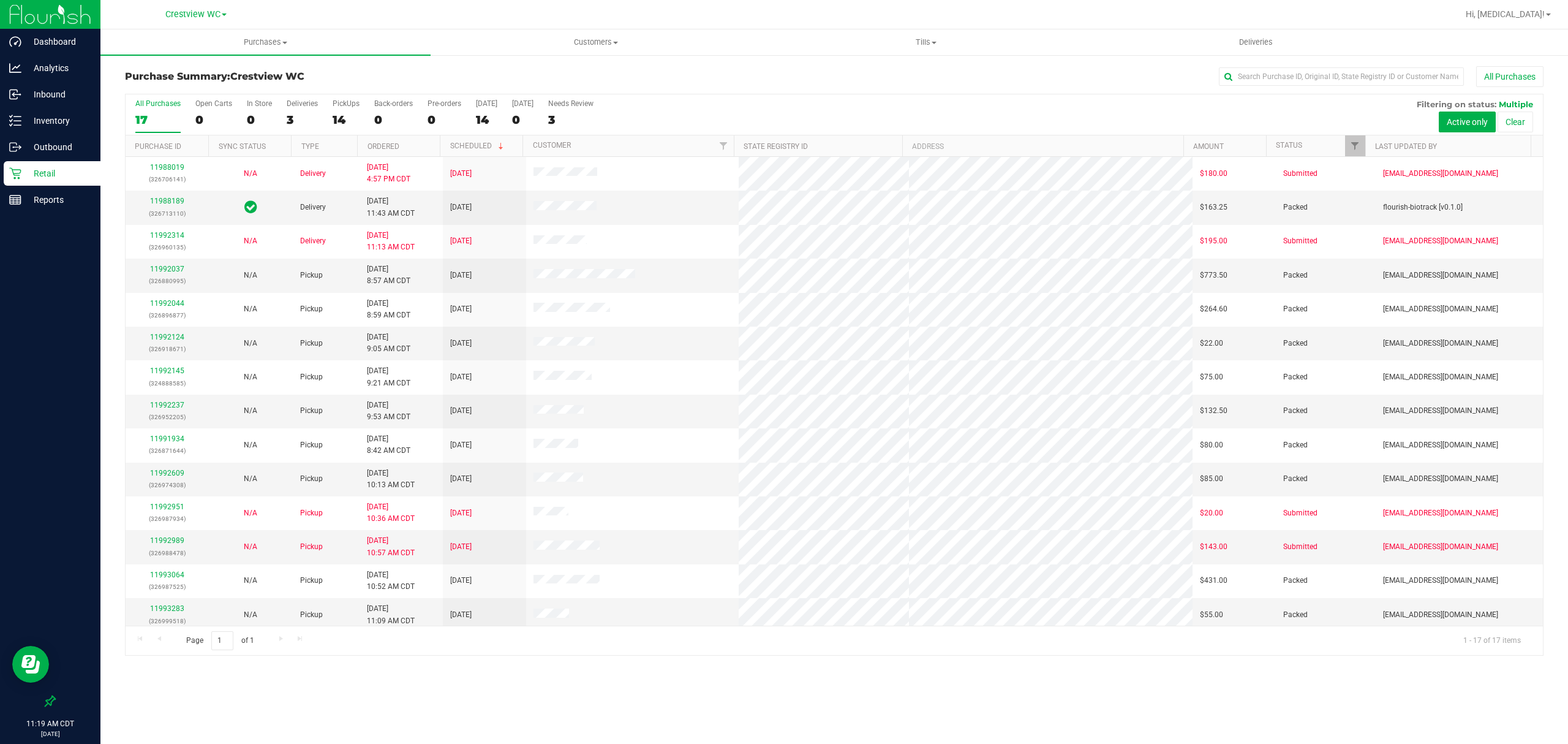
click at [1012, 682] on div "Purchases Summary of purchases Fulfillment All purchases Customers All customer…" at bounding box center [834, 386] width 1467 height 715
click at [337, 106] on div "PickUps" at bounding box center [346, 103] width 27 height 9
click at [0, 0] on input "PickUps 14" at bounding box center [0, 0] width 0 height 0
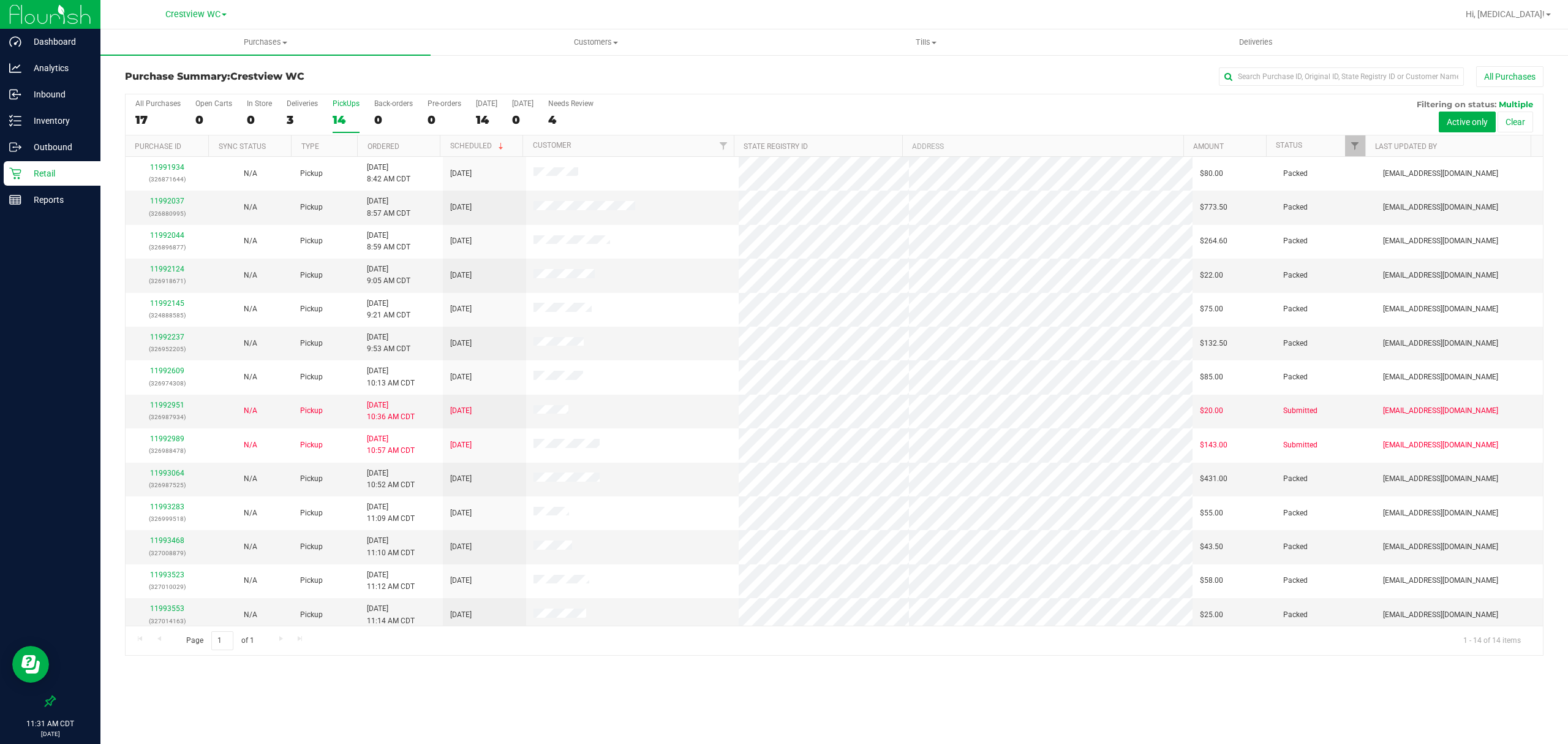
click at [66, 175] on p "Retail" at bounding box center [58, 173] width 73 height 14
click at [47, 120] on p "Inventory" at bounding box center [58, 120] width 73 height 14
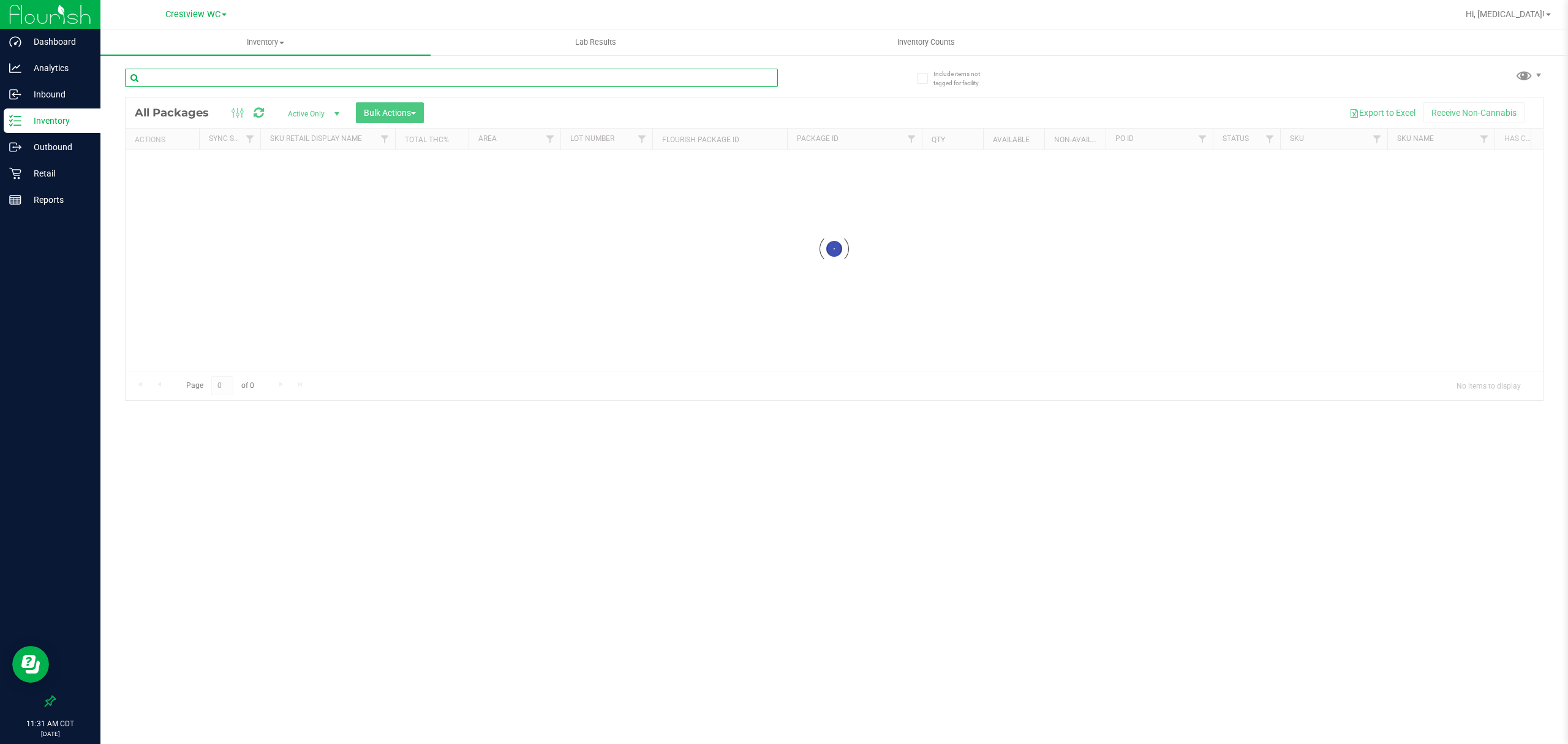
click at [224, 81] on input "text" at bounding box center [451, 78] width 653 height 19
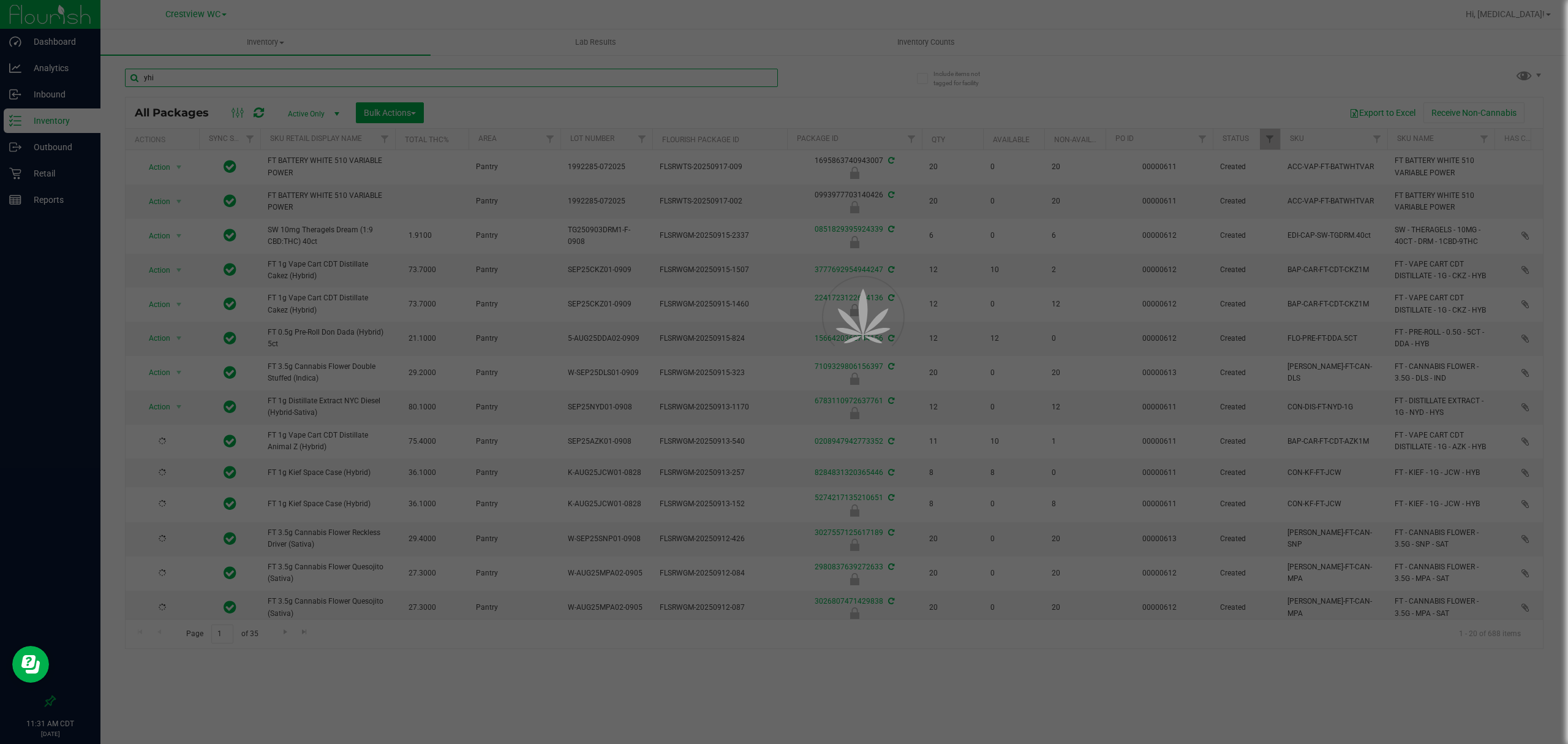
type input "yhi"
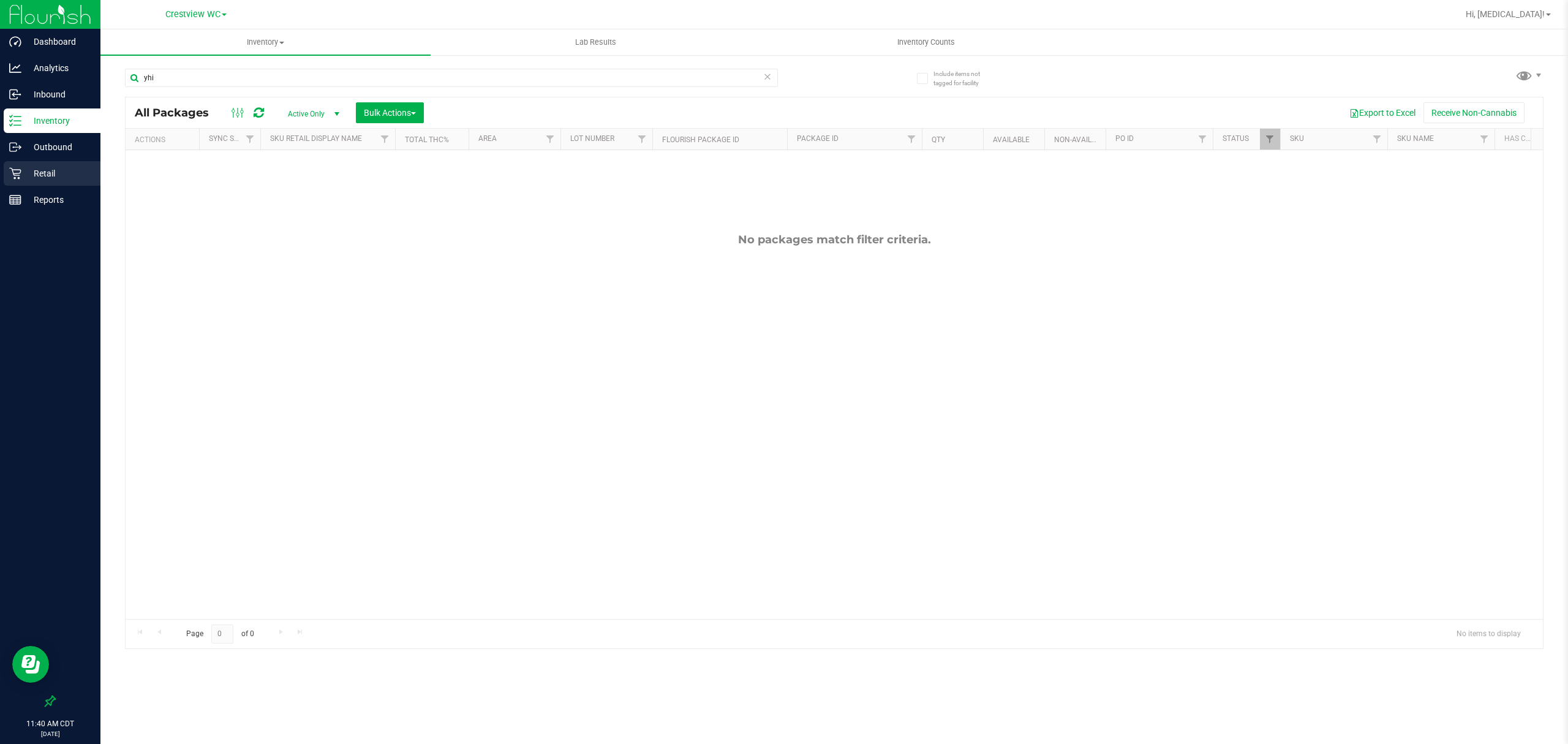
click at [55, 169] on p "Retail" at bounding box center [58, 173] width 73 height 14
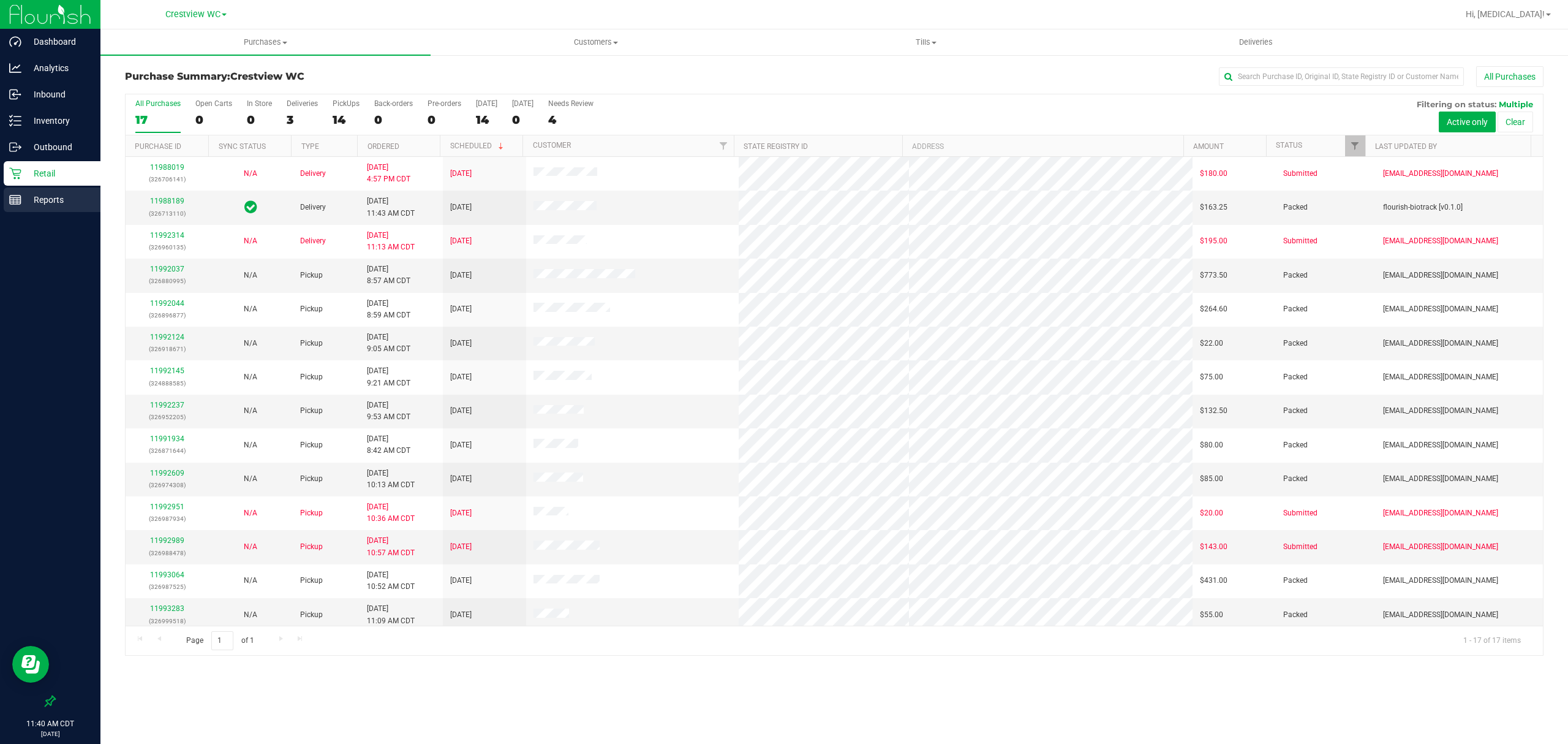
click at [45, 201] on p "Reports" at bounding box center [58, 200] width 73 height 14
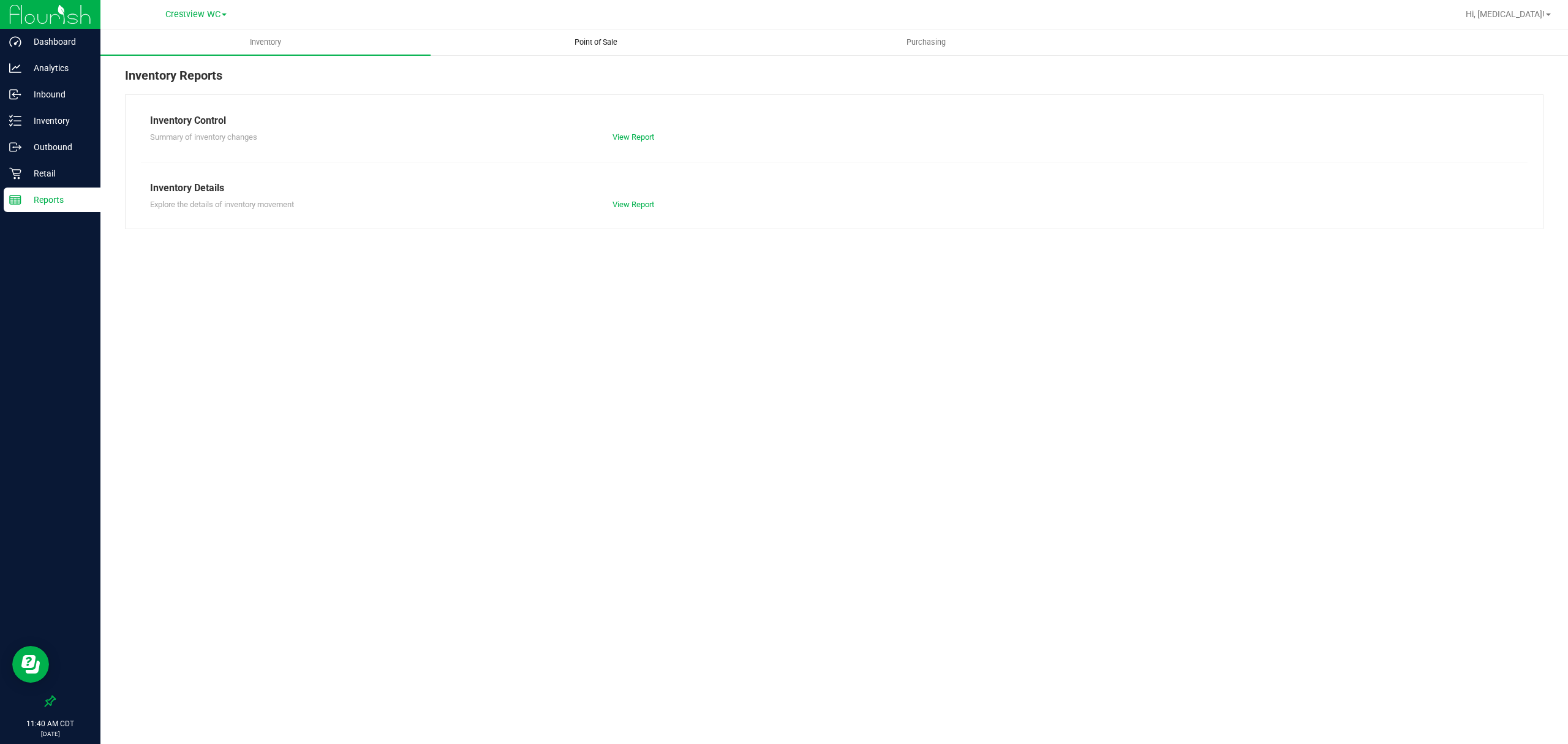
click at [594, 42] on span "Point of Sale" at bounding box center [596, 42] width 76 height 11
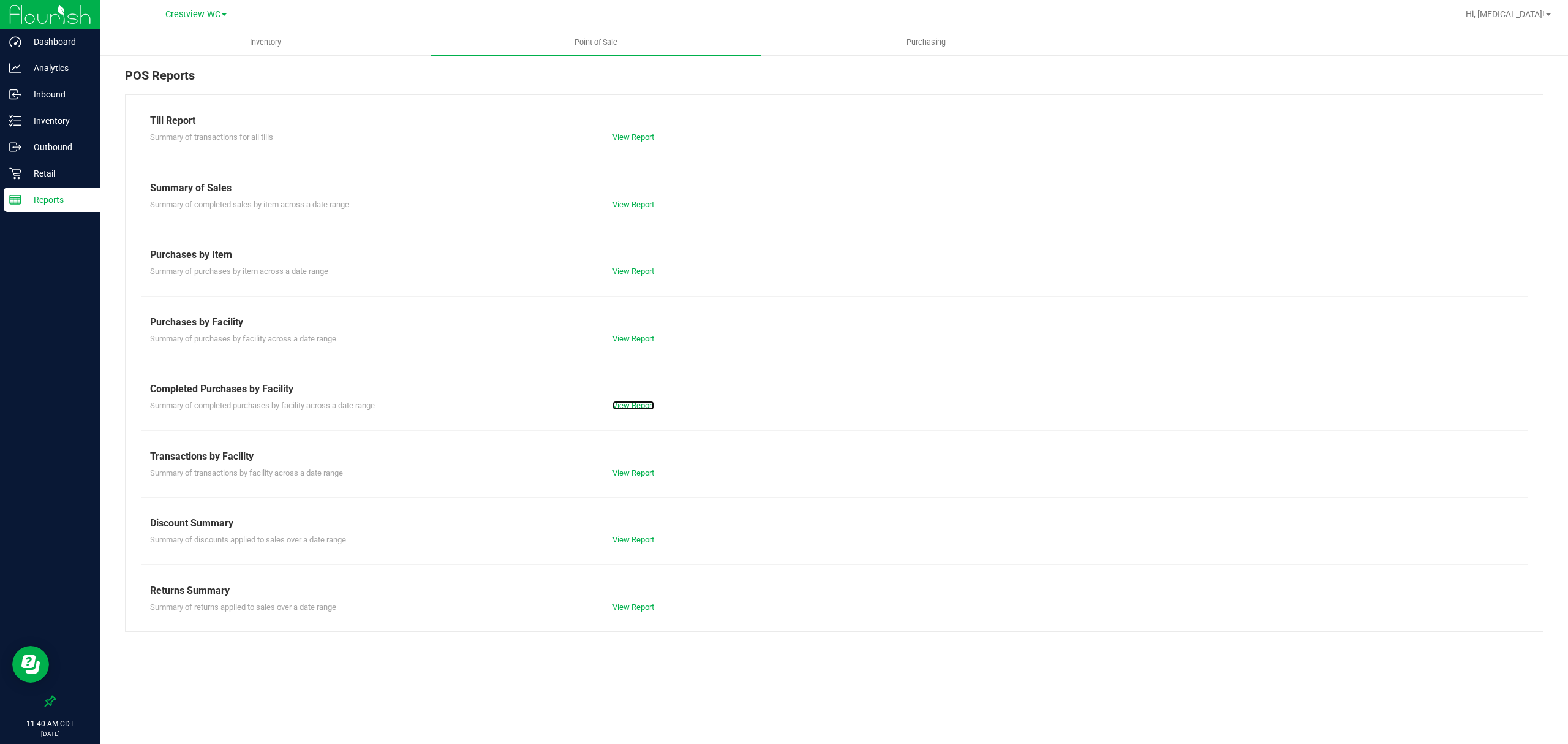
click at [626, 405] on link "View Report" at bounding box center [633, 405] width 42 height 9
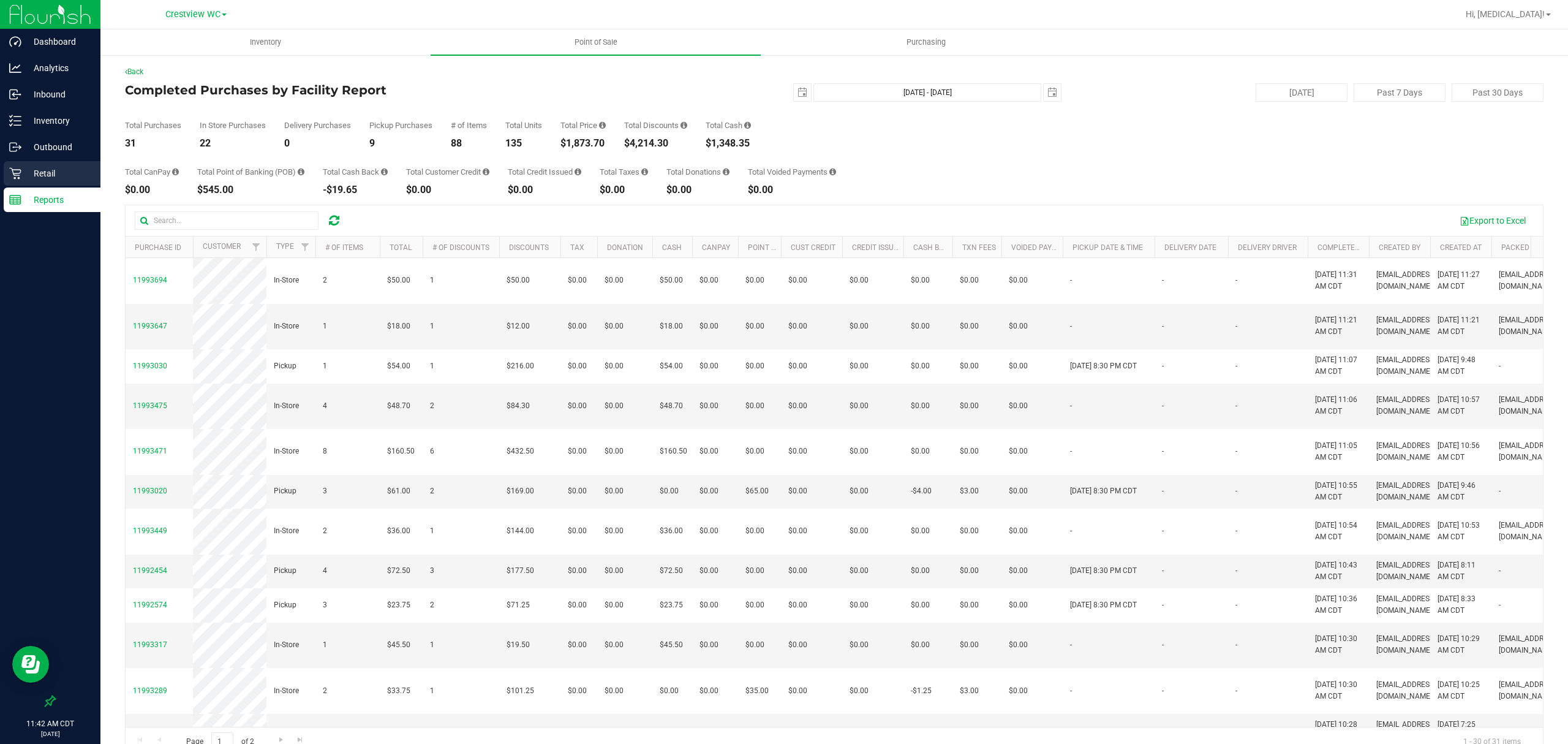
click at [37, 174] on p "Retail" at bounding box center [58, 173] width 73 height 14
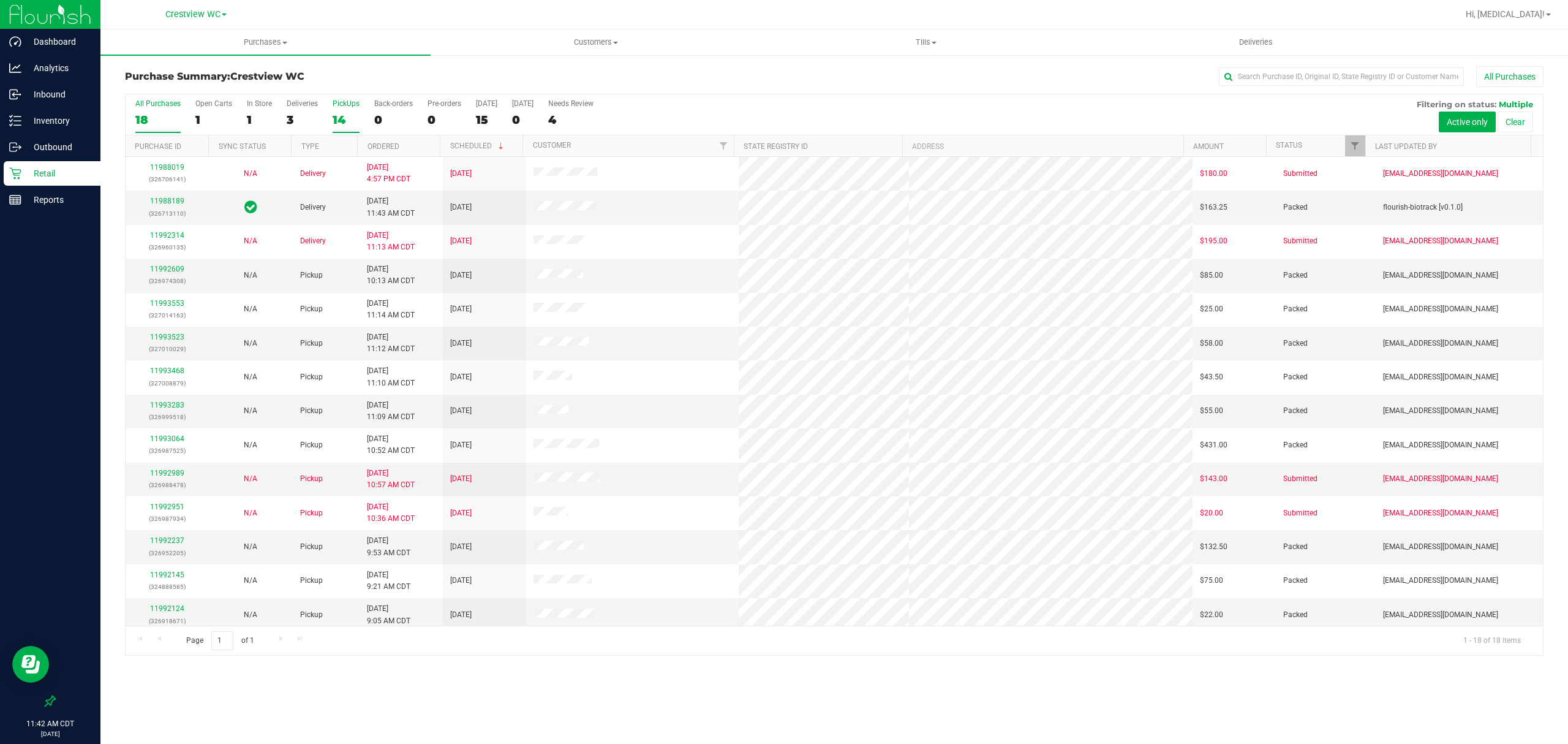
click at [335, 111] on label "PickUps 14" at bounding box center [346, 116] width 27 height 34
click at [0, 0] on input "PickUps 14" at bounding box center [0, 0] width 0 height 0
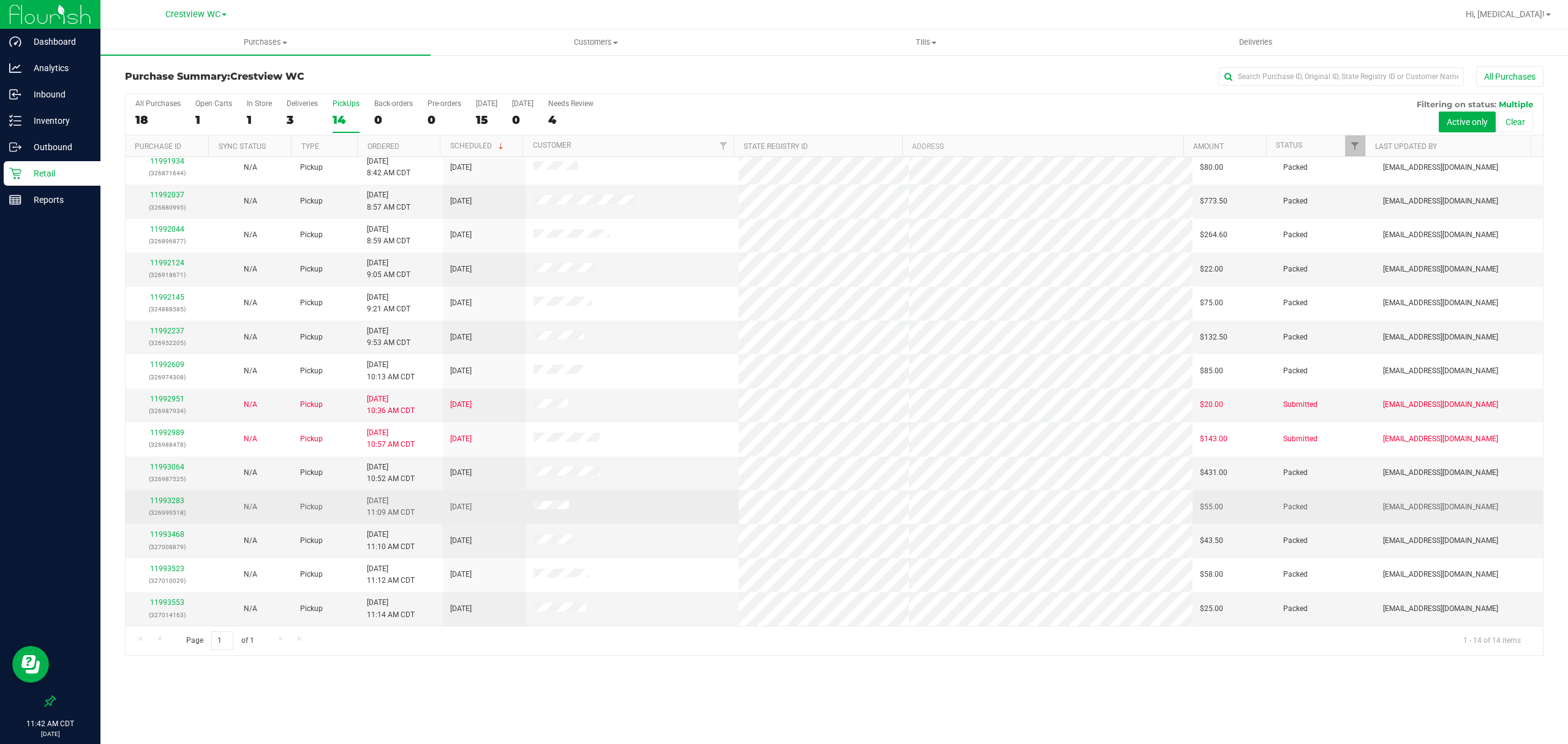
scroll to position [8, 0]
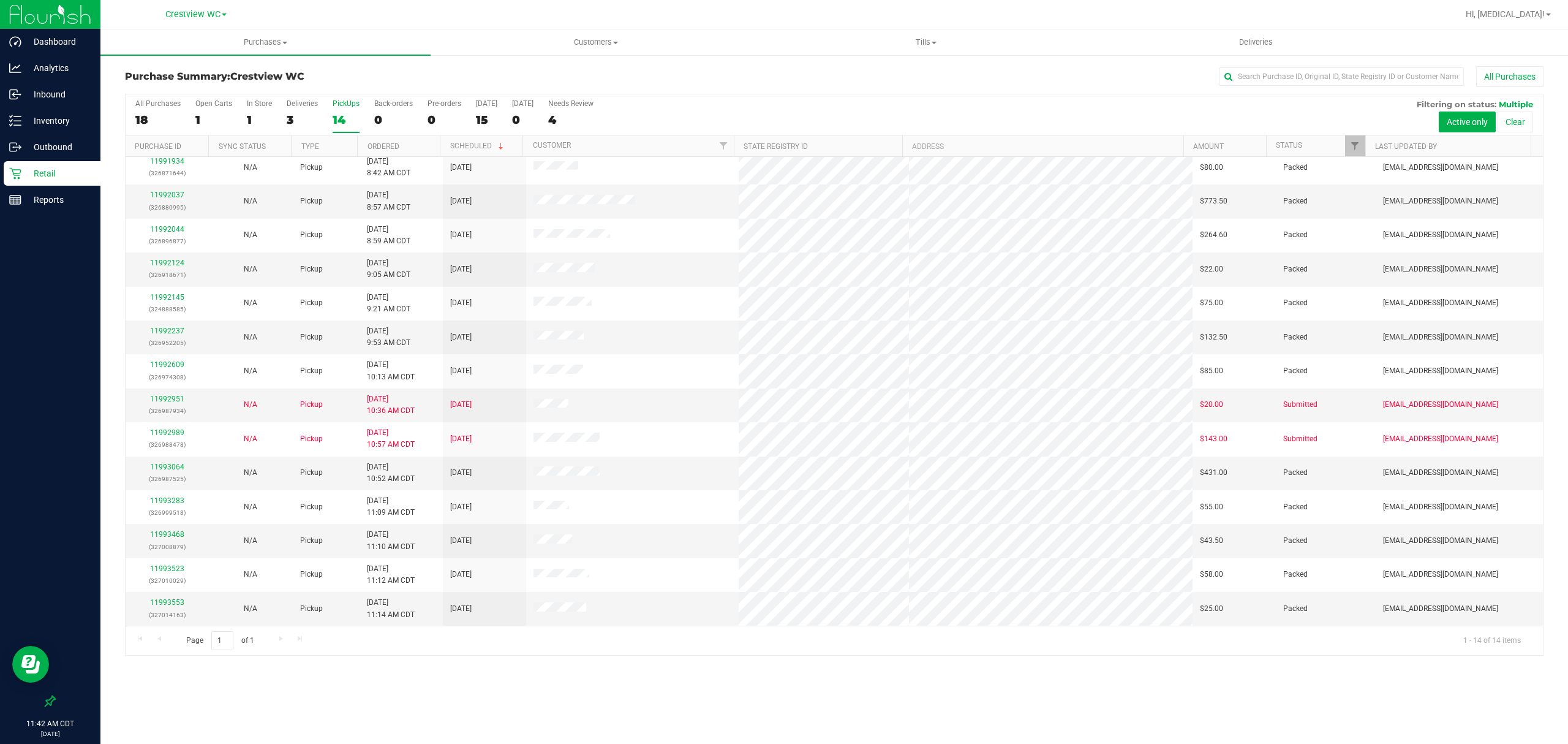
click at [628, 664] on div "Purchase Summary: Crestview WC All Purchases All Purchases 18 Open Carts 1 In S…" at bounding box center [834, 360] width 1467 height 614
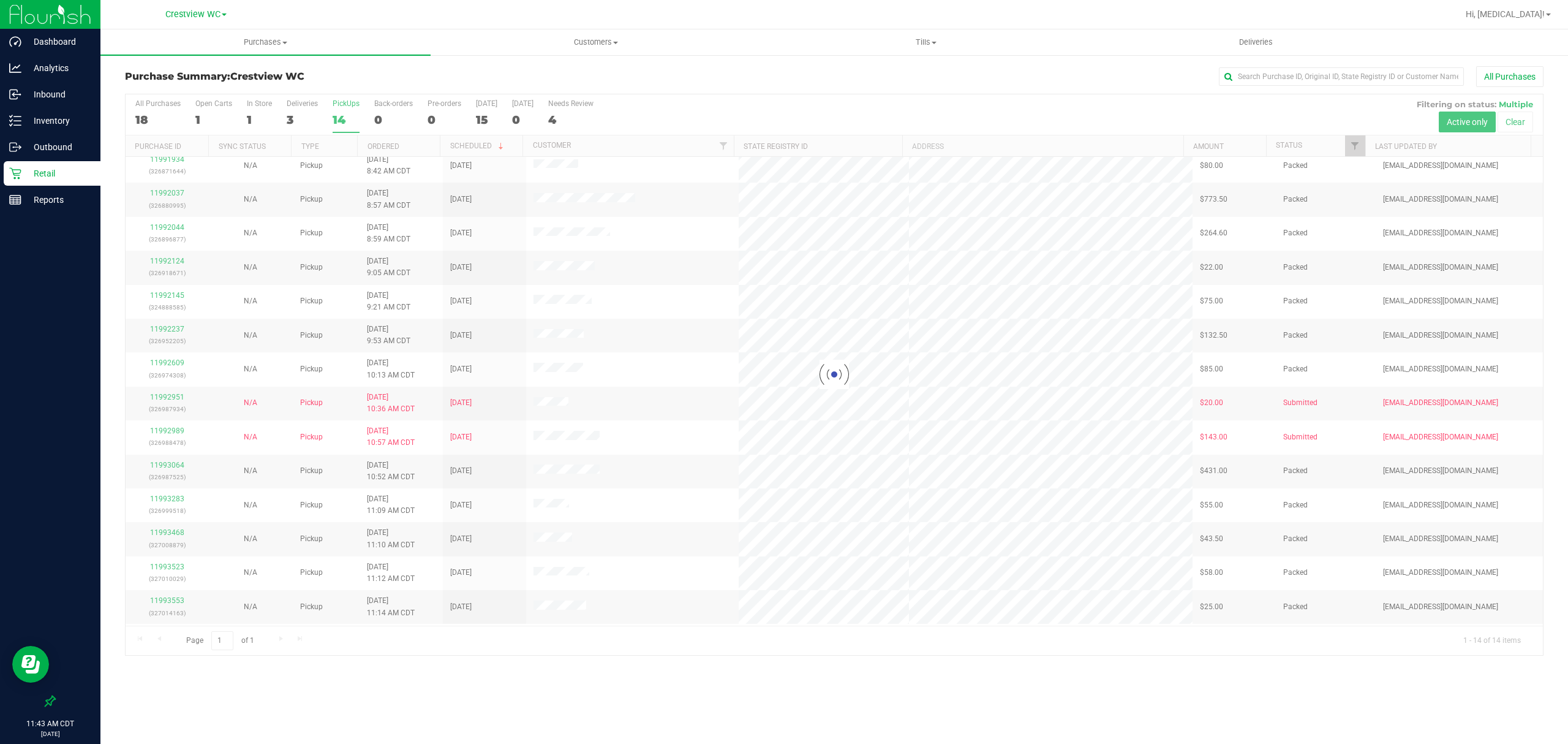
scroll to position [0, 0]
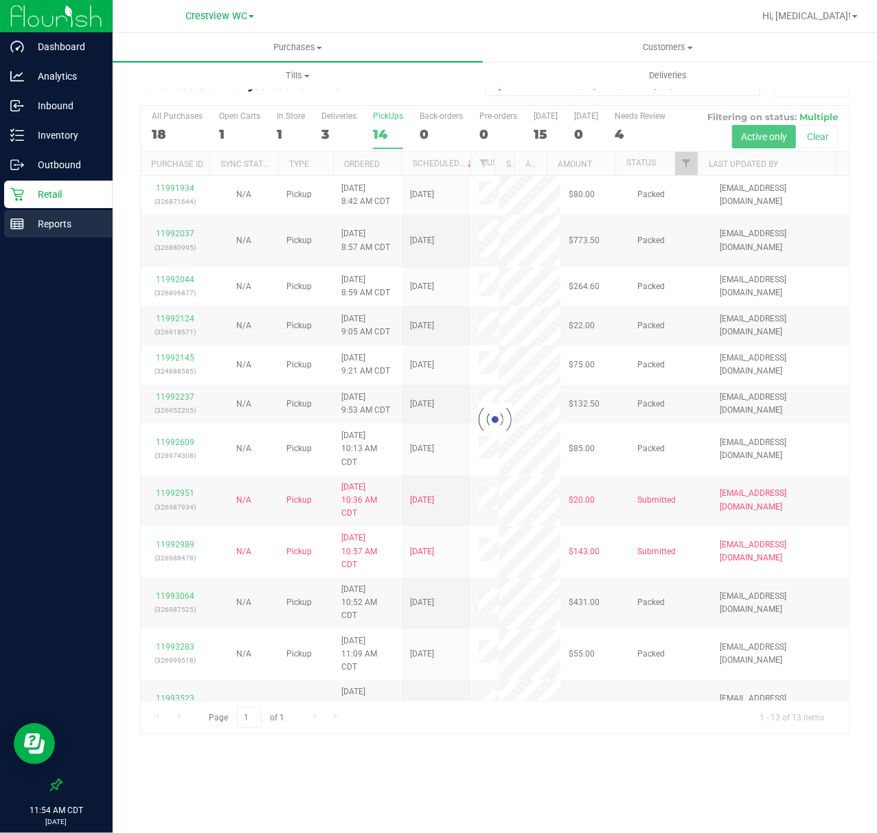
click at [39, 221] on p "Reports" at bounding box center [65, 224] width 82 height 16
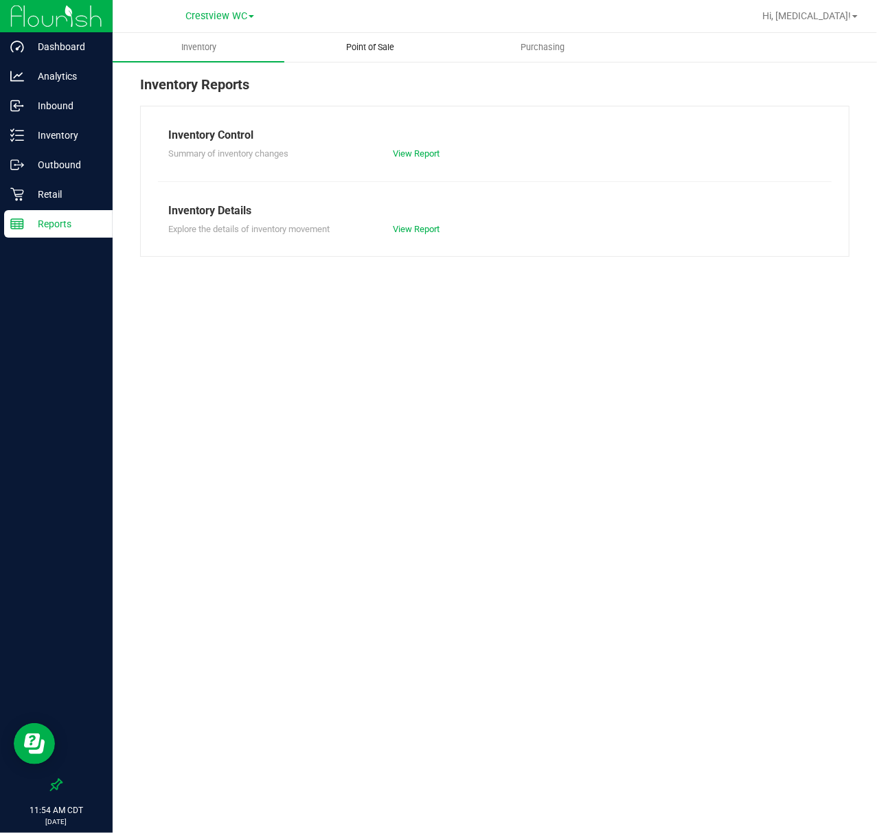
click at [371, 48] on span "Point of Sale" at bounding box center [370, 47] width 85 height 12
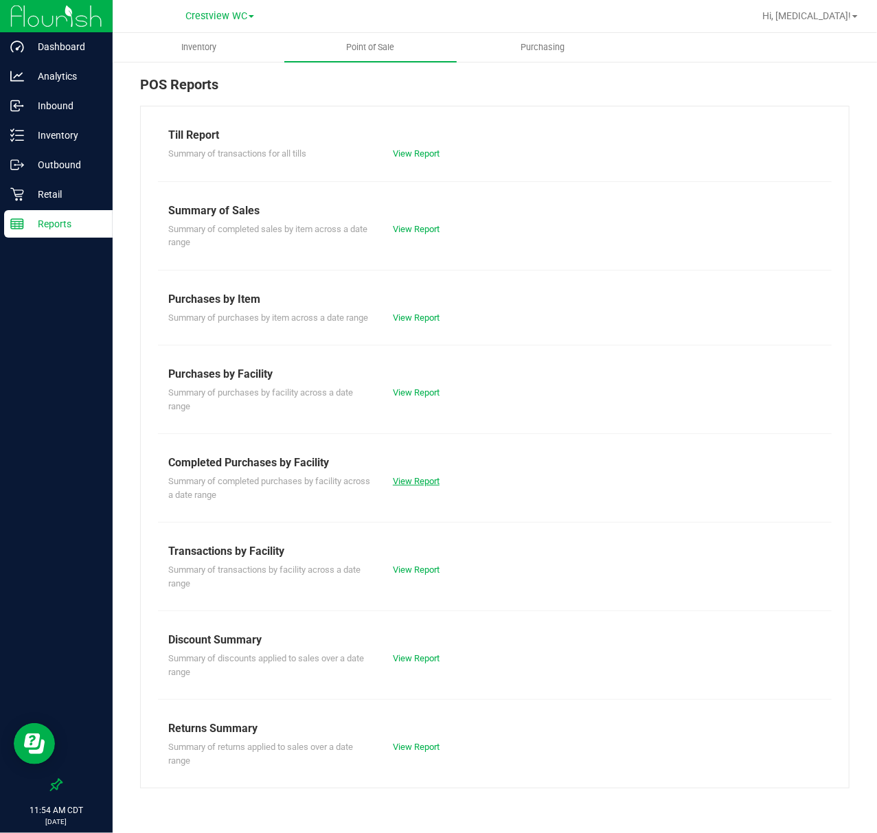
click at [426, 482] on link "View Report" at bounding box center [416, 481] width 47 height 10
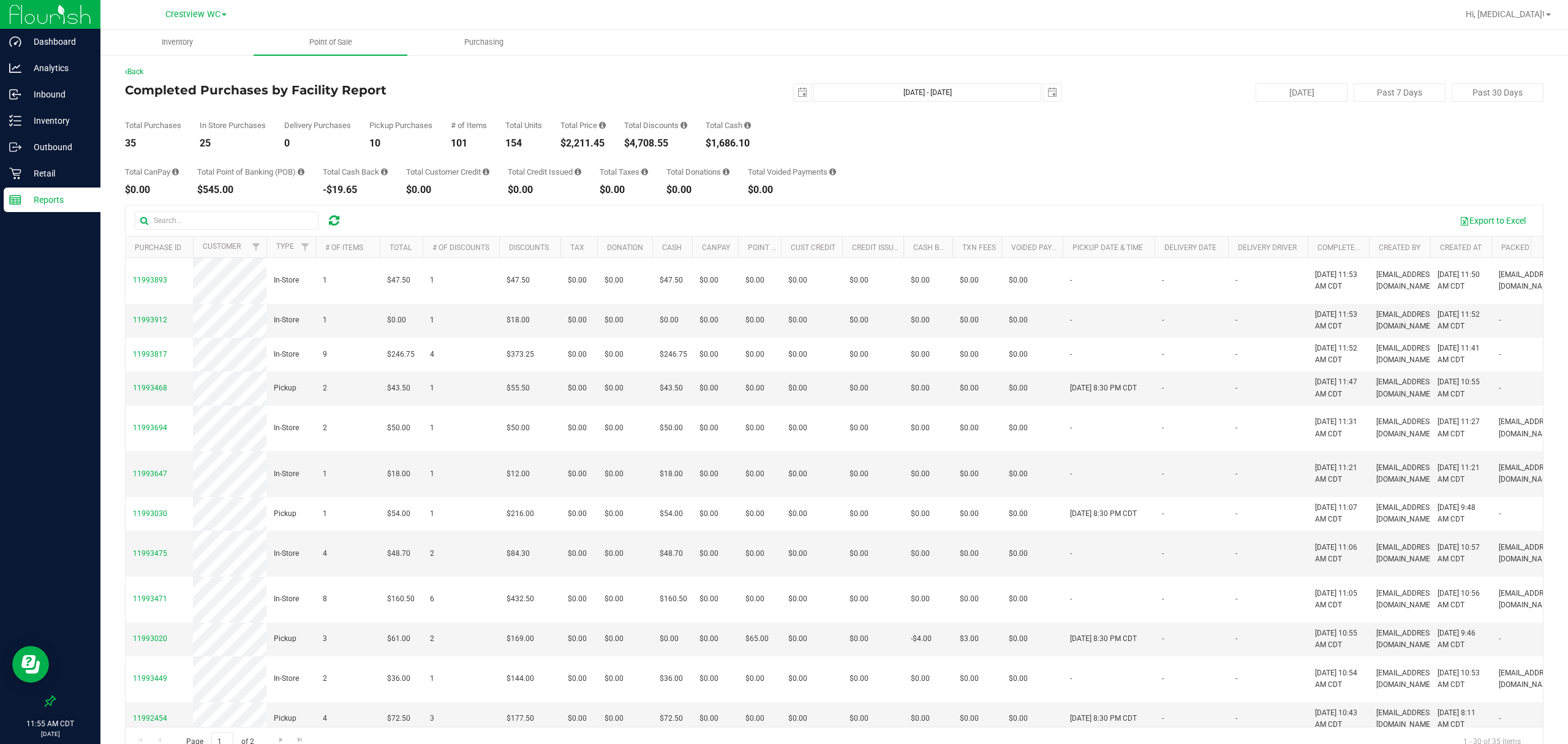
click at [780, 102] on div "Total Purchases 35 In Store Purchases 25 Delivery Purchases 0 Pickup Purchases …" at bounding box center [834, 125] width 1418 height 46
click at [797, 95] on span "select" at bounding box center [802, 92] width 10 height 10
click at [820, 197] on link "15" at bounding box center [814, 198] width 18 height 19
type input "[DATE]"
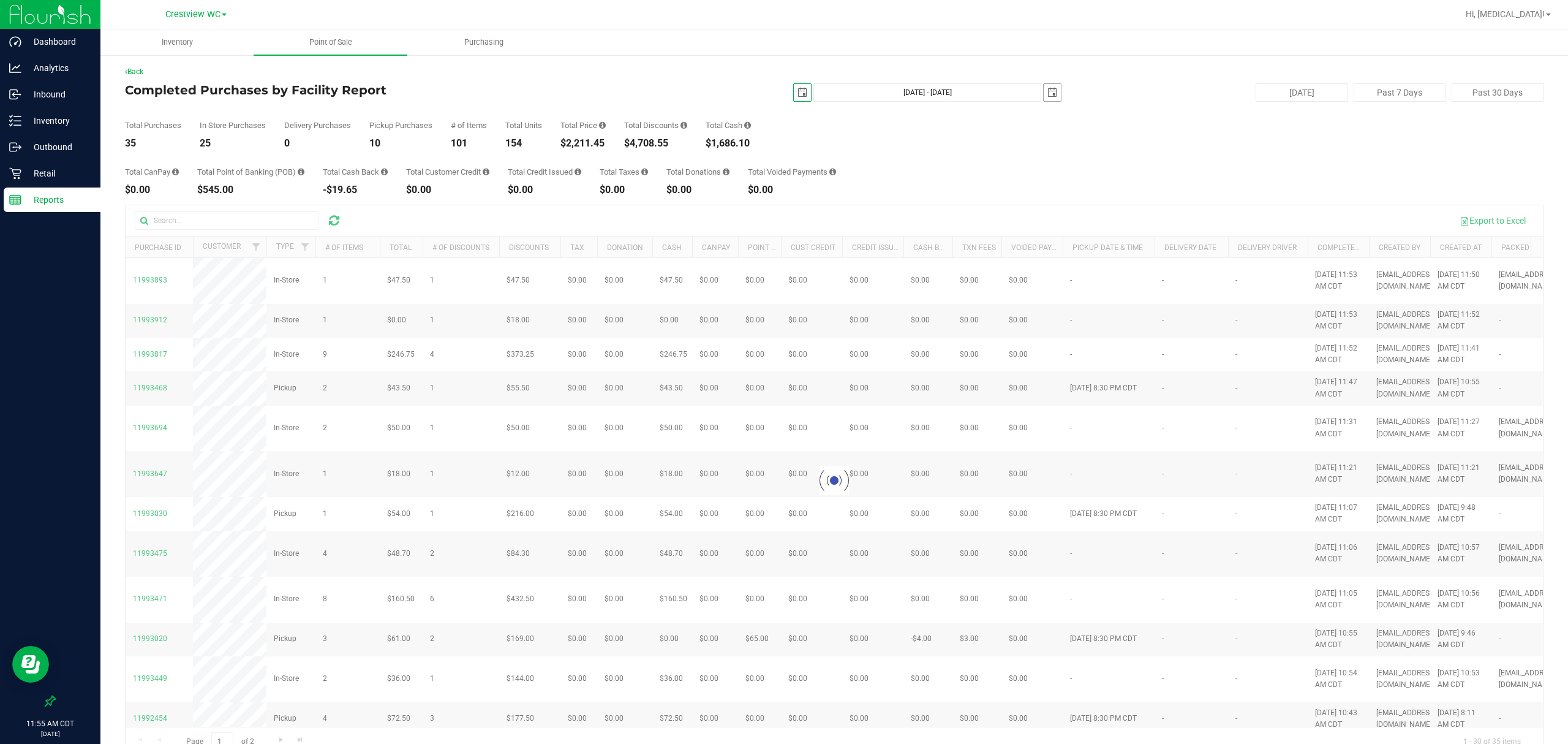
click at [1049, 88] on span "select" at bounding box center [1052, 92] width 10 height 10
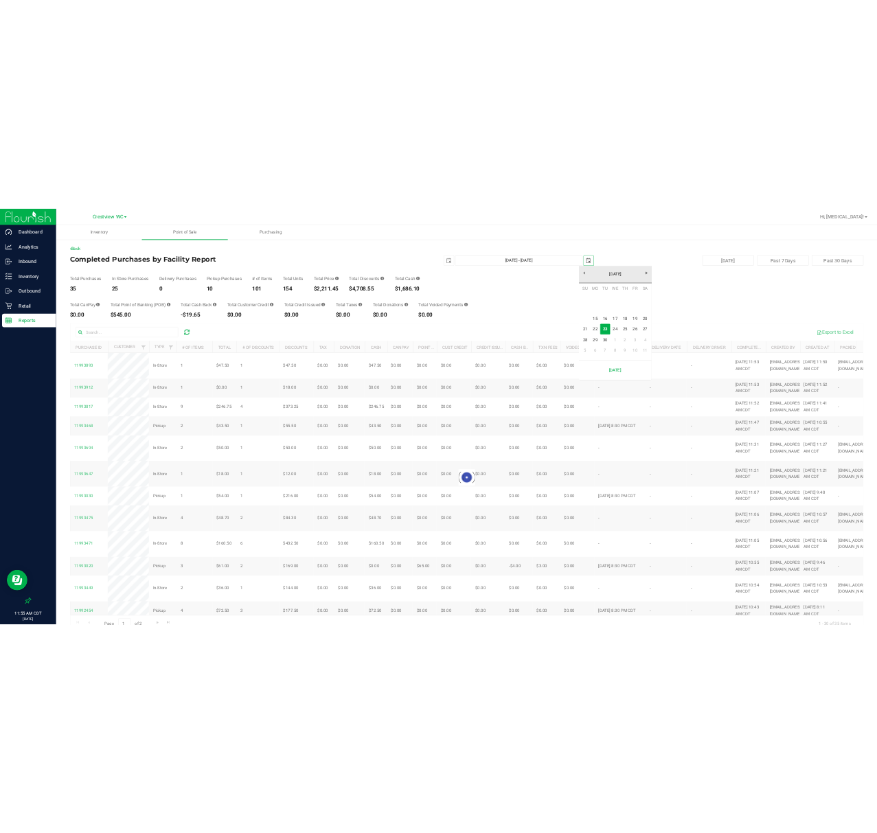
scroll to position [0, 34]
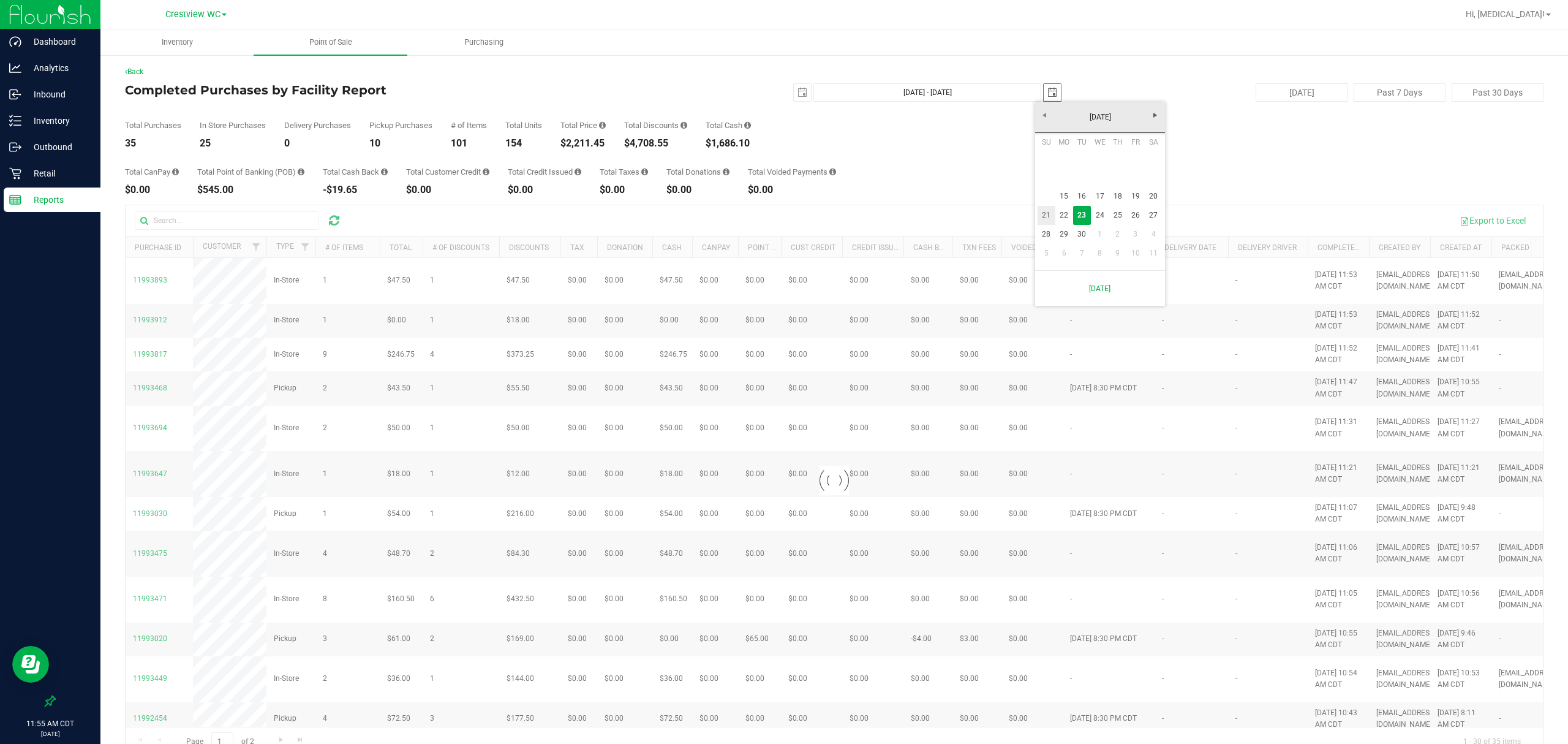
click at [1049, 216] on link "21" at bounding box center [1046, 215] width 18 height 19
type input "[DATE] - [DATE]"
type input "[DATE]"
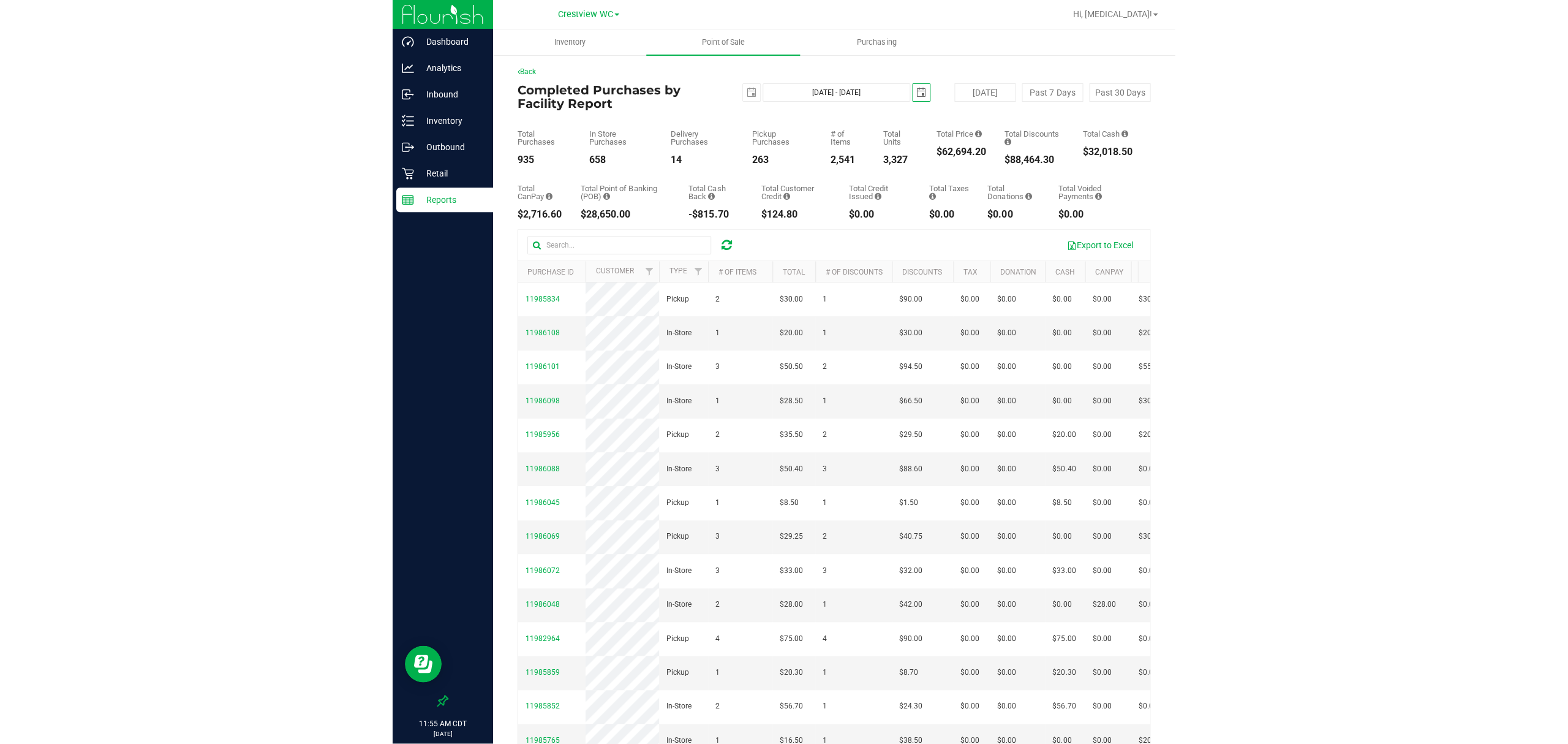
scroll to position [0, 0]
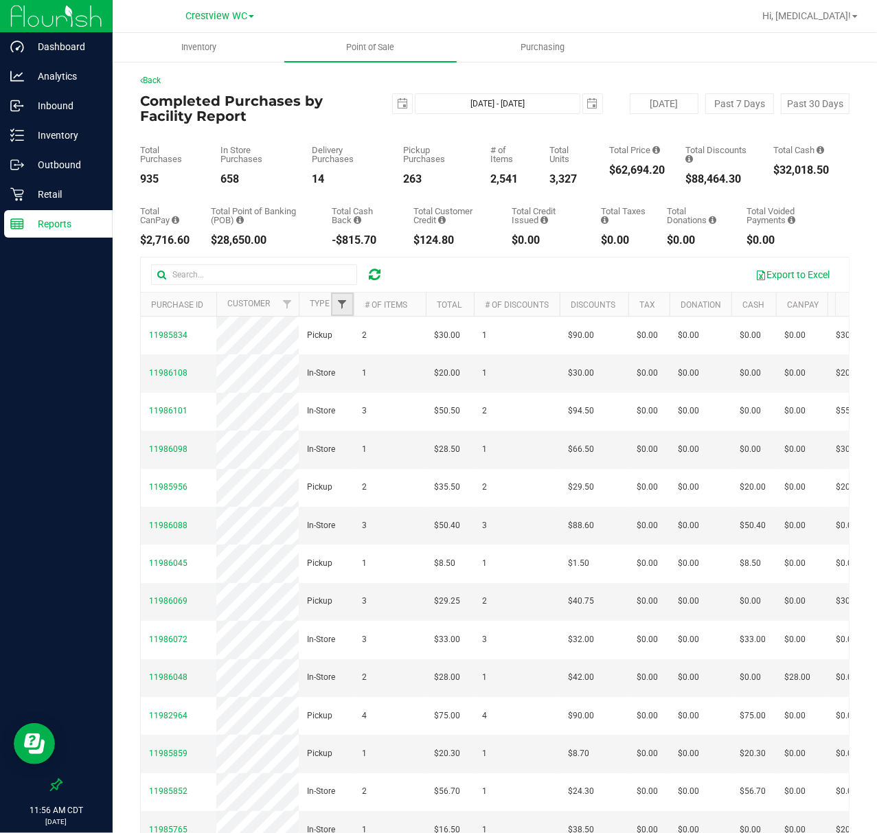
click at [347, 306] on span "Filter" at bounding box center [341, 304] width 11 height 11
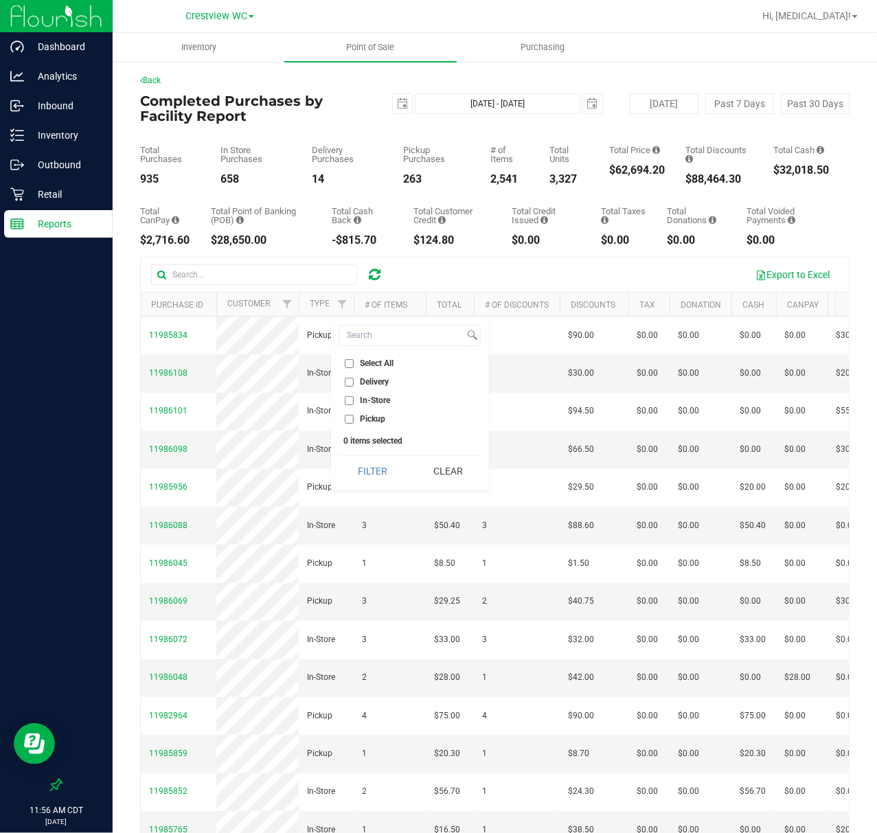
click at [385, 378] on span "Delivery" at bounding box center [374, 382] width 29 height 8
click at [354, 378] on input "Delivery" at bounding box center [349, 382] width 9 height 9
checkbox input "true"
click at [366, 463] on button "Filter" at bounding box center [372, 471] width 66 height 30
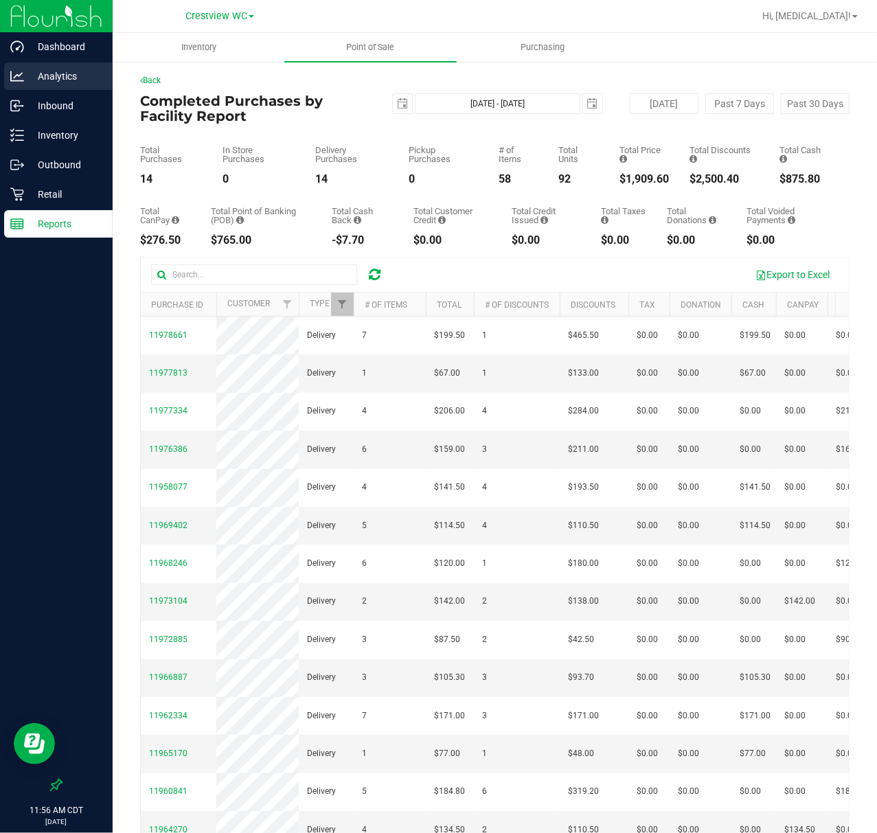
click at [45, 69] on p "Analytics" at bounding box center [65, 76] width 82 height 16
